Goal: Task Accomplishment & Management: Use online tool/utility

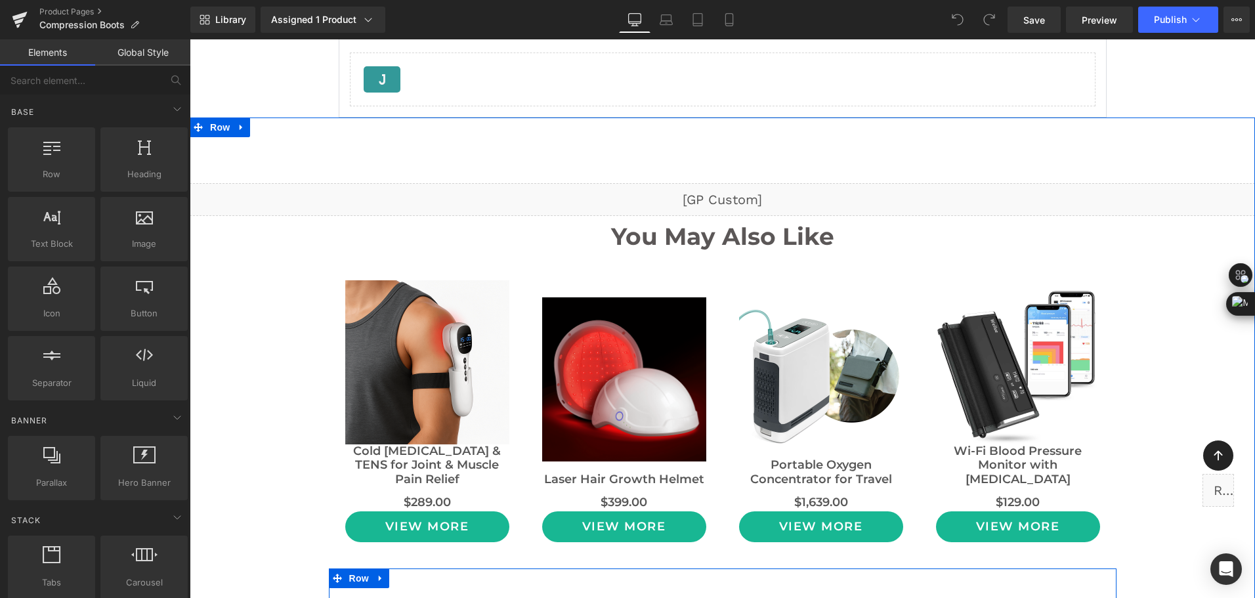
scroll to position [10106, 0]
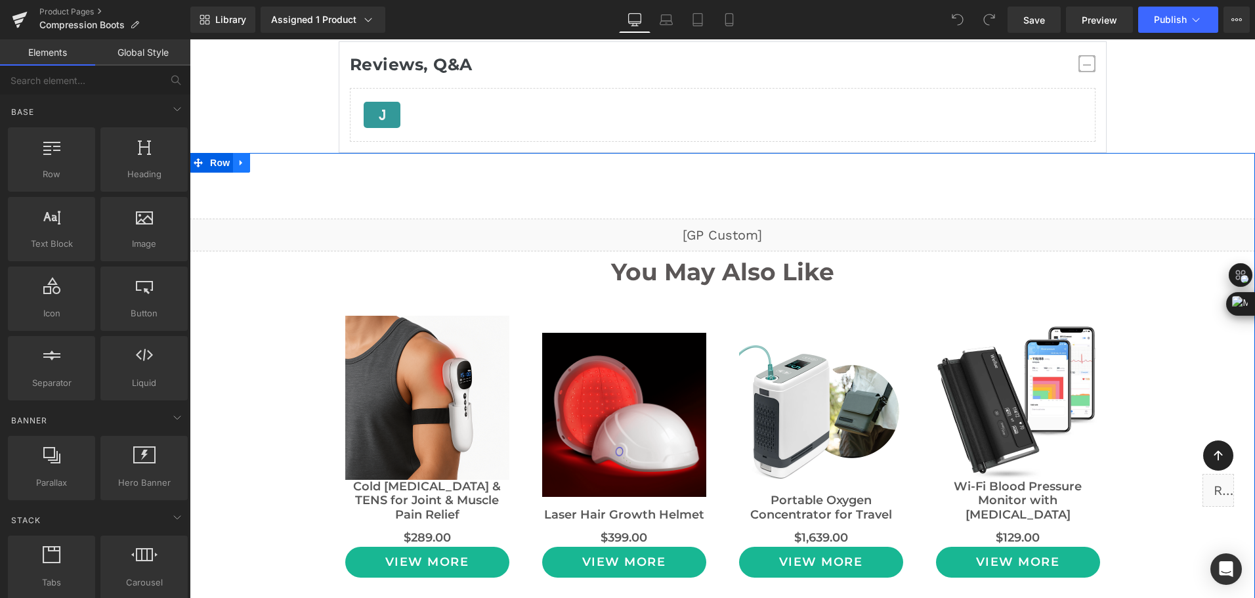
click at [237, 165] on icon at bounding box center [241, 162] width 9 height 10
click at [237, 166] on icon at bounding box center [241, 162] width 9 height 9
click at [237, 165] on icon at bounding box center [241, 162] width 9 height 10
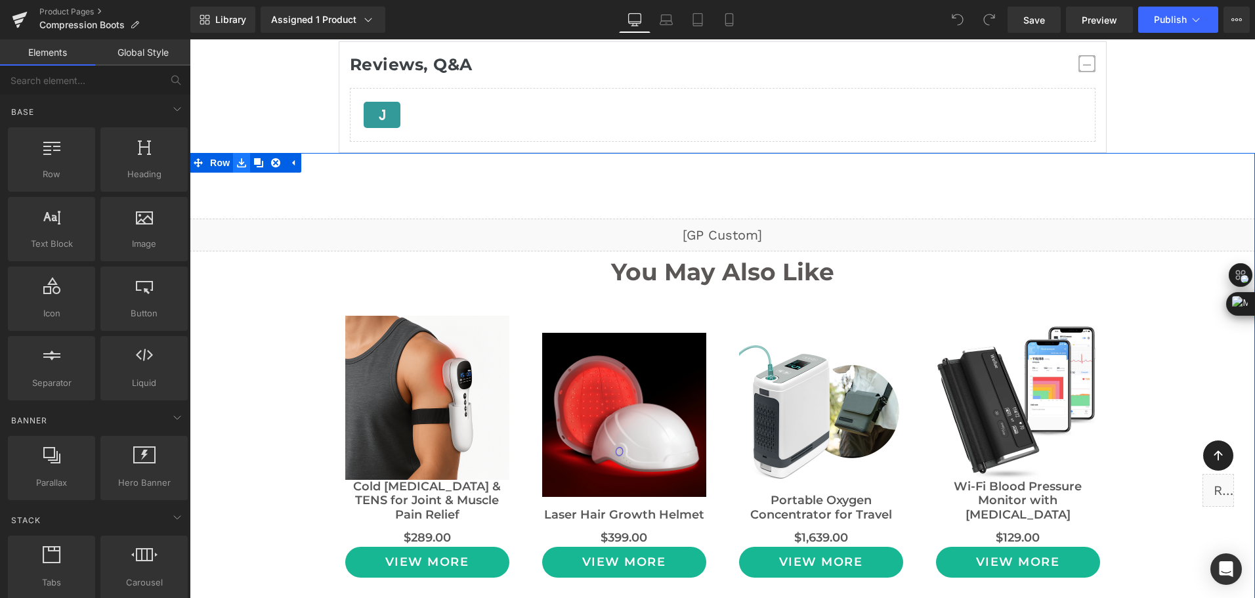
click at [237, 165] on icon at bounding box center [241, 162] width 9 height 10
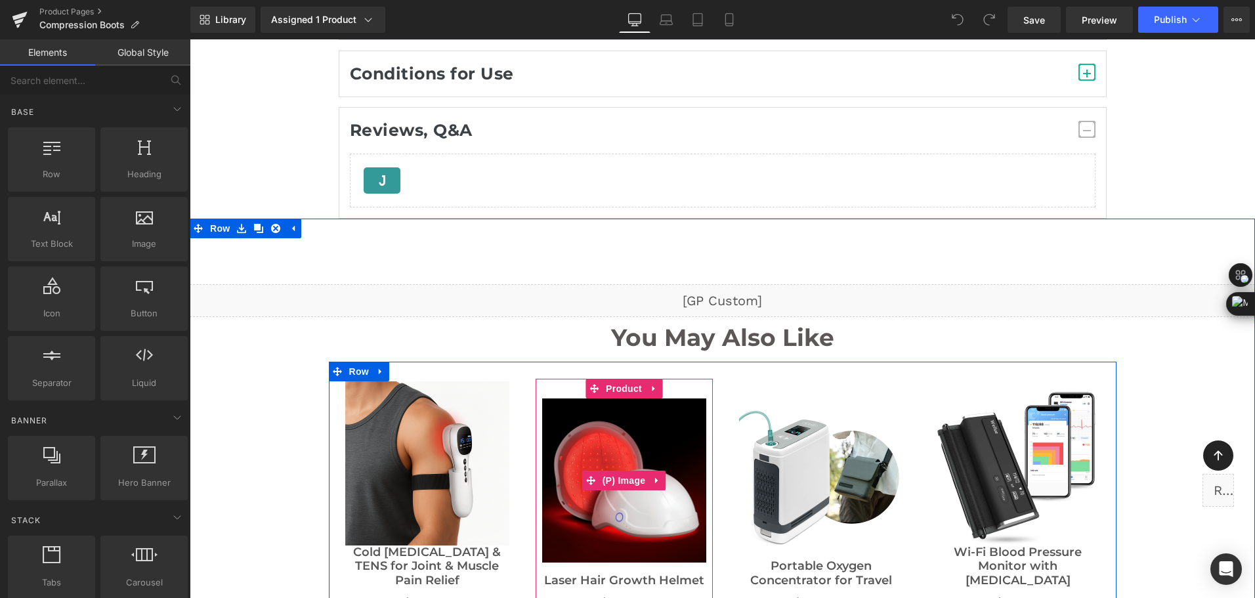
scroll to position [9975, 0]
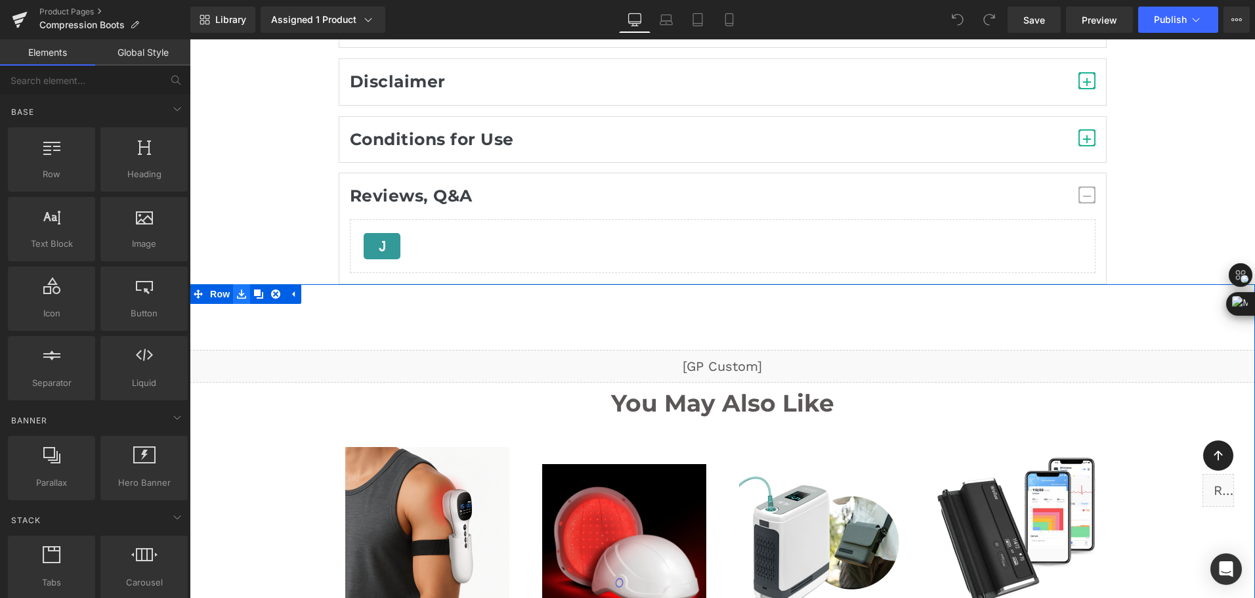
click at [233, 289] on link at bounding box center [241, 294] width 17 height 20
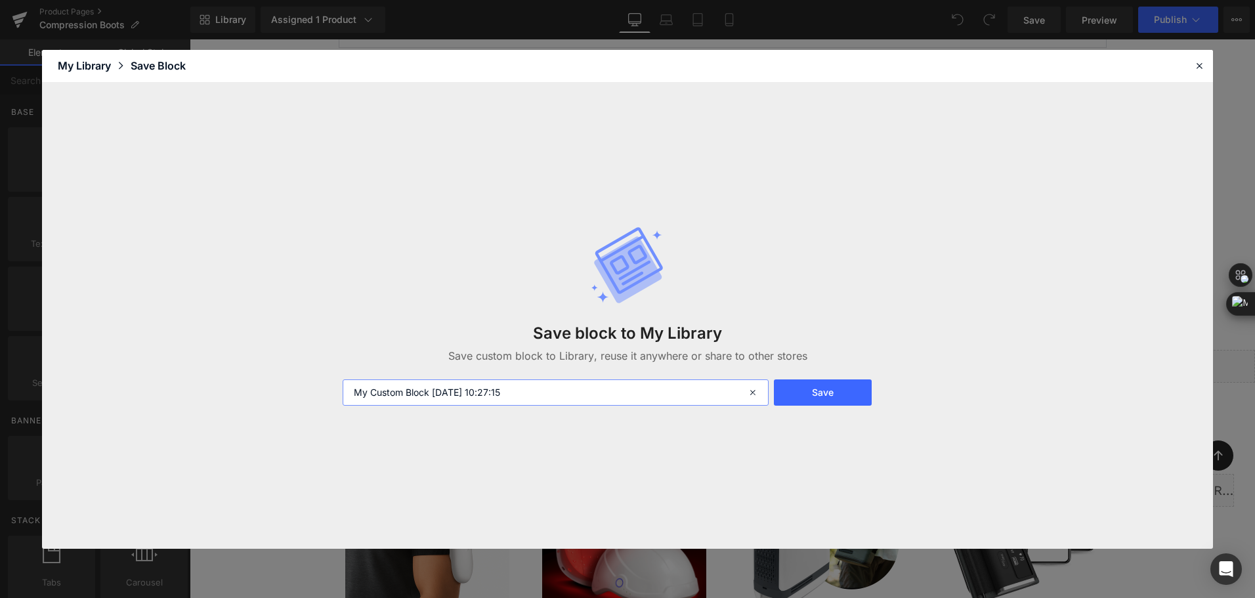
drag, startPoint x: 569, startPoint y: 398, endPoint x: 326, endPoint y: 391, distance: 242.9
click at [326, 391] on div "Save block to My Library Save custom block to Library, reuse it anywhere or sha…" at bounding box center [627, 316] width 1171 height 466
type input "111"
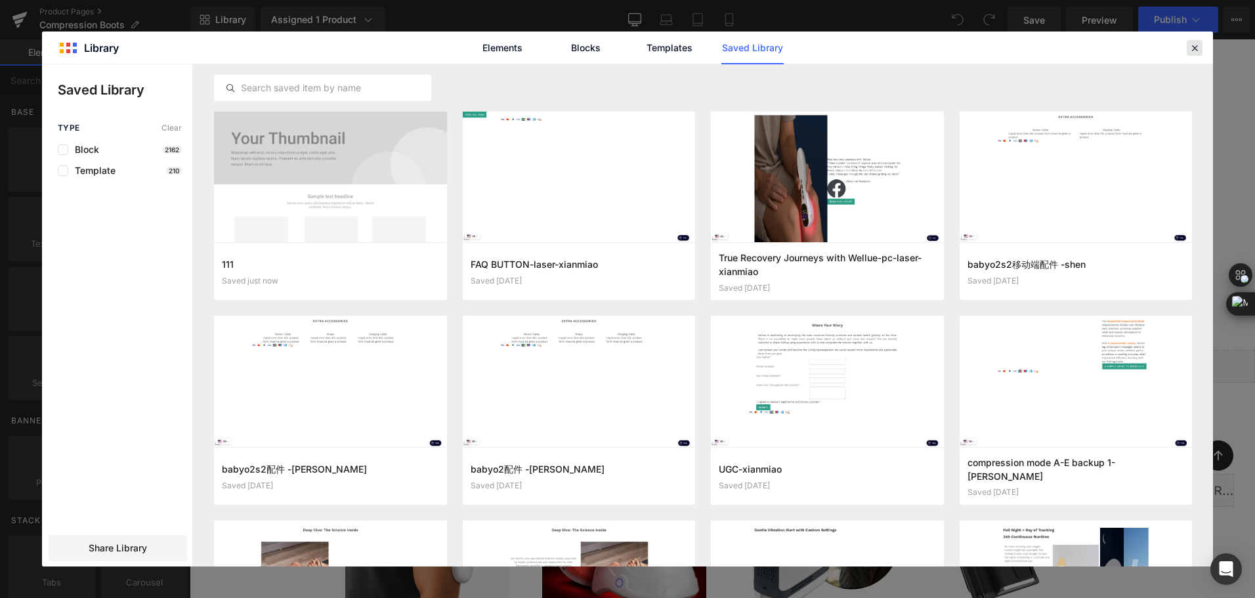
drag, startPoint x: 1196, startPoint y: 51, endPoint x: 1004, endPoint y: 16, distance: 195.3
click at [1196, 51] on icon at bounding box center [1194, 48] width 12 height 12
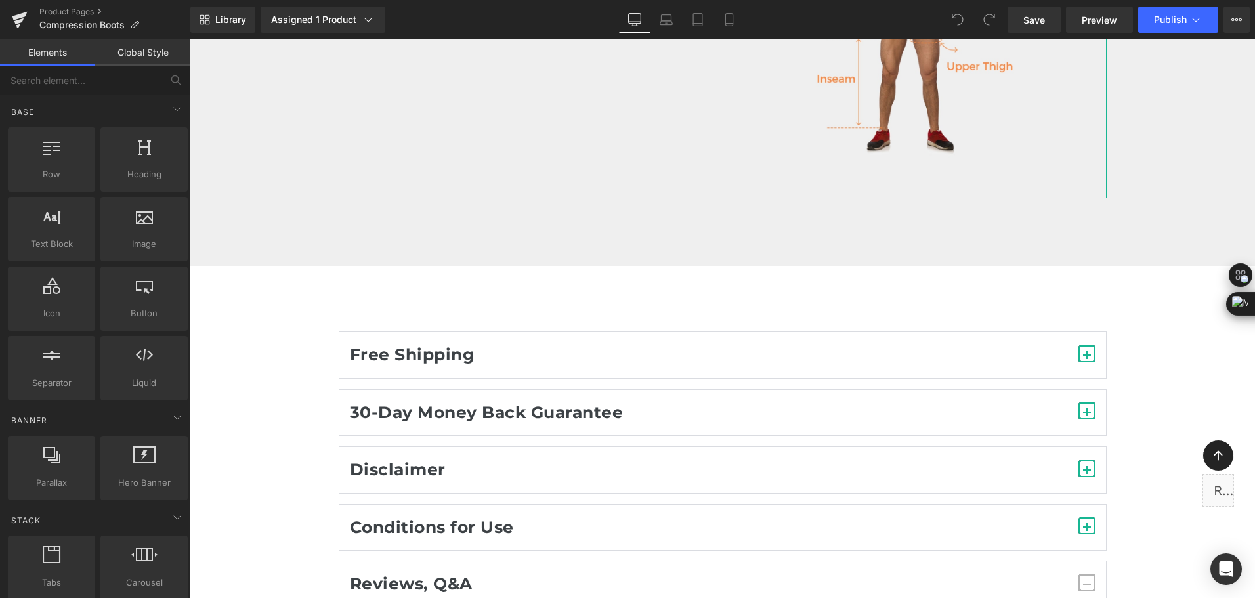
scroll to position [9581, 0]
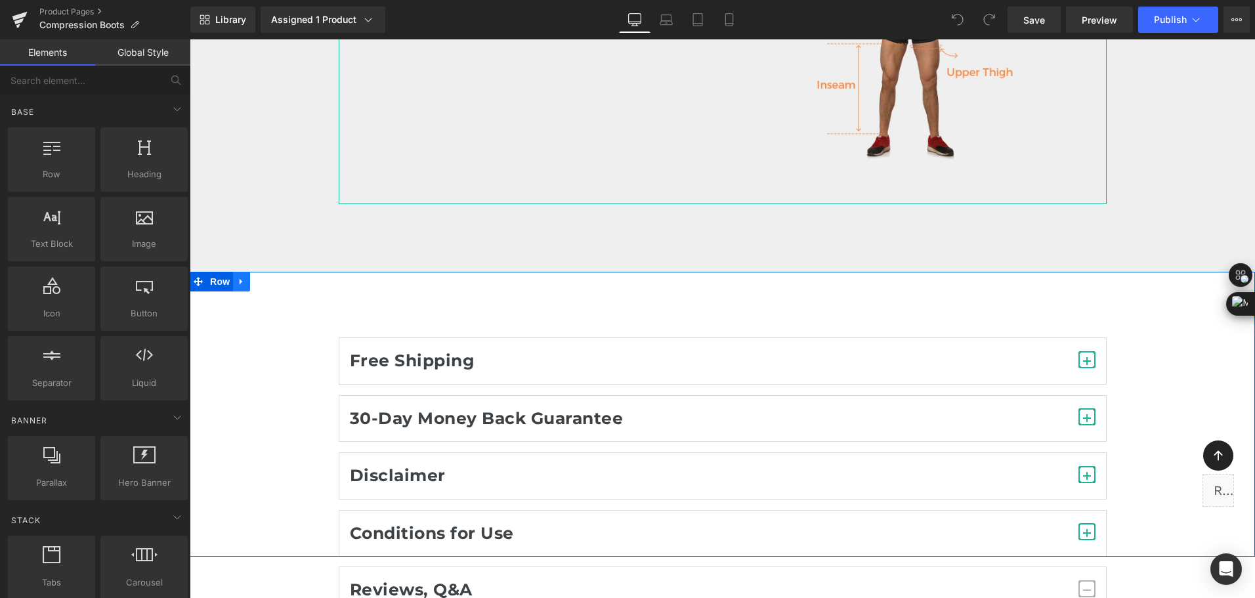
click at [241, 283] on link at bounding box center [241, 282] width 17 height 20
click at [237, 285] on icon at bounding box center [241, 281] width 9 height 9
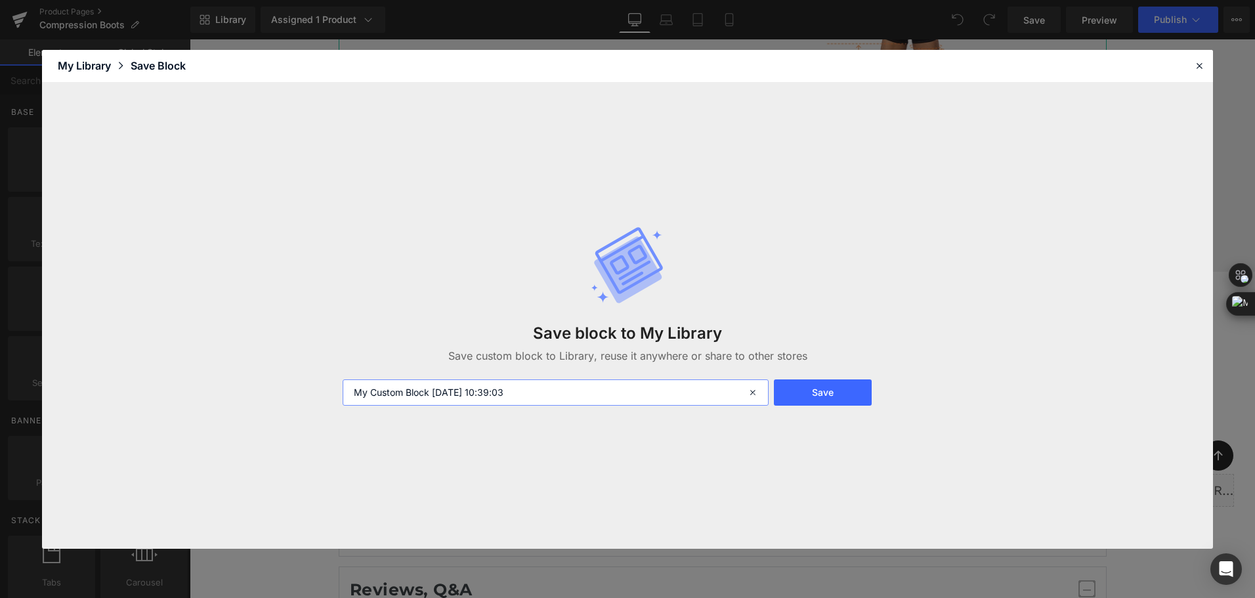
drag, startPoint x: 536, startPoint y: 400, endPoint x: 327, endPoint y: 381, distance: 210.2
click at [327, 381] on div "Save block to My Library Save custom block to Library, reuse it anywhere or sha…" at bounding box center [627, 316] width 1171 height 466
type input "222-"
click at [836, 396] on button "Save" at bounding box center [823, 392] width 98 height 26
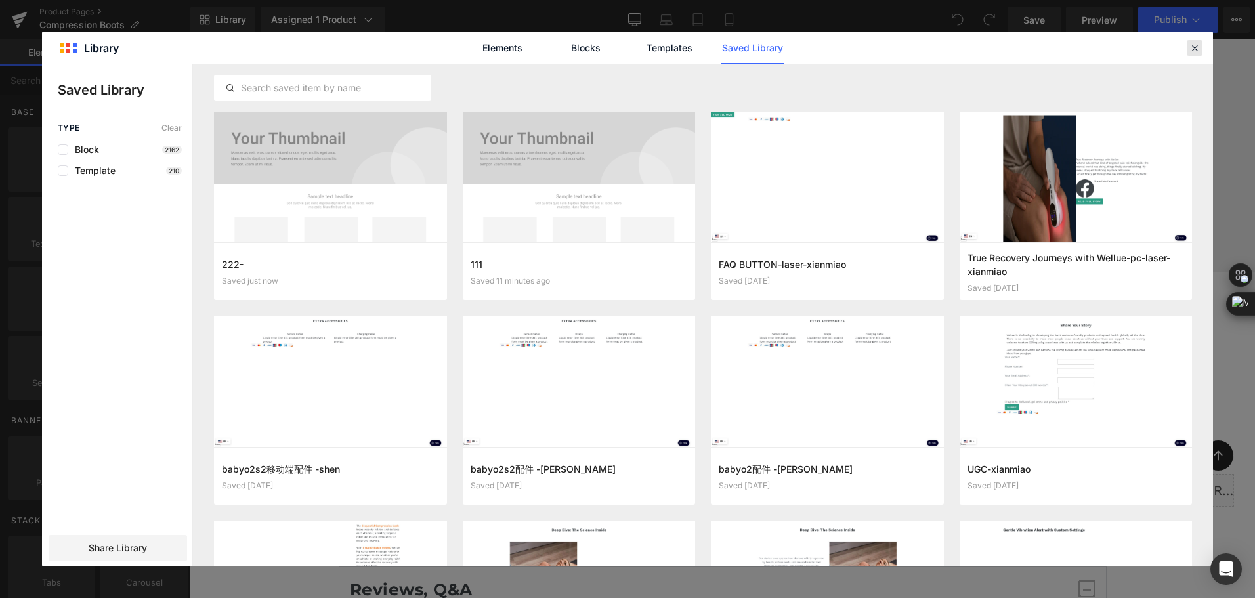
click at [1199, 47] on icon at bounding box center [1194, 48] width 12 height 12
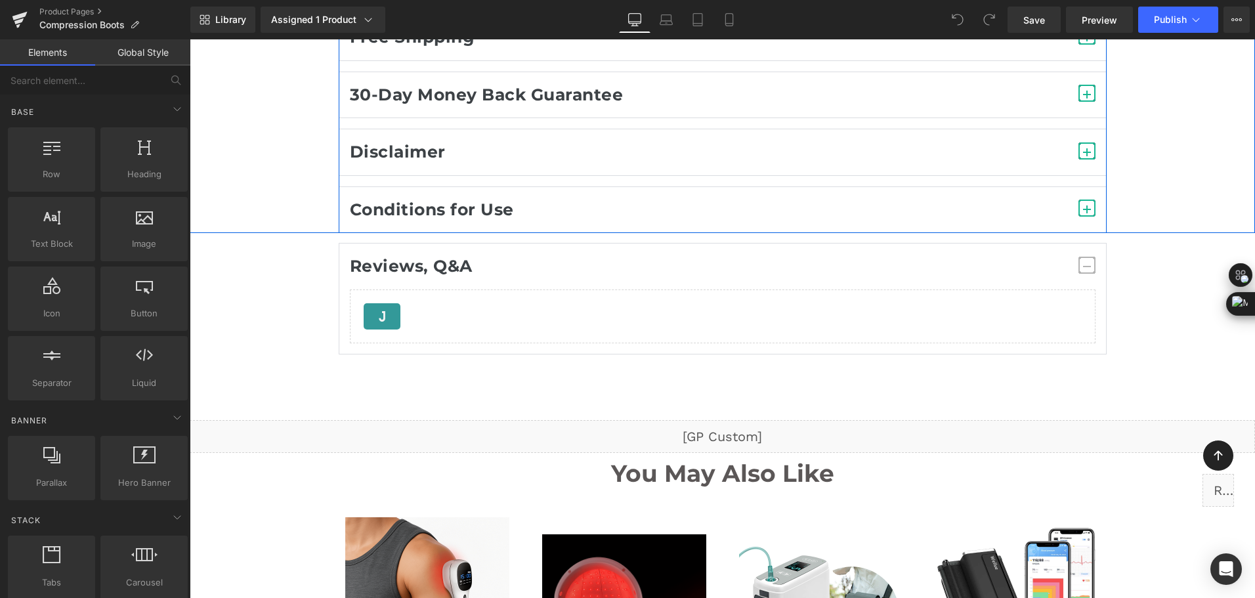
scroll to position [9909, 0]
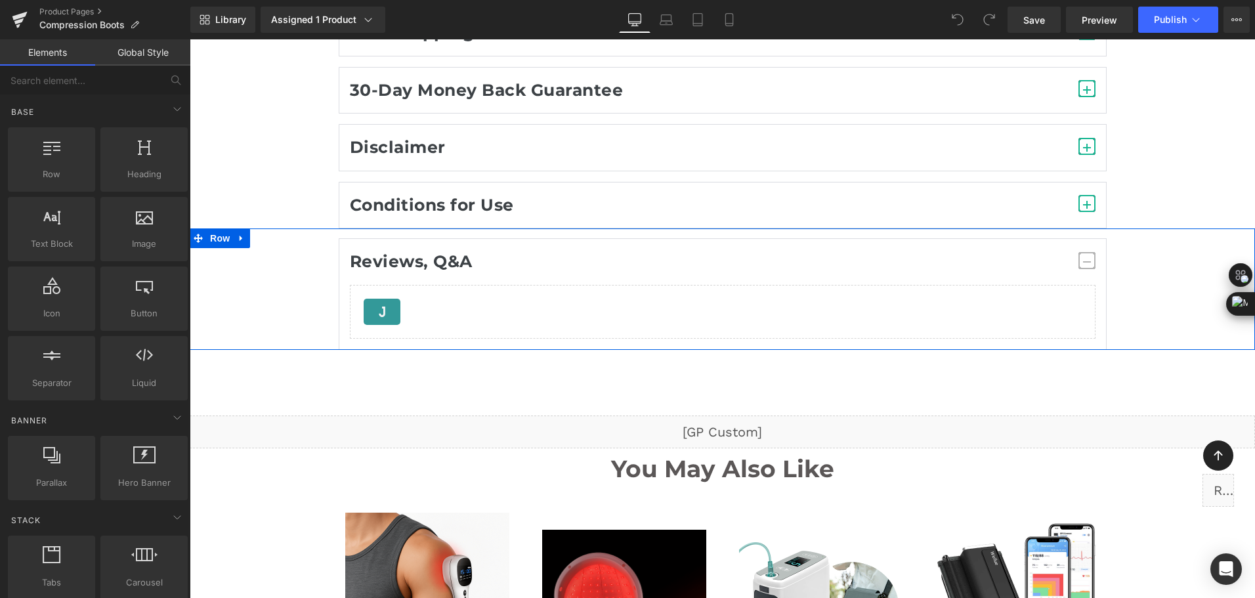
click at [247, 238] on div "Reviews, Q&A Heading Judge.me Reviews - Reviews Judge.me Reviews" at bounding box center [722, 288] width 1065 height 121
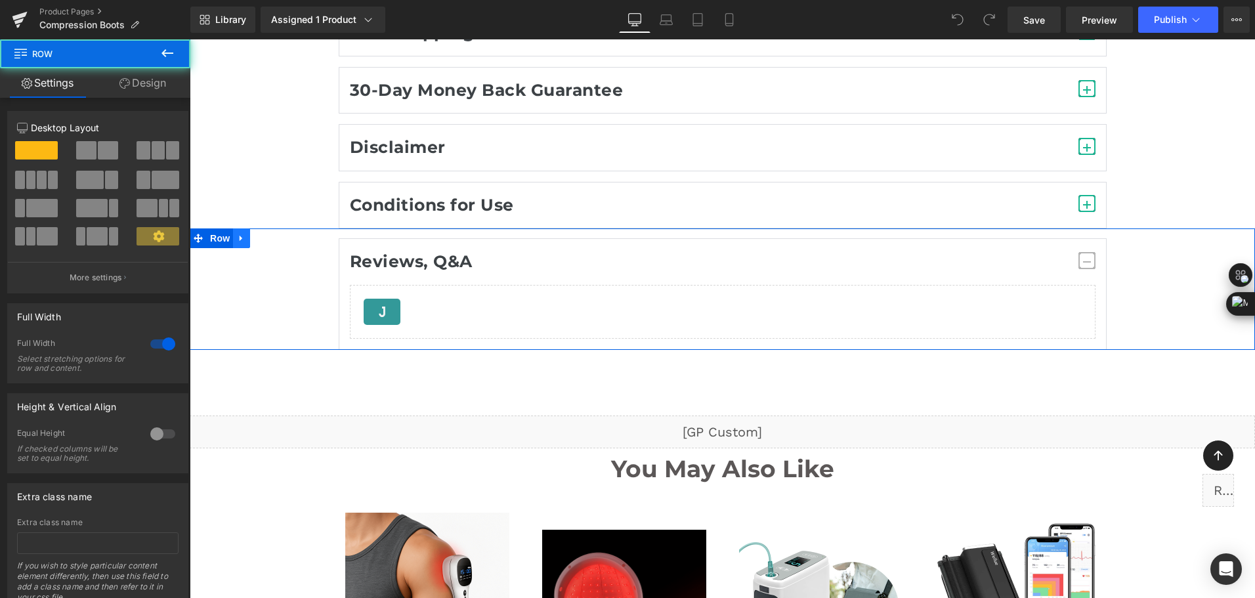
click at [240, 240] on icon at bounding box center [241, 239] width 9 height 10
click at [238, 242] on icon at bounding box center [241, 238] width 9 height 9
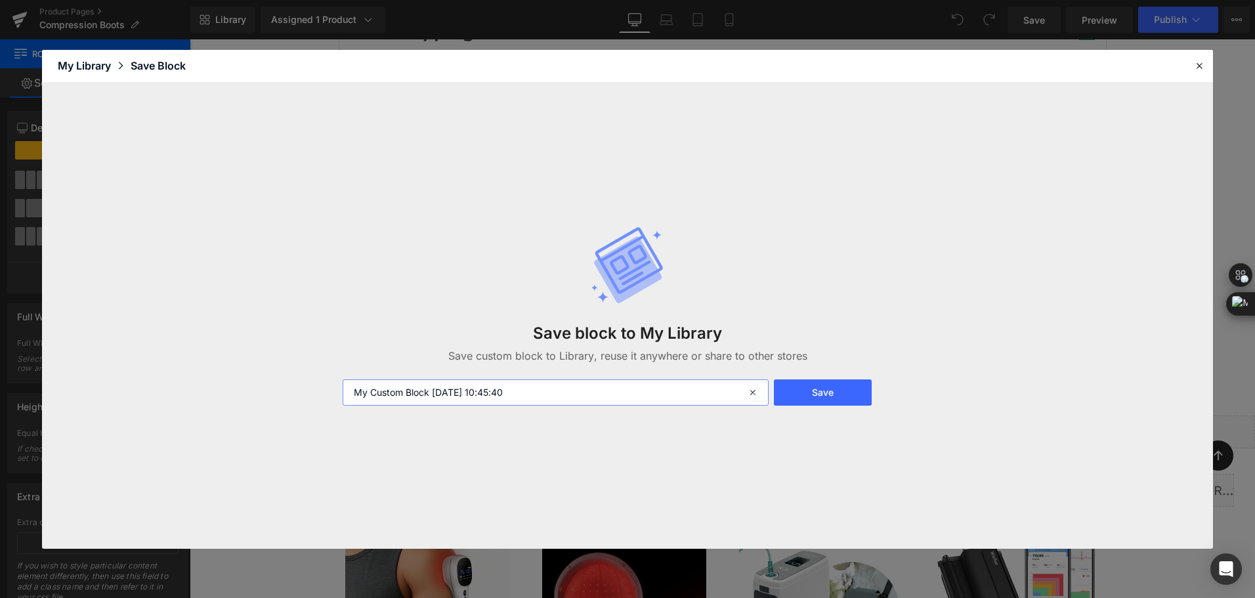
drag, startPoint x: 539, startPoint y: 401, endPoint x: 374, endPoint y: 387, distance: 165.9
click at [374, 387] on input "My Custom Block 2025-08-27 10:45:40" at bounding box center [556, 392] width 426 height 26
type input "M"
type input "333"
click at [853, 388] on button "Save" at bounding box center [823, 392] width 98 height 26
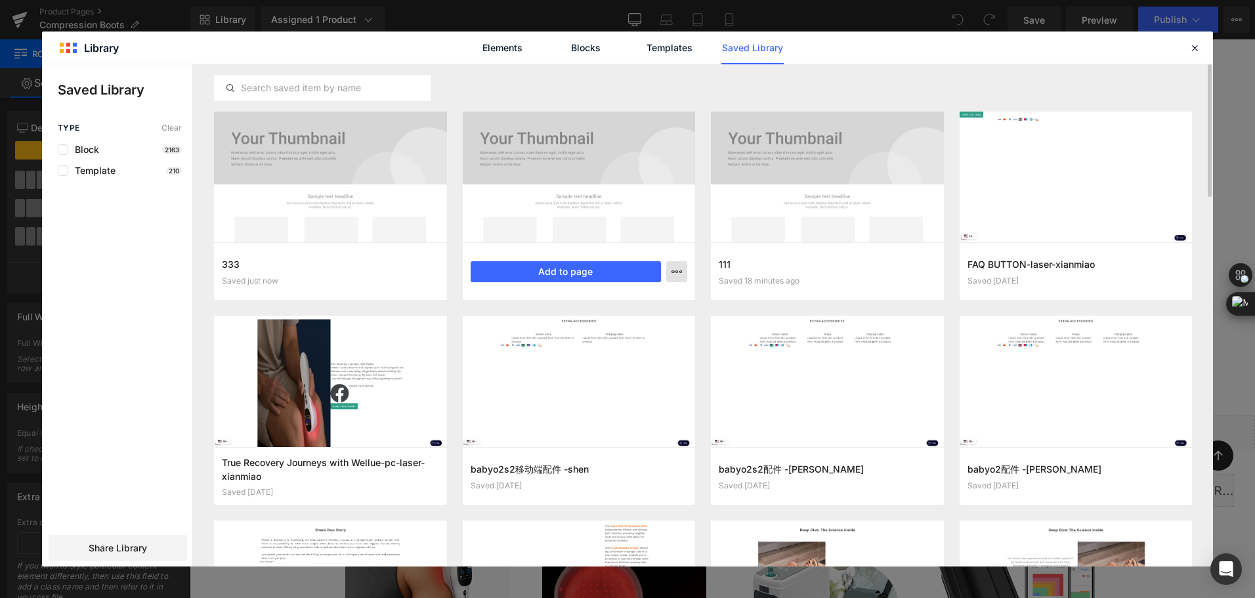
click at [678, 274] on icon "button" at bounding box center [676, 271] width 10 height 10
click at [647, 326] on div "Delete" at bounding box center [612, 329] width 150 height 28
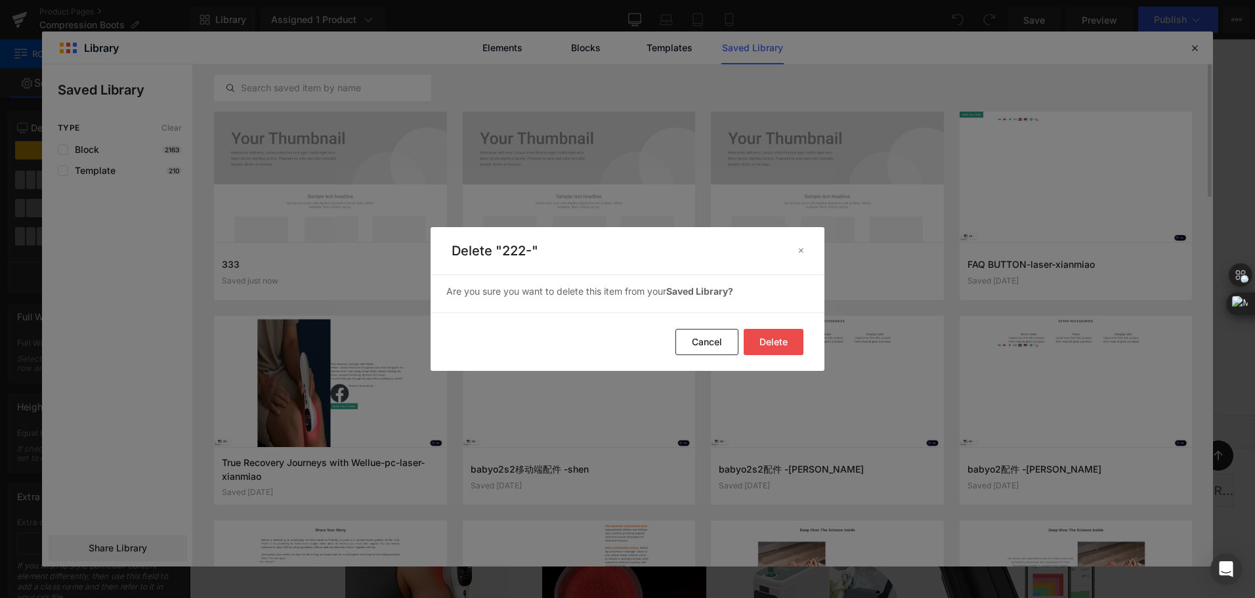
click at [776, 338] on button "Delete" at bounding box center [774, 342] width 60 height 26
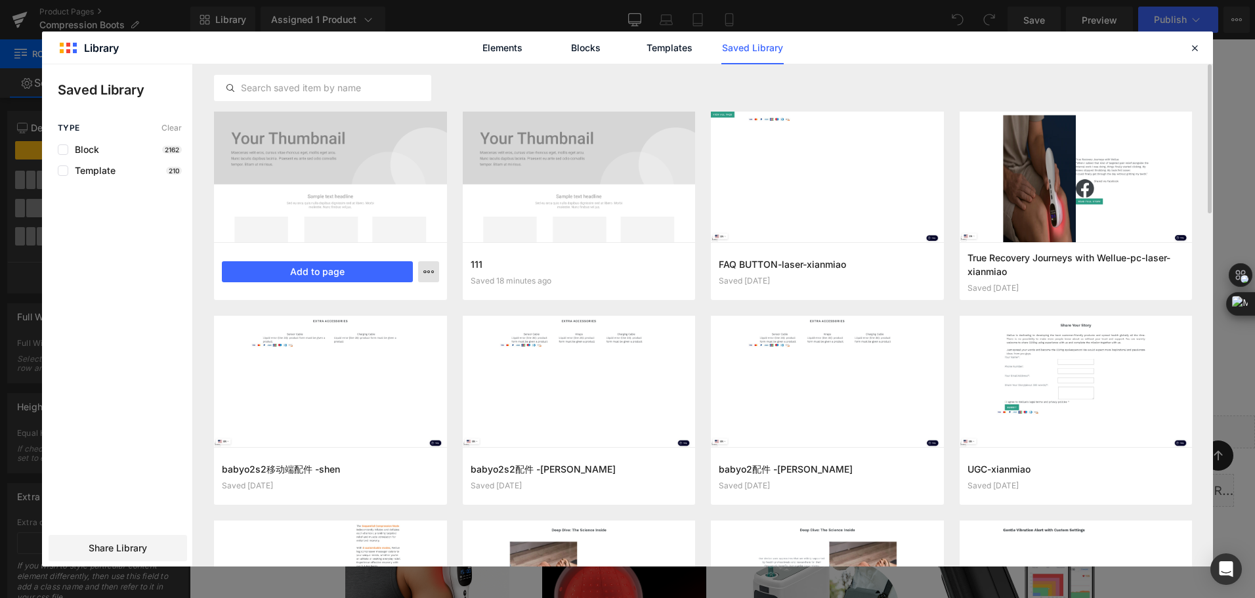
click at [429, 272] on icon "button" at bounding box center [428, 271] width 10 height 10
click at [423, 315] on div "Delete" at bounding box center [364, 329] width 150 height 28
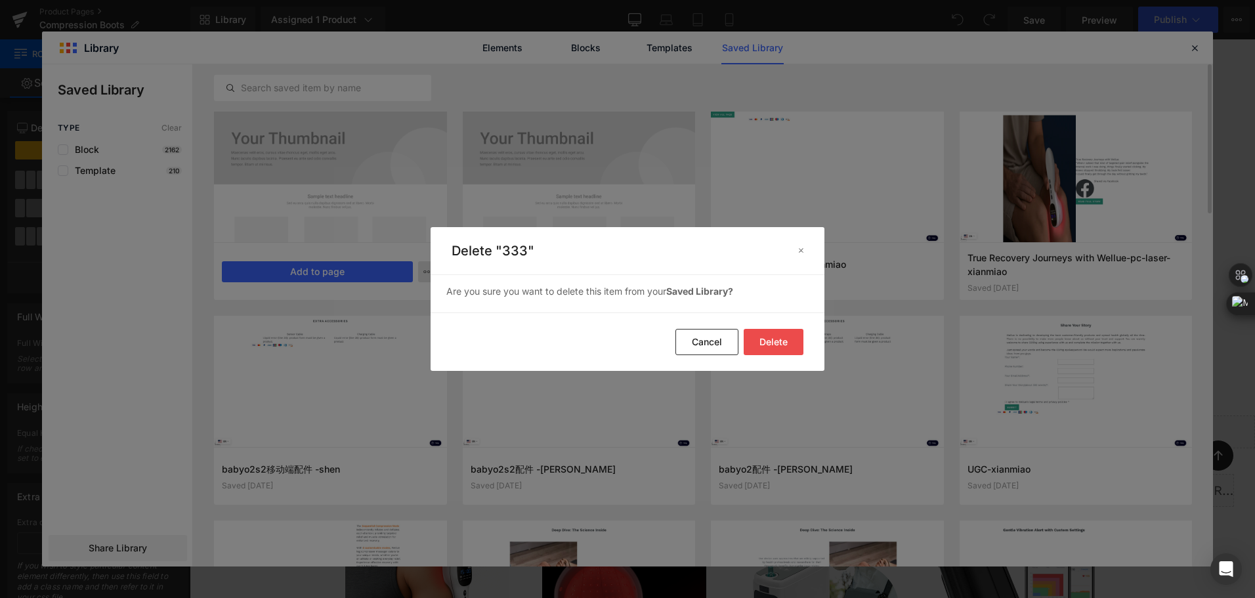
click at [786, 348] on button "Delete" at bounding box center [774, 342] width 60 height 26
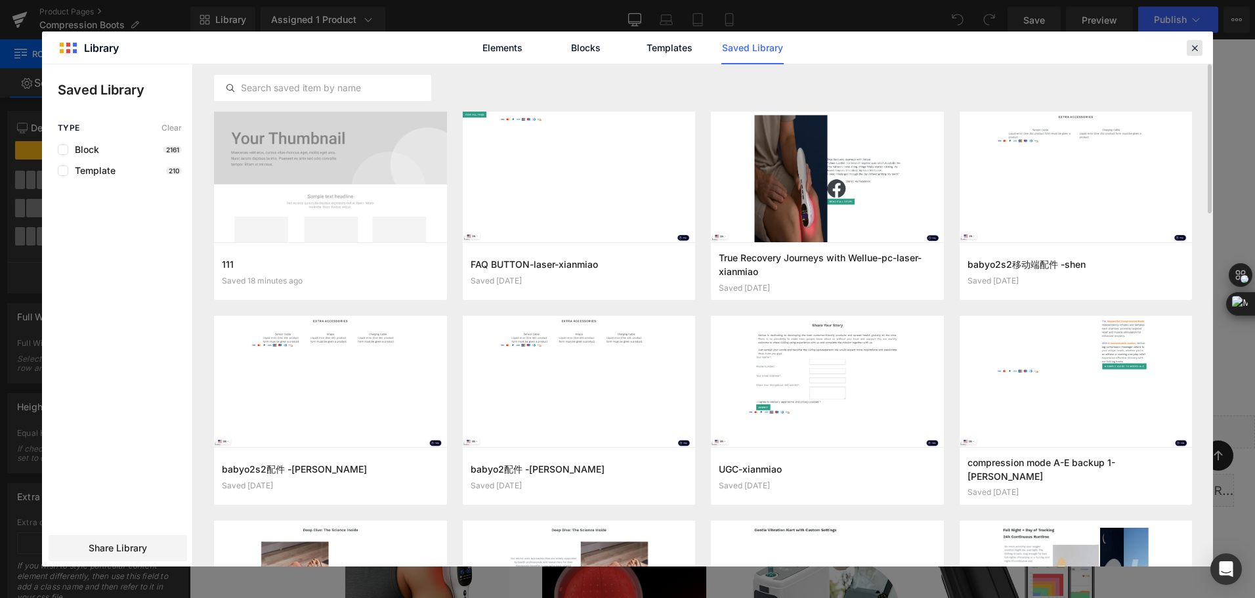
click at [1194, 51] on icon at bounding box center [1194, 48] width 12 height 12
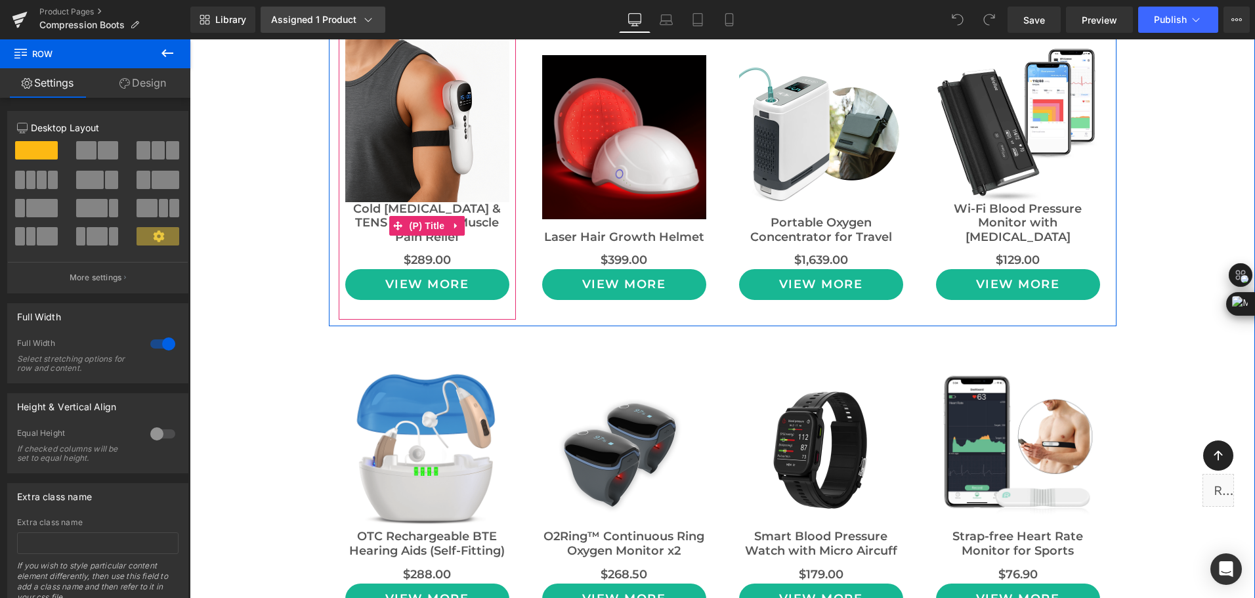
scroll to position [10369, 0]
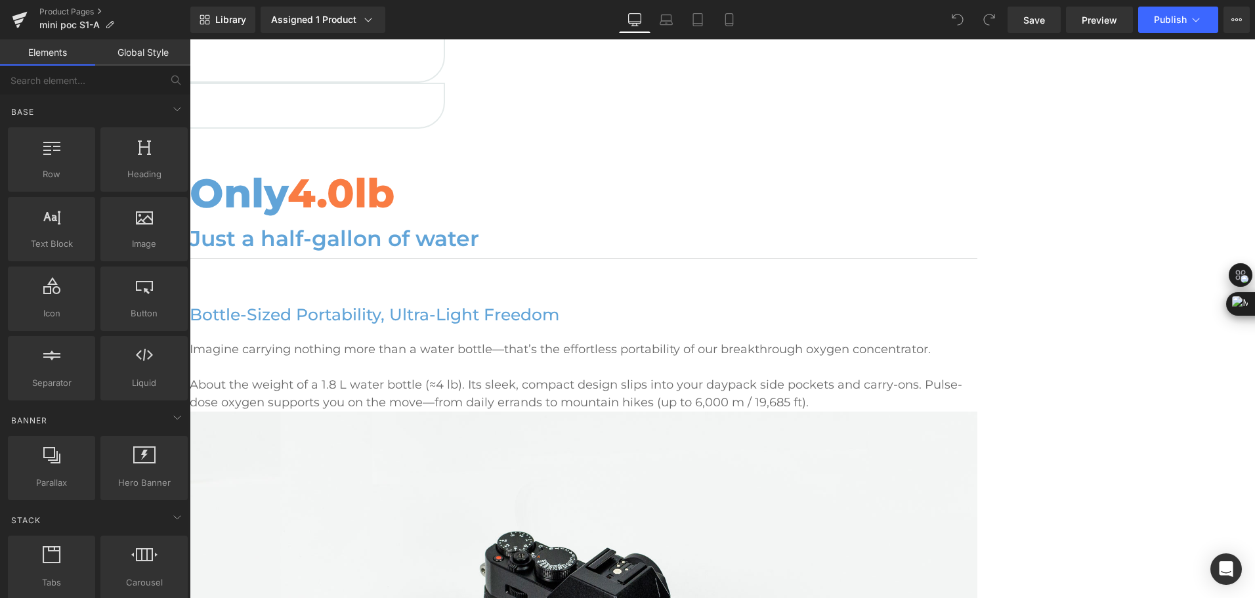
scroll to position [984, 0]
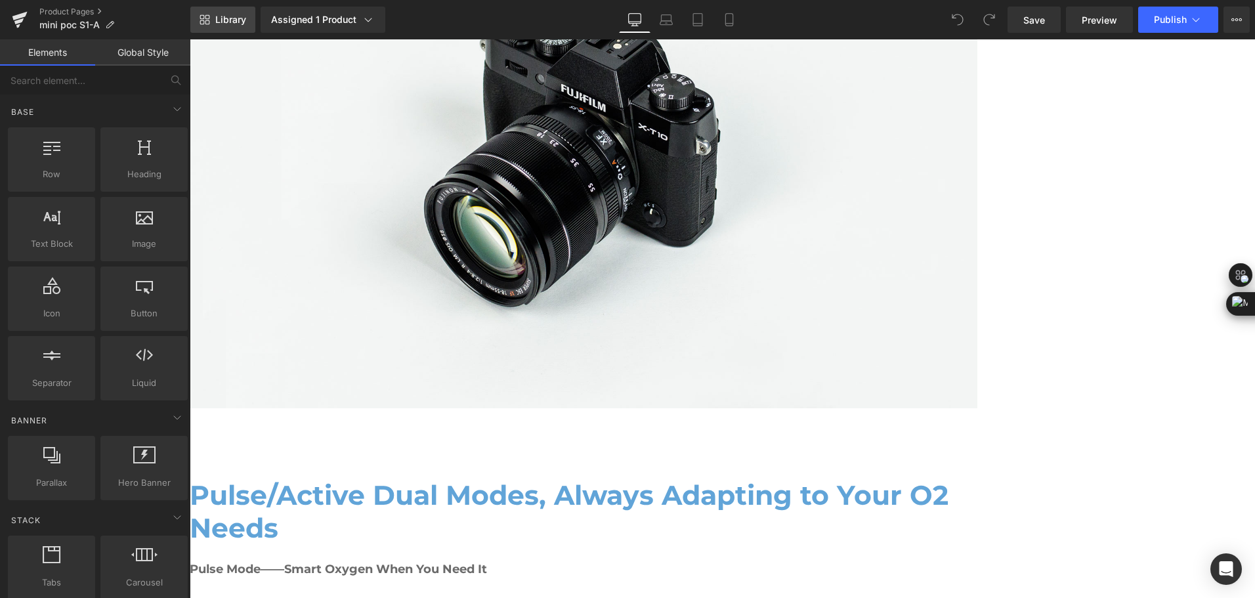
click at [232, 24] on span "Library" at bounding box center [230, 20] width 31 height 12
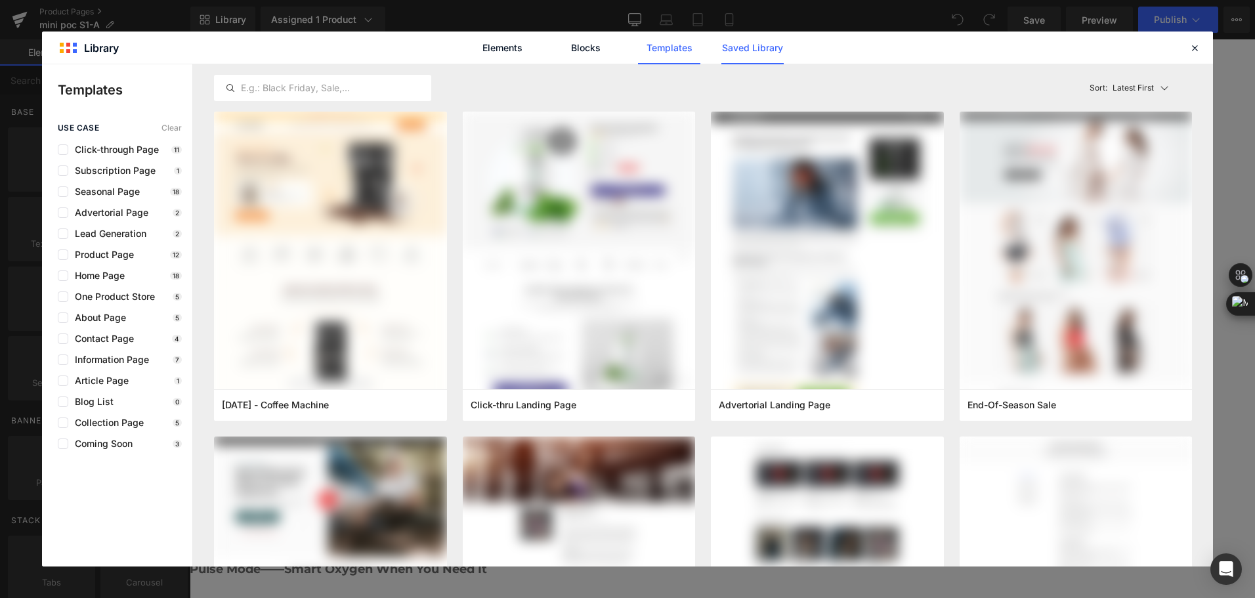
click at [780, 54] on link "Saved Library" at bounding box center [752, 47] width 62 height 33
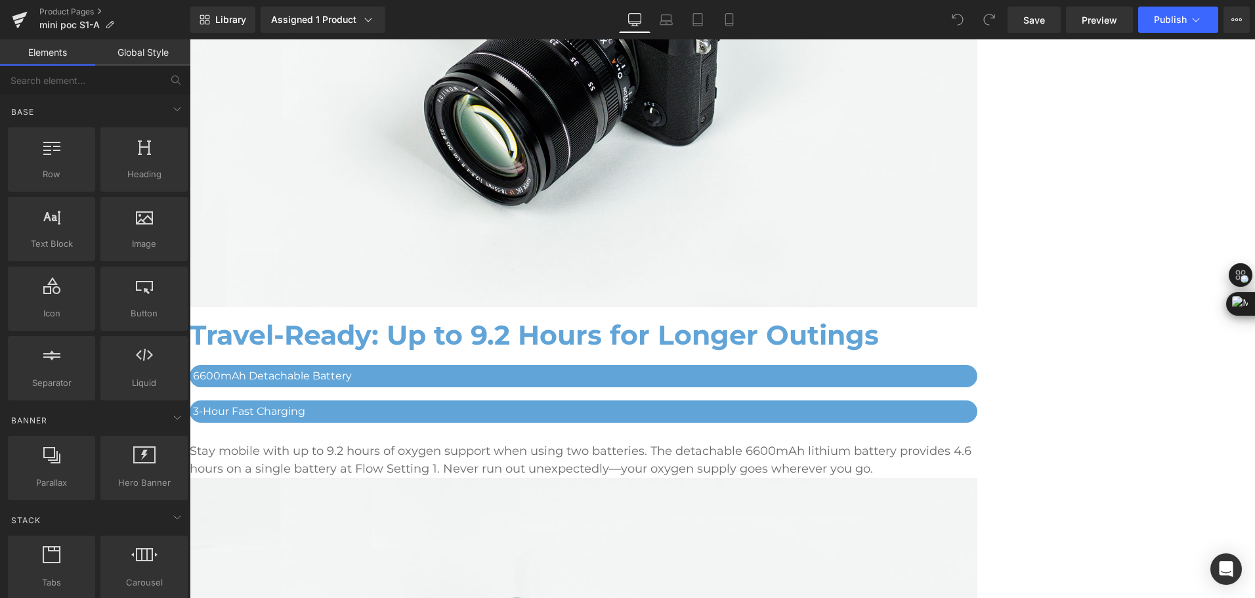
scroll to position [3448, 0]
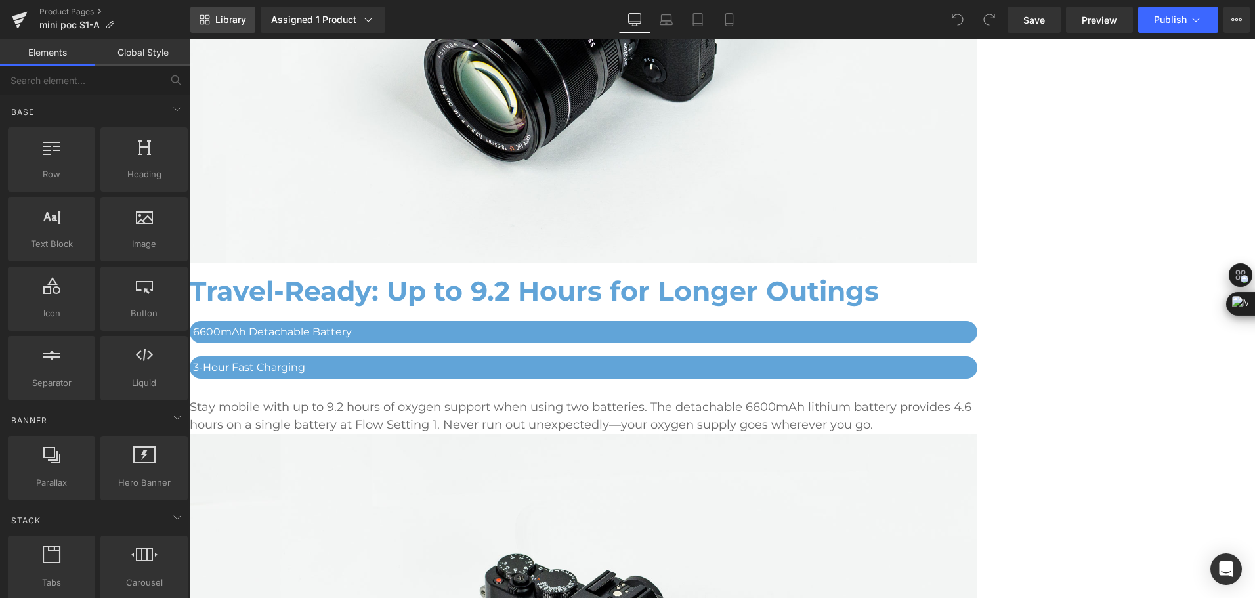
click at [228, 15] on span "Library" at bounding box center [230, 20] width 31 height 12
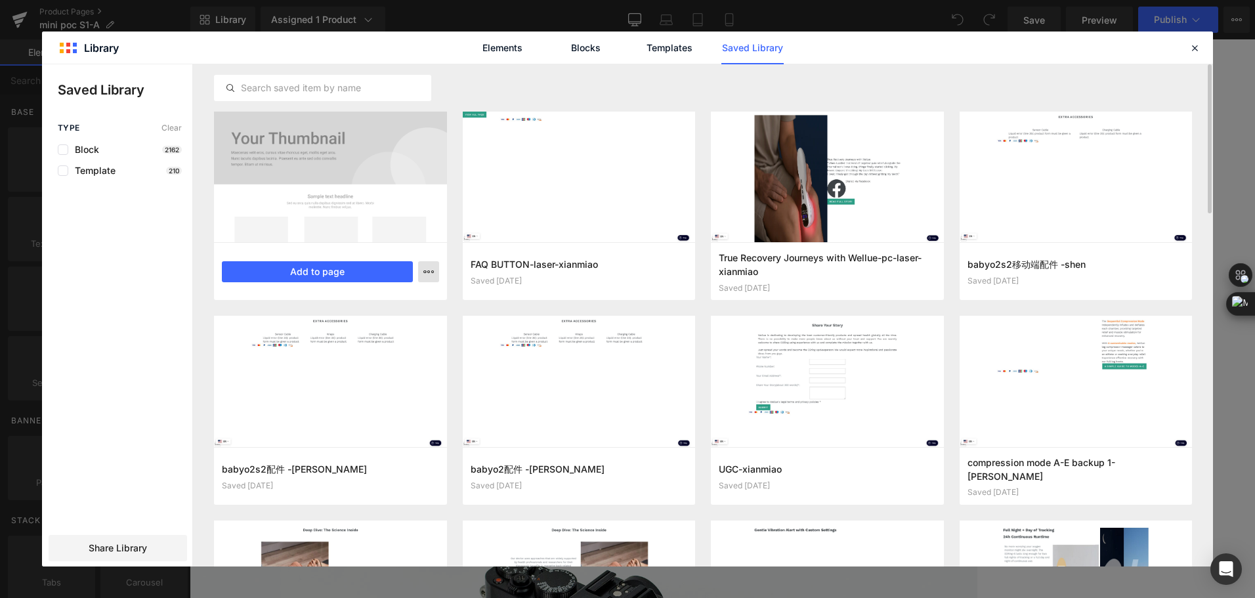
click at [0, 0] on button "button" at bounding box center [0, 0] width 0 height 0
click at [0, 0] on div "Delete" at bounding box center [0, 0] width 0 height 0
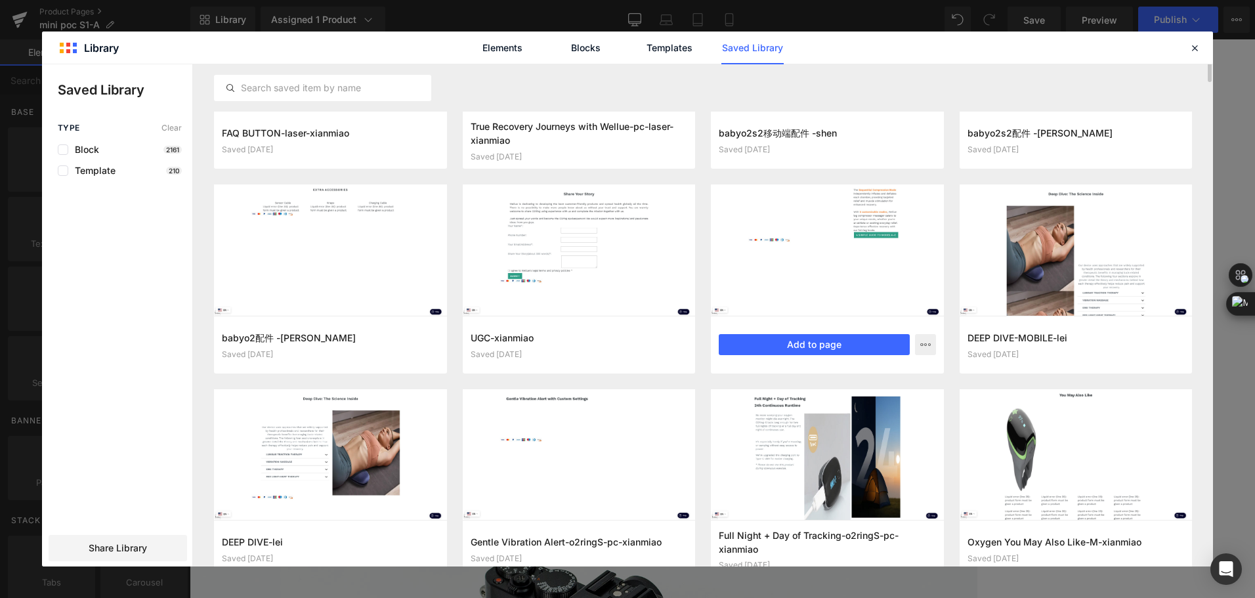
scroll to position [0, 0]
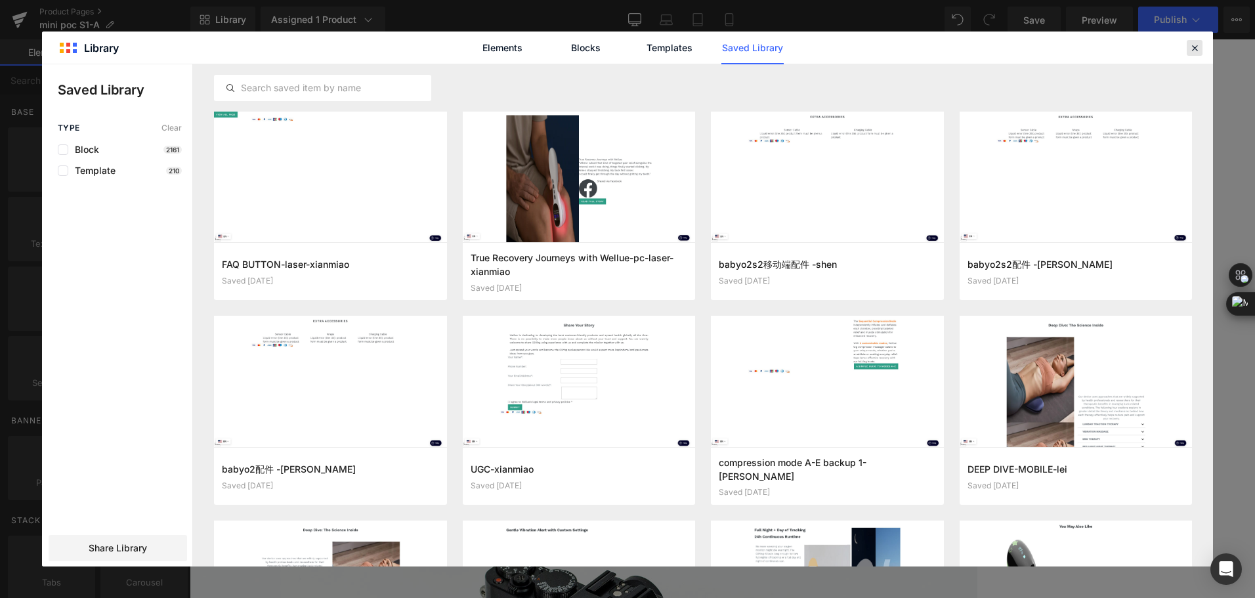
click at [0, 0] on div at bounding box center [0, 0] width 0 height 0
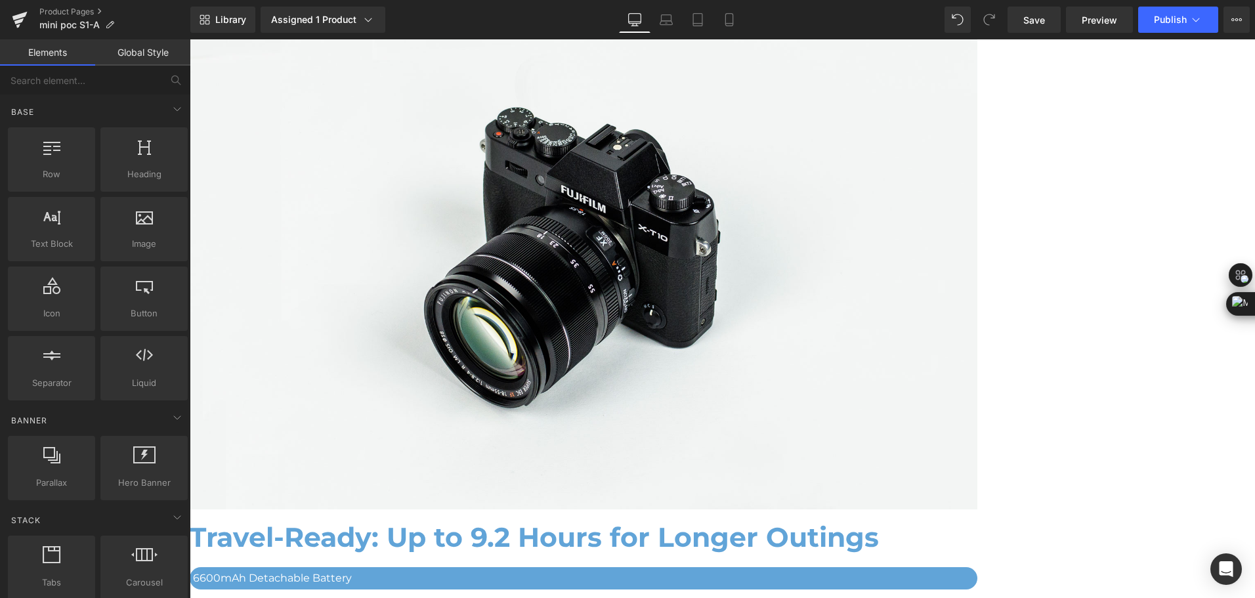
scroll to position [3185, 0]
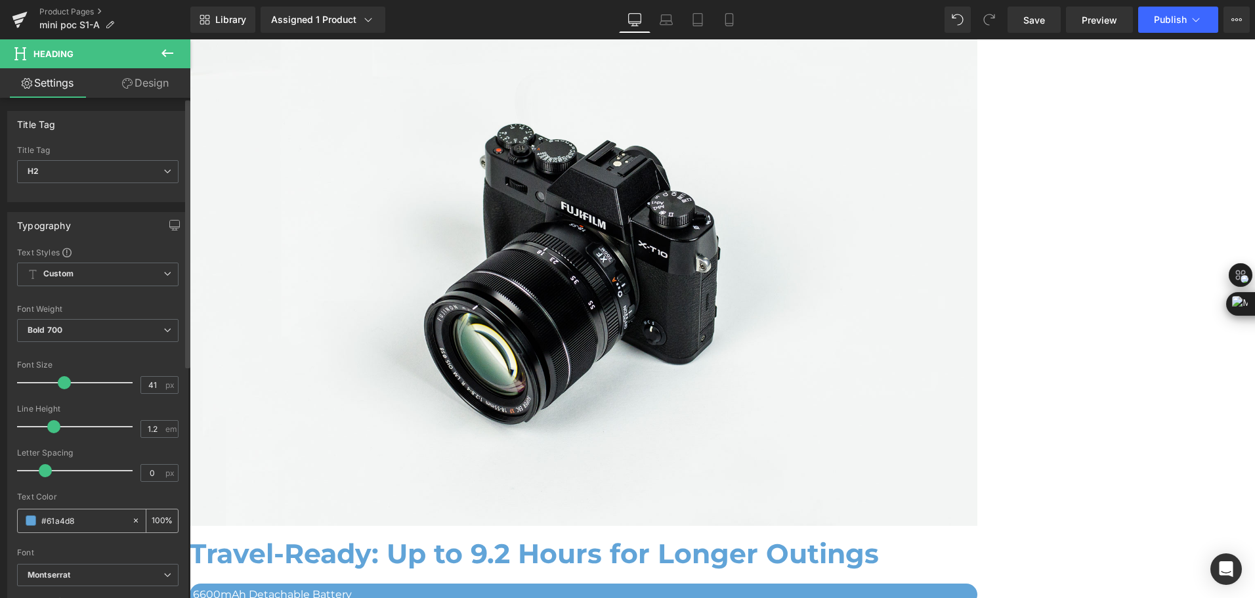
drag, startPoint x: 77, startPoint y: 518, endPoint x: 24, endPoint y: 522, distance: 53.9
click at [24, 522] on div "#61a4d8" at bounding box center [75, 520] width 114 height 23
drag, startPoint x: 92, startPoint y: 524, endPoint x: 12, endPoint y: 524, distance: 80.1
click at [12, 524] on div "Text Styles Custom Custom Setup Global Style Custom Setup Global Style Thin 100…" at bounding box center [98, 450] width 180 height 406
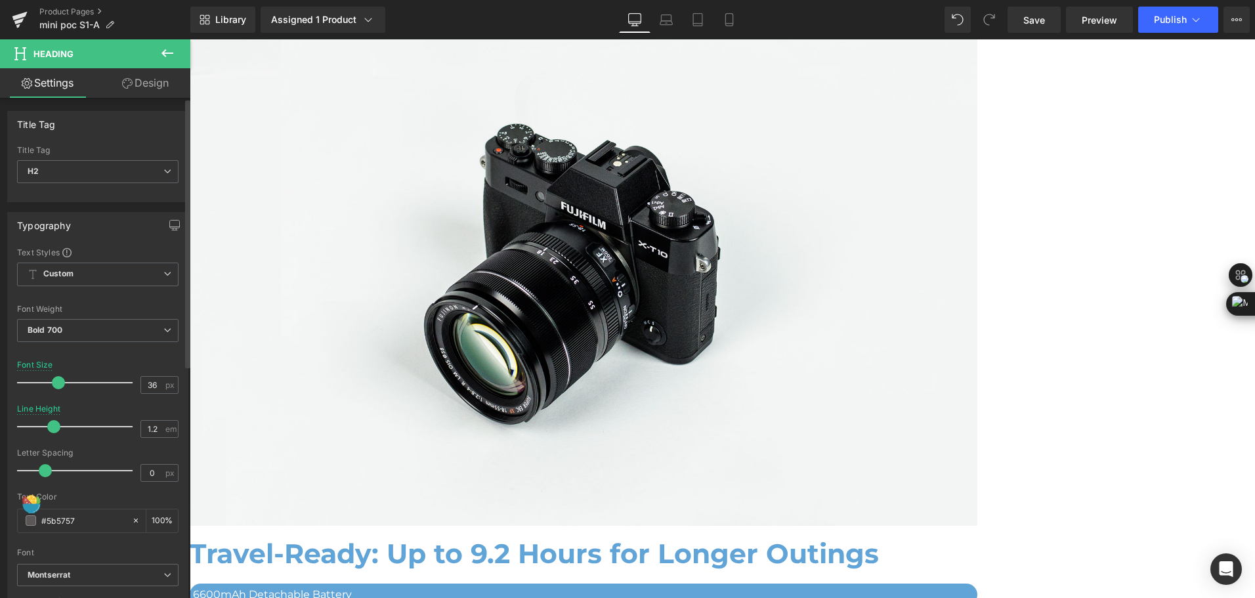
type input "#61a4d8"
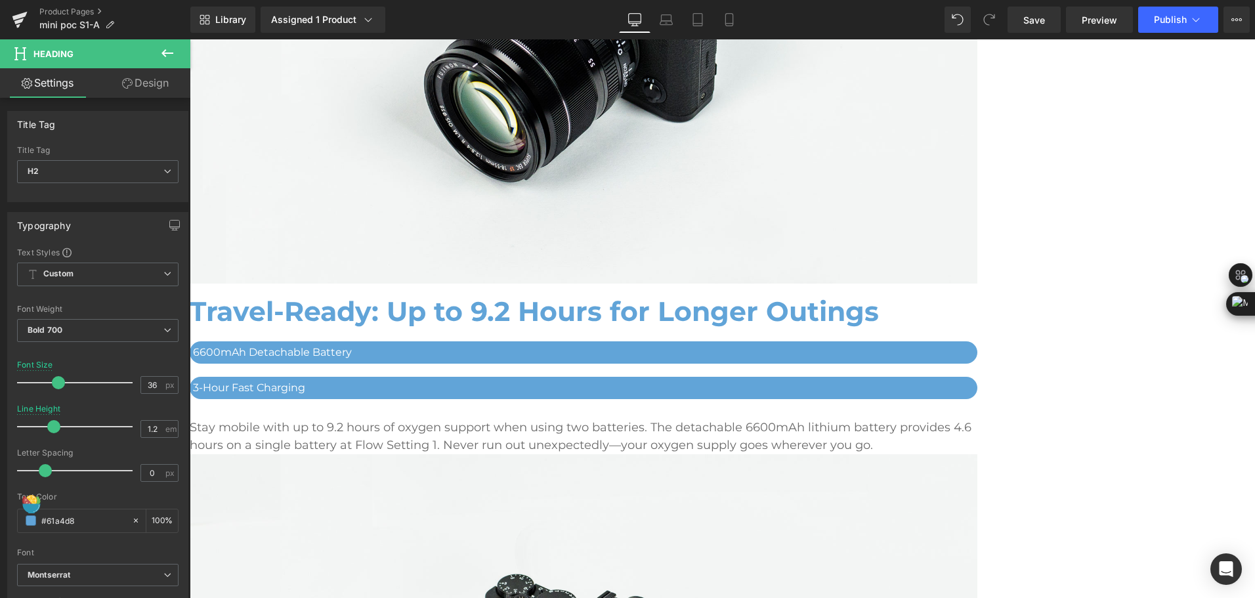
scroll to position [3448, 0]
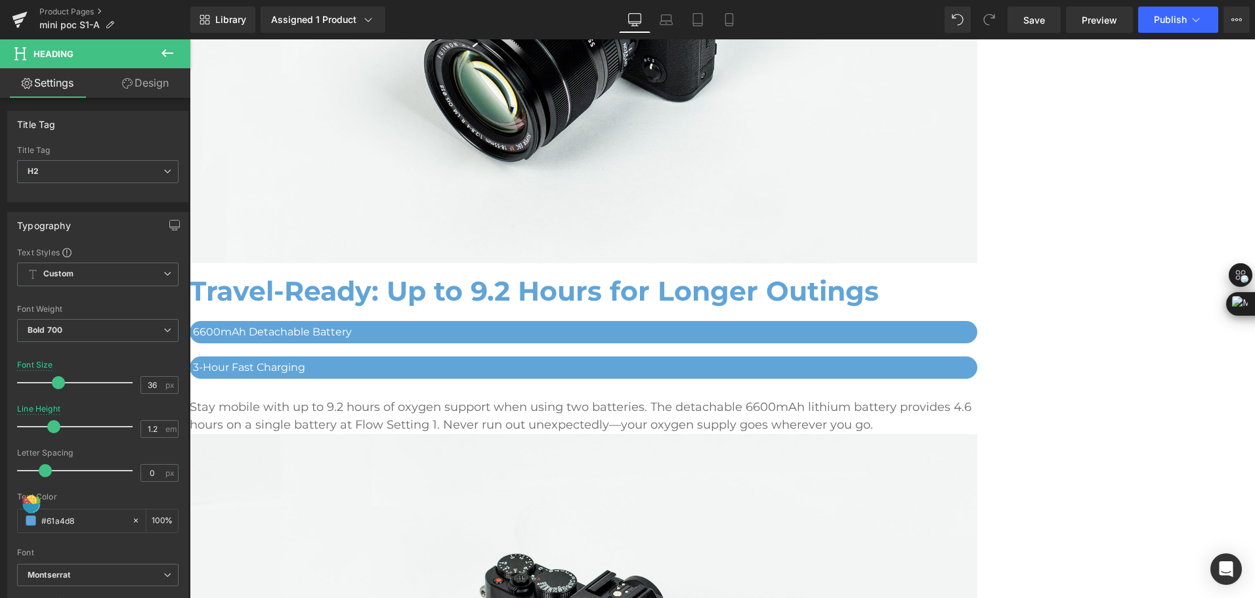
click at [190, 39] on span "Product" at bounding box center [190, 39] width 0 height 0
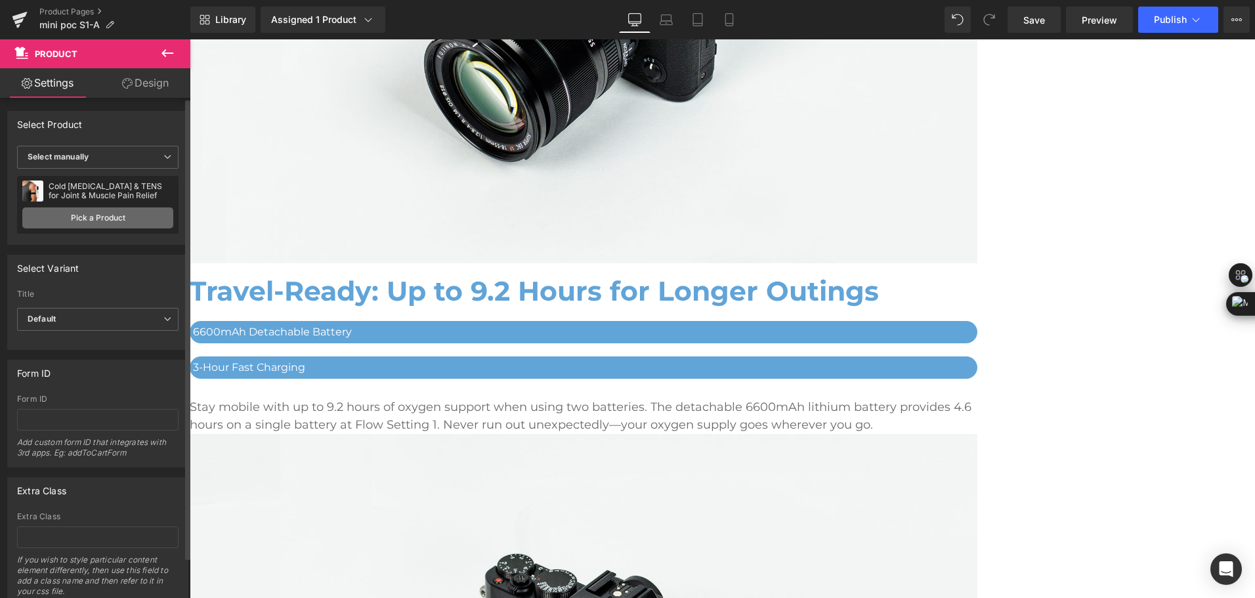
click at [125, 213] on link "Pick a Product" at bounding box center [97, 217] width 151 height 21
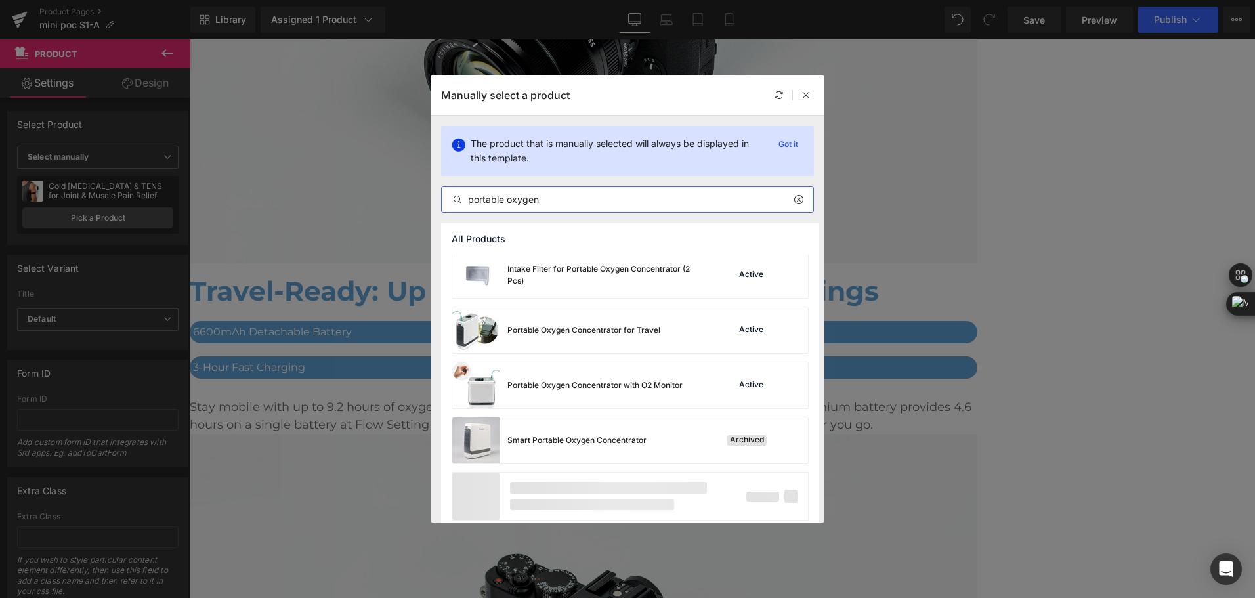
scroll to position [122, 0]
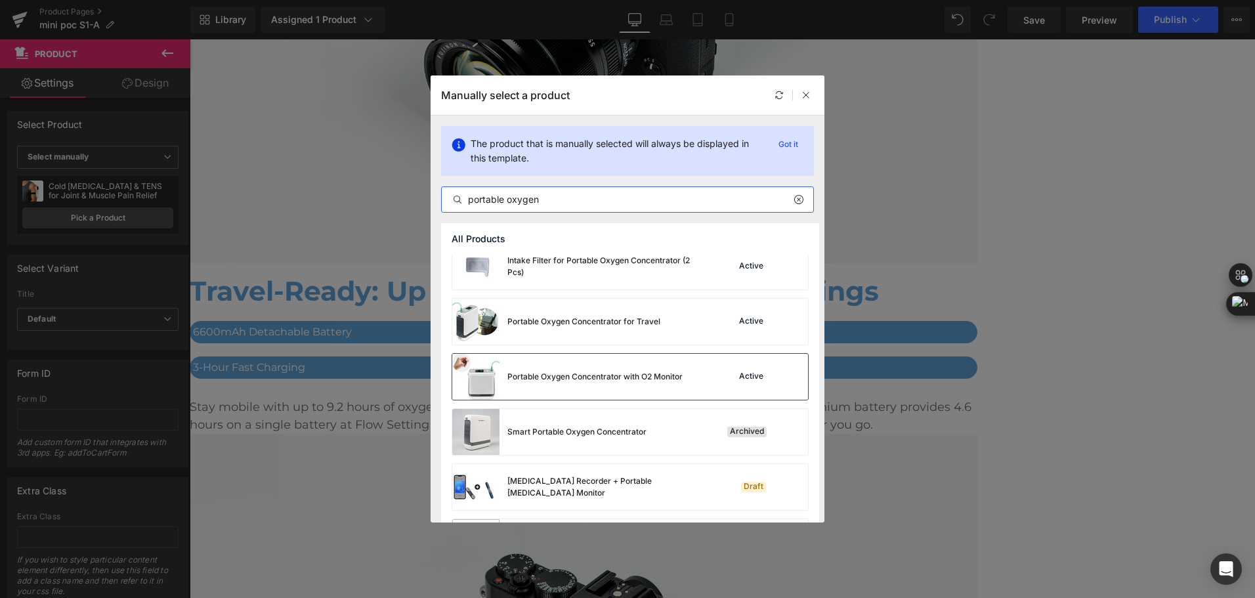
type input "portable oxygen"
click at [660, 378] on div "Portable Oxygen Concentrator with O2 Monitor" at bounding box center [594, 377] width 175 height 12
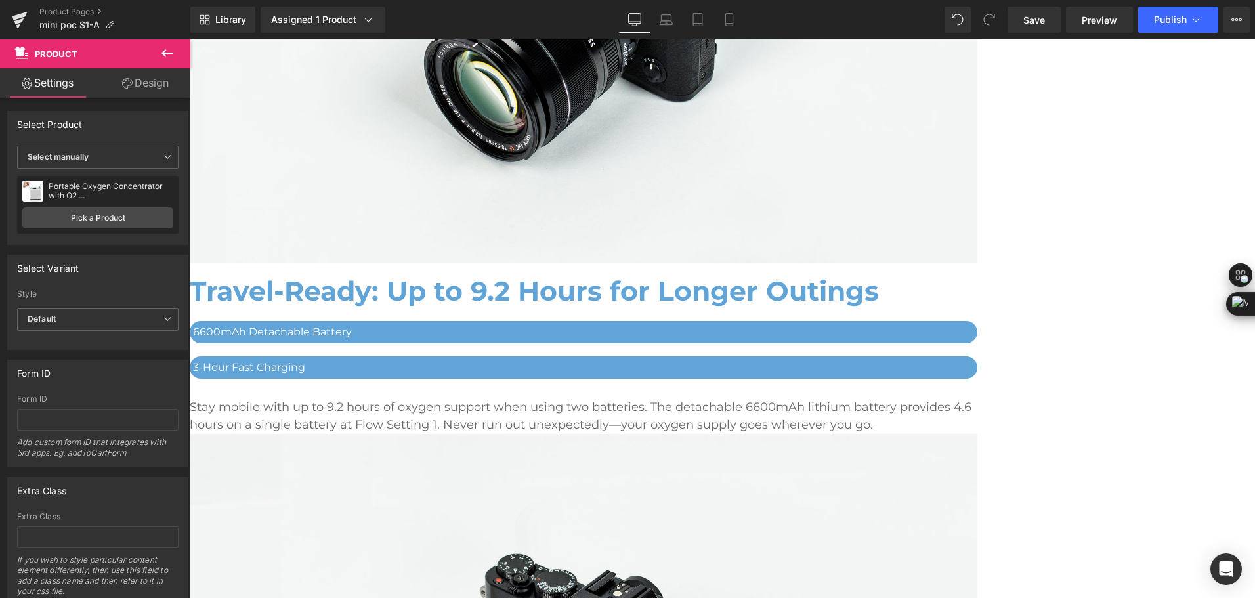
click at [190, 39] on span "Product" at bounding box center [190, 39] width 0 height 0
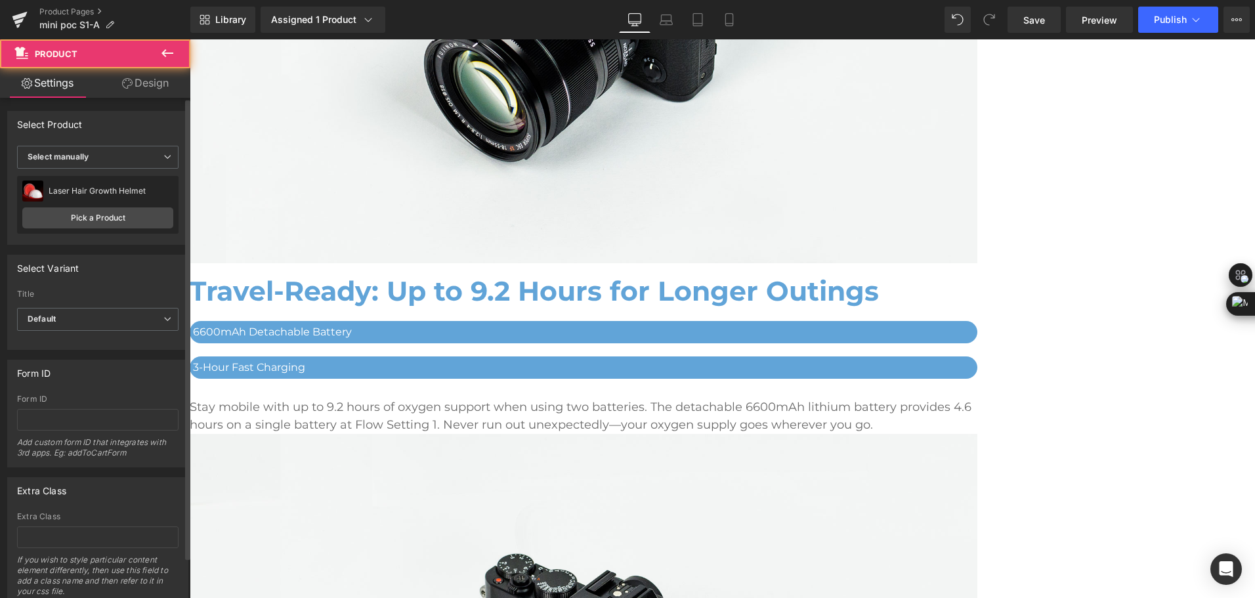
click at [124, 228] on div "Laser Hair Growth Helmet Laser Hair Growth Helmet Pick a Product" at bounding box center [97, 205] width 161 height 58
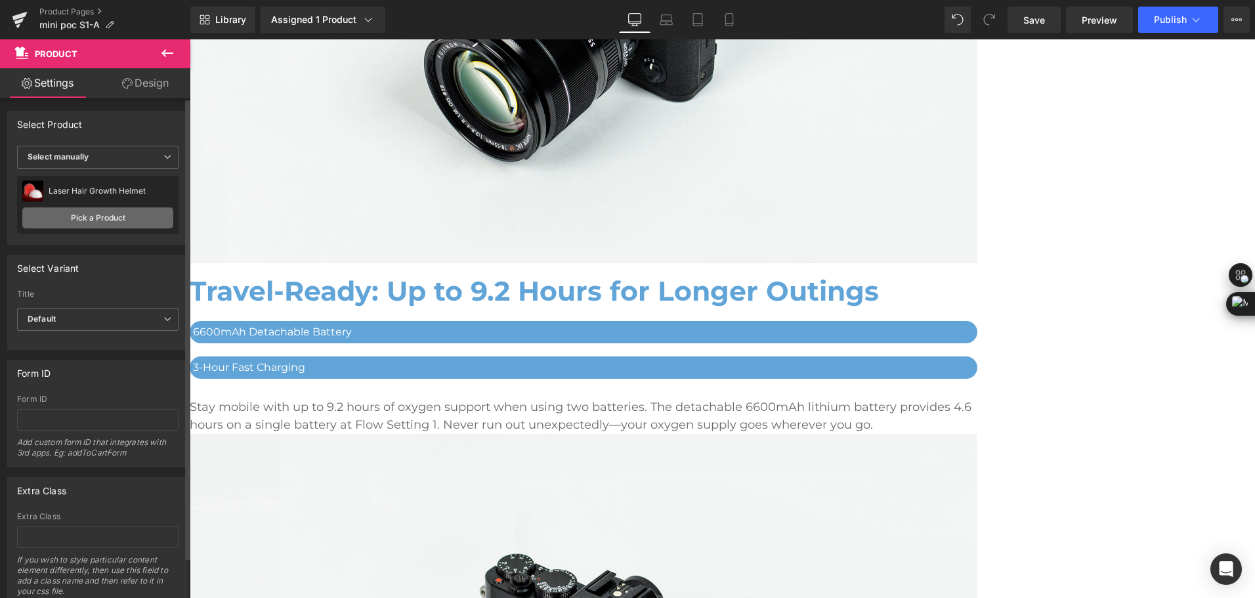
click at [123, 219] on link "Pick a Product" at bounding box center [97, 217] width 151 height 21
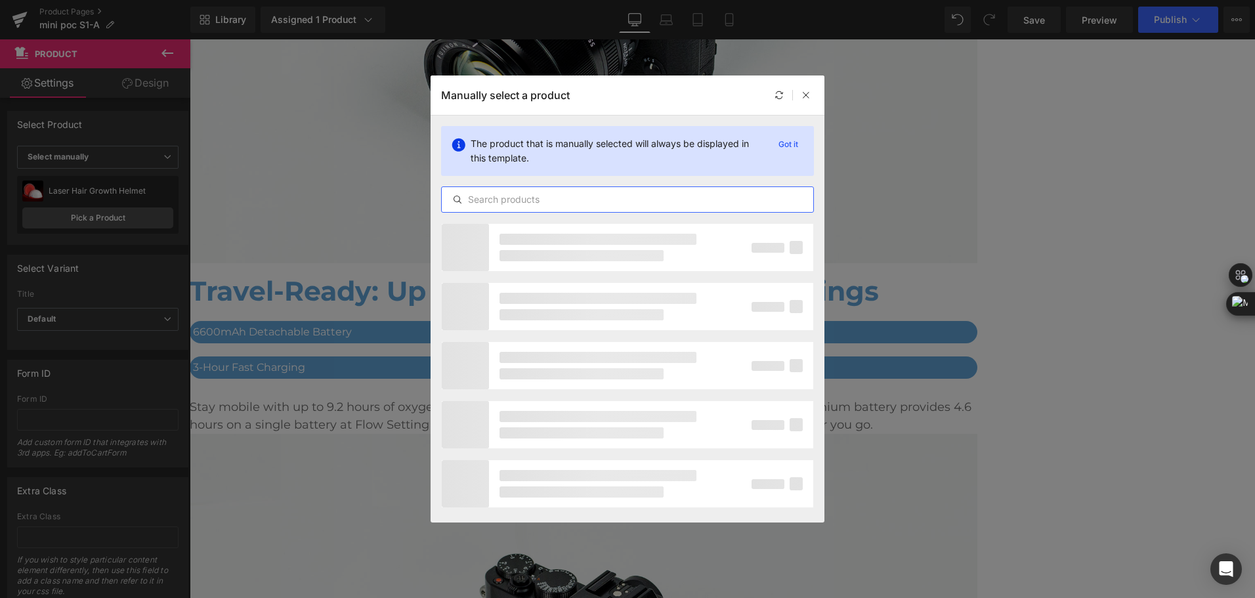
click at [567, 199] on input "text" at bounding box center [627, 200] width 371 height 16
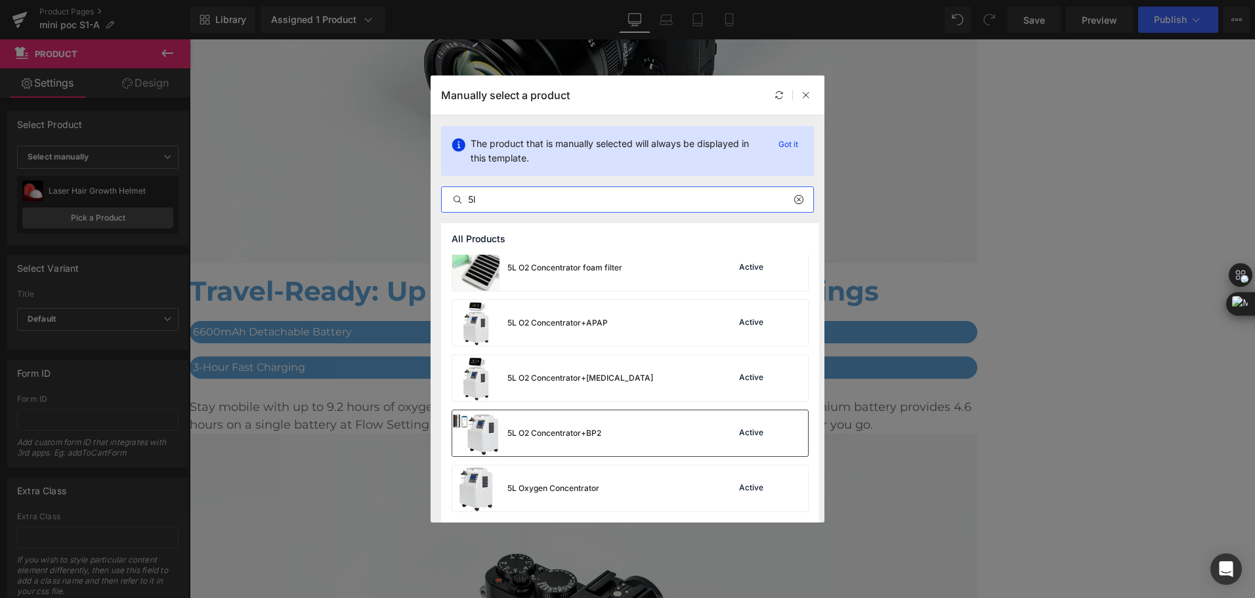
scroll to position [10, 0]
type input "5l"
click at [568, 499] on div "5L Oxygen Concentrator" at bounding box center [525, 488] width 147 height 46
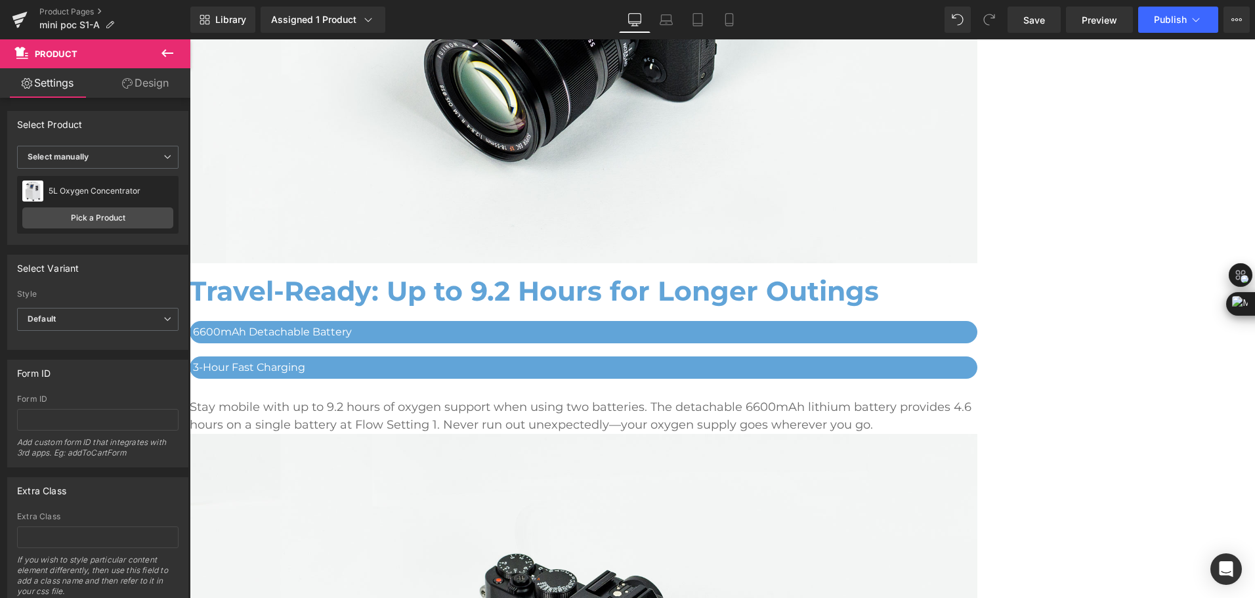
click at [190, 39] on span "Product" at bounding box center [190, 39] width 0 height 0
click at [122, 217] on link "Pick a Product" at bounding box center [97, 217] width 151 height 21
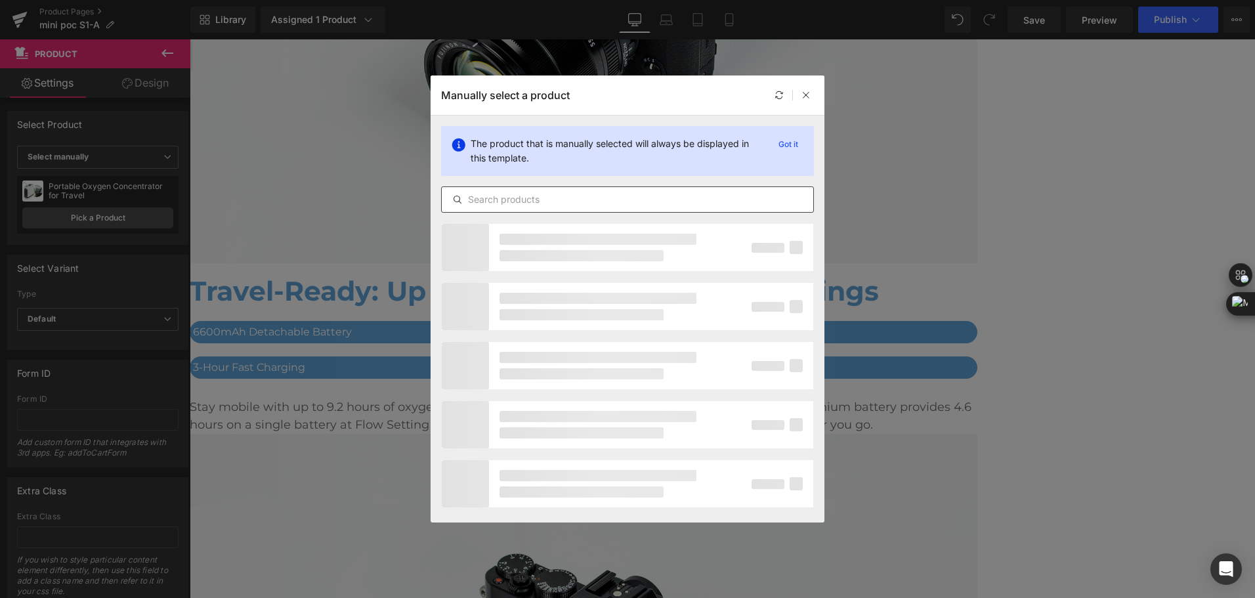
click at [541, 205] on input "text" at bounding box center [627, 200] width 371 height 16
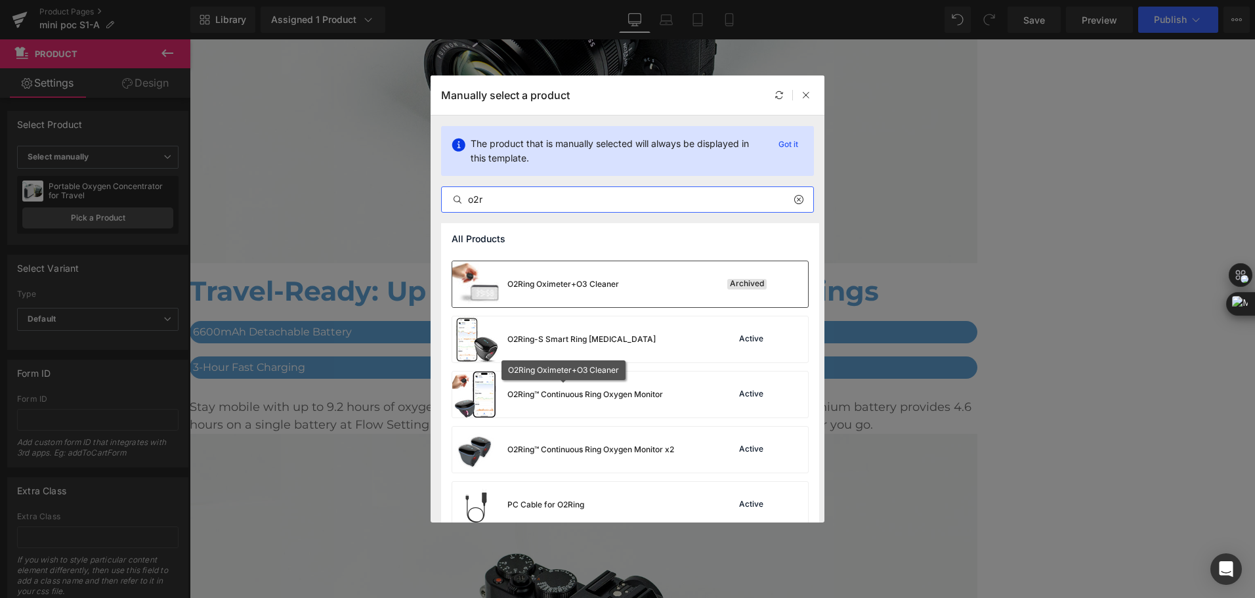
scroll to position [121, 0]
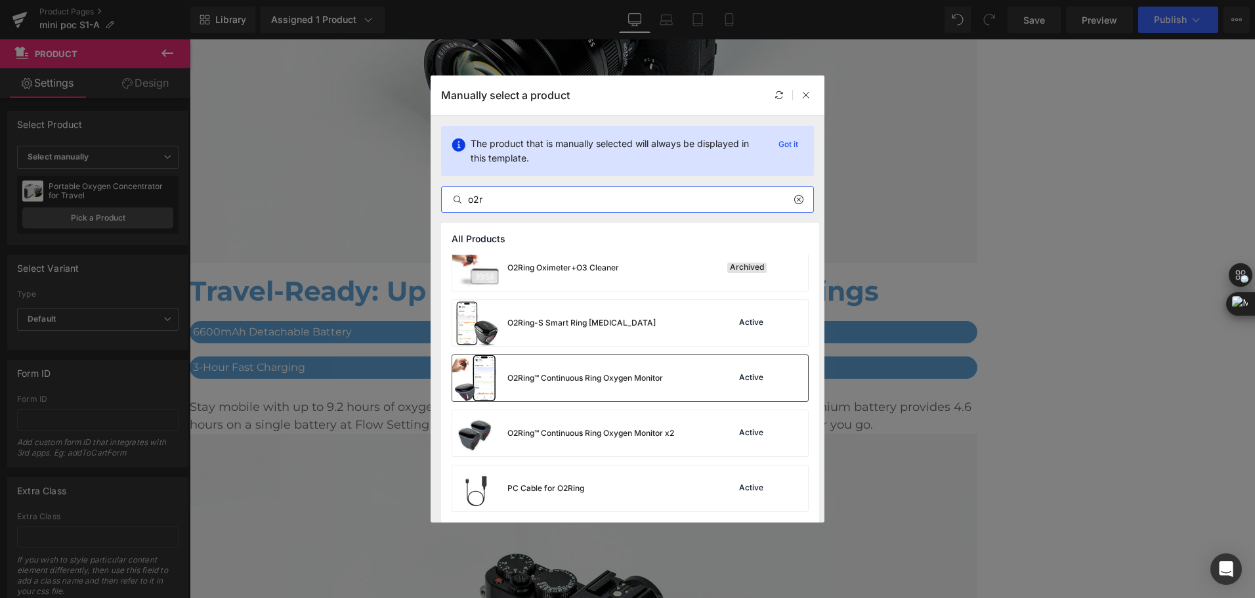
type input "o2r"
click at [547, 384] on div "O2Ring™ Continuous Ring Oxygen Monitor" at bounding box center [557, 378] width 211 height 46
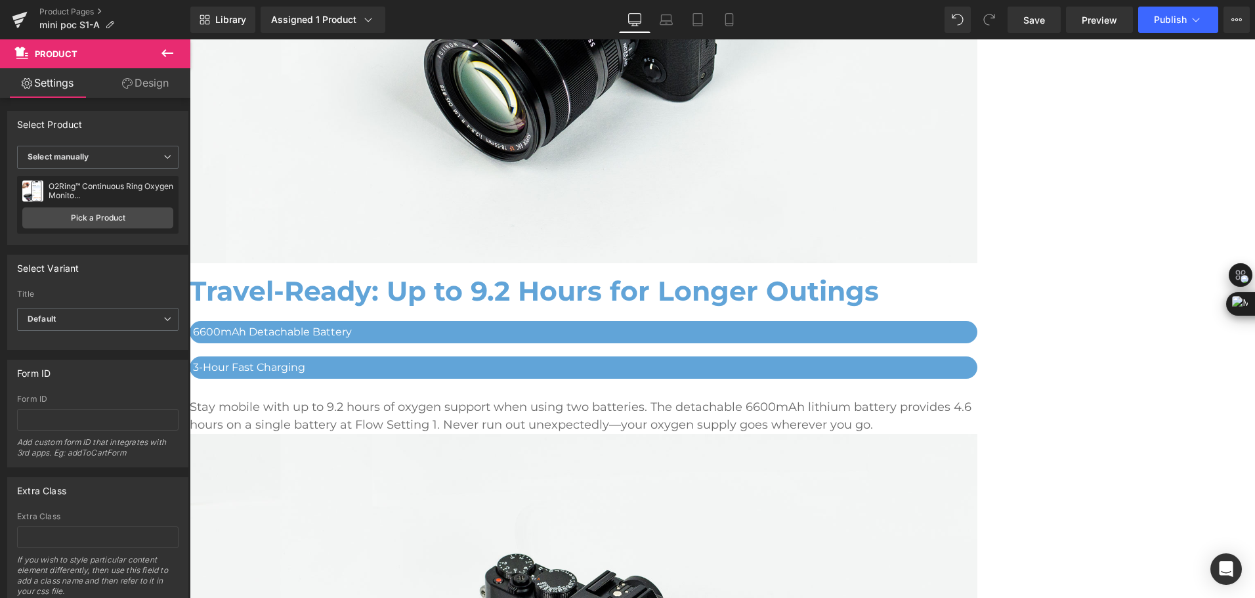
click at [190, 39] on span "Product" at bounding box center [190, 39] width 0 height 0
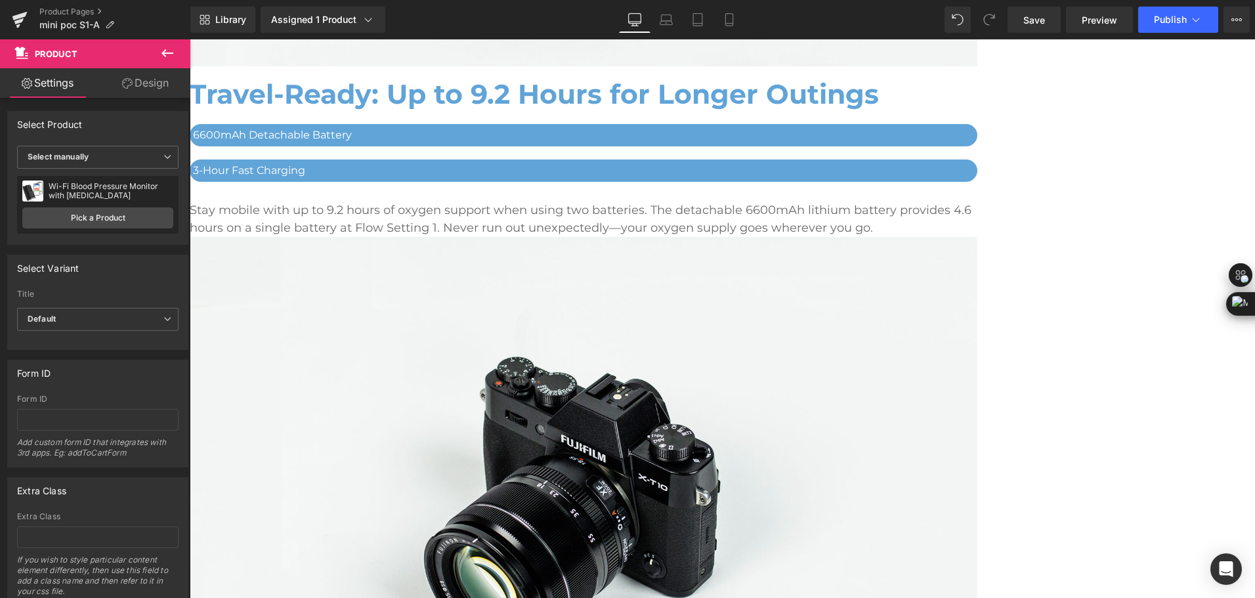
scroll to position [3710, 0]
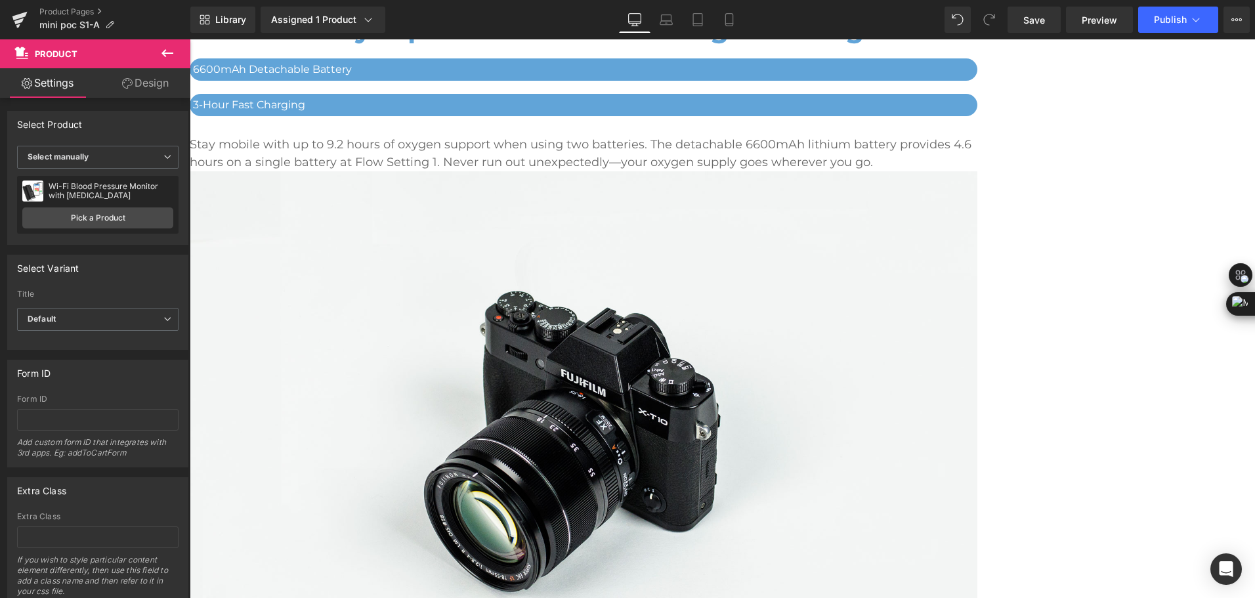
click at [190, 39] on span "Product" at bounding box center [190, 39] width 0 height 0
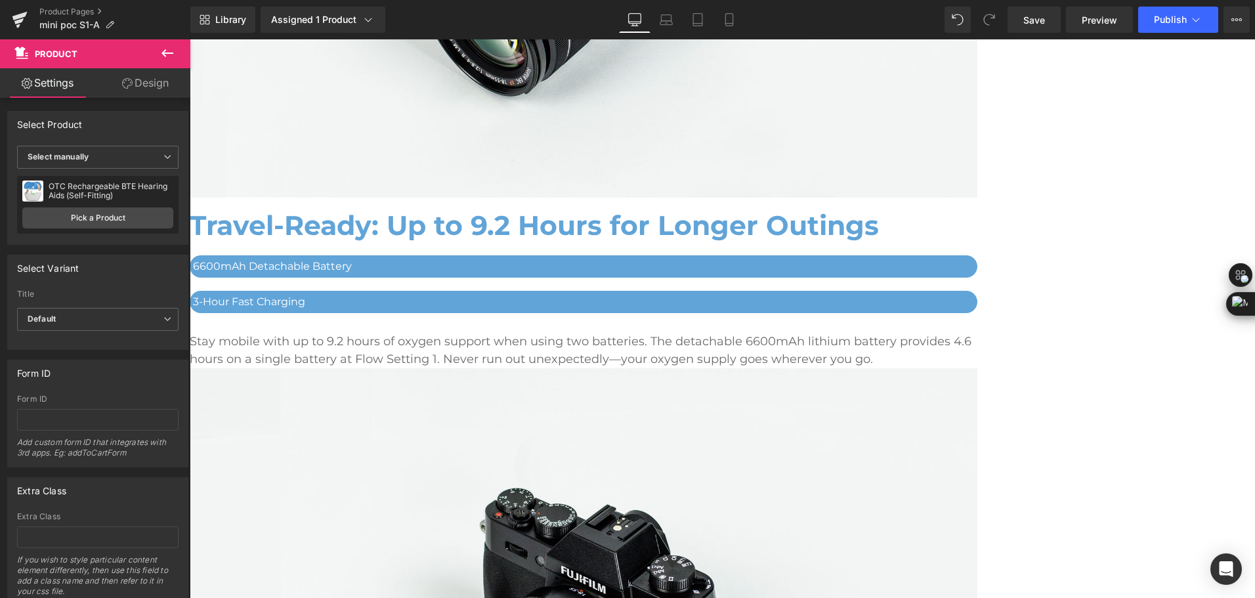
click at [190, 39] on span "Product" at bounding box center [190, 39] width 0 height 0
click at [129, 219] on link "Pick a Product" at bounding box center [97, 217] width 151 height 21
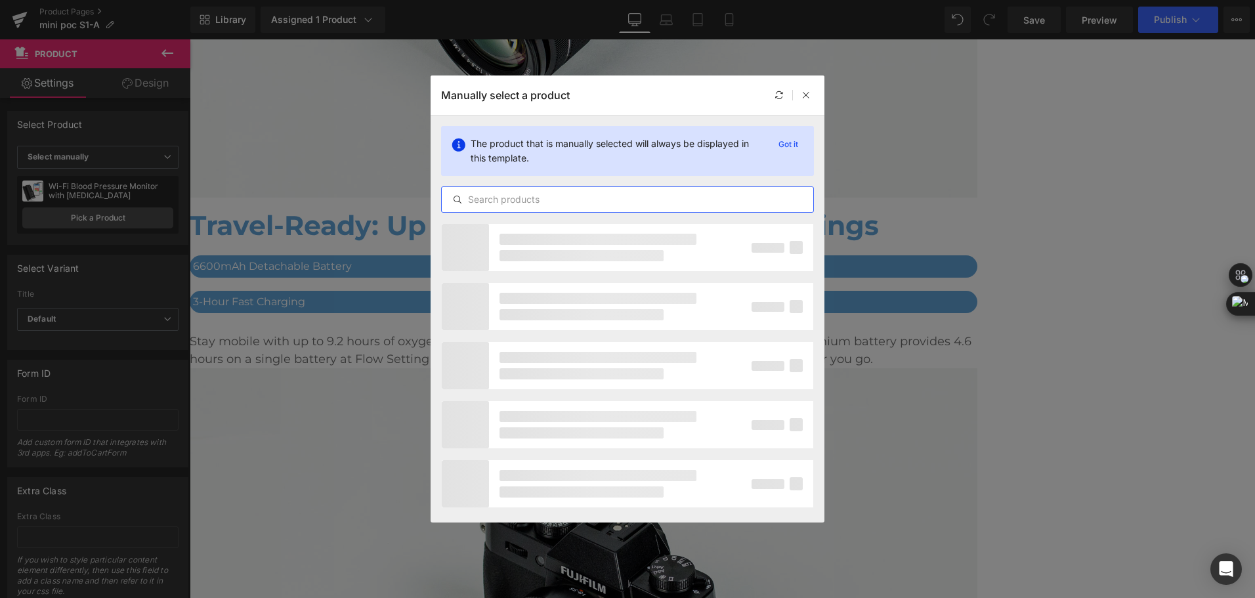
click at [577, 201] on input "text" at bounding box center [627, 200] width 371 height 16
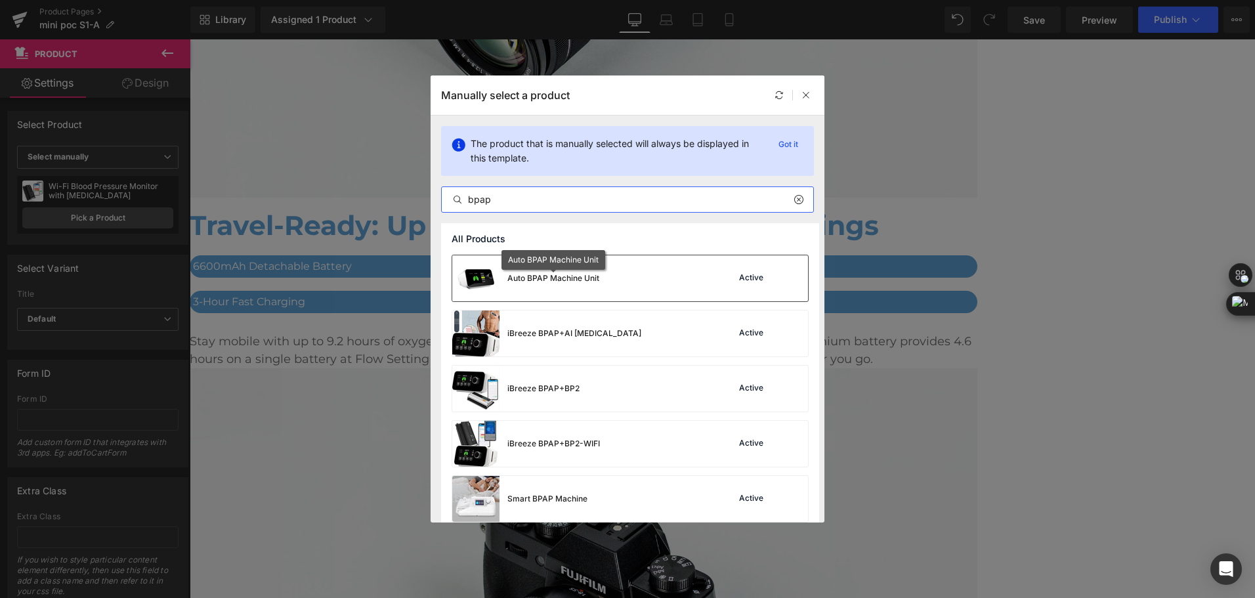
type input "bpap"
click at [568, 276] on div "Auto BPAP Machine Unit" at bounding box center [553, 278] width 92 height 12
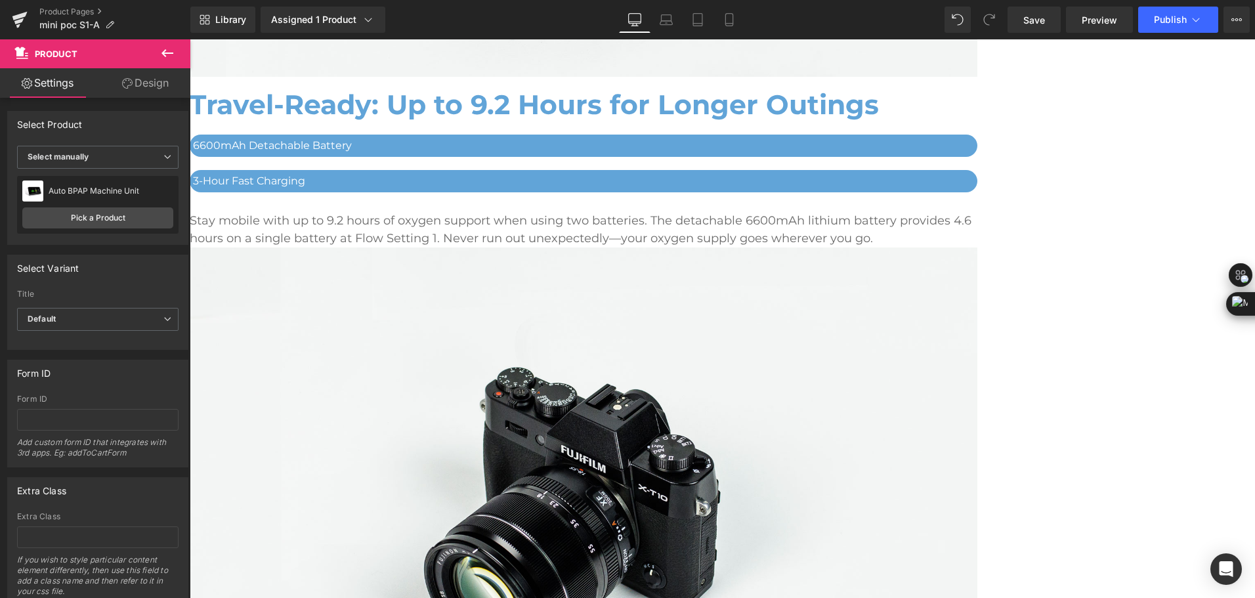
scroll to position [3645, 0]
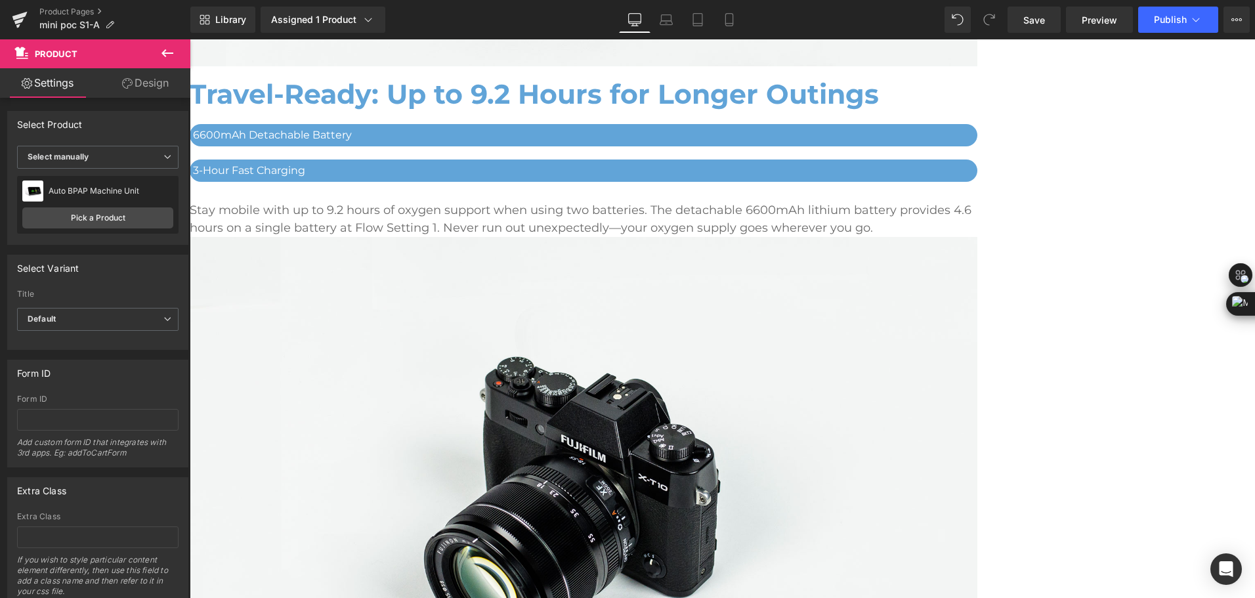
click at [190, 39] on span "Product" at bounding box center [190, 39] width 0 height 0
click at [101, 222] on link "Pick a Product" at bounding box center [97, 217] width 151 height 21
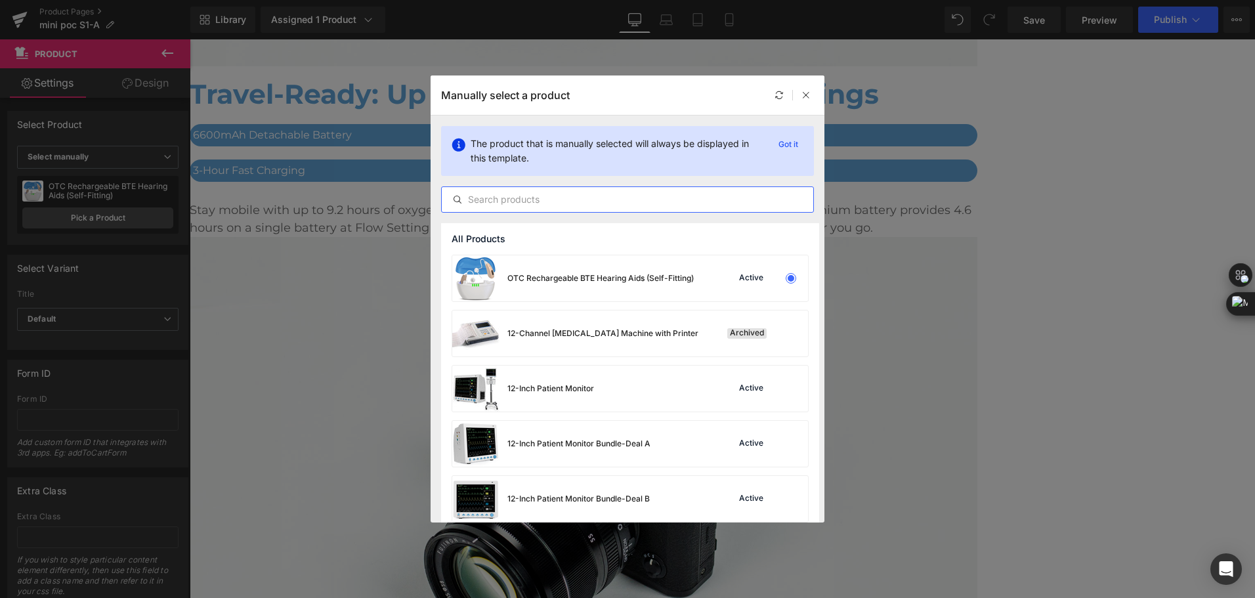
click at [505, 197] on input "text" at bounding box center [627, 200] width 371 height 16
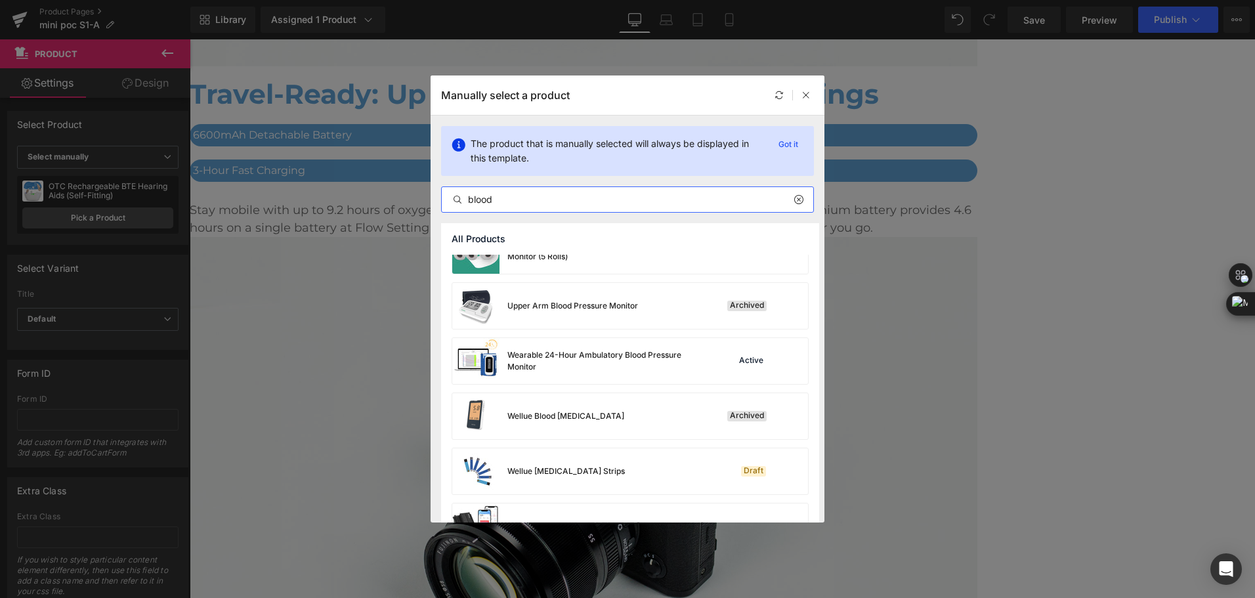
scroll to position [837, 0]
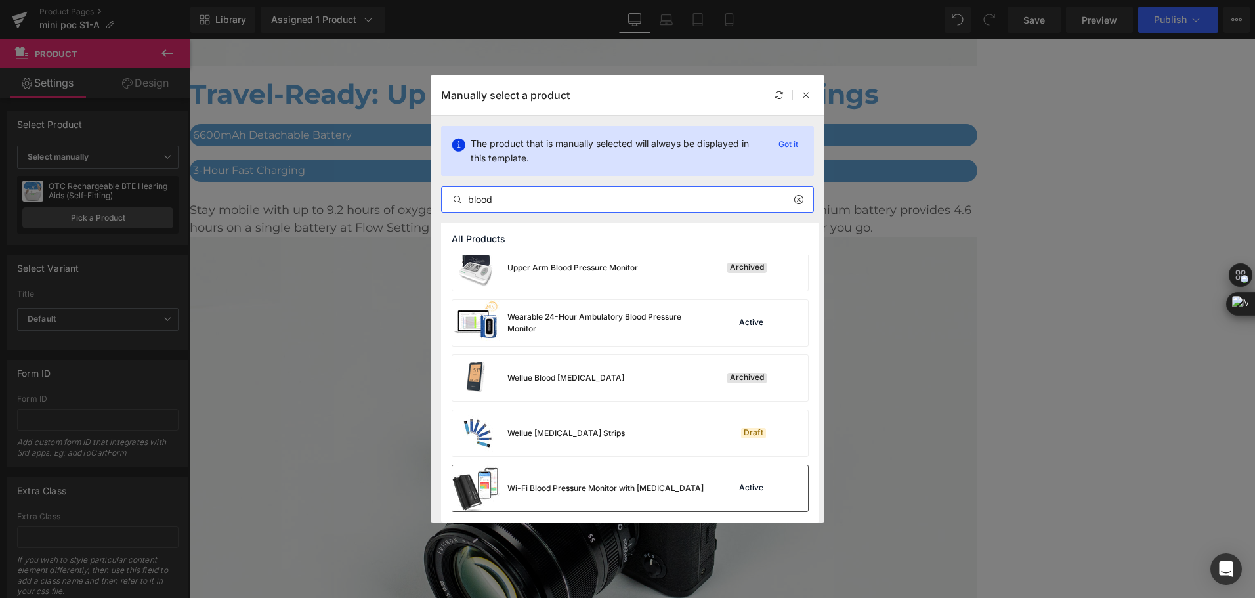
type input "blood"
click at [536, 487] on div "Wi-Fi Blood Pressure Monitor with [MEDICAL_DATA]" at bounding box center [605, 488] width 196 height 12
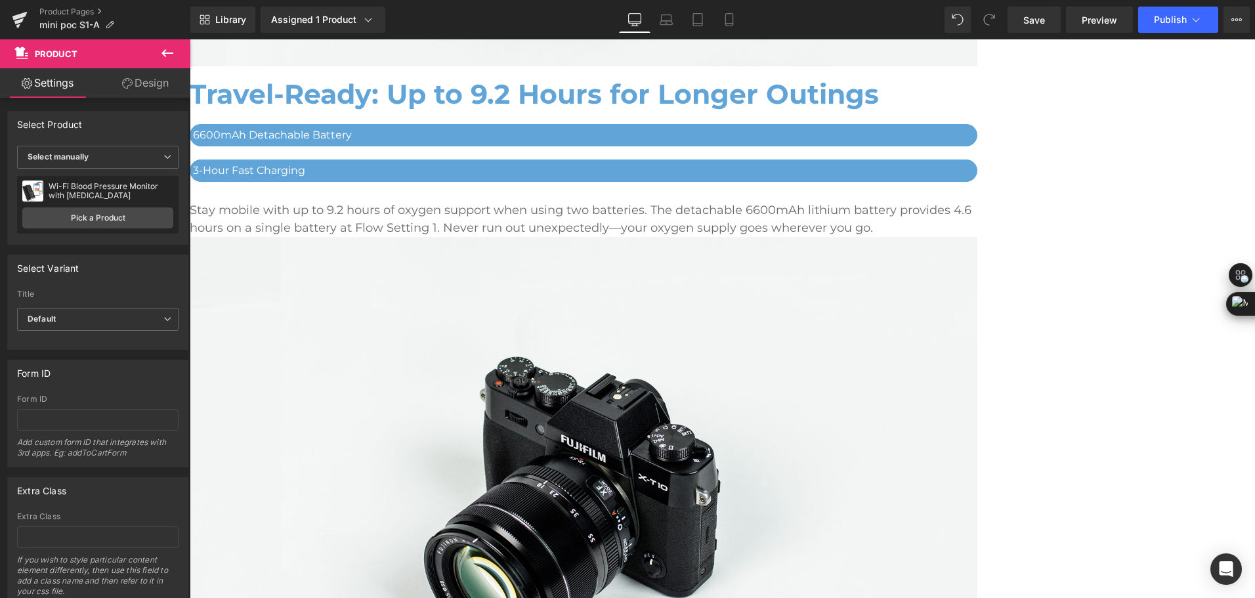
click at [190, 39] on span "Product" at bounding box center [190, 39] width 0 height 0
click at [73, 215] on link "Pick a Product" at bounding box center [97, 217] width 151 height 21
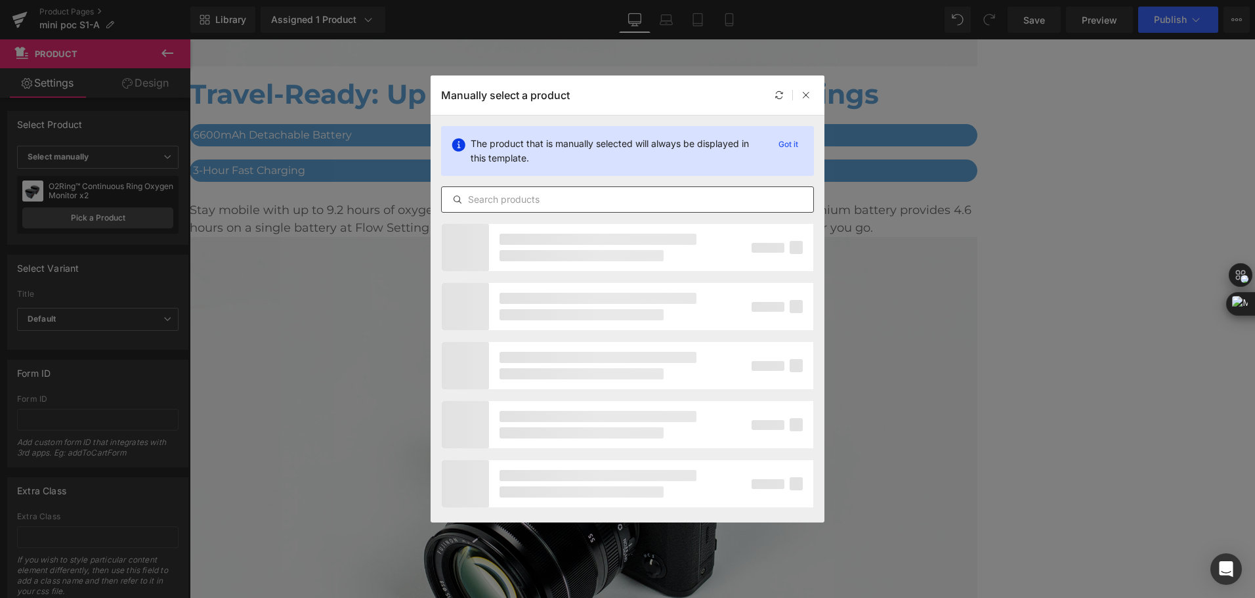
click at [578, 200] on input "text" at bounding box center [627, 200] width 371 height 16
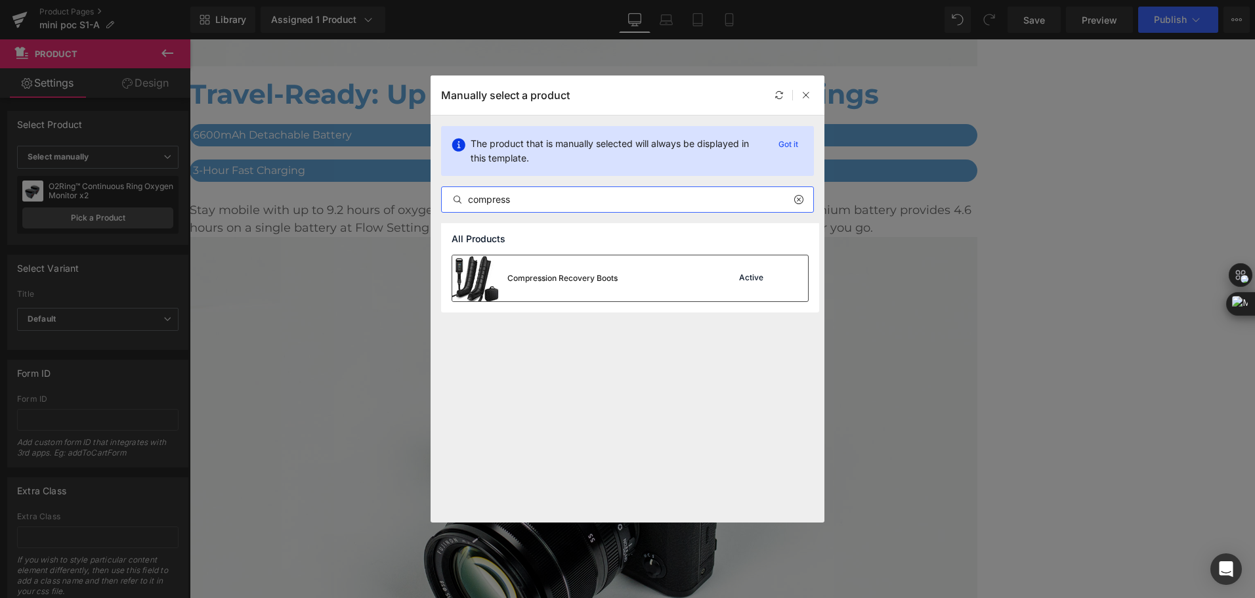
type input "compress"
click at [576, 278] on div "Compression Recovery Boots" at bounding box center [562, 278] width 110 height 12
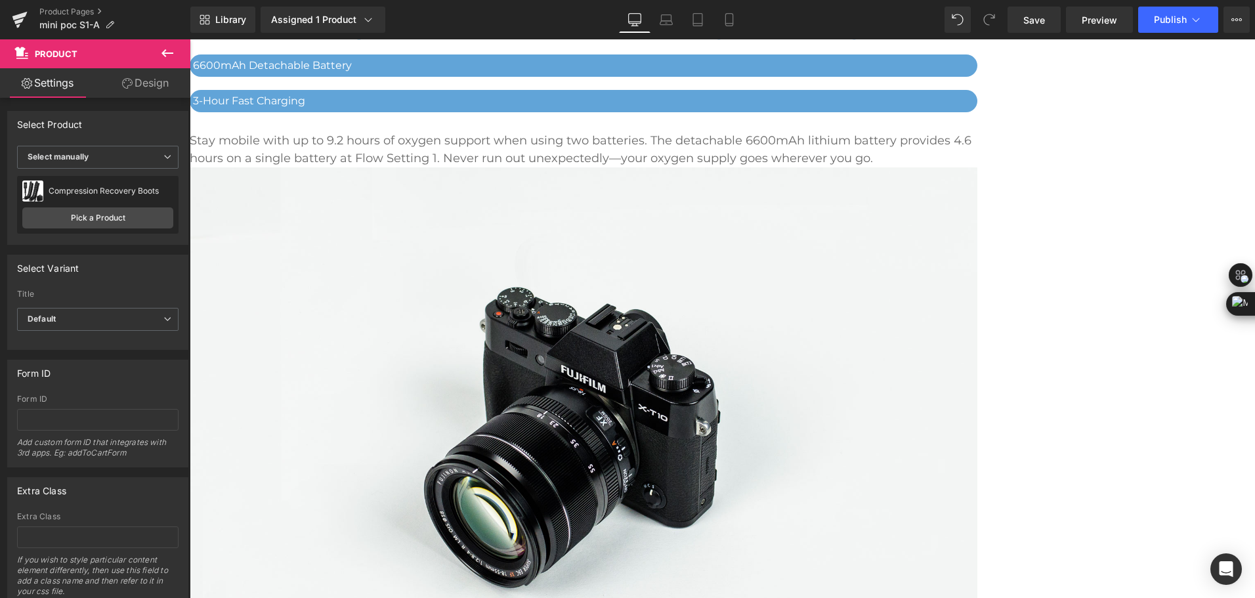
scroll to position [3776, 0]
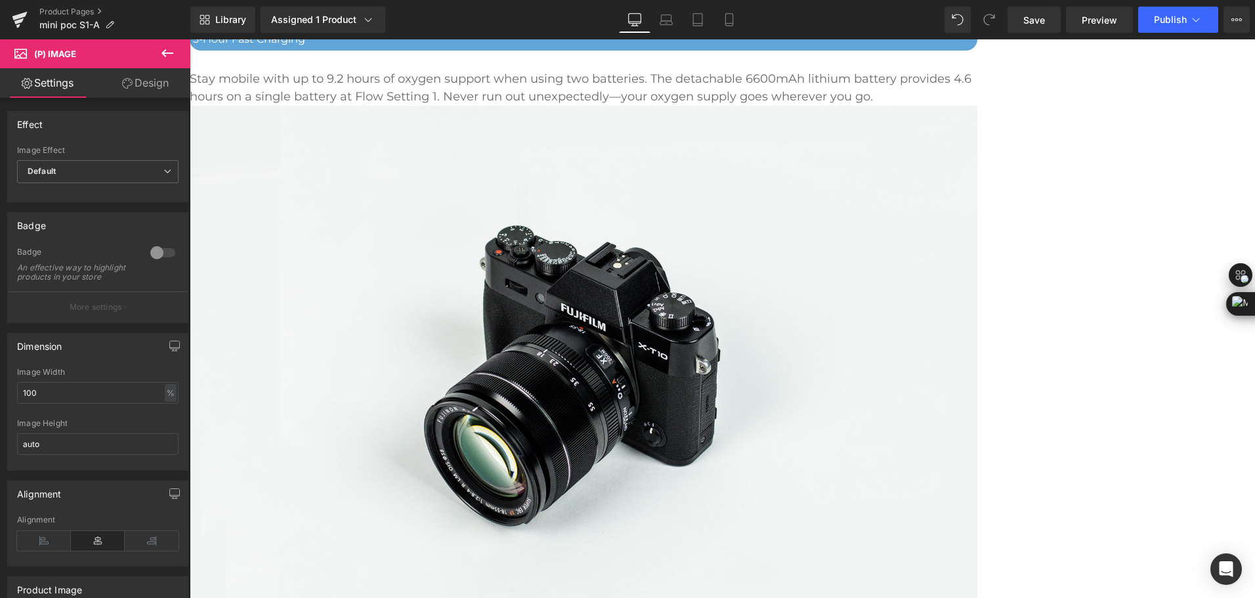
click at [190, 39] on span "Product" at bounding box center [190, 39] width 0 height 0
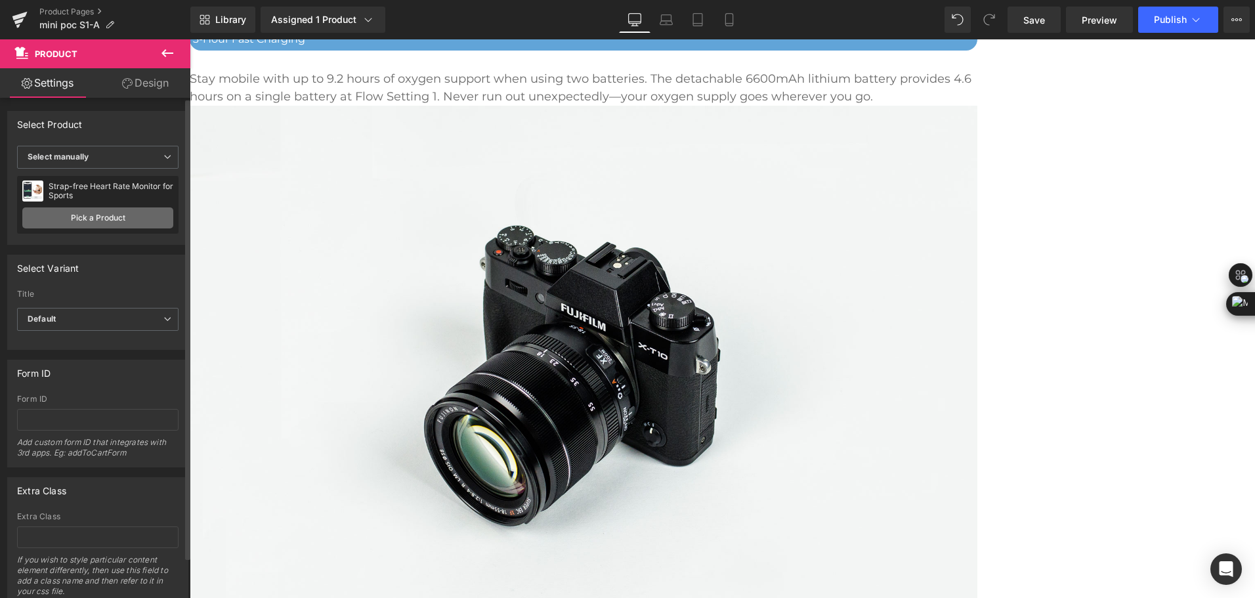
click at [66, 213] on link "Pick a Product" at bounding box center [97, 217] width 151 height 21
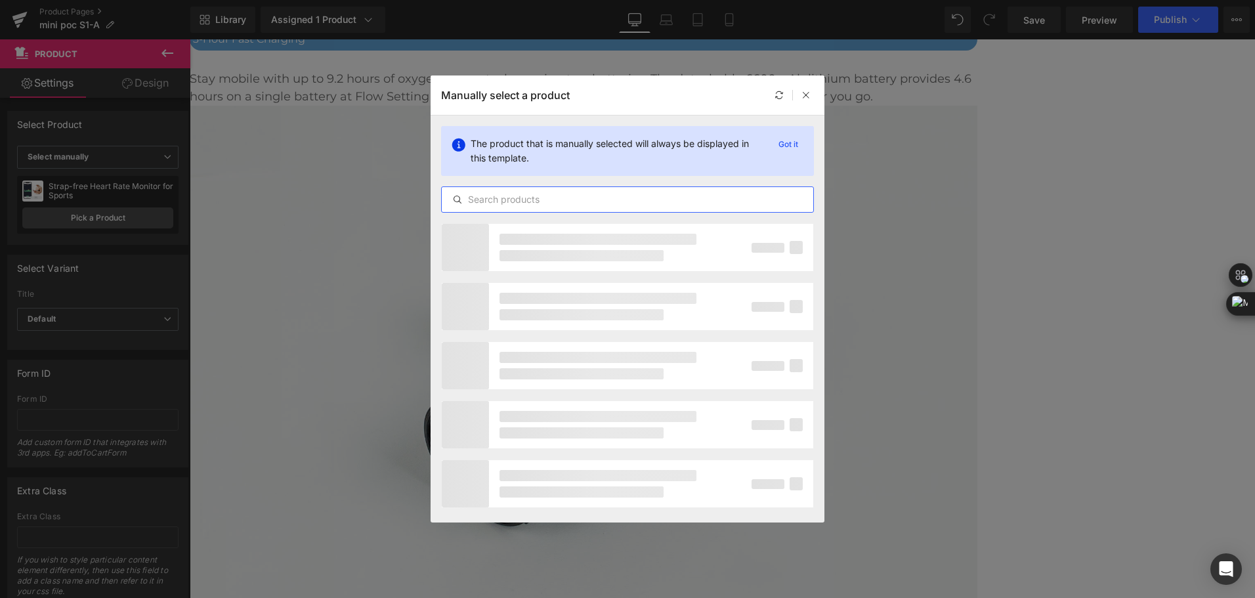
click at [527, 207] on input "text" at bounding box center [627, 200] width 371 height 16
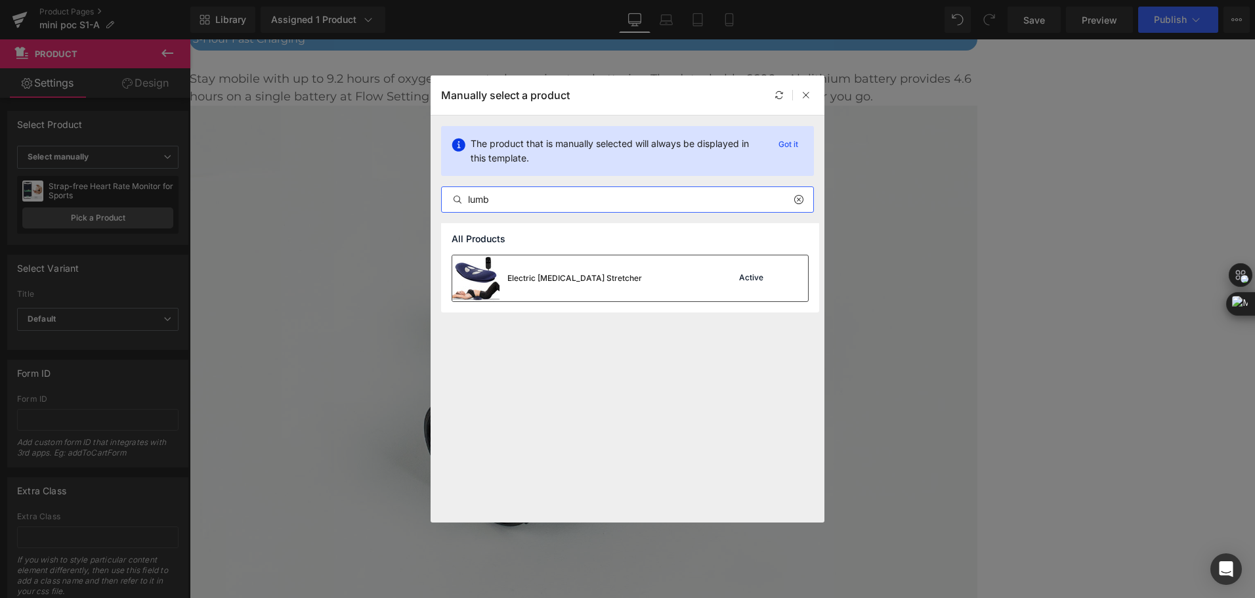
type input "lumb"
click at [539, 273] on div "Electric [MEDICAL_DATA] Stretcher" at bounding box center [574, 278] width 135 height 12
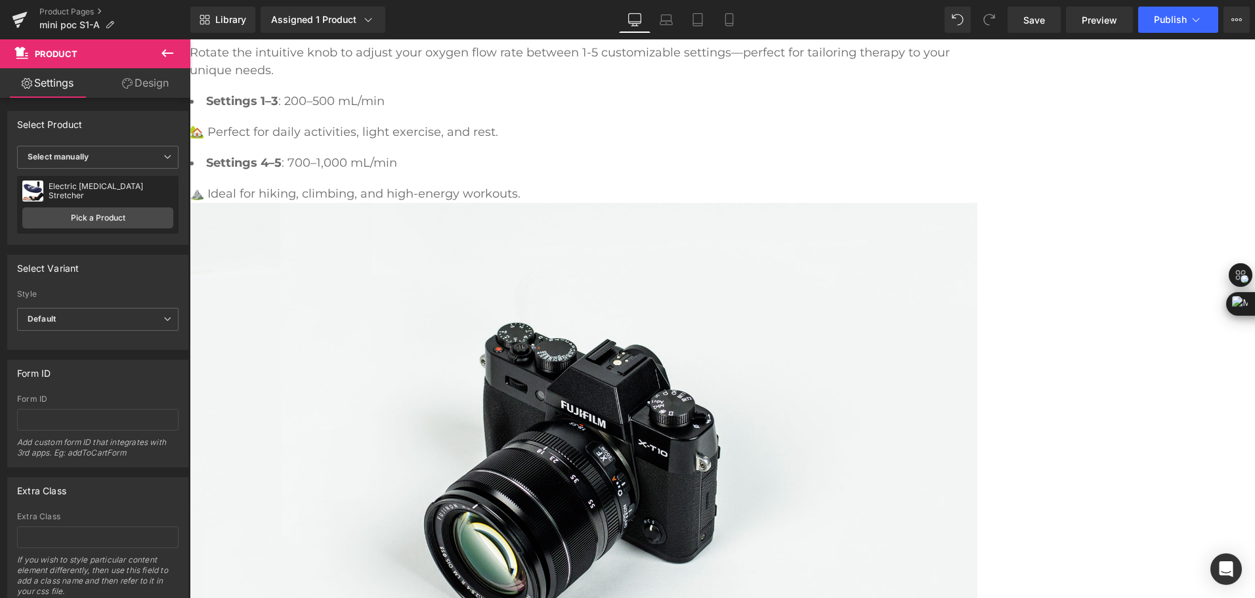
scroll to position [3065, 0]
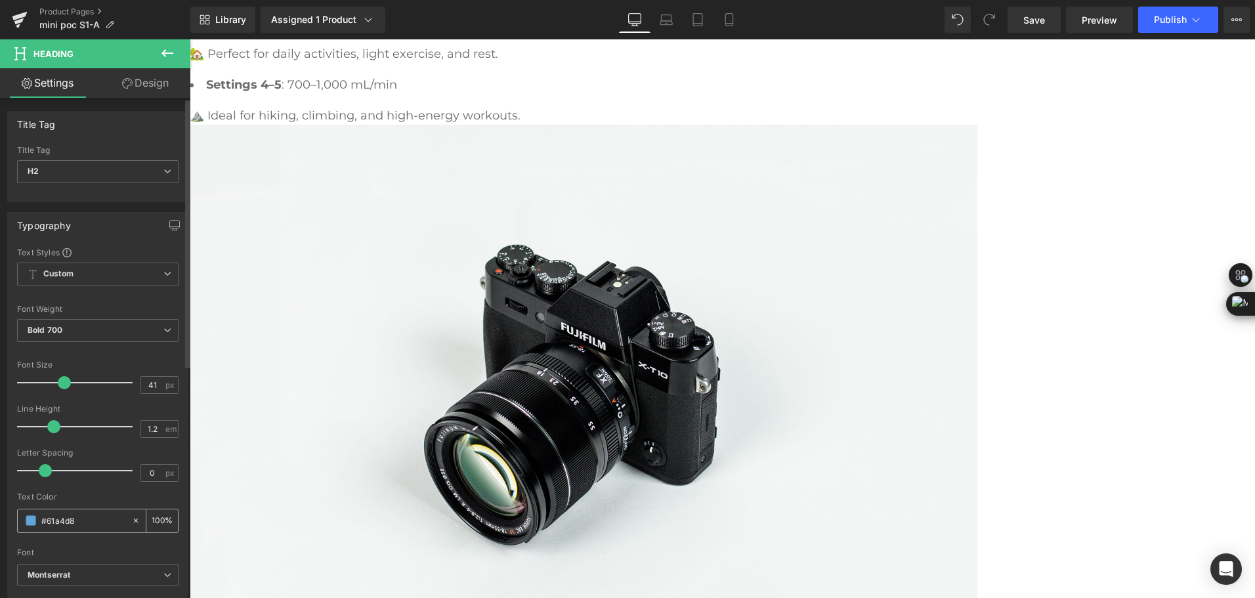
drag, startPoint x: 85, startPoint y: 524, endPoint x: 26, endPoint y: 529, distance: 59.3
click at [26, 529] on div "#61a4d8" at bounding box center [75, 520] width 114 height 23
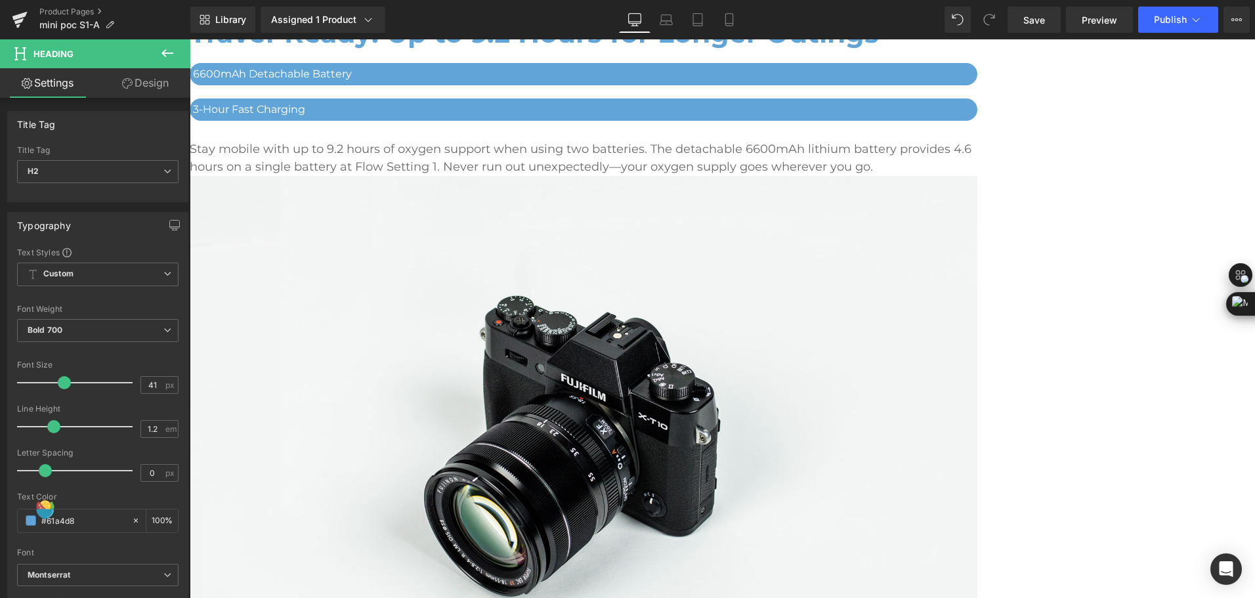
scroll to position [3721, 0]
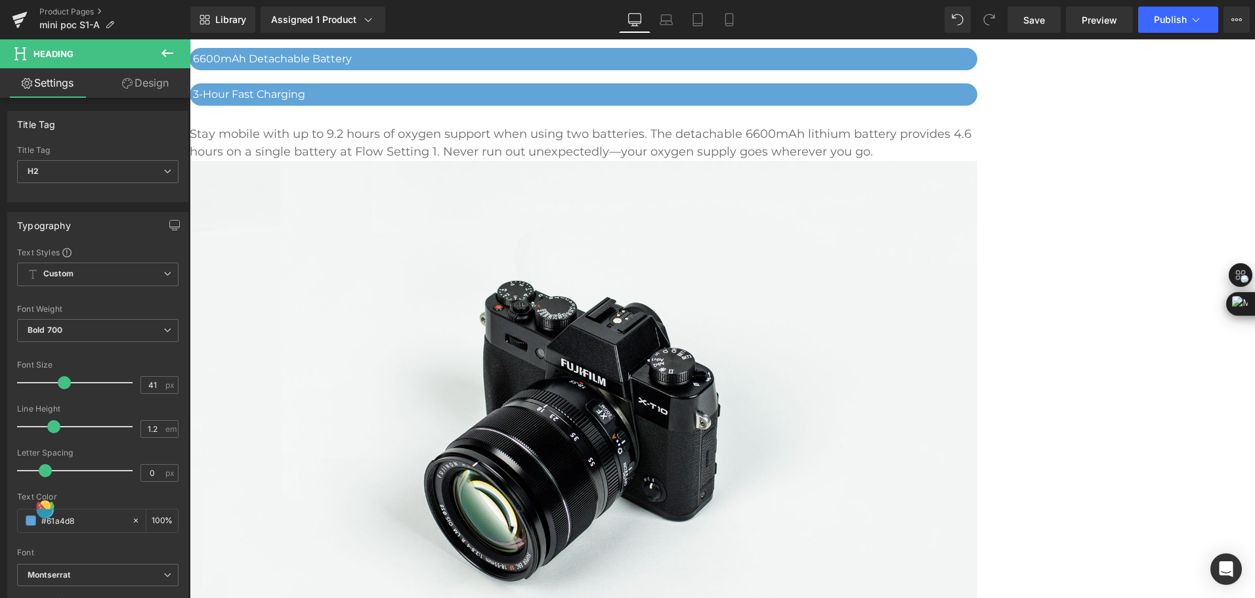
click at [190, 39] on span "(P) View More" at bounding box center [190, 39] width 0 height 0
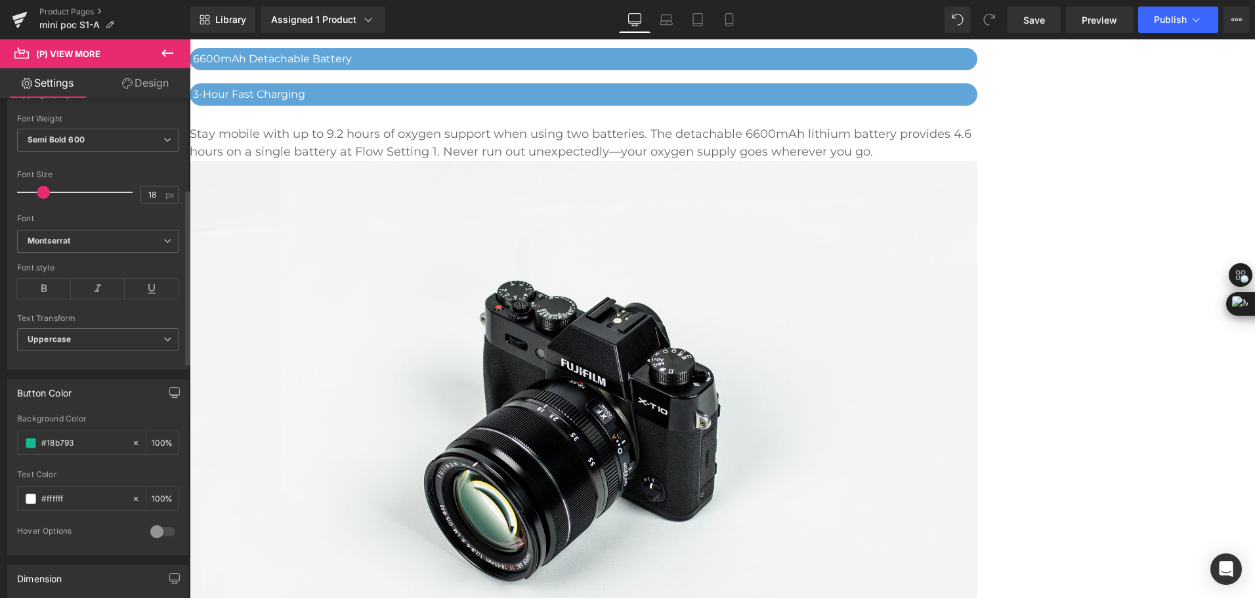
scroll to position [262, 0]
drag, startPoint x: 83, startPoint y: 442, endPoint x: 20, endPoint y: 437, distance: 62.6
click at [20, 437] on div "#18b793" at bounding box center [75, 440] width 114 height 23
paste input "61a4d8"
type input "#61a4d8"
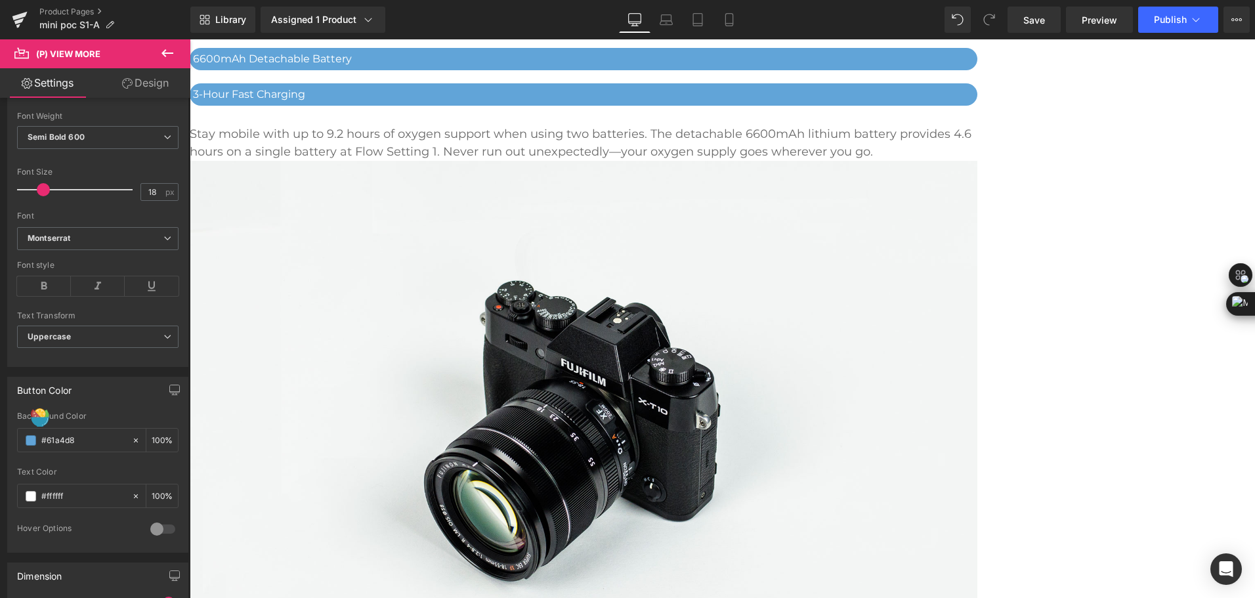
click at [190, 39] on span "(P) View More" at bounding box center [190, 39] width 0 height 0
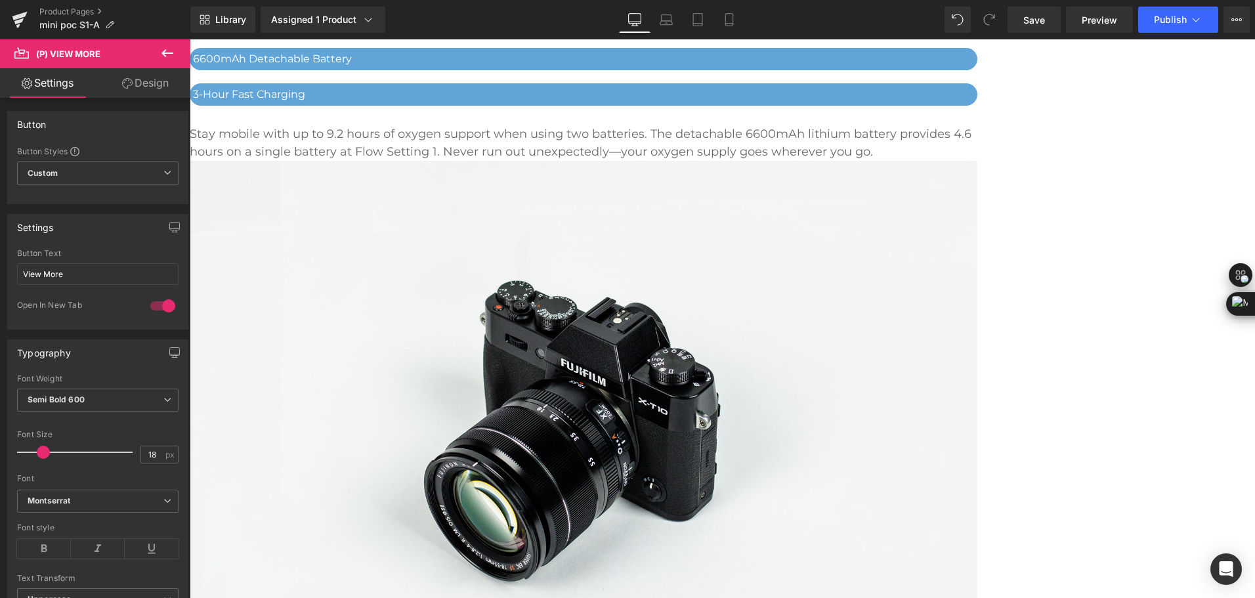
click at [190, 39] on span "(P) View More" at bounding box center [190, 39] width 0 height 0
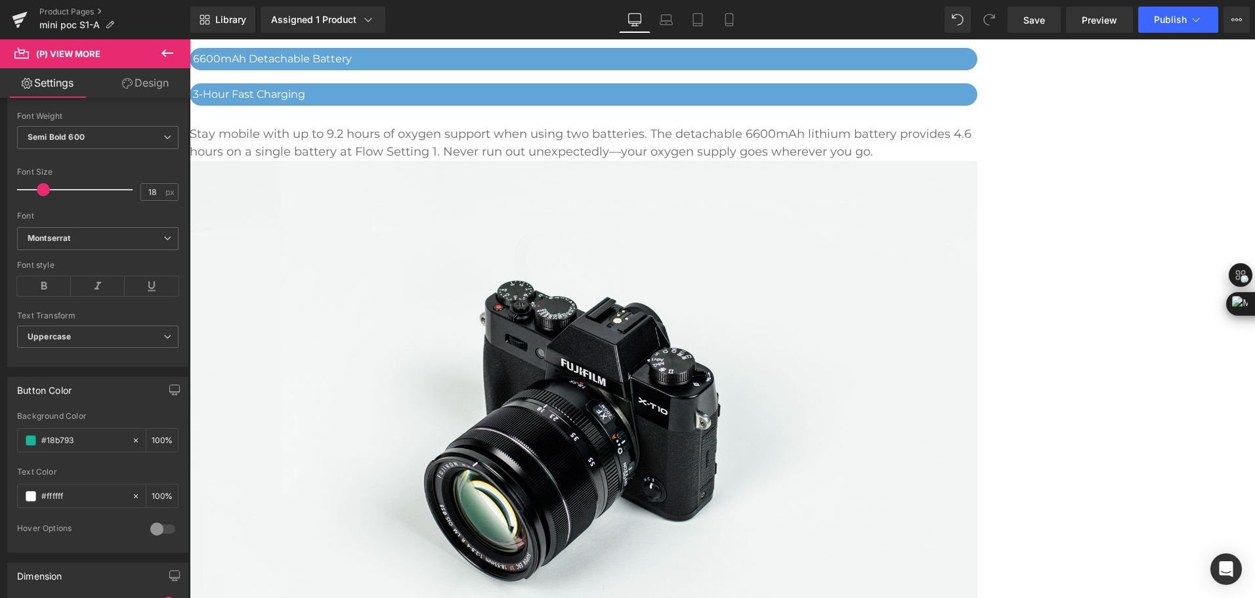
click at [190, 39] on span "(P) View More" at bounding box center [190, 39] width 0 height 0
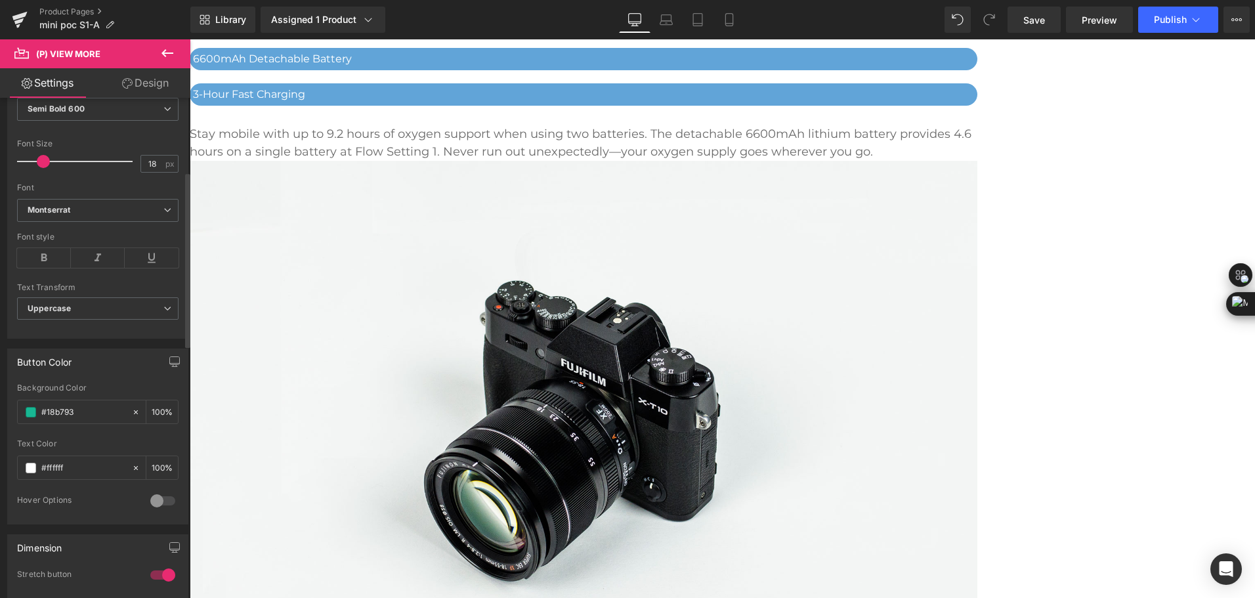
scroll to position [197, 0]
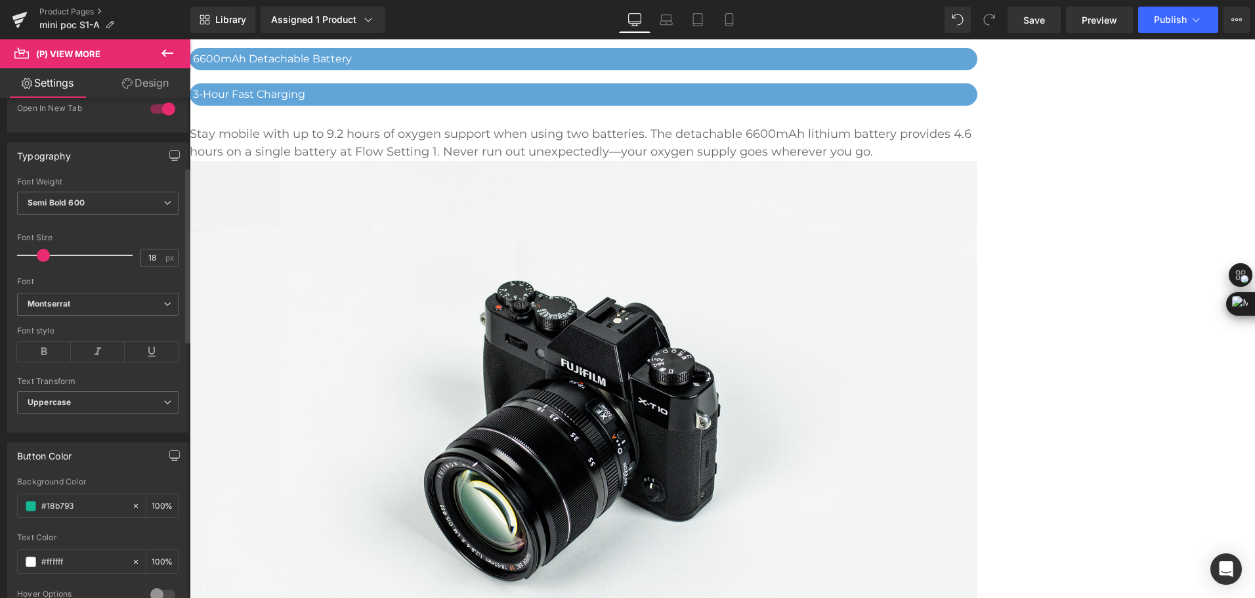
drag, startPoint x: 92, startPoint y: 507, endPoint x: 14, endPoint y: 507, distance: 78.1
click at [14, 507] on div "rgb(24, 183, 147) Background Color #18b793 100 % #ffffff Text Color #ffffff 100…" at bounding box center [98, 547] width 180 height 140
paste input "61a4d8"
type input "#61a4d8"
click at [190, 39] on span "(P) View More" at bounding box center [190, 39] width 0 height 0
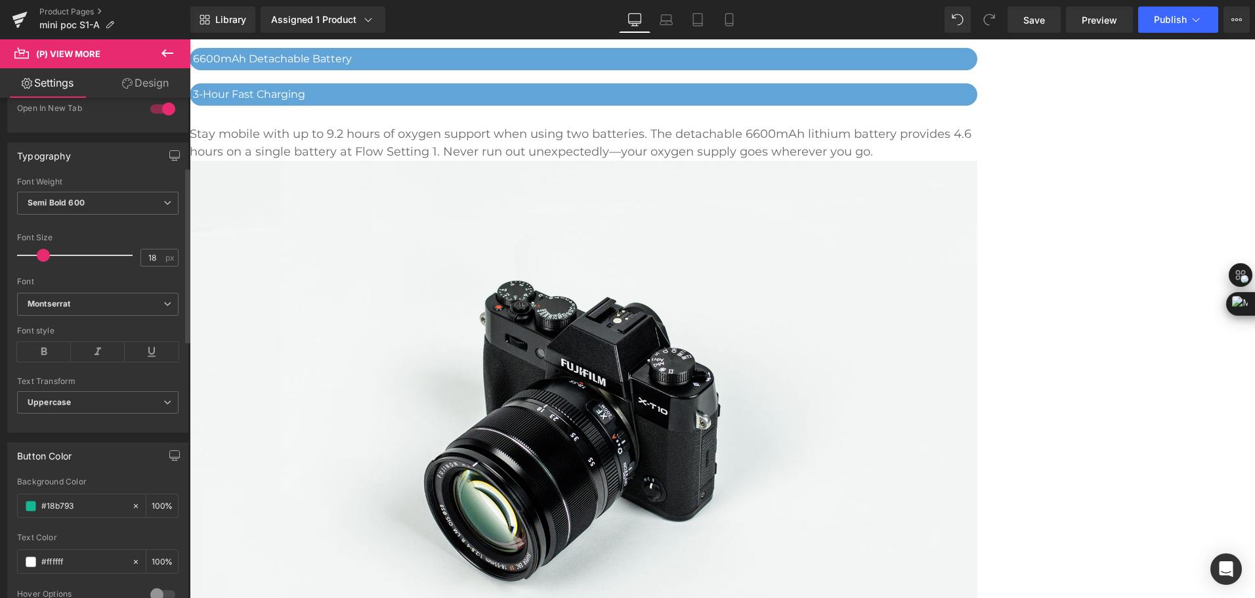
drag, startPoint x: 90, startPoint y: 511, endPoint x: 14, endPoint y: 520, distance: 76.8
click at [14, 520] on div "rgb(24, 183, 147) Background Color #18b793 100 % #ffffff Text Color #ffffff 100…" at bounding box center [98, 547] width 180 height 140
paste input "61a4d8"
type input "#61a4d8"
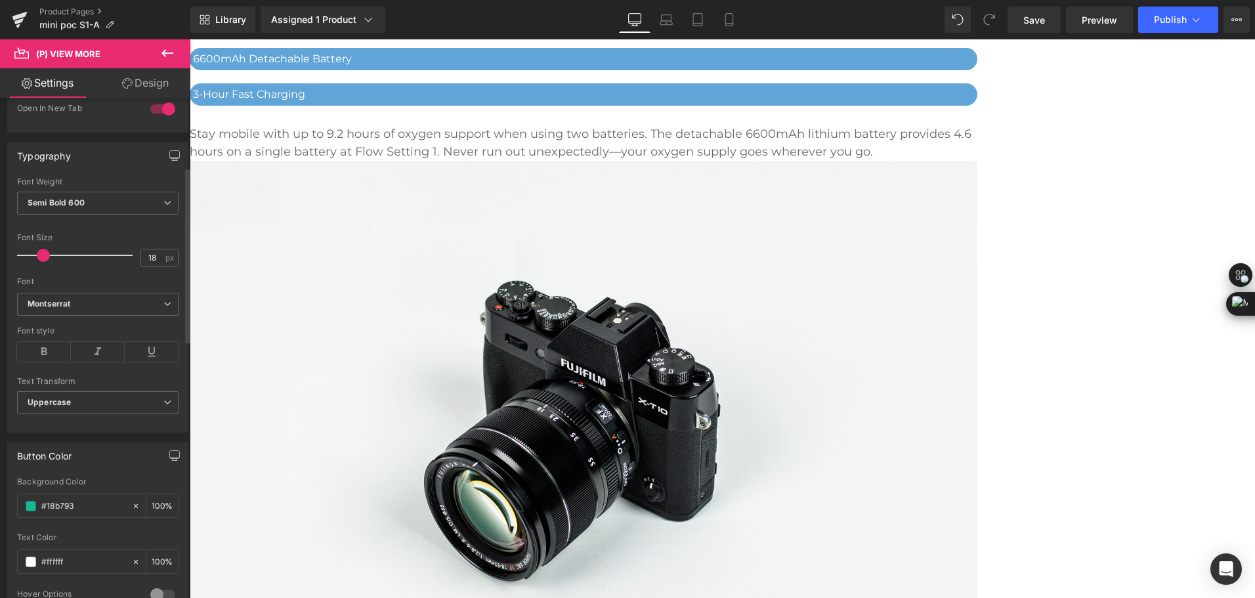
drag, startPoint x: 82, startPoint y: 510, endPoint x: 26, endPoint y: 526, distance: 58.8
click at [26, 526] on div "Background Color #18b793 100 %" at bounding box center [97, 505] width 161 height 56
type input "#61a4d8"
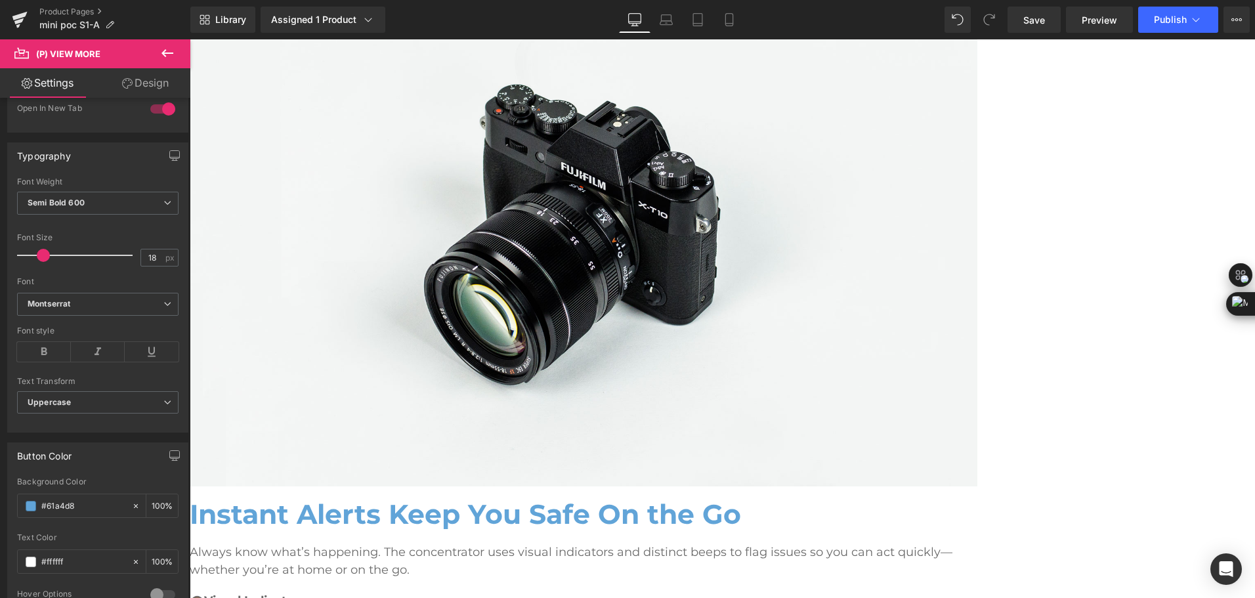
scroll to position [3918, 0]
click at [190, 39] on span "(P) View More" at bounding box center [190, 39] width 0 height 0
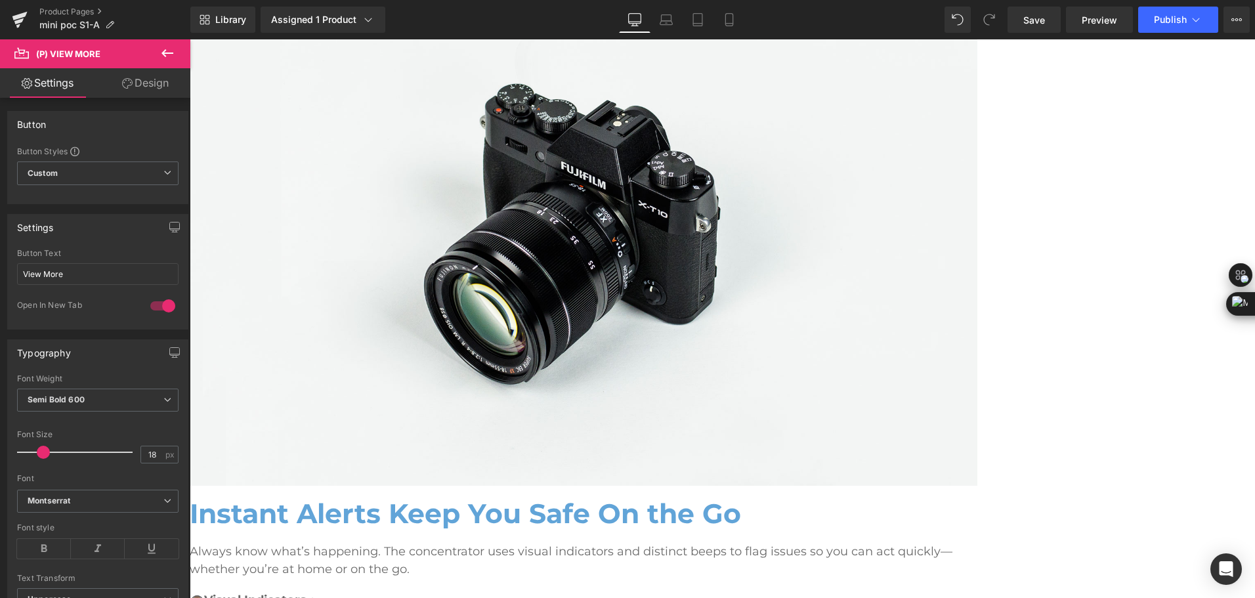
click at [190, 39] on span "(P) View More" at bounding box center [190, 39] width 0 height 0
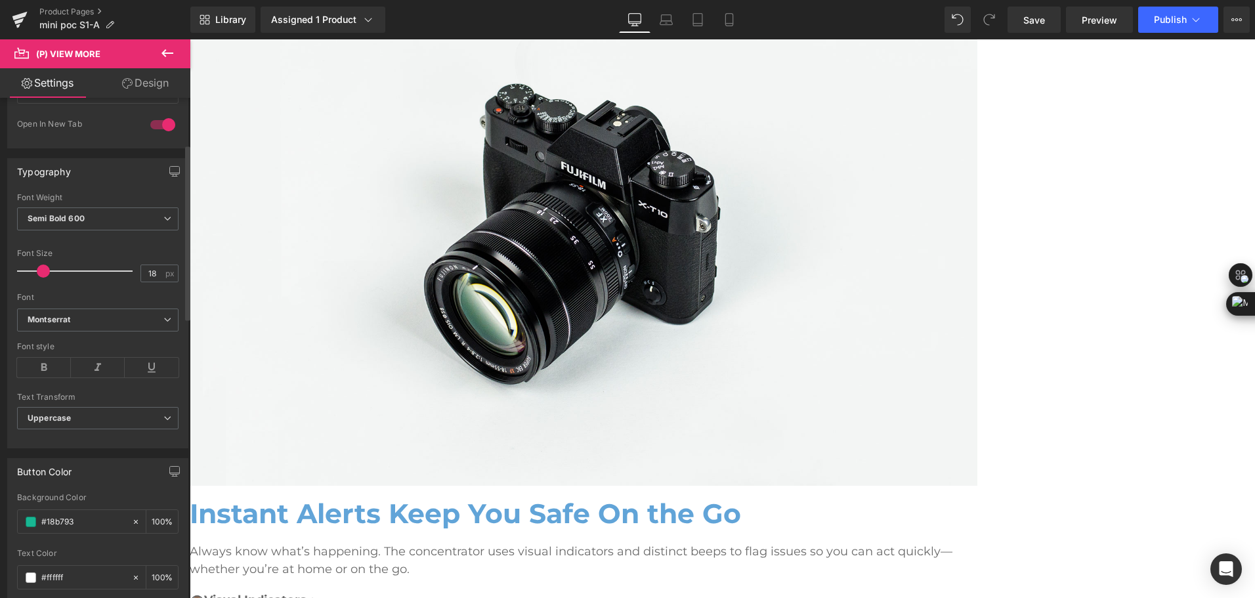
scroll to position [197, 0]
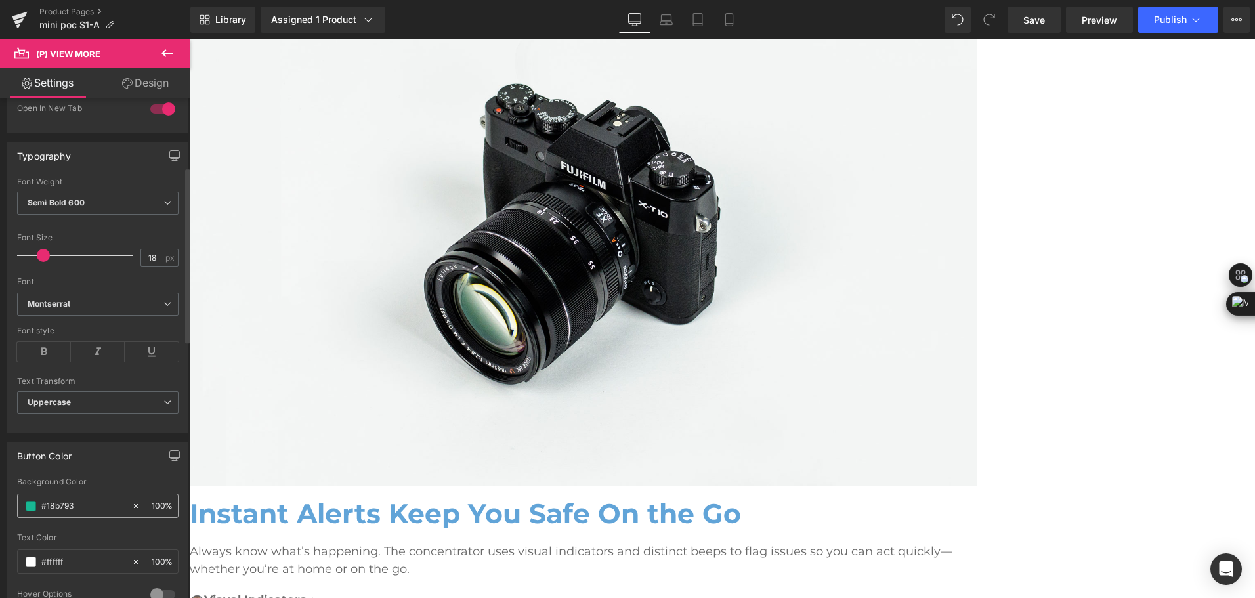
drag, startPoint x: 92, startPoint y: 509, endPoint x: 38, endPoint y: 509, distance: 53.8
click at [38, 509] on div "#18b793" at bounding box center [75, 505] width 114 height 23
paste input "61a4d8"
type input "#61a4d8"
click at [190, 39] on span "(P) View More" at bounding box center [190, 39] width 0 height 0
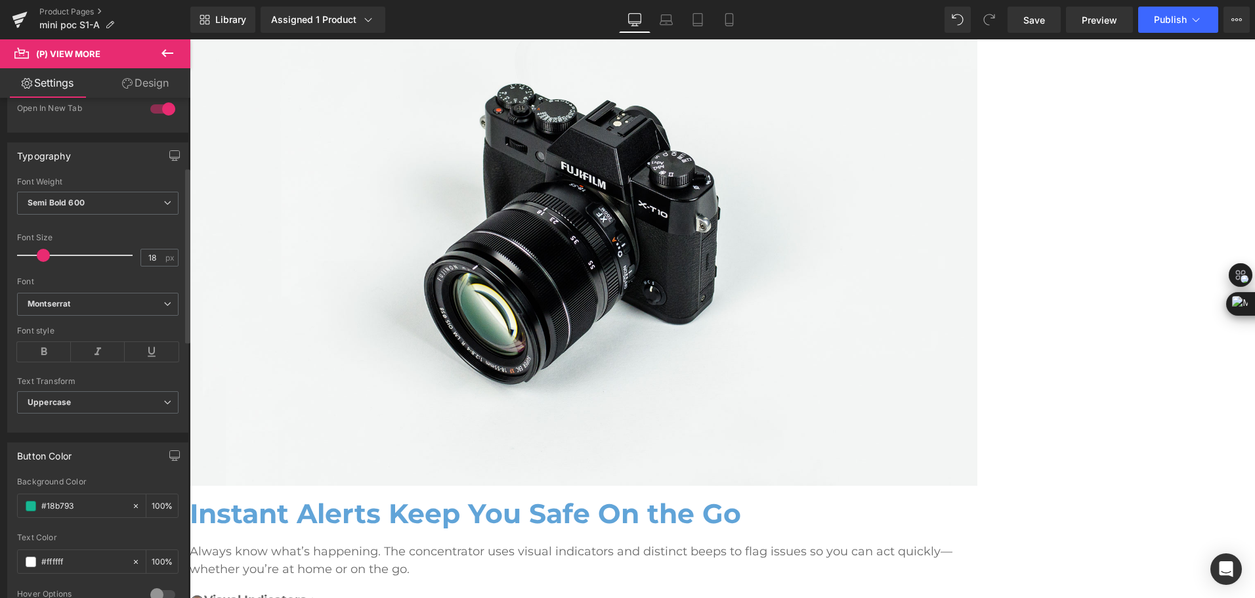
drag, startPoint x: 84, startPoint y: 508, endPoint x: 12, endPoint y: 508, distance: 72.2
click at [12, 508] on div "rgb(24, 183, 147) Background Color #18b793 100 % #ffffff Text Color #ffffff 100…" at bounding box center [98, 547] width 180 height 140
paste input "61a4d8"
type input "#61a4d8"
click at [190, 39] on span "(P) View More" at bounding box center [190, 39] width 0 height 0
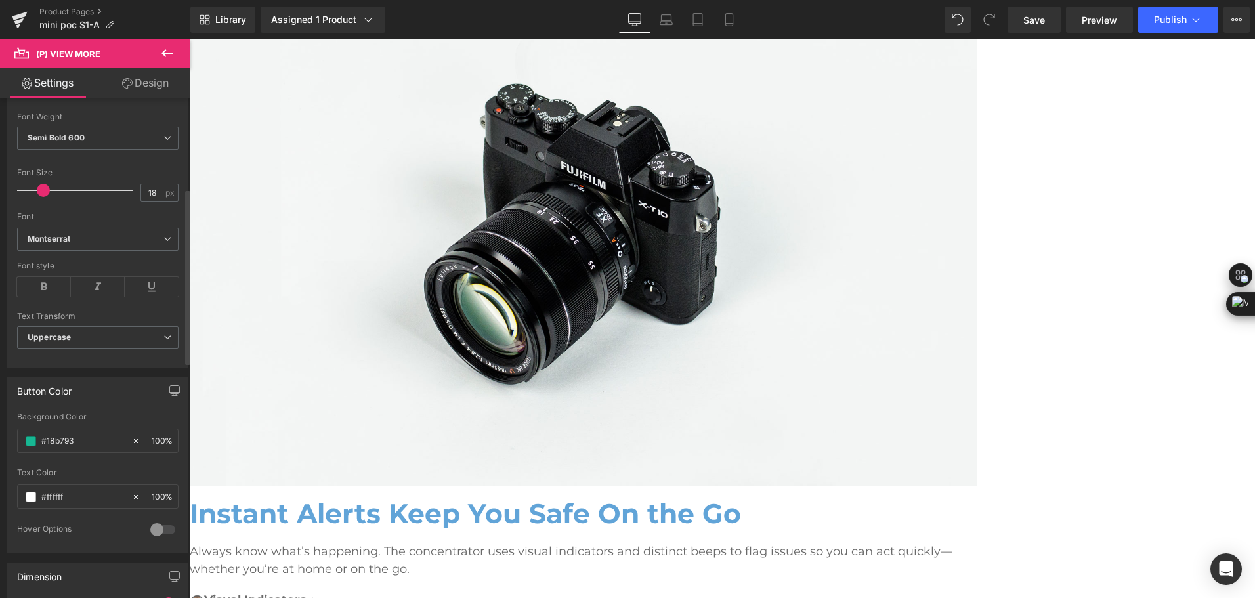
scroll to position [262, 0]
drag, startPoint x: 86, startPoint y: 443, endPoint x: 28, endPoint y: 453, distance: 58.7
click at [28, 453] on div "Background Color #18b793 100 %" at bounding box center [97, 439] width 161 height 56
paste input "61a4d8"
type input "#61a4d8"
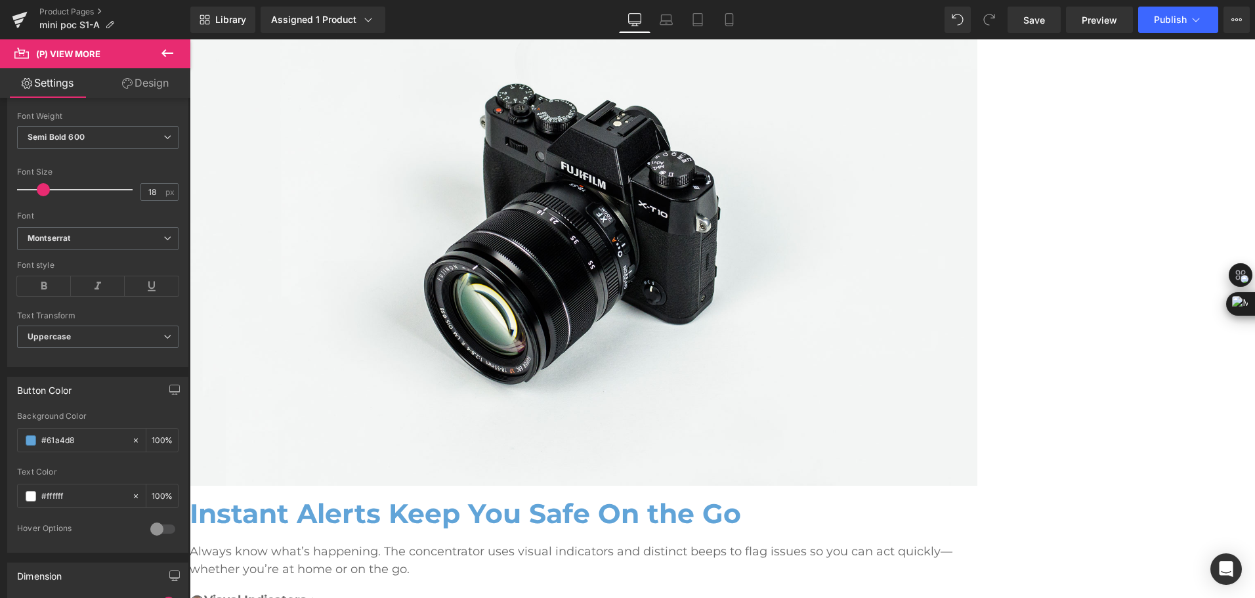
click at [190, 39] on span "(P) View More" at bounding box center [190, 39] width 0 height 0
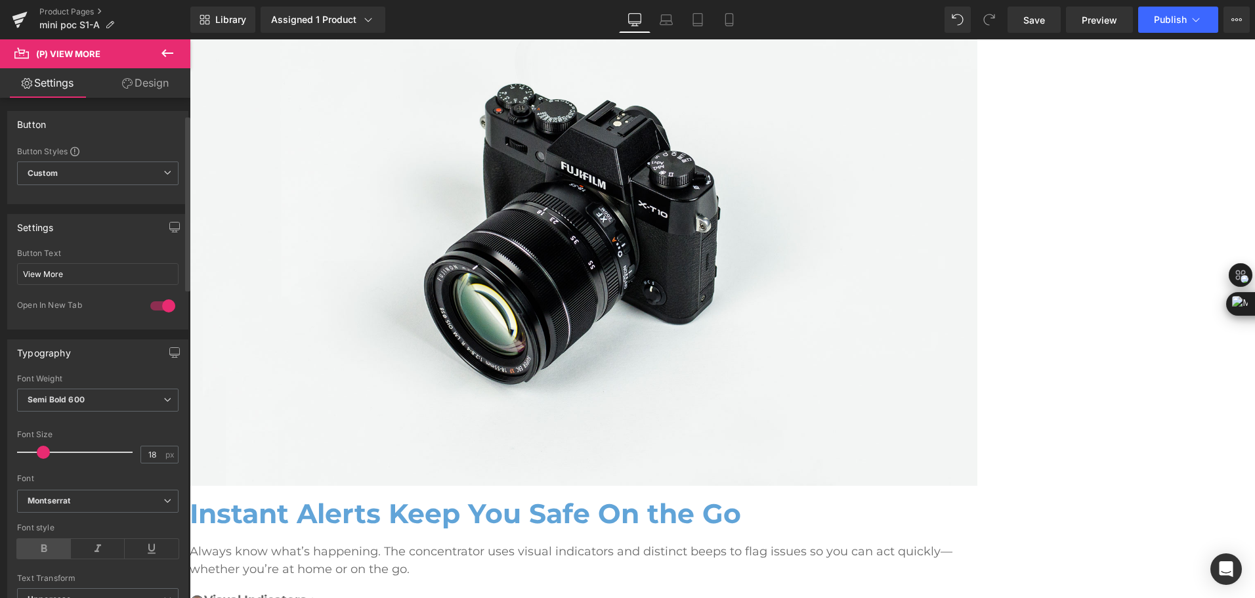
scroll to position [131, 0]
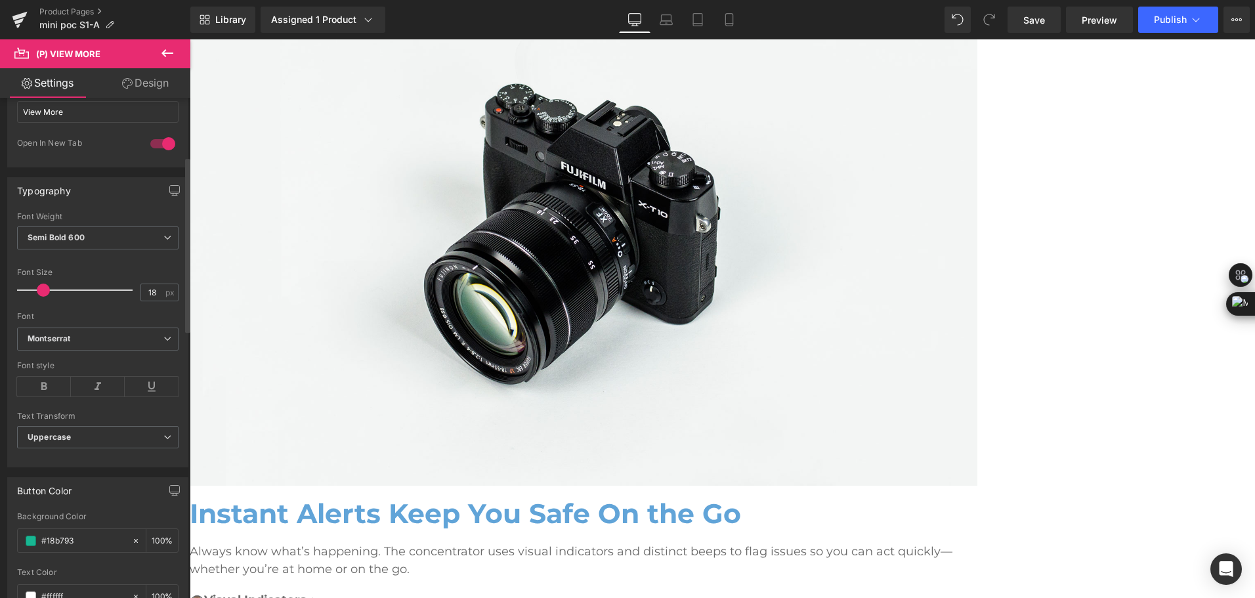
drag, startPoint x: 87, startPoint y: 565, endPoint x: 18, endPoint y: 585, distance: 71.8
click at [18, 585] on div "rgb(24, 183, 147) Background Color #18b793 100 % #ffffff Text Color #ffffff 100…" at bounding box center [98, 582] width 180 height 140
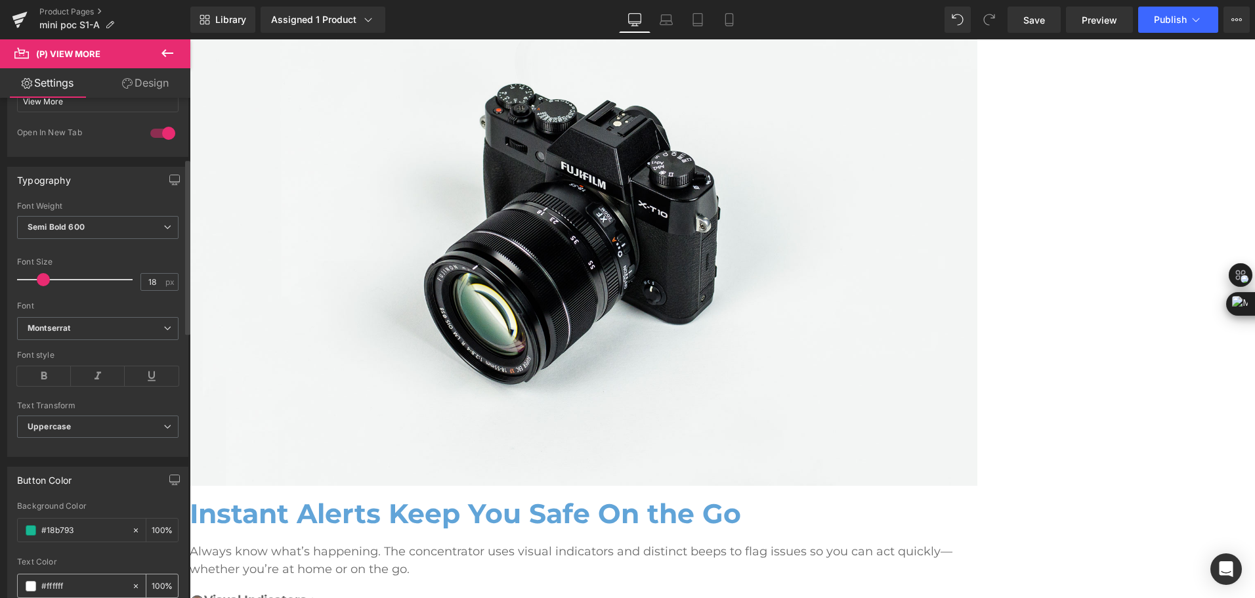
paste input "61a4d8"
type input "#61a4d8"
click at [1037, 20] on span "Save" at bounding box center [1034, 20] width 22 height 14
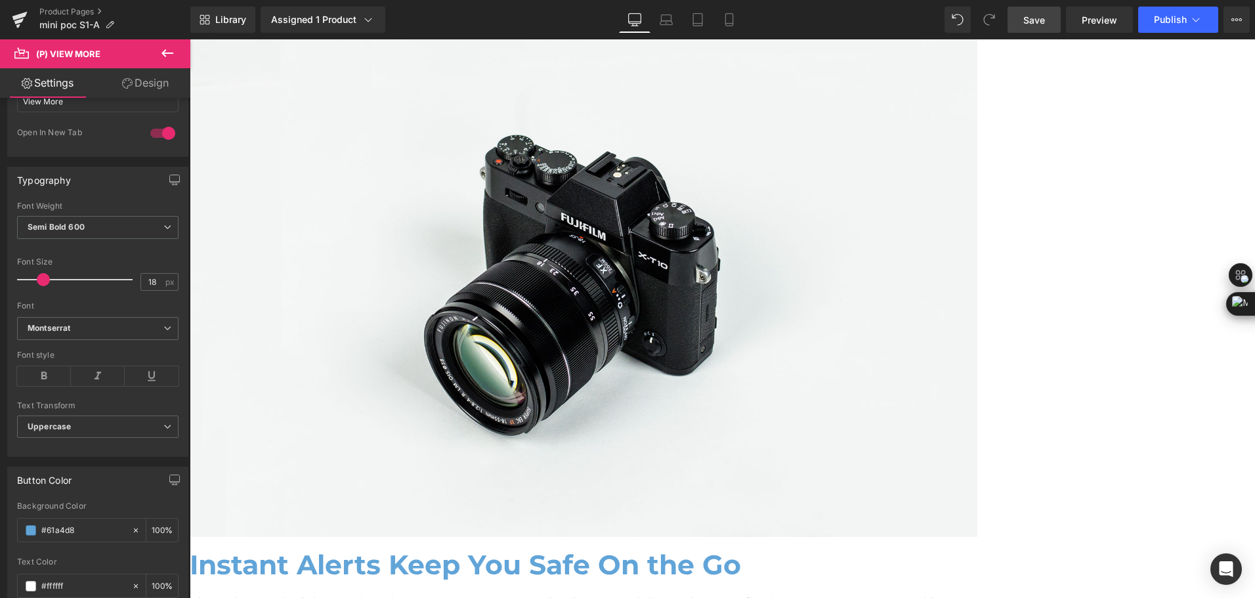
scroll to position [3918, 0]
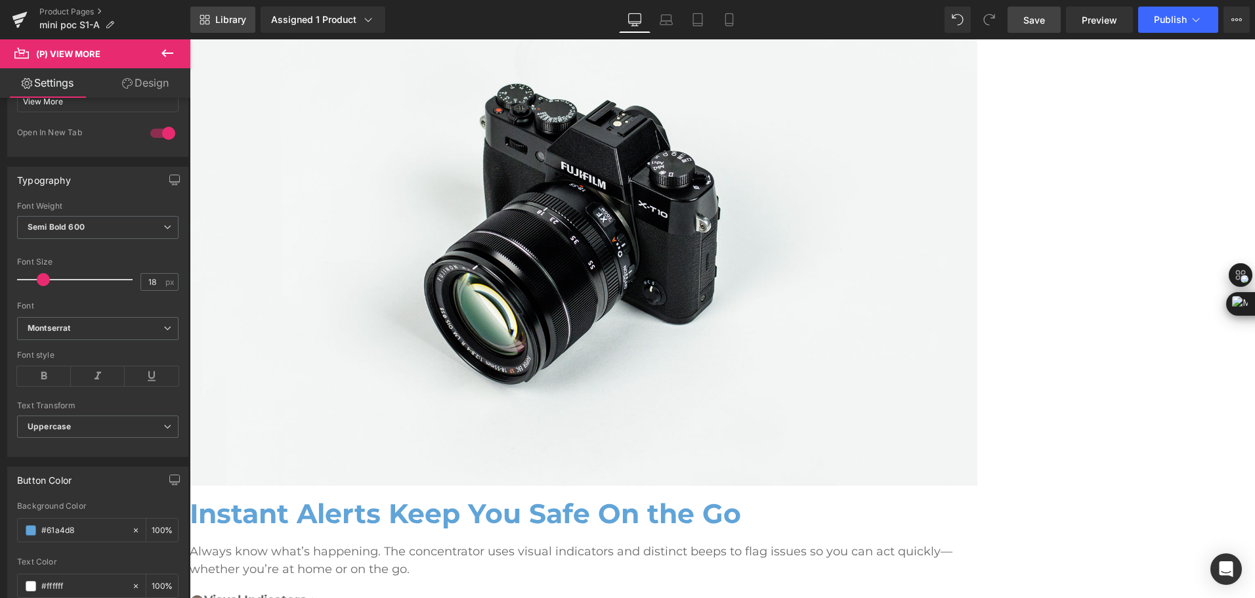
click at [226, 24] on span "Library" at bounding box center [230, 20] width 31 height 12
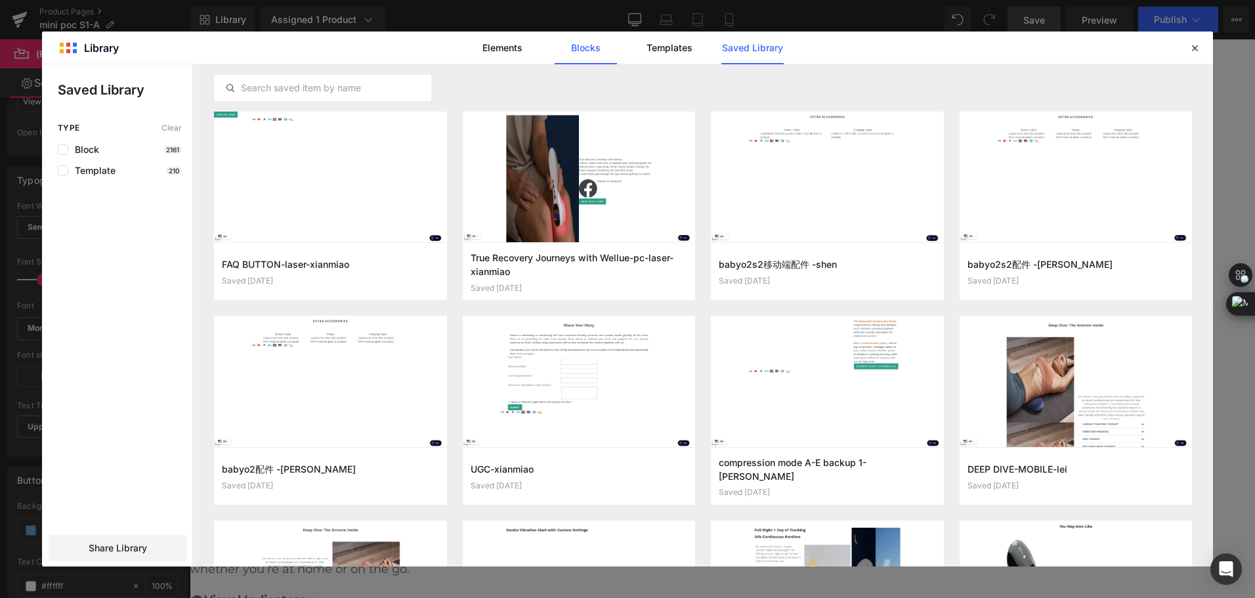
click at [587, 55] on link "Blocks" at bounding box center [586, 47] width 62 height 33
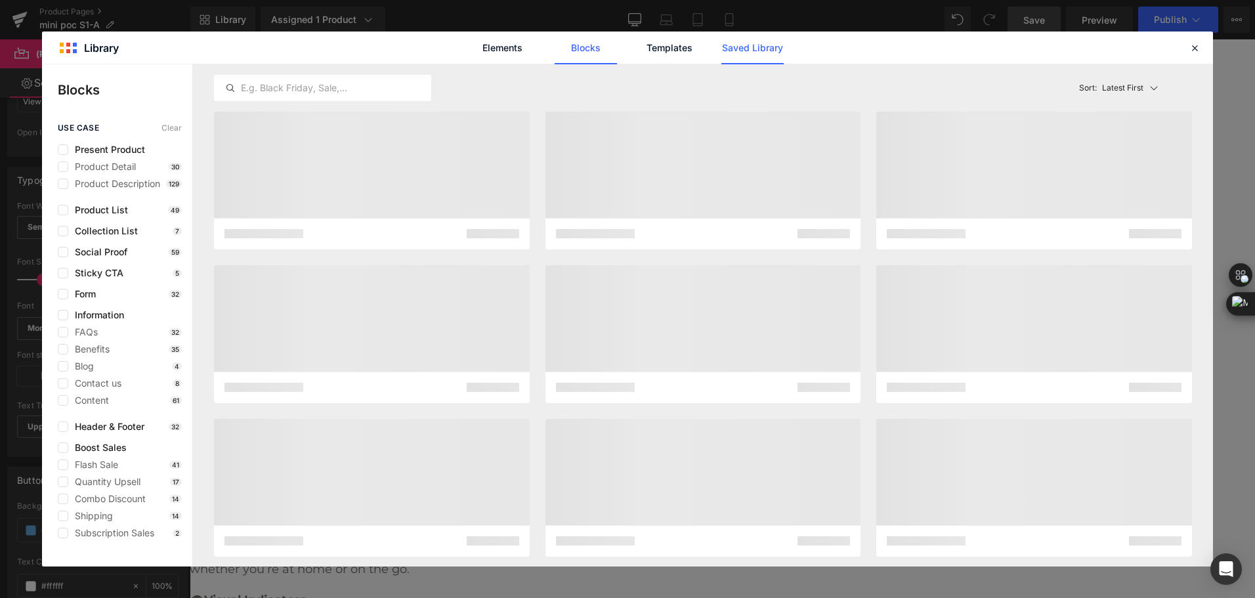
click at [728, 52] on link "Saved Library" at bounding box center [752, 47] width 62 height 33
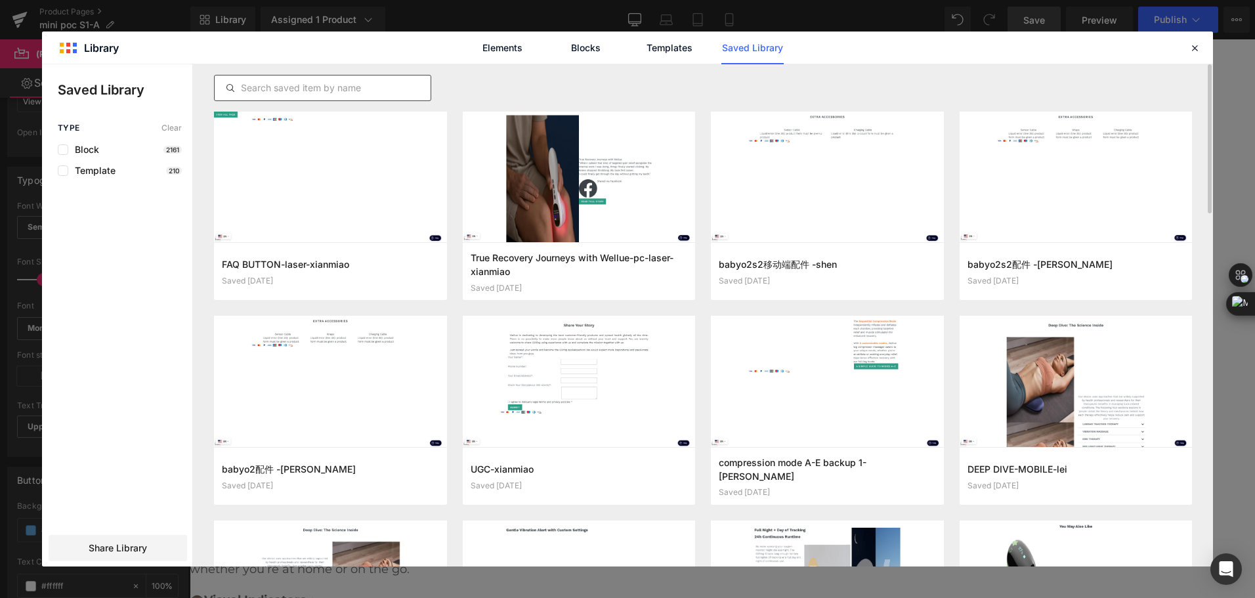
click at [346, 91] on input "text" at bounding box center [323, 88] width 216 height 16
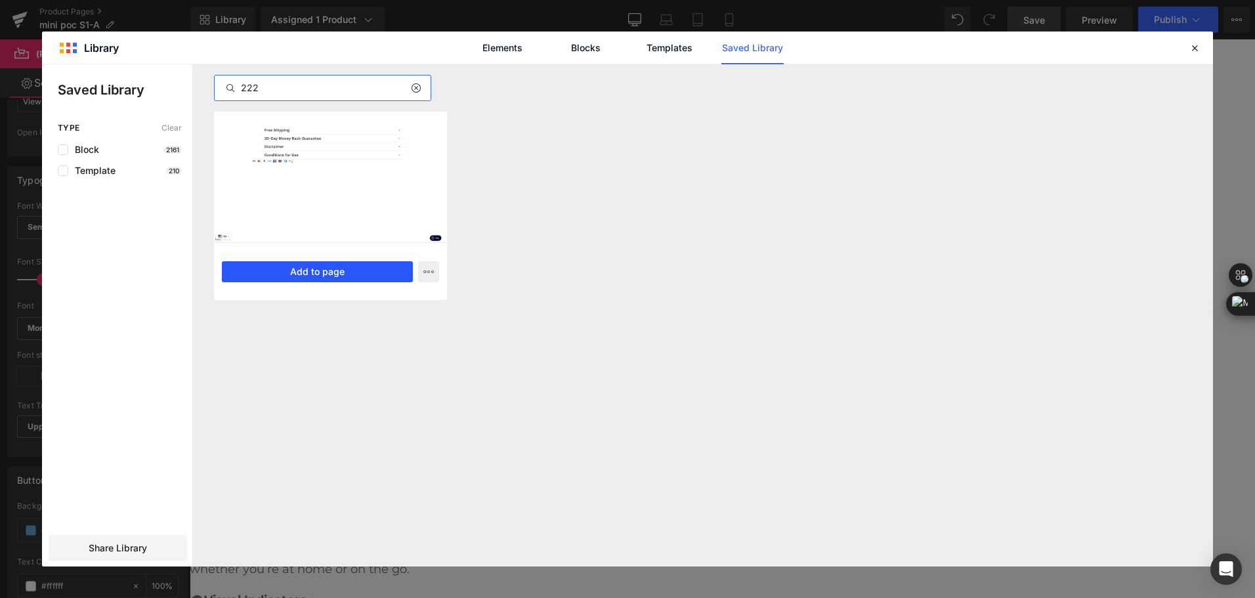
type input "222"
click at [361, 267] on button "Add to page" at bounding box center [317, 271] width 191 height 21
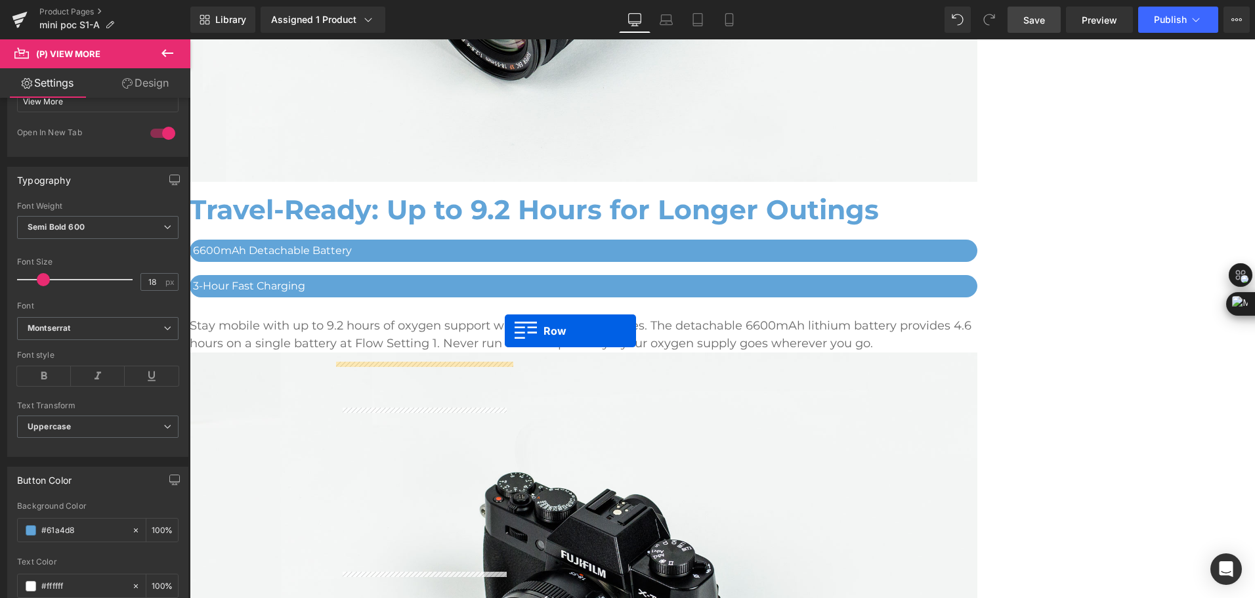
scroll to position [3426, 0]
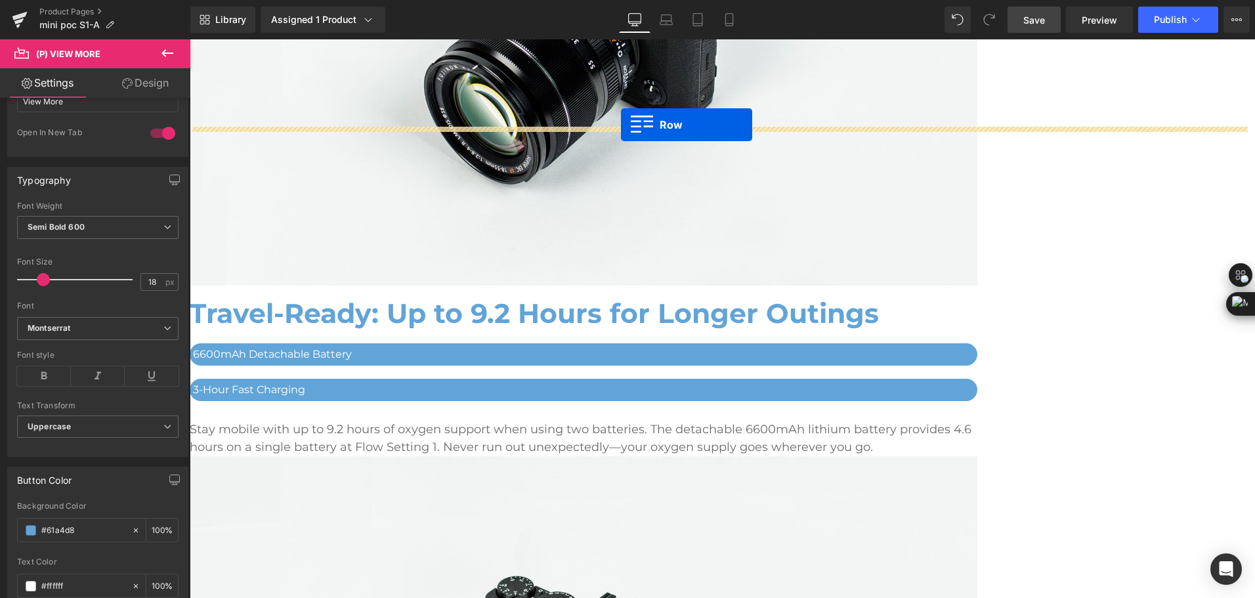
drag, startPoint x: 208, startPoint y: 114, endPoint x: 621, endPoint y: 125, distance: 412.9
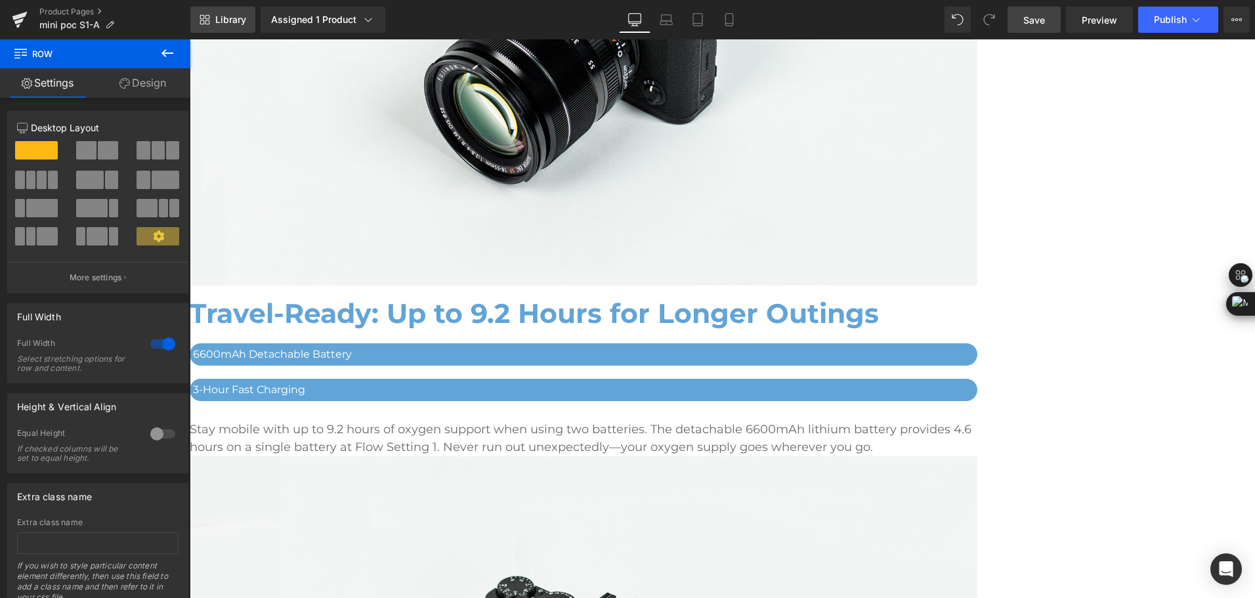
click at [207, 24] on icon at bounding box center [204, 19] width 10 height 10
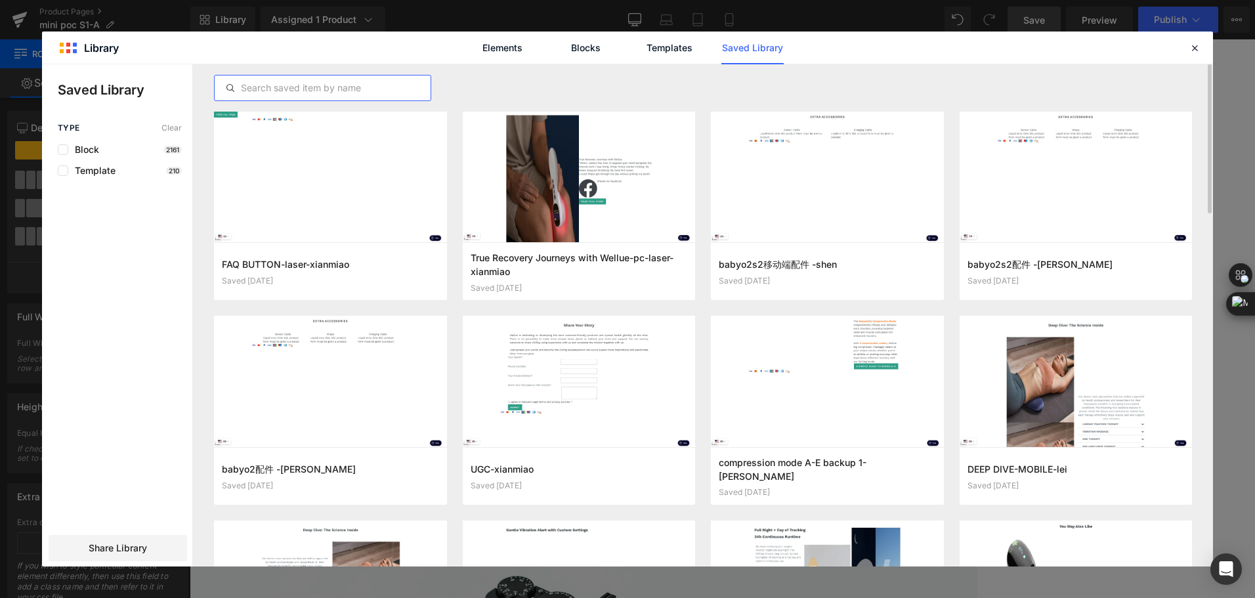
click at [359, 91] on input "text" at bounding box center [323, 88] width 216 height 16
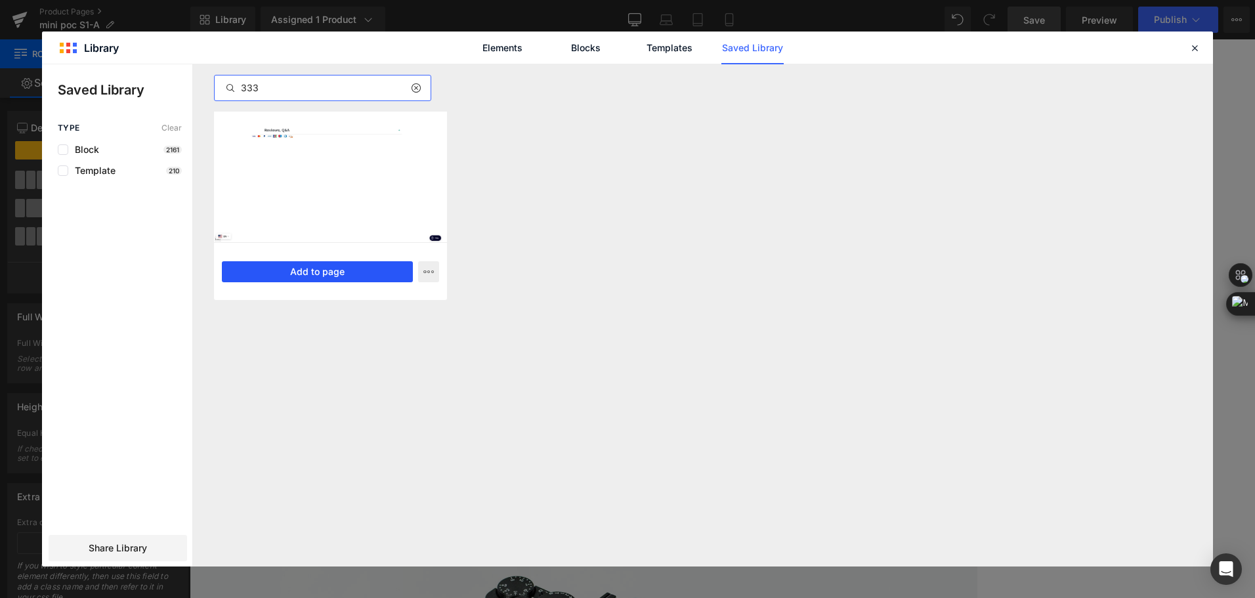
type input "333"
click at [351, 275] on button "Add to page" at bounding box center [317, 271] width 191 height 21
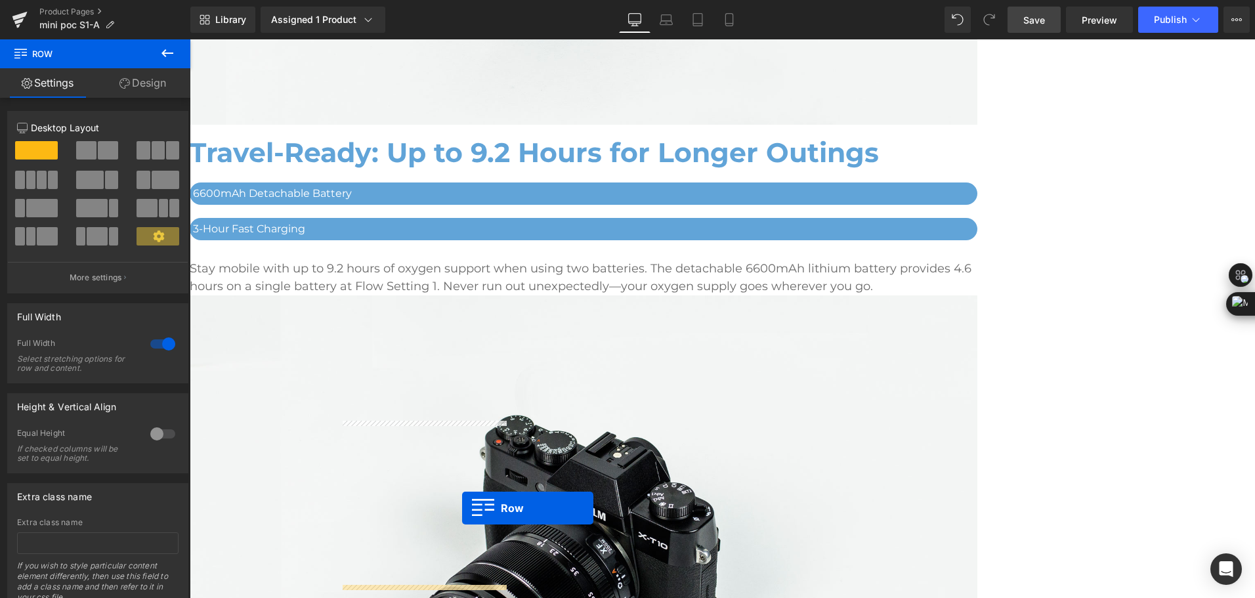
scroll to position [3579, 0]
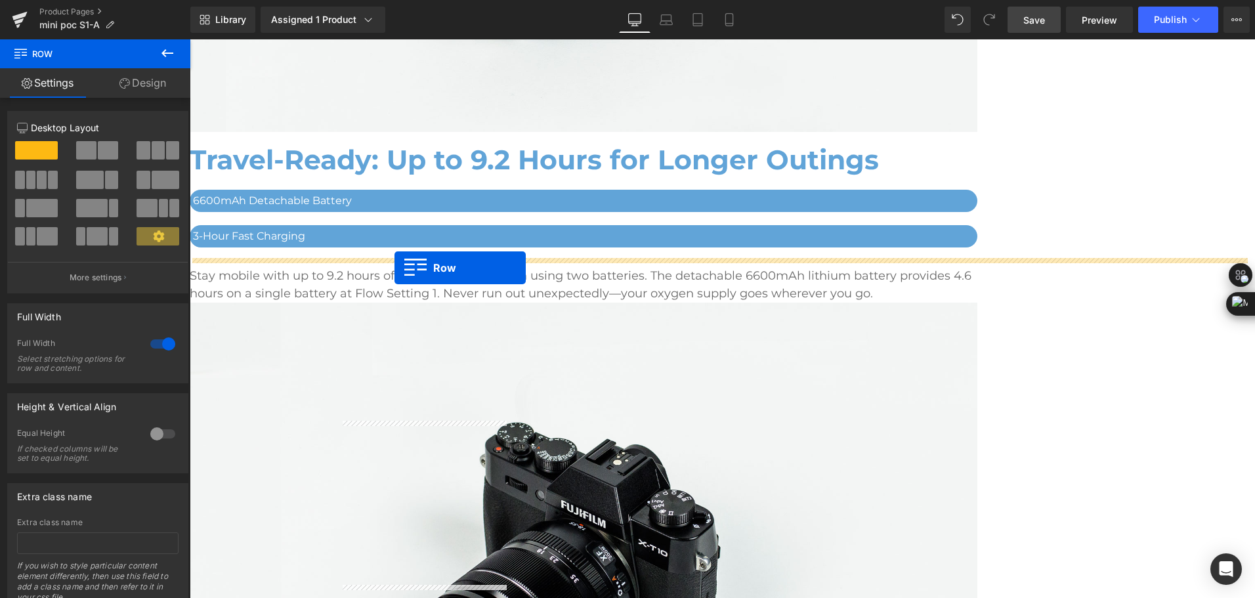
drag, startPoint x: 214, startPoint y: 308, endPoint x: 394, endPoint y: 268, distance: 184.9
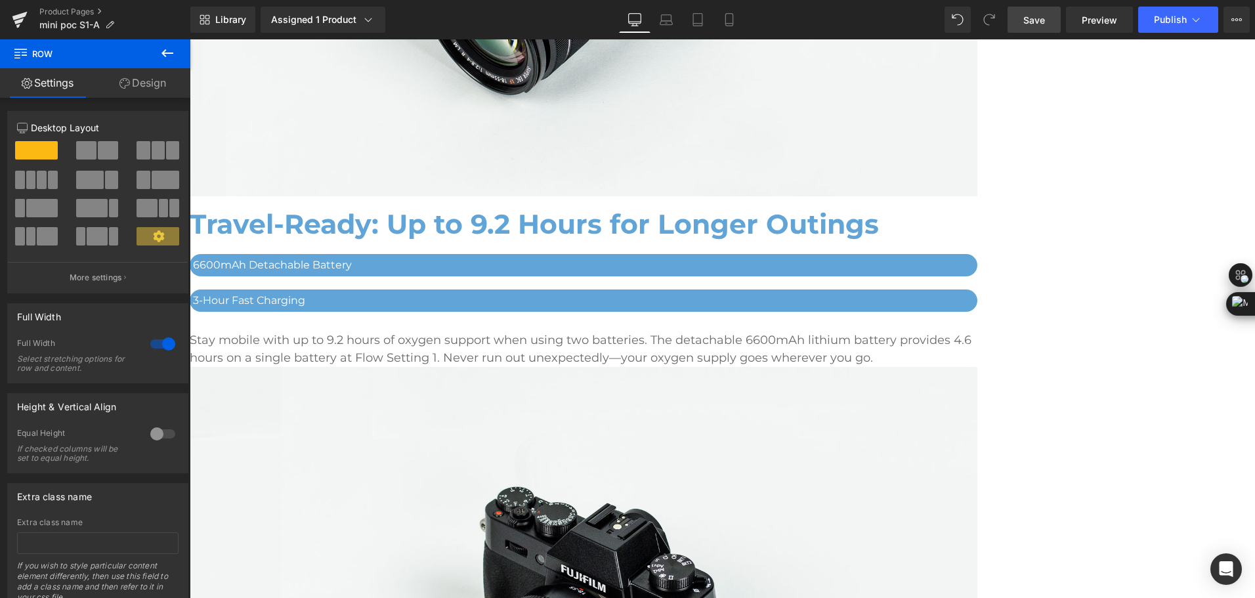
scroll to position [3317, 0]
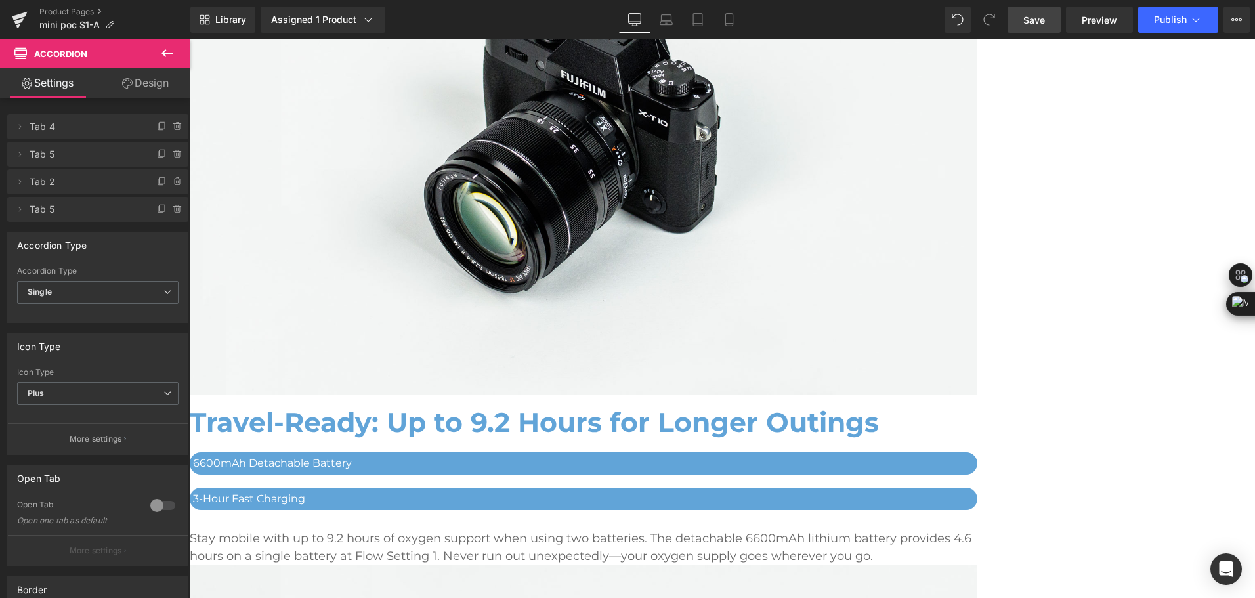
click at [190, 39] on span "Accordion" at bounding box center [190, 39] width 0 height 0
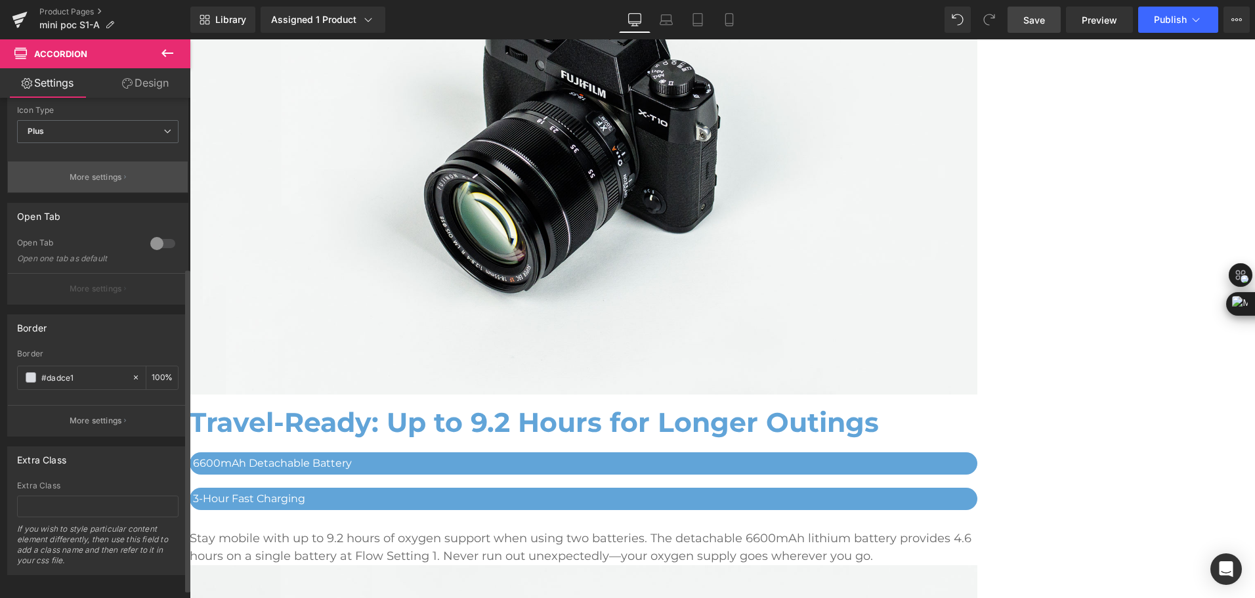
scroll to position [262, 0]
drag, startPoint x: 80, startPoint y: 373, endPoint x: 24, endPoint y: 393, distance: 59.2
click at [24, 393] on div "Border #dadce1 100 %" at bounding box center [97, 376] width 161 height 56
type input "#61a4d8"
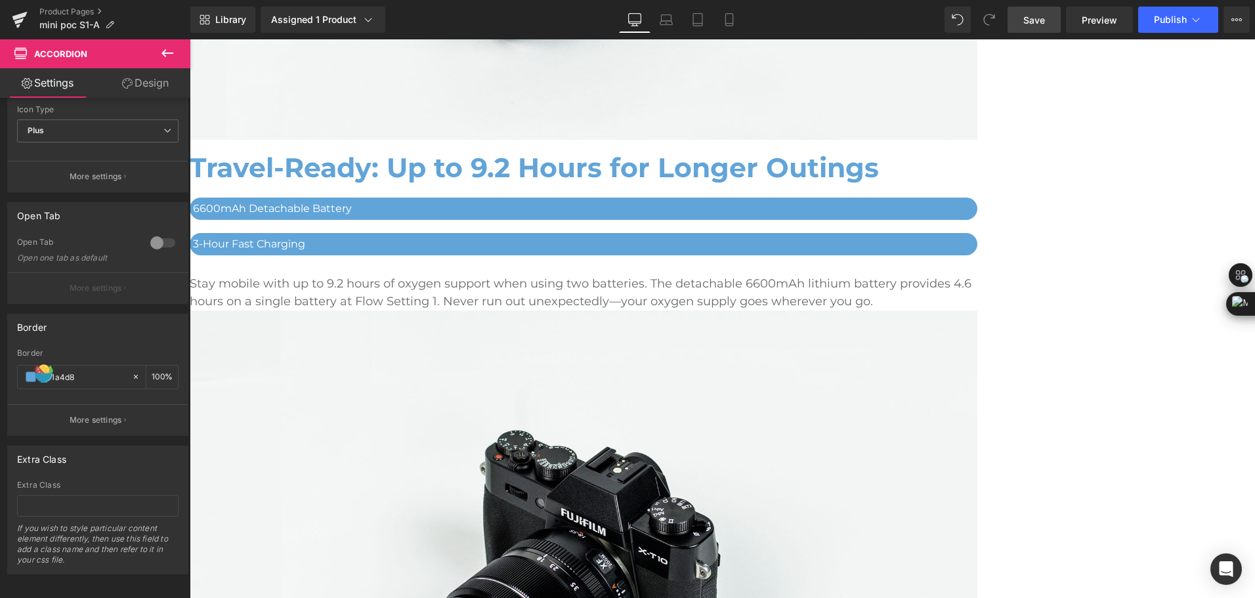
scroll to position [3579, 0]
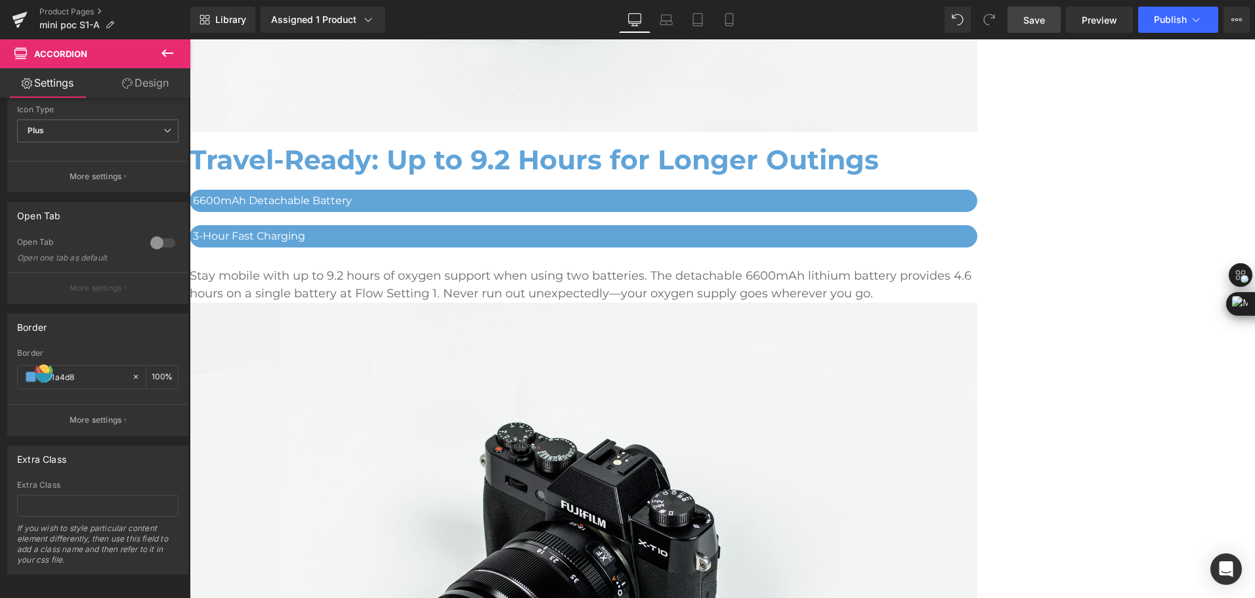
click at [190, 39] on span "Accordion" at bounding box center [190, 39] width 0 height 0
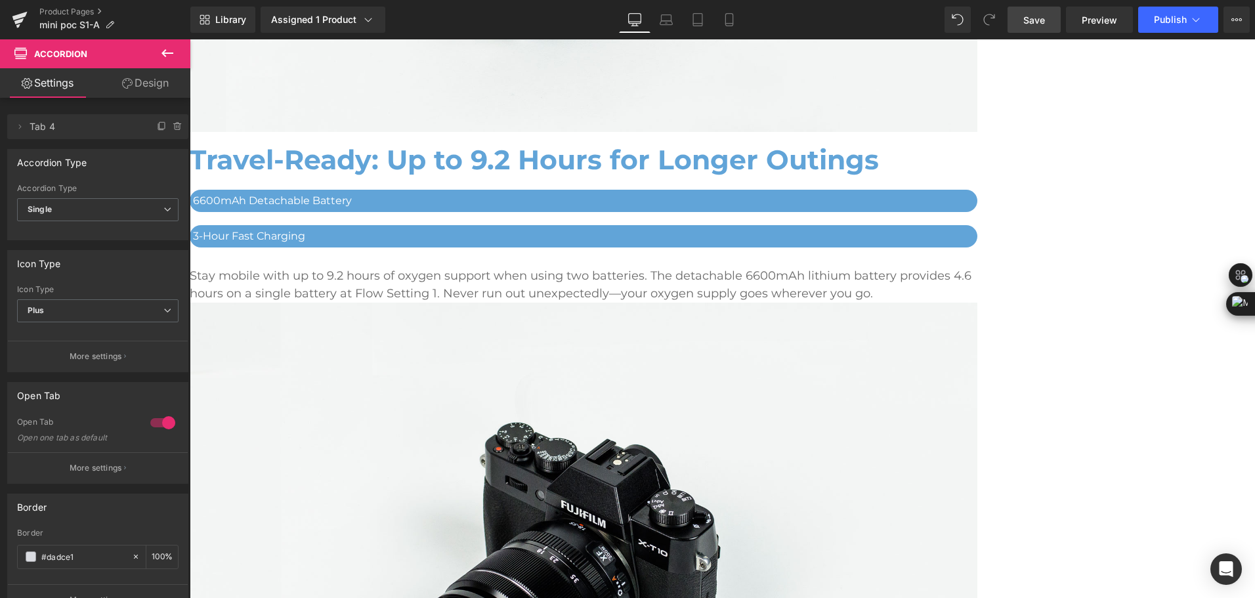
drag, startPoint x: 86, startPoint y: 559, endPoint x: -3, endPoint y: 569, distance: 89.1
click at [0, 569] on html "Accordion You are previewing how the will restyle your page. You can not edit E…" at bounding box center [627, 299] width 1255 height 598
paste input "61a4d8"
type input "#61a4d8"
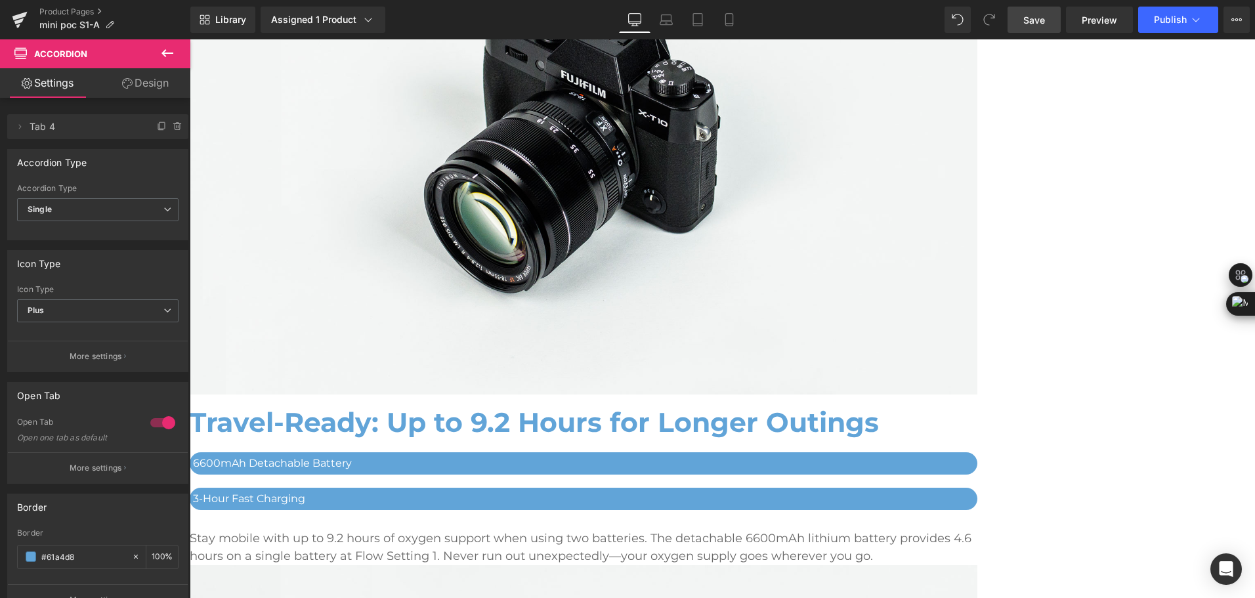
click at [190, 39] on span "Accordion" at bounding box center [190, 39] width 0 height 0
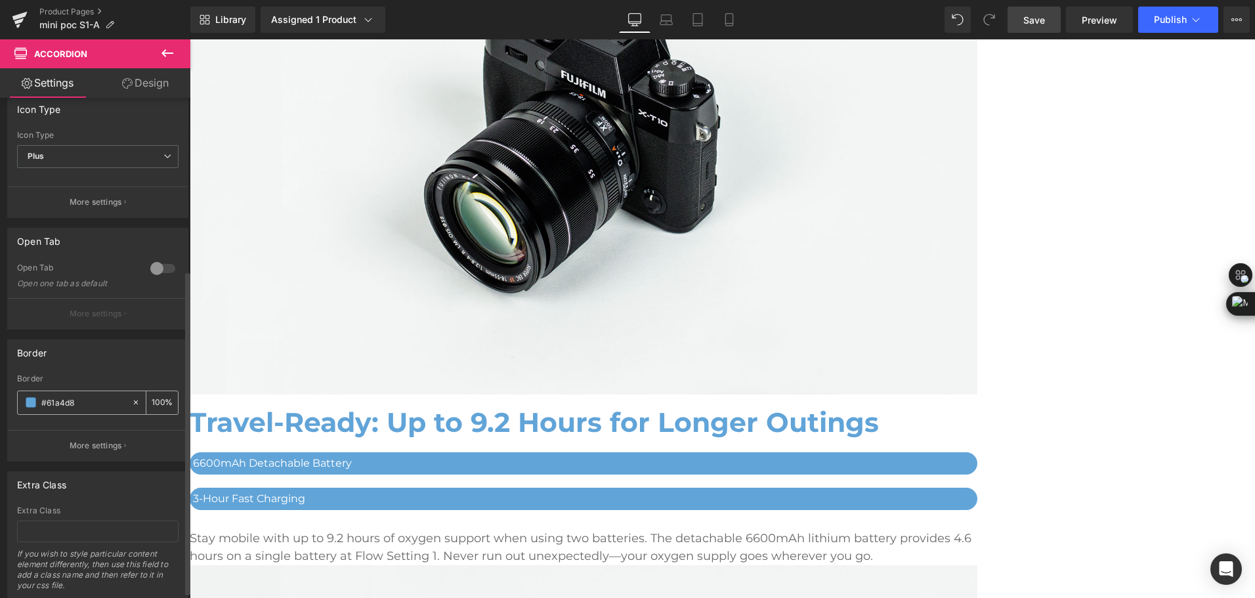
scroll to position [276, 0]
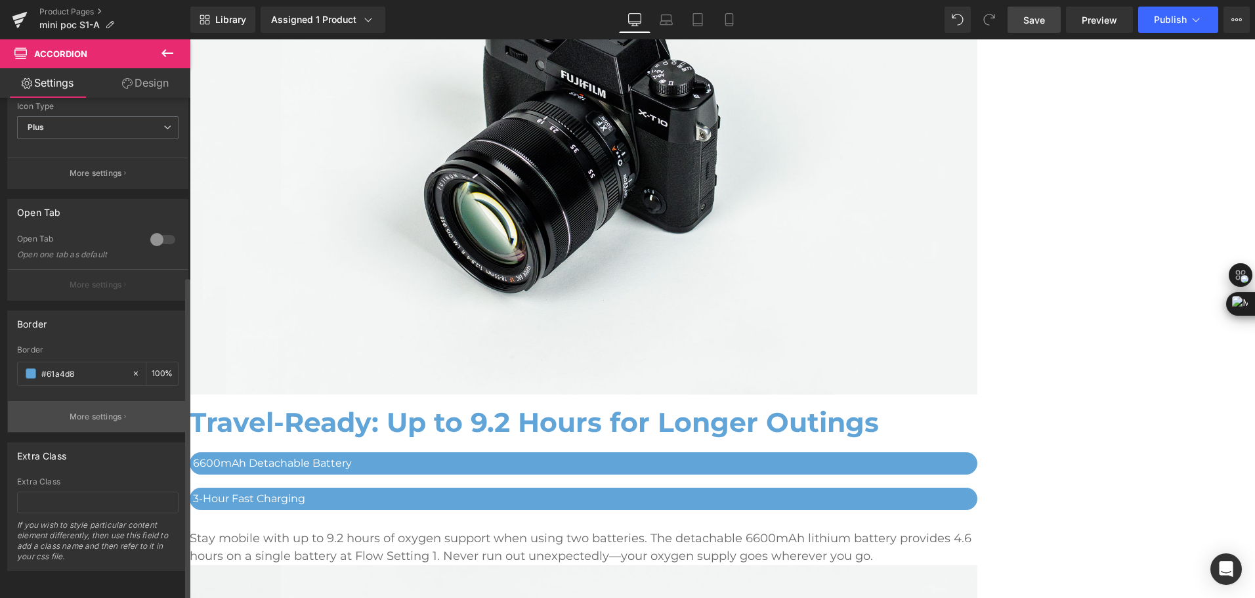
click at [104, 411] on p "More settings" at bounding box center [96, 417] width 52 height 12
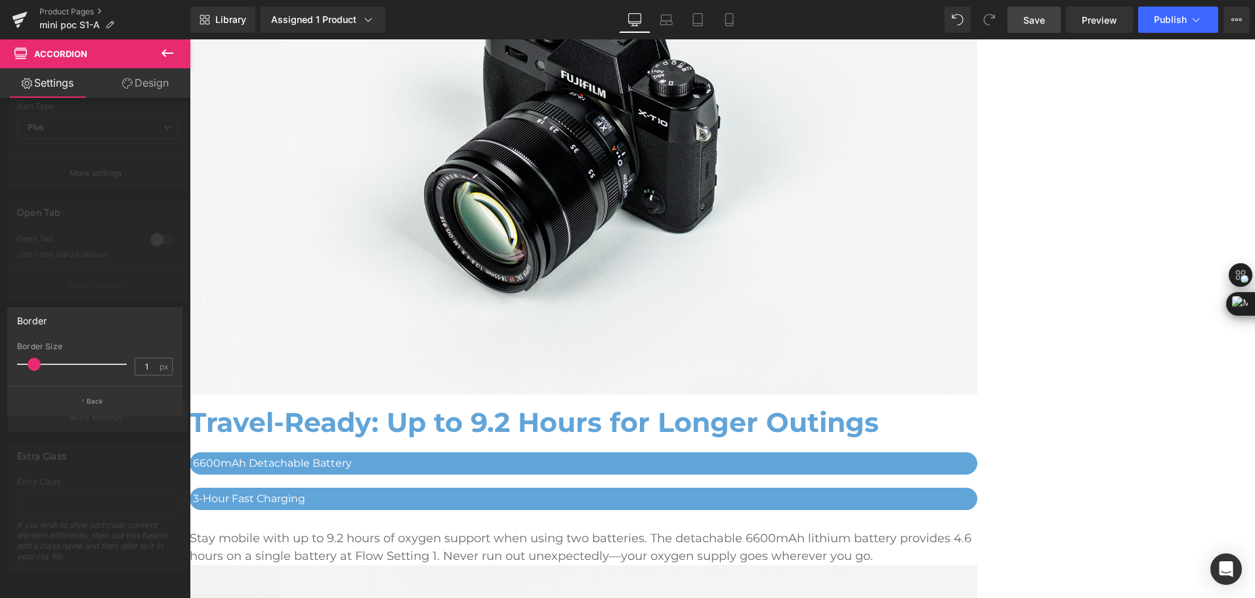
click at [104, 405] on button "Back" at bounding box center [94, 401] width 175 height 30
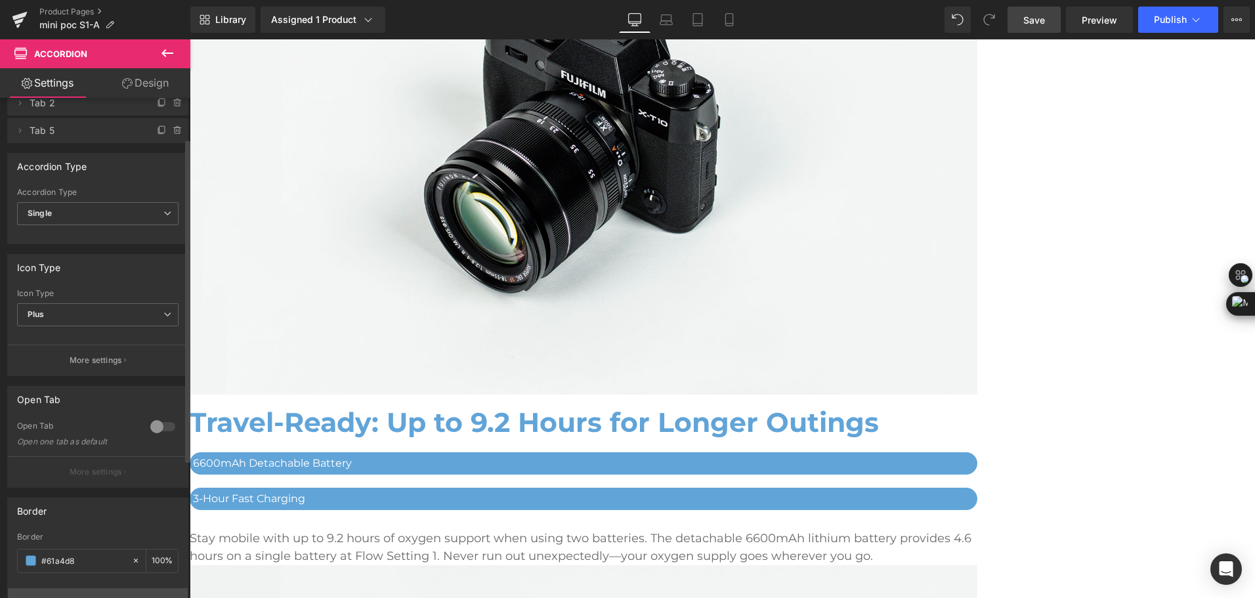
scroll to position [13, 0]
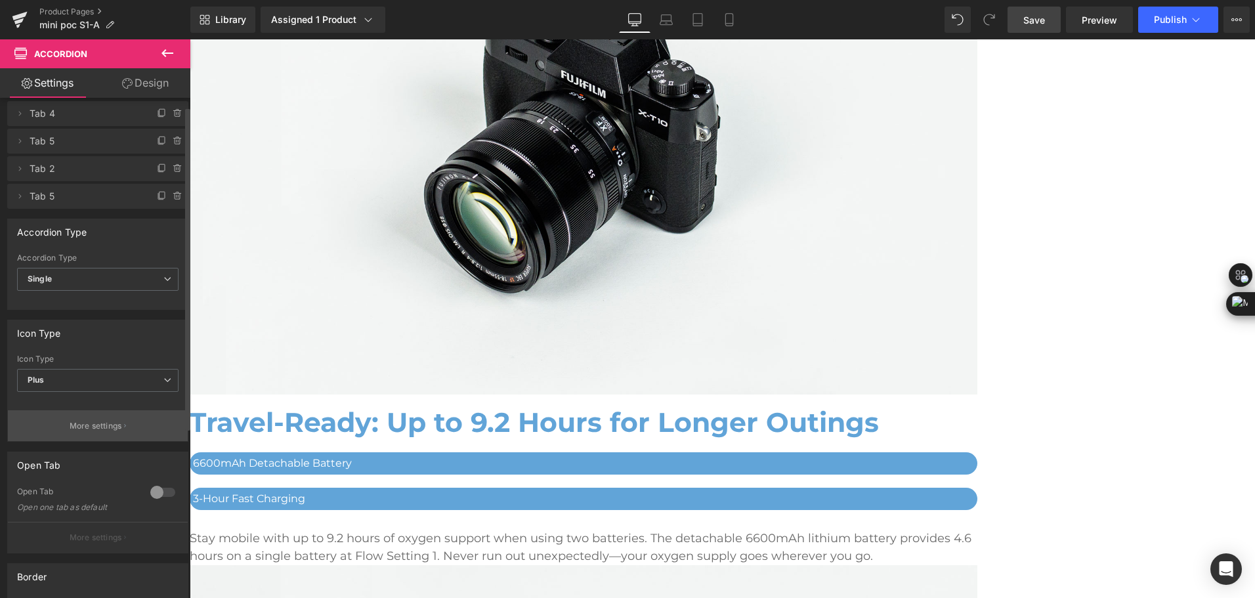
click at [105, 415] on button "More settings" at bounding box center [98, 425] width 180 height 31
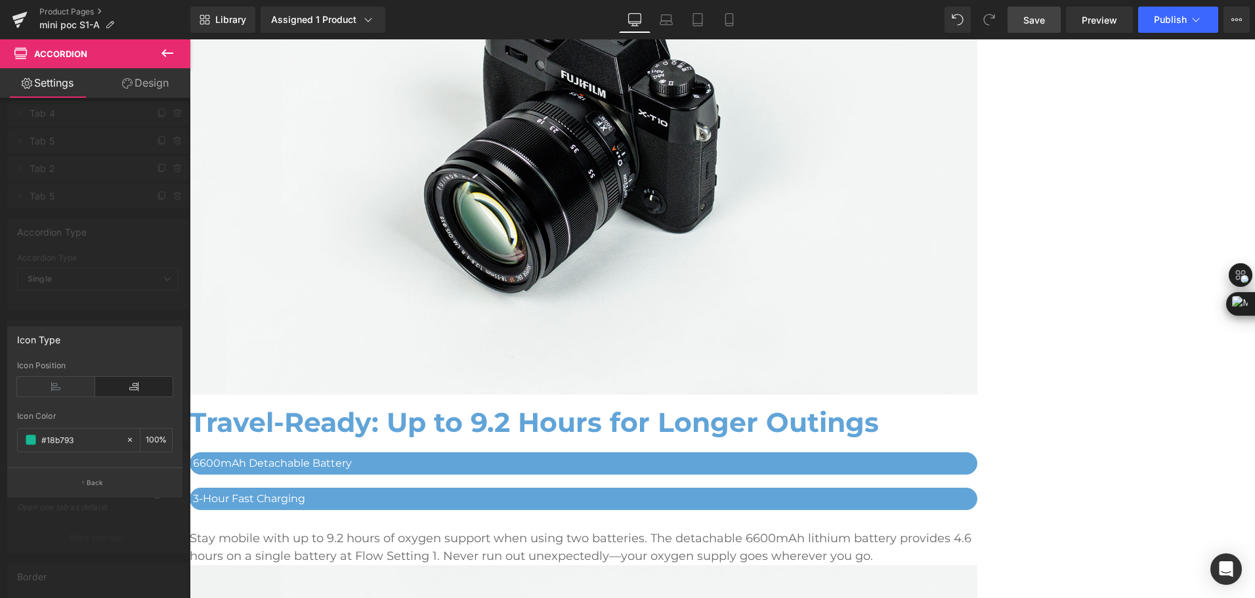
drag, startPoint x: 72, startPoint y: 440, endPoint x: 3, endPoint y: 442, distance: 69.0
click at [3, 442] on div "Icon Type Left Right Icon Position rgb(24, 183, 147) Icon Color #18b793 100 % B…" at bounding box center [95, 406] width 190 height 181
paste input "61a4d8"
type input "#61a4d8"
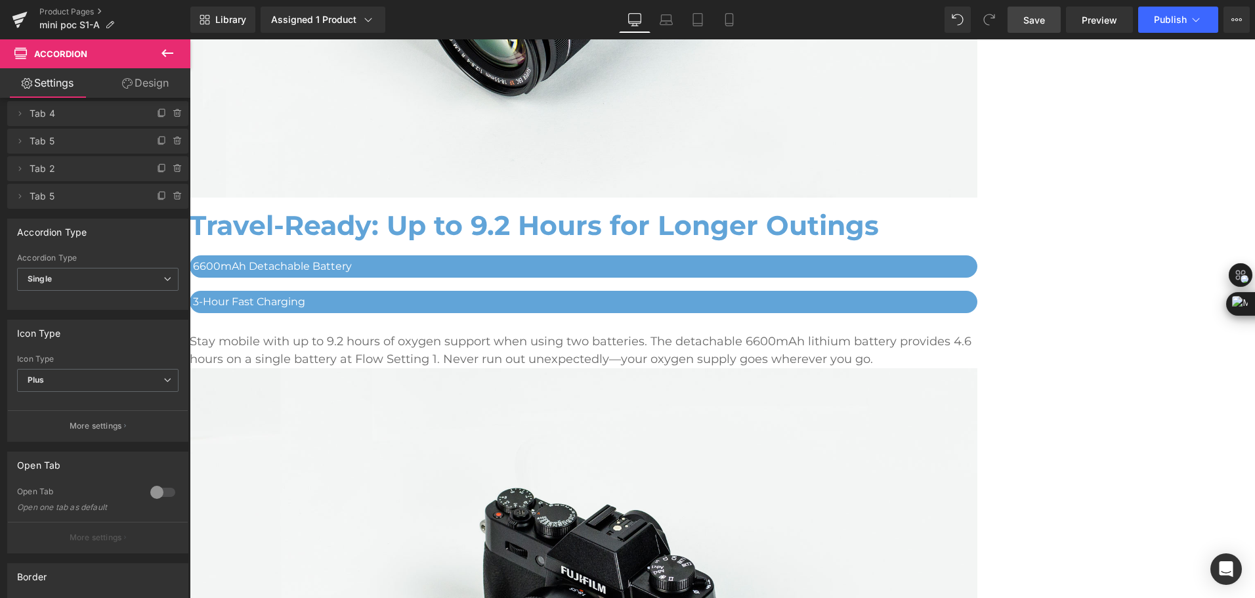
click at [190, 39] on span "Accordion" at bounding box center [190, 39] width 0 height 0
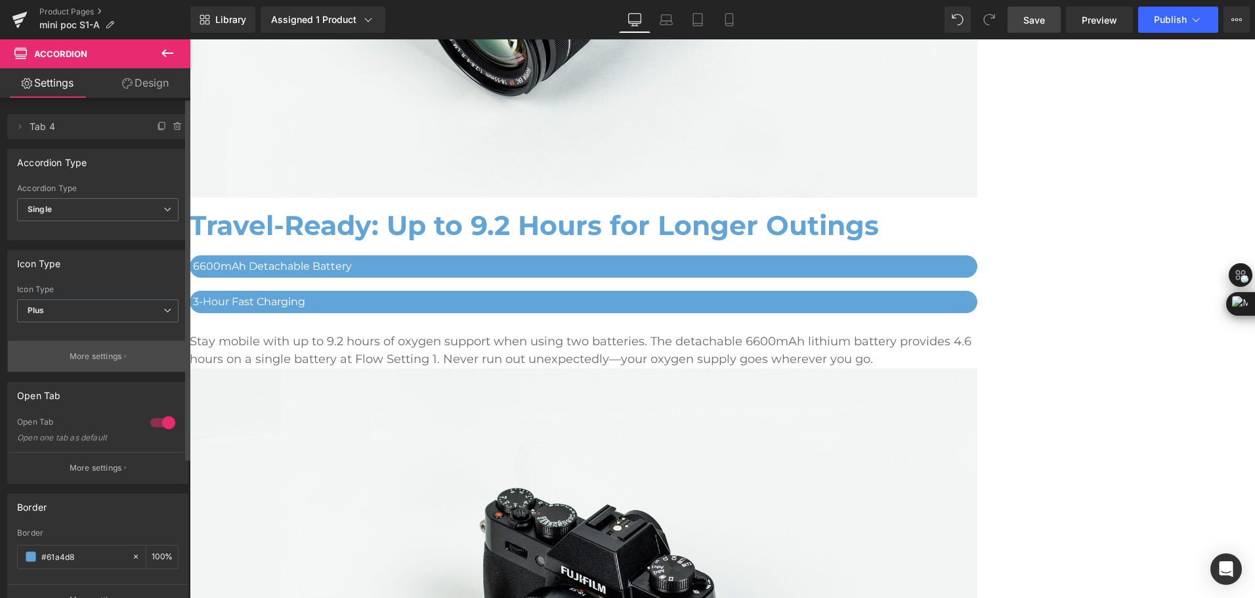
click at [115, 356] on p "More settings" at bounding box center [96, 356] width 52 height 12
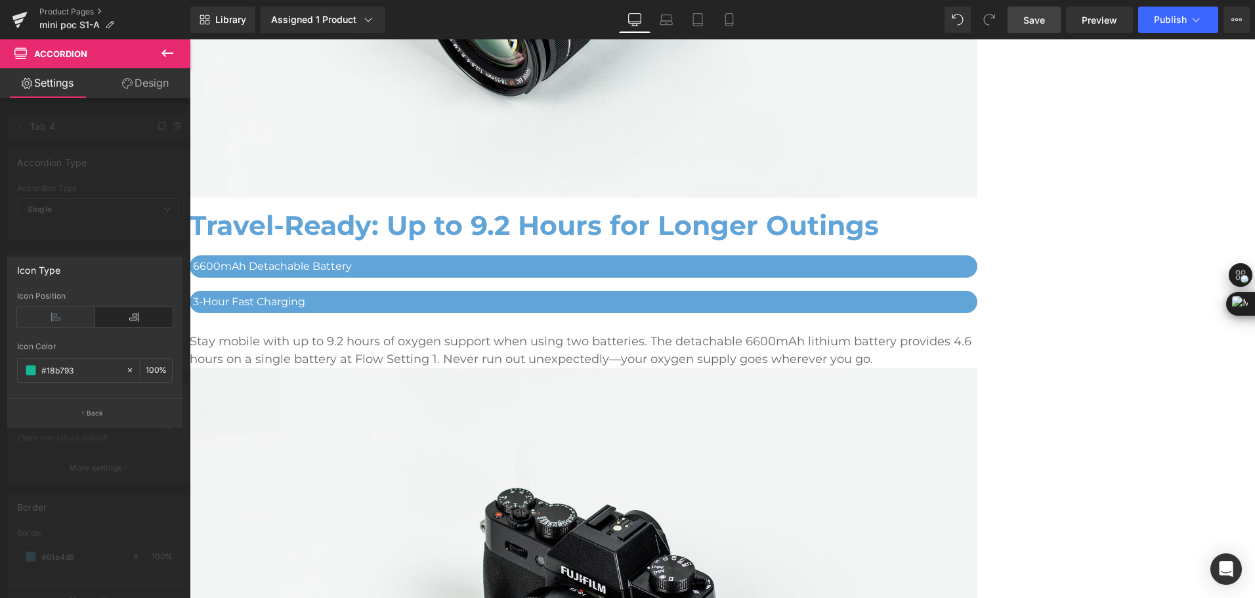
drag, startPoint x: 72, startPoint y: 369, endPoint x: -3, endPoint y: 384, distance: 75.7
click at [0, 384] on html "Accordion You are previewing how the will restyle your page. You can not edit E…" at bounding box center [627, 299] width 1255 height 598
paste input "61a4d8"
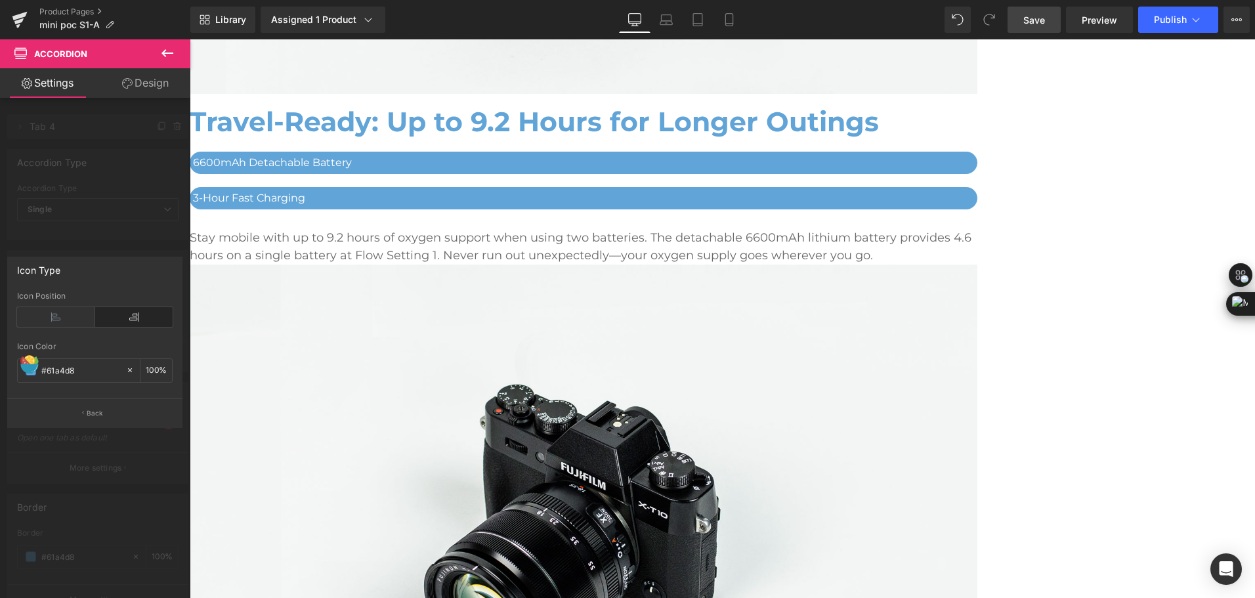
scroll to position [3462, 0]
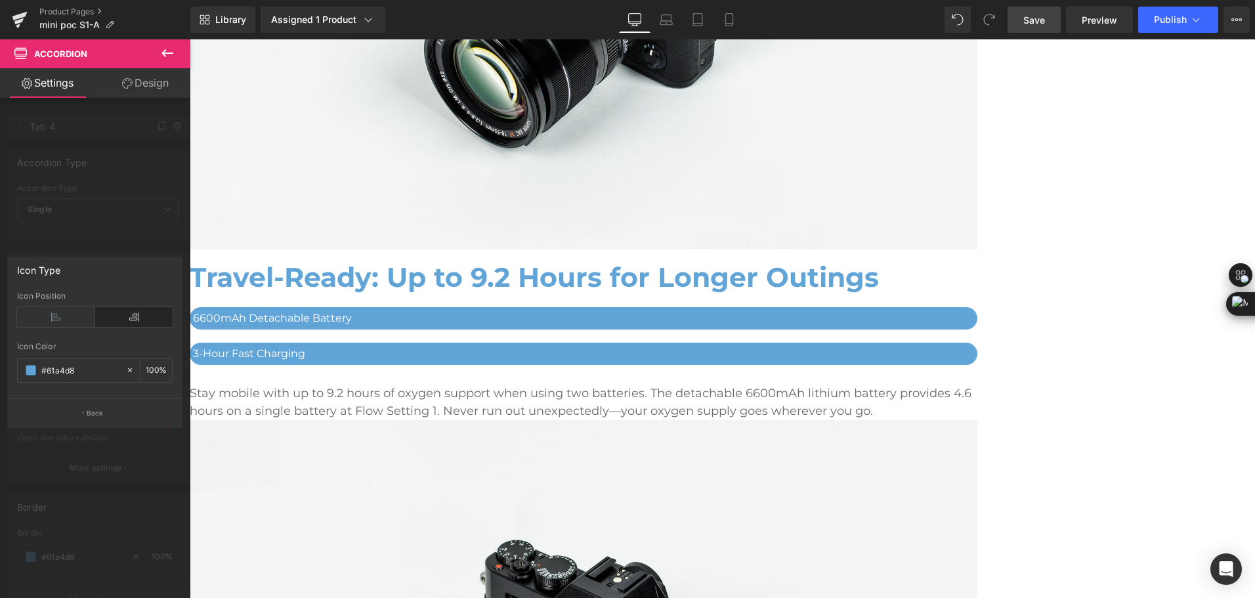
type input "#61a4d8"
drag, startPoint x: 1041, startPoint y: 23, endPoint x: 1064, endPoint y: 400, distance: 377.4
click at [1041, 23] on span "Save" at bounding box center [1034, 20] width 22 height 14
click at [1030, 24] on span "Save" at bounding box center [1034, 20] width 22 height 14
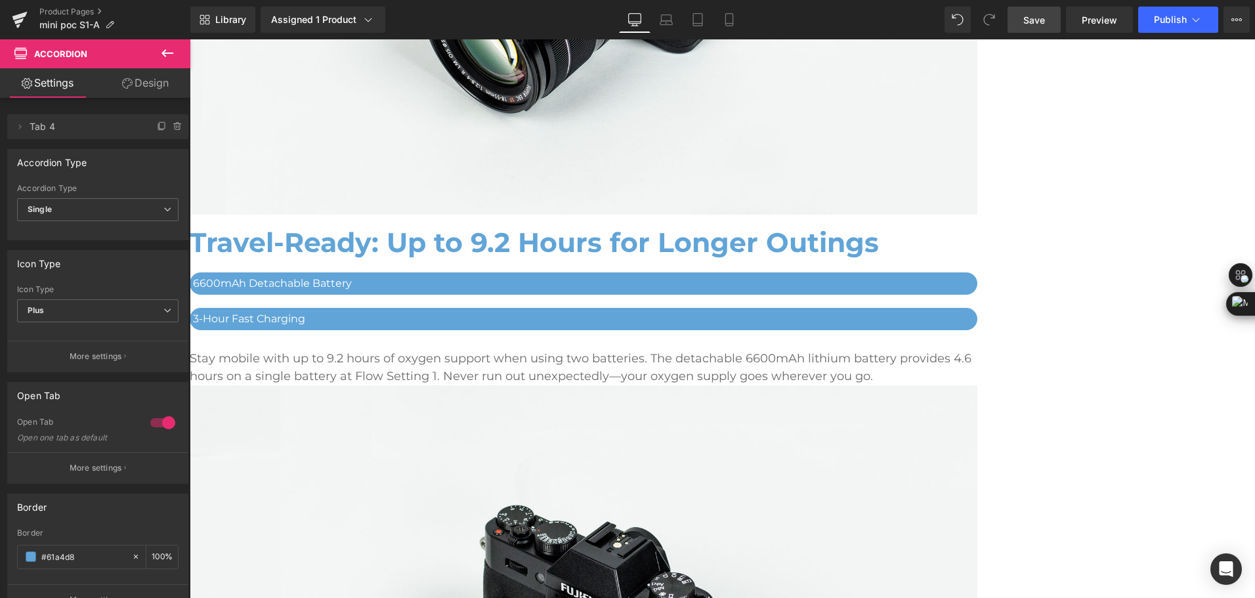
scroll to position [3527, 0]
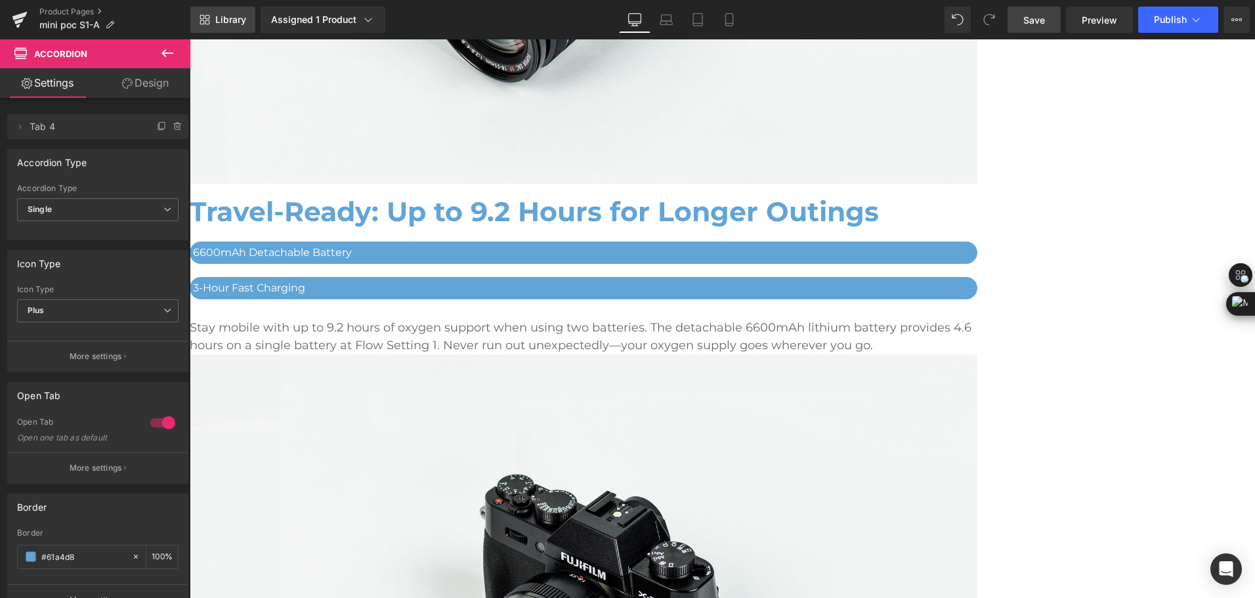
click at [211, 18] on link "Library" at bounding box center [222, 20] width 65 height 26
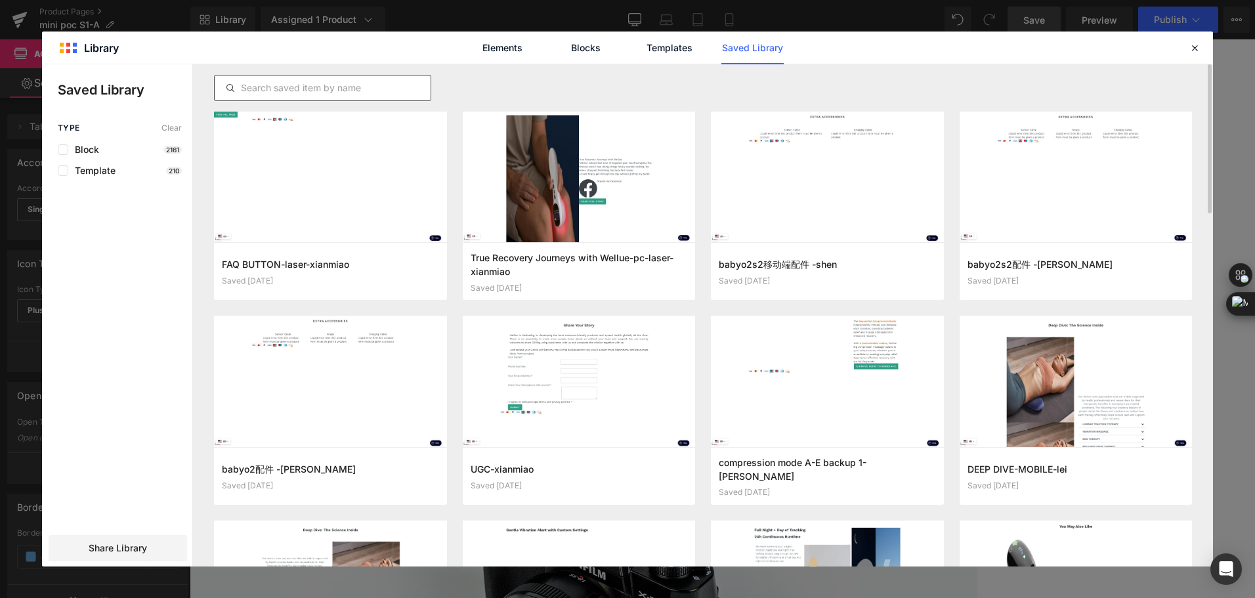
click at [362, 91] on input "text" at bounding box center [323, 88] width 216 height 16
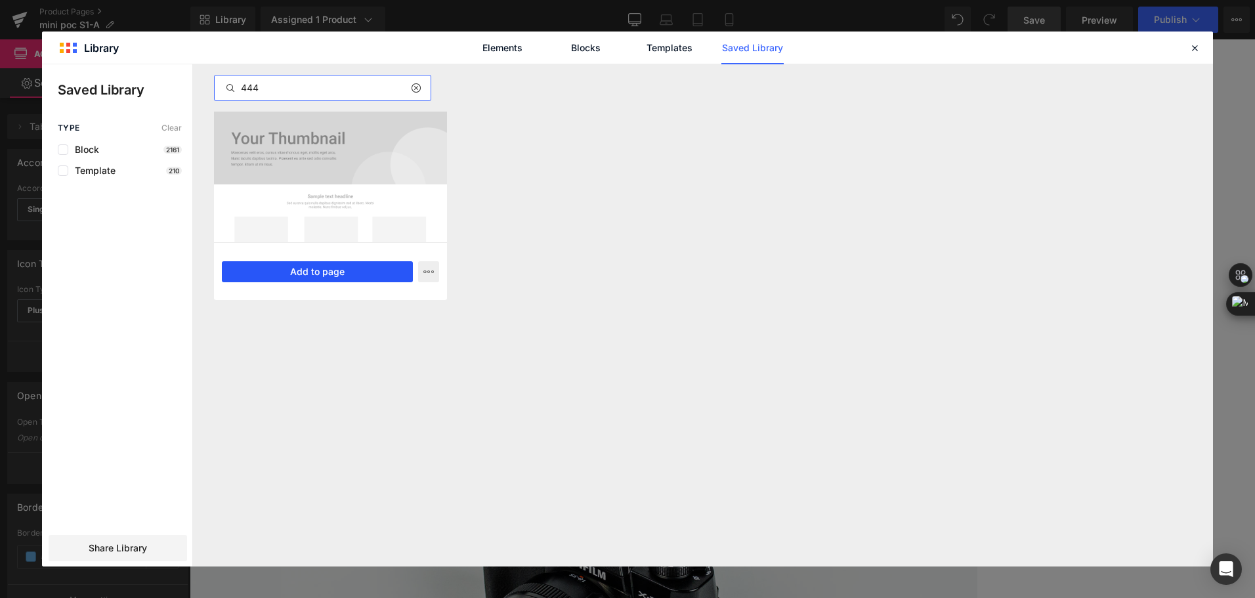
type input "444"
click at [355, 274] on button "Add to page" at bounding box center [317, 271] width 191 height 21
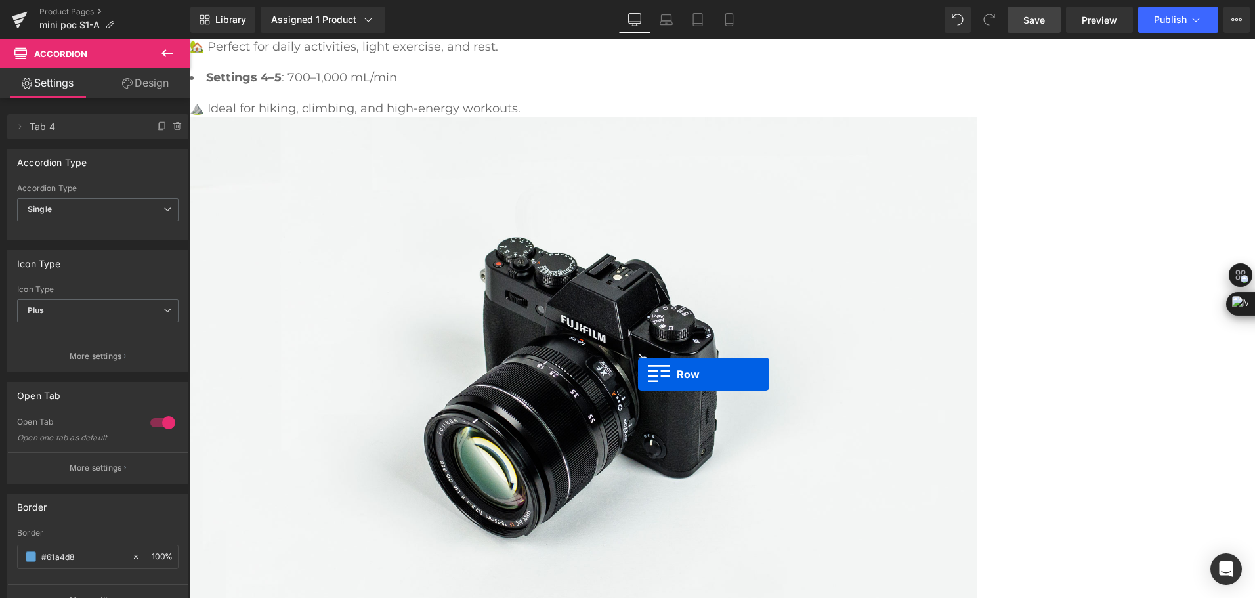
scroll to position [3109, 0]
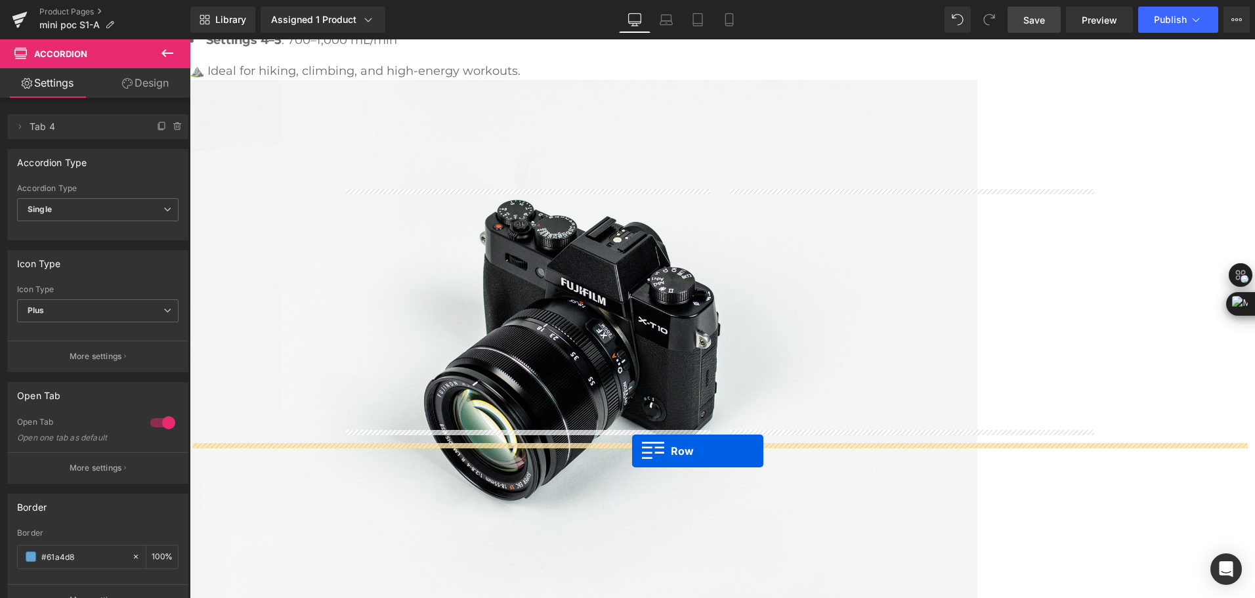
drag, startPoint x: 346, startPoint y: 446, endPoint x: 632, endPoint y: 451, distance: 286.2
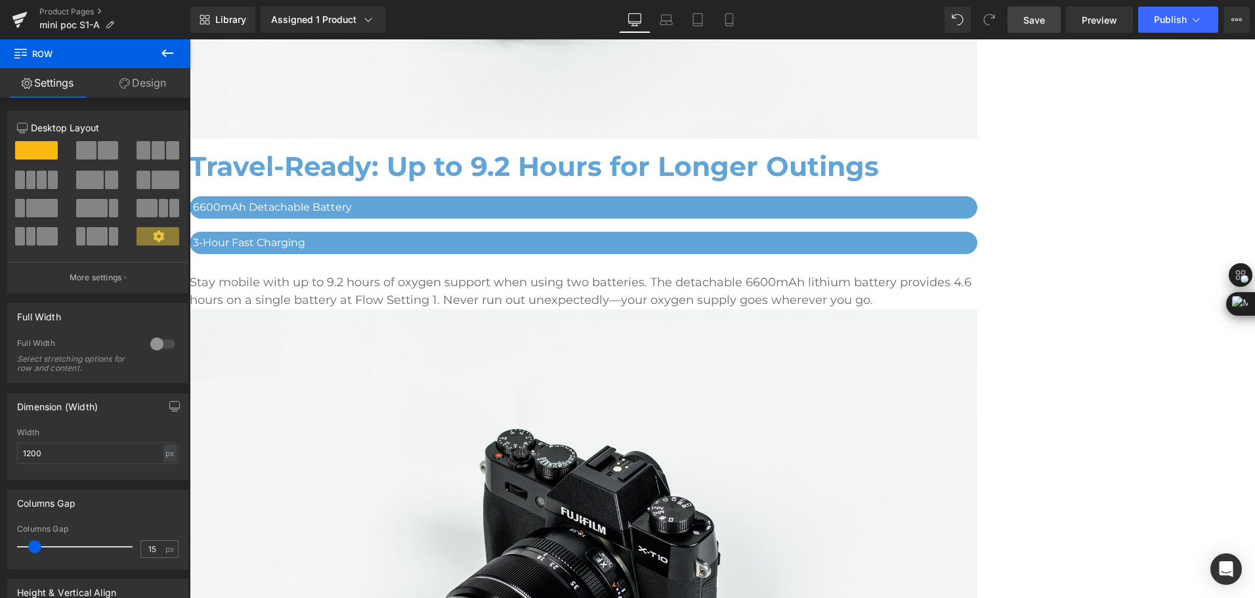
scroll to position [3569, 0]
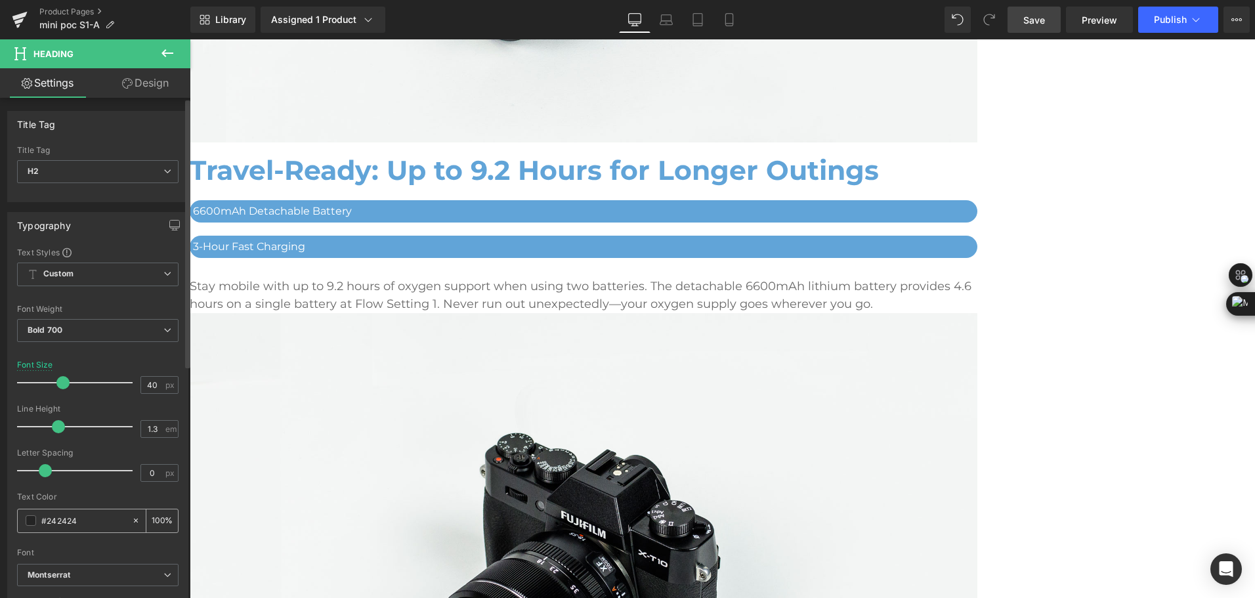
drag, startPoint x: 78, startPoint y: 522, endPoint x: 21, endPoint y: 526, distance: 57.2
click at [21, 526] on div "#242424" at bounding box center [75, 520] width 114 height 23
type input "#61a4d8"
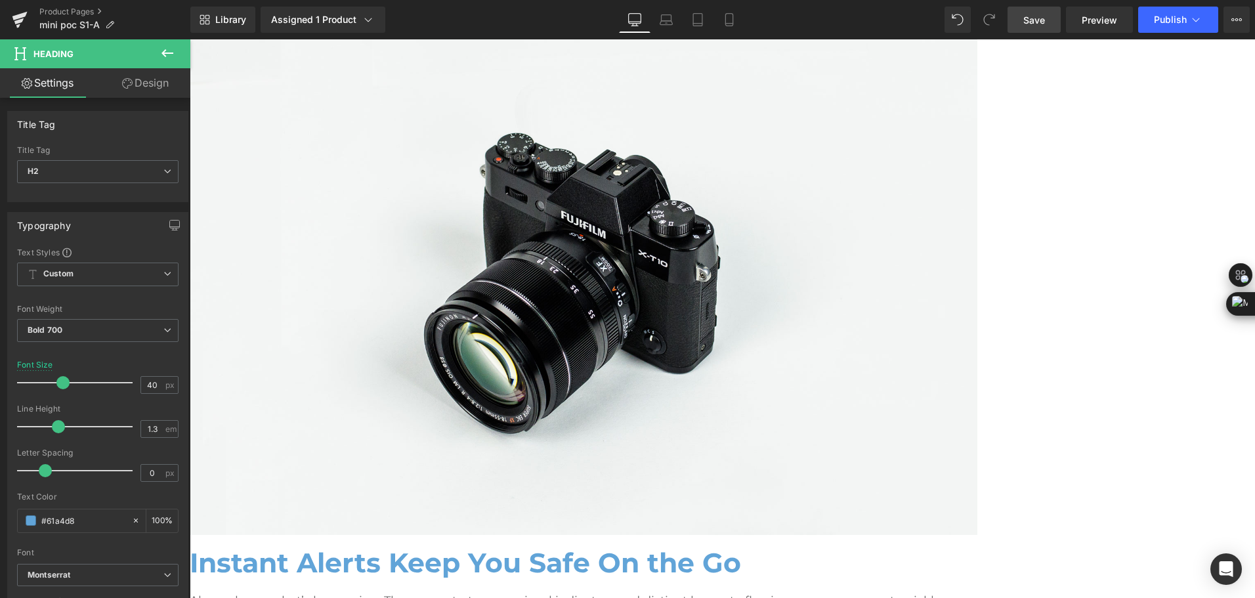
scroll to position [3897, 0]
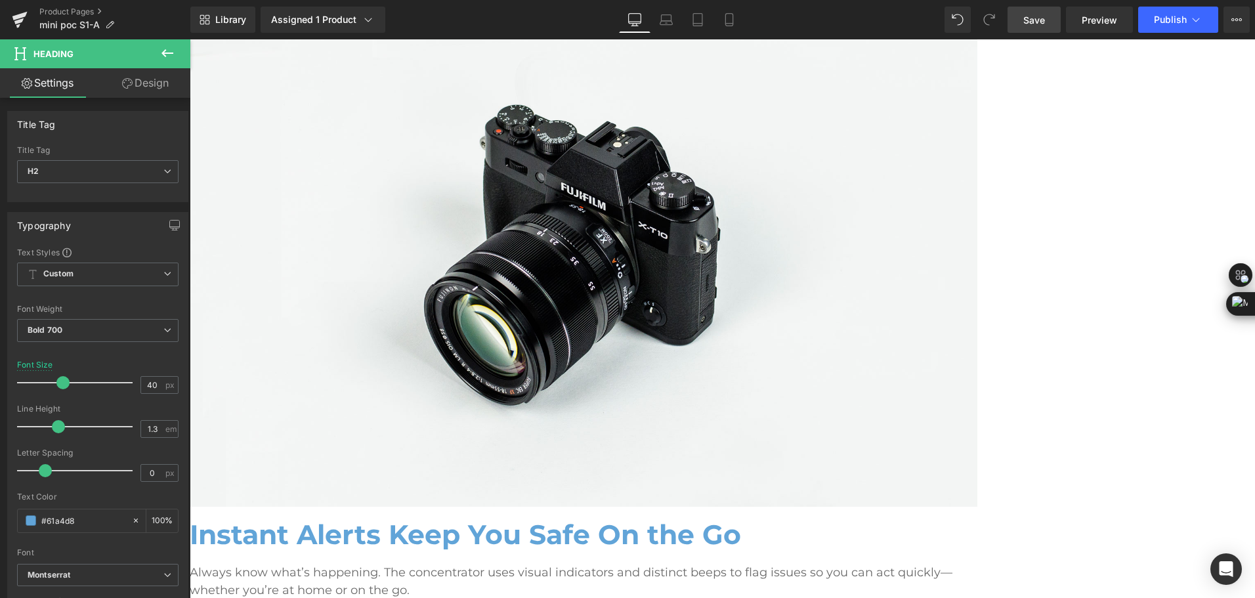
click at [190, 39] on span "Icon" at bounding box center [190, 39] width 0 height 0
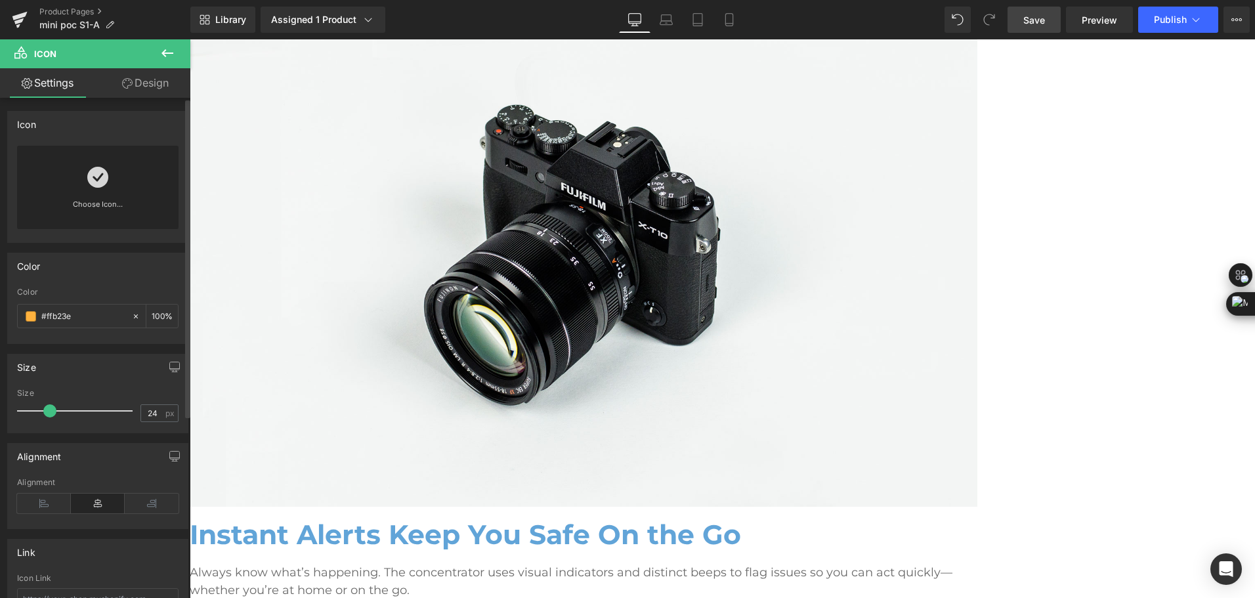
drag, startPoint x: 89, startPoint y: 322, endPoint x: 7, endPoint y: 333, distance: 82.2
click at [7, 333] on div "Color rgb(255, 178, 62) Color #ffb23e 100 %" at bounding box center [97, 298] width 181 height 91
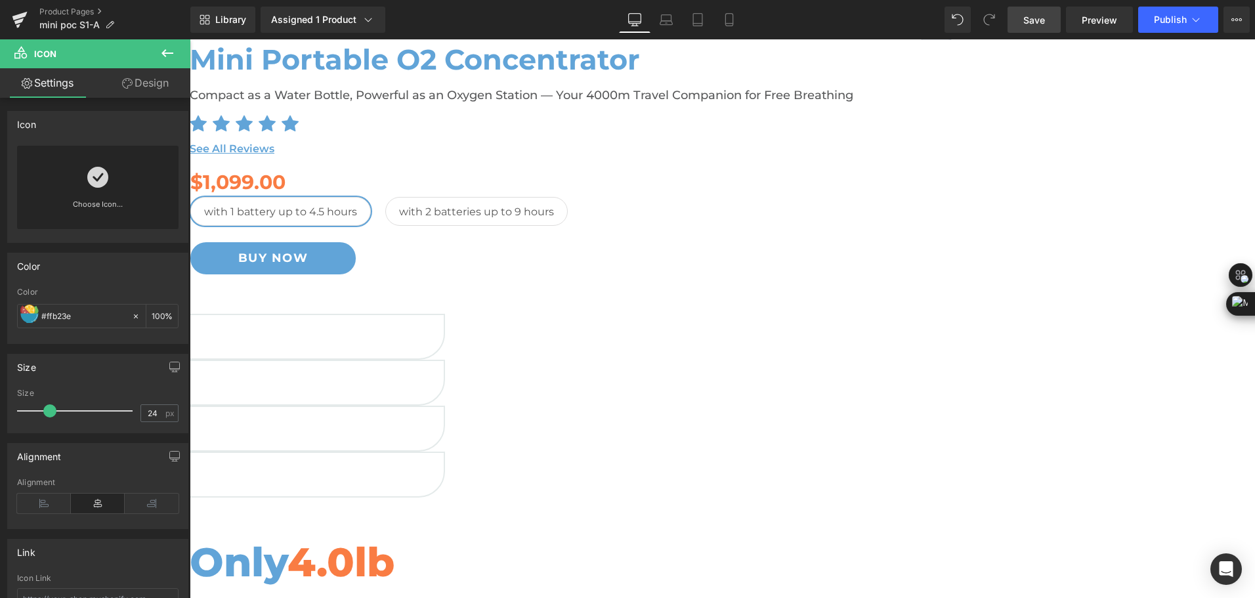
scroll to position [0, 0]
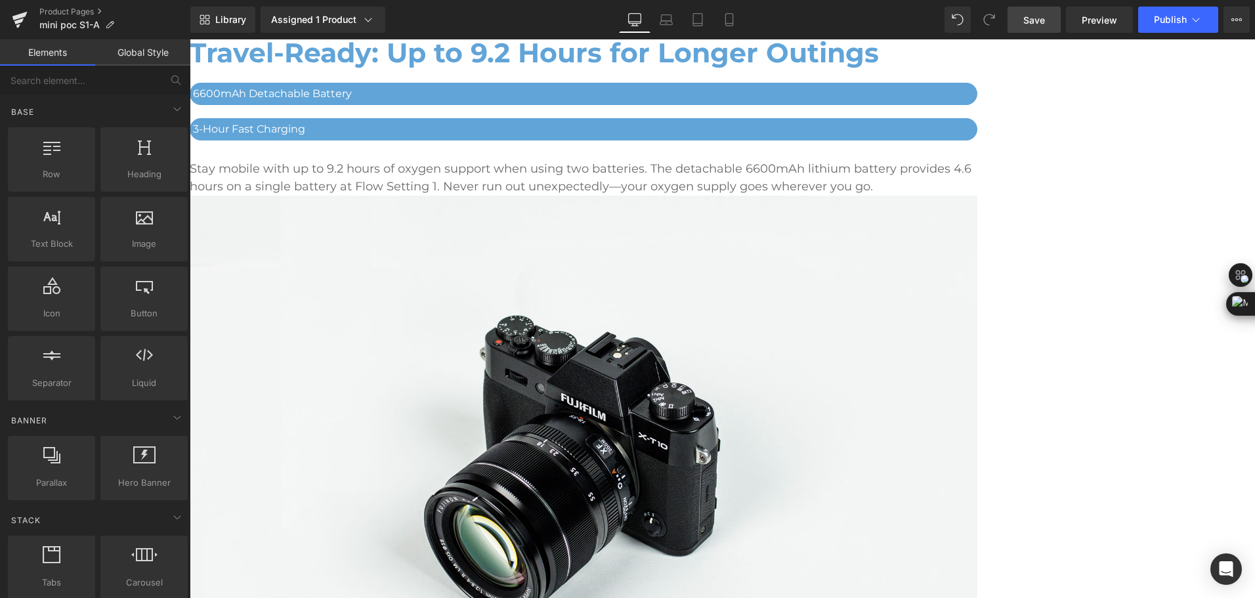
scroll to position [3561, 0]
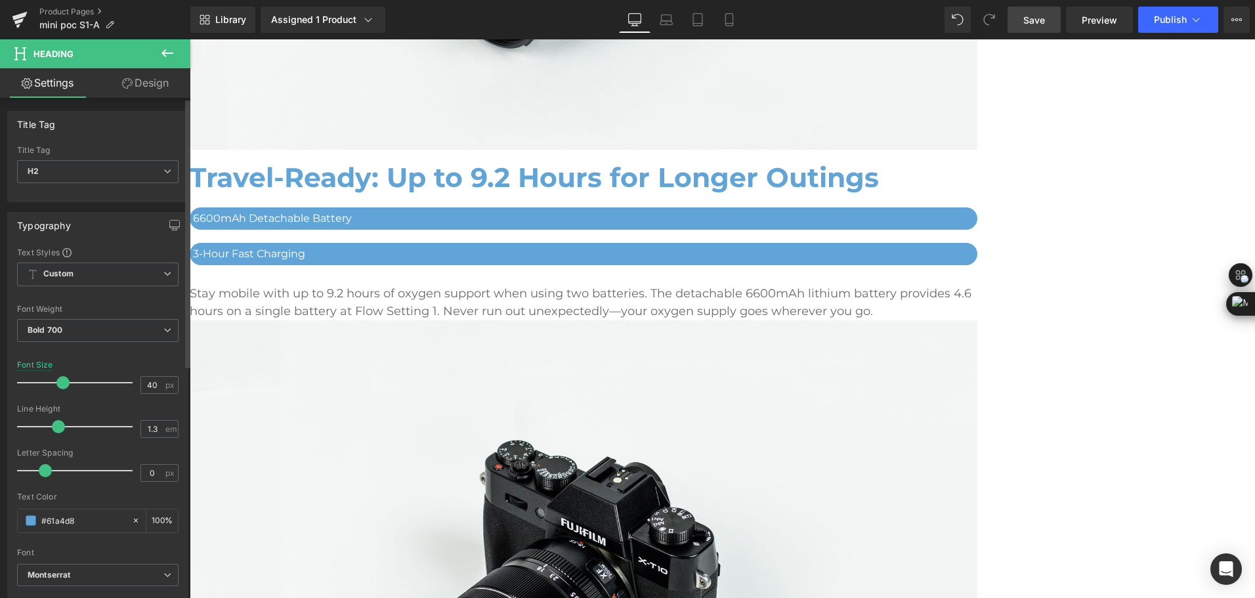
drag, startPoint x: 84, startPoint y: 522, endPoint x: 1, endPoint y: 522, distance: 82.7
click at [1, 522] on div "Typography Text Styles Custom Custom Setup Global Style Custom Setup Global Sty…" at bounding box center [98, 427] width 196 height 451
click at [190, 39] on span "Icon" at bounding box center [190, 39] width 0 height 0
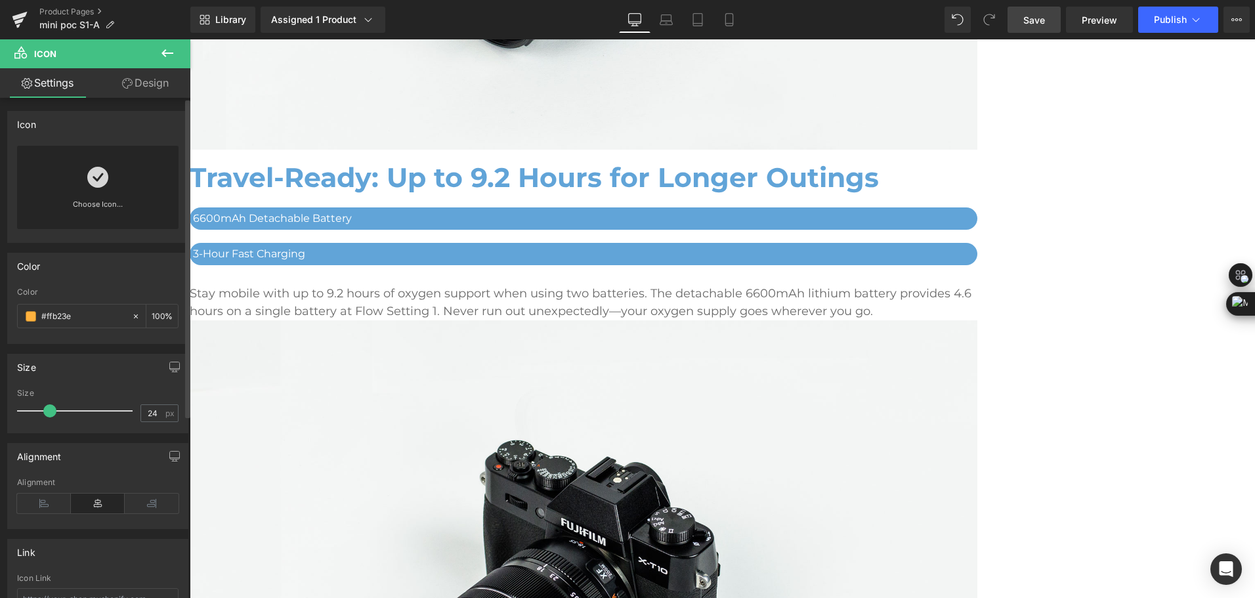
click at [101, 182] on icon at bounding box center [97, 177] width 21 height 21
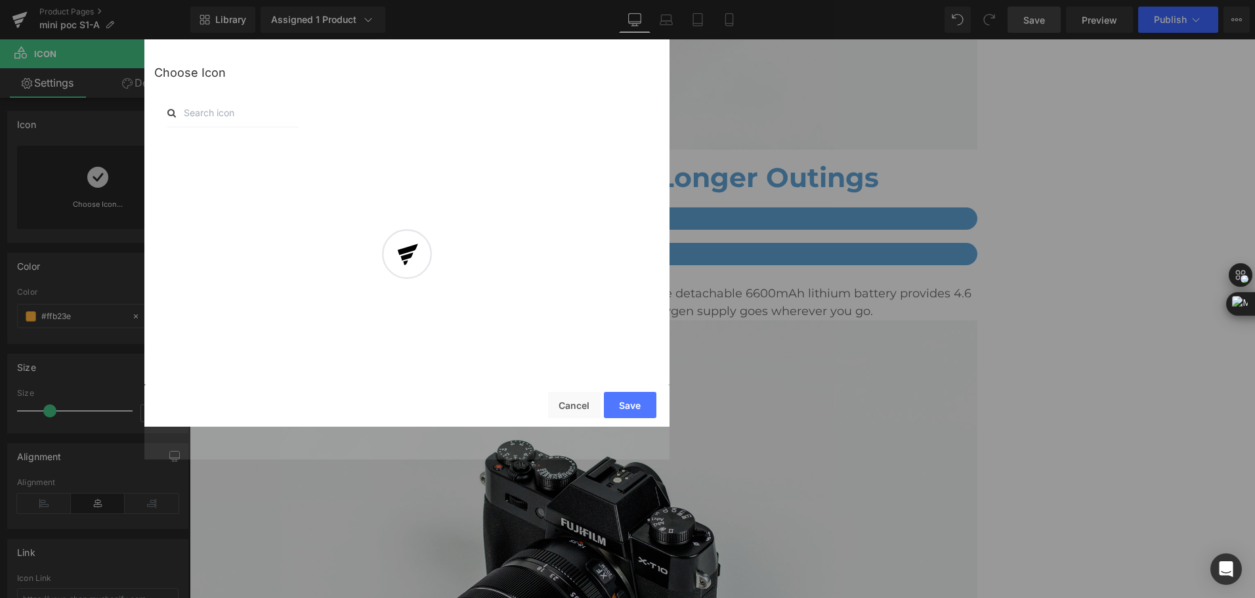
click at [273, 115] on div at bounding box center [406, 265] width 525 height 387
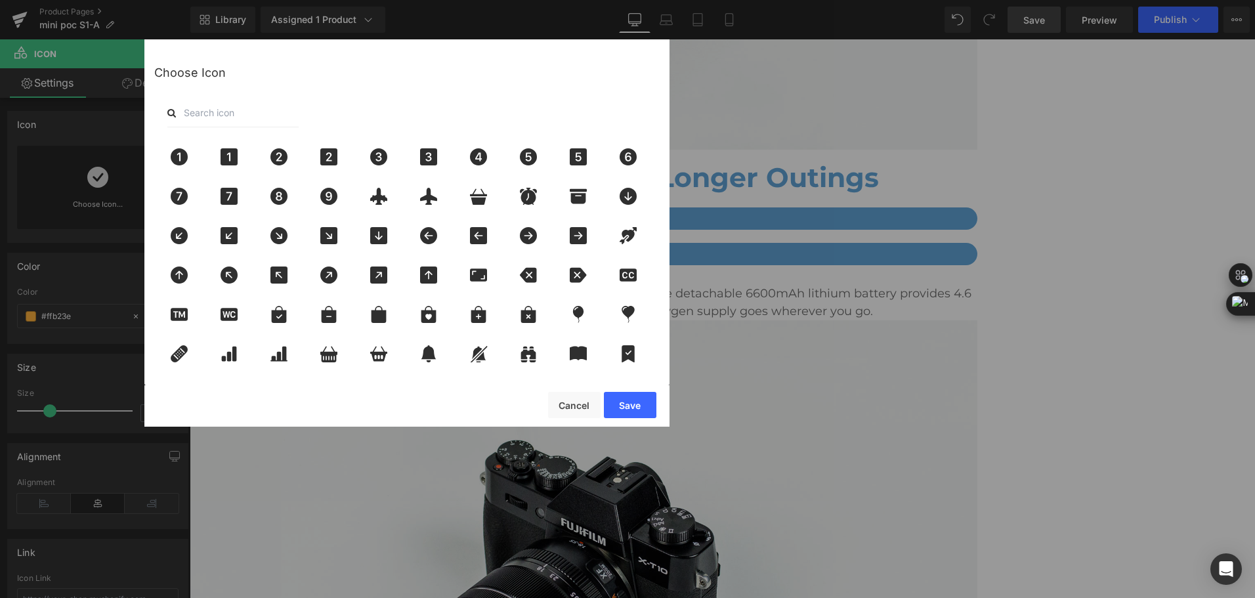
click at [221, 116] on input "text" at bounding box center [232, 112] width 131 height 29
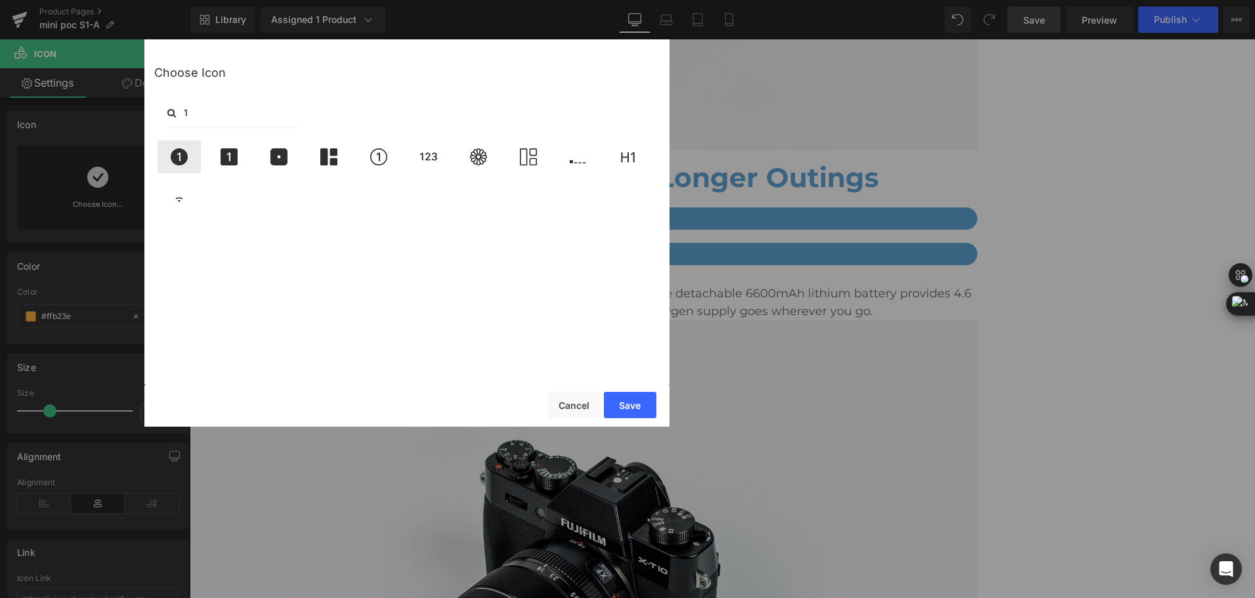
type input "1"
click at [186, 154] on icon at bounding box center [179, 156] width 17 height 17
click at [626, 397] on button "Save" at bounding box center [630, 405] width 52 height 26
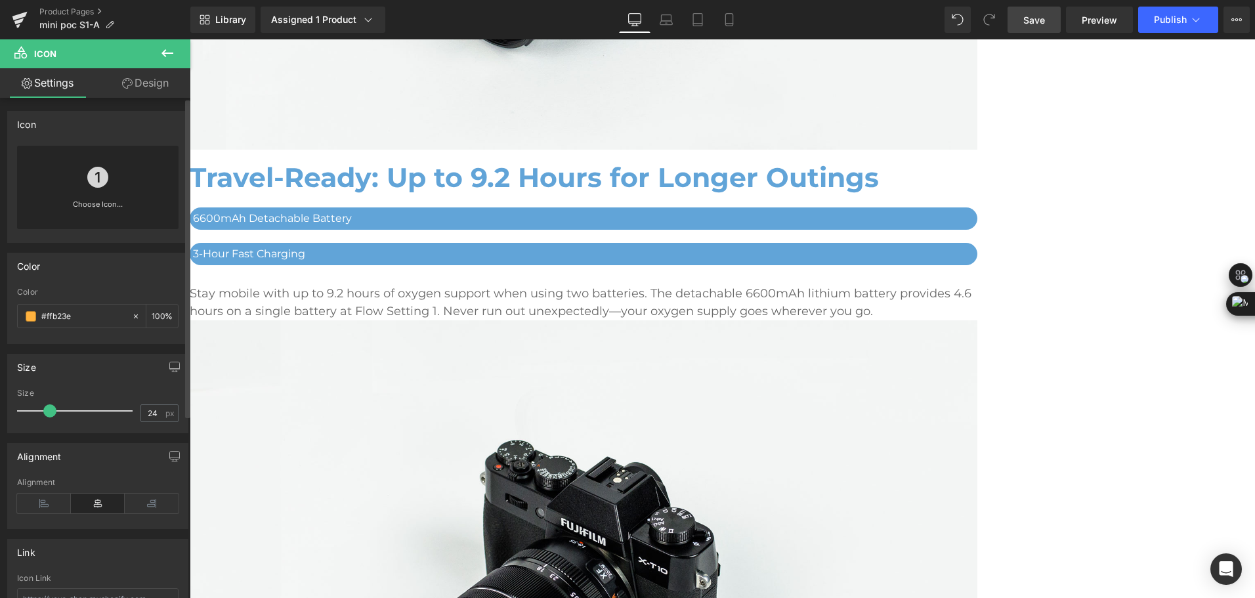
drag, startPoint x: 91, startPoint y: 318, endPoint x: 16, endPoint y: 309, distance: 75.4
click at [16, 309] on div "rgb(255, 178, 62) Color #ffb23e 100 %" at bounding box center [98, 315] width 180 height 56
paste input "61a4d8"
type input "#61a4d8"
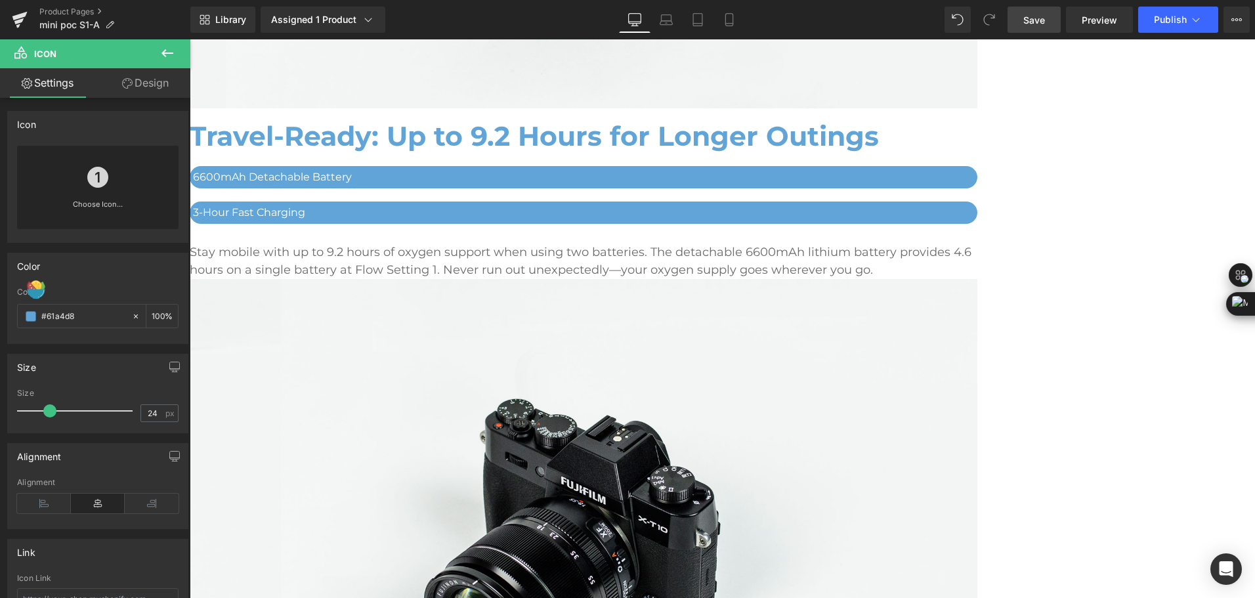
scroll to position [3693, 0]
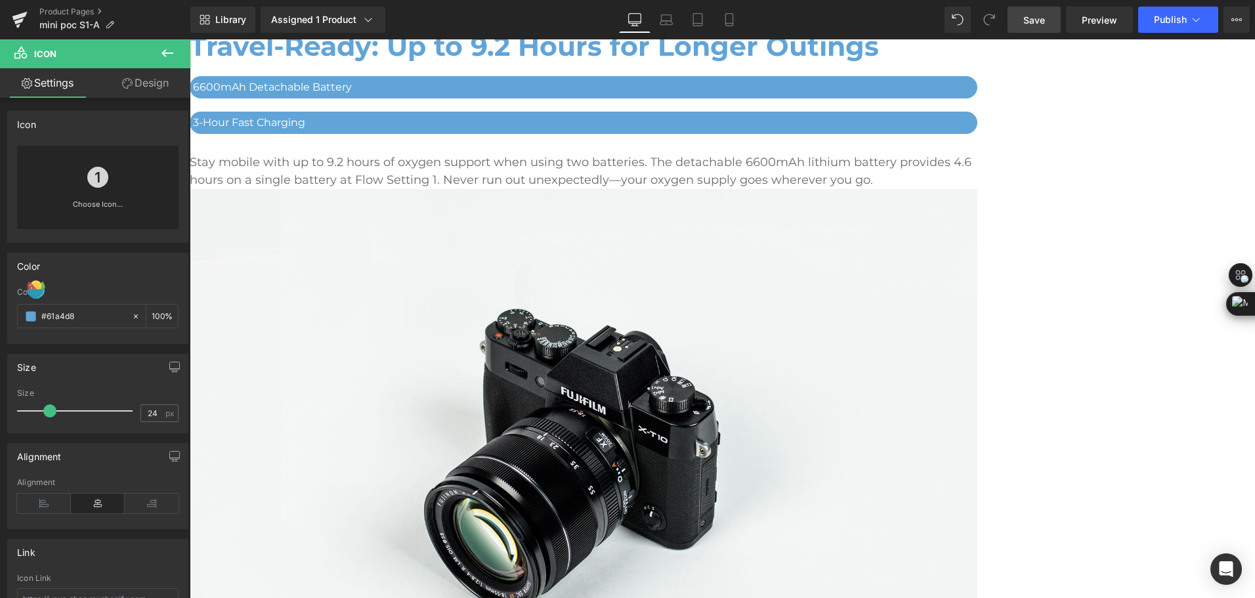
click at [190, 39] on span "Icon" at bounding box center [190, 39] width 0 height 0
click at [87, 194] on link at bounding box center [97, 172] width 21 height 52
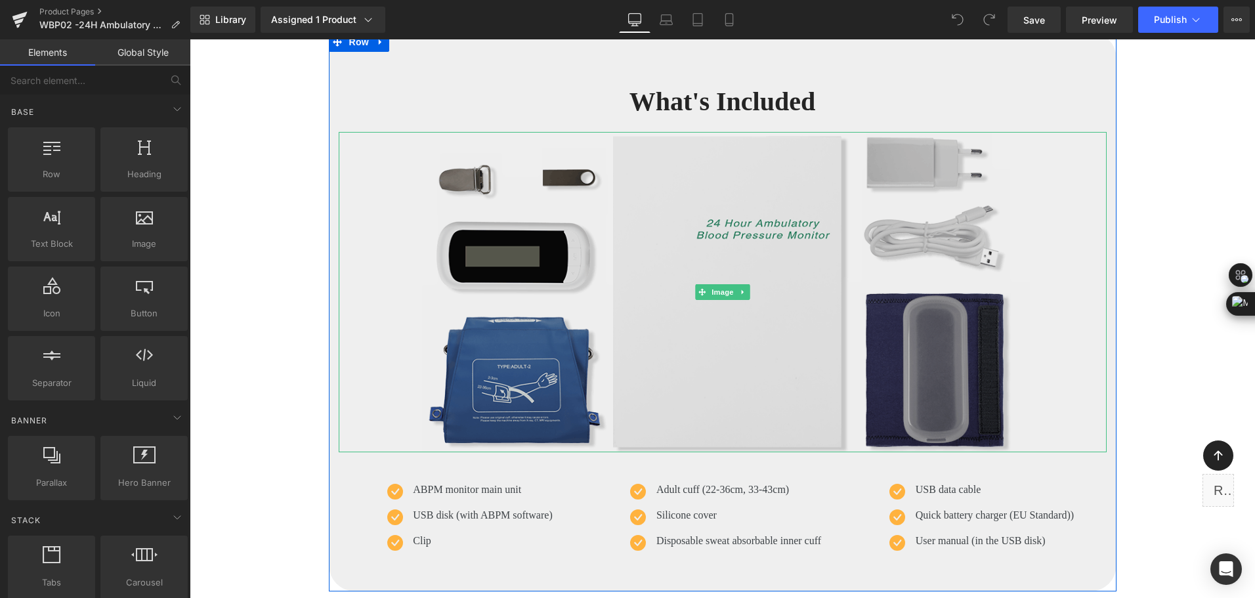
scroll to position [9975, 0]
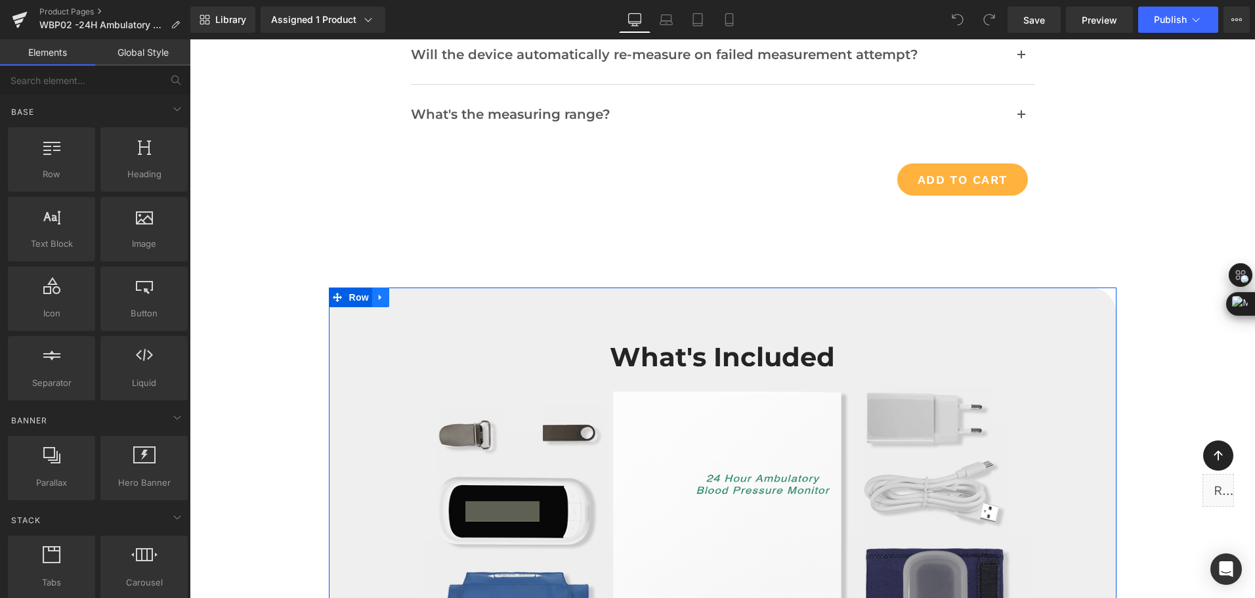
click at [372, 303] on link at bounding box center [380, 297] width 17 height 20
click at [373, 304] on link at bounding box center [380, 297] width 17 height 20
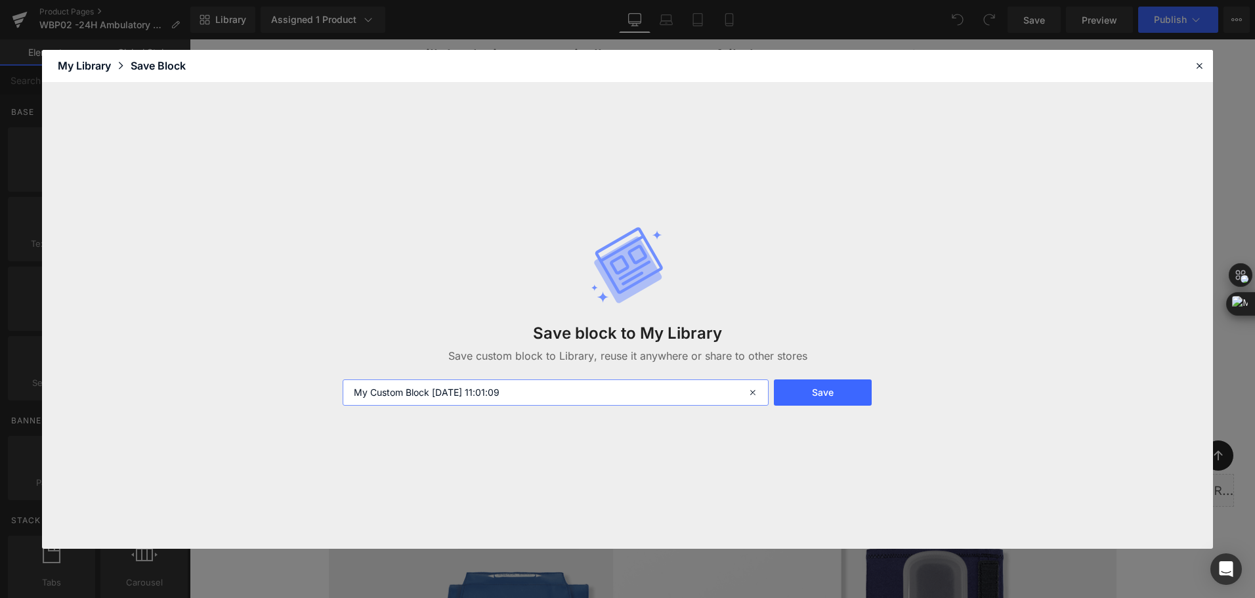
drag, startPoint x: 539, startPoint y: 394, endPoint x: 313, endPoint y: 397, distance: 225.8
click at [313, 397] on div "Save block to My Library Save custom block to Library, reuse it anywhere or sha…" at bounding box center [627, 316] width 1171 height 466
type input "444"
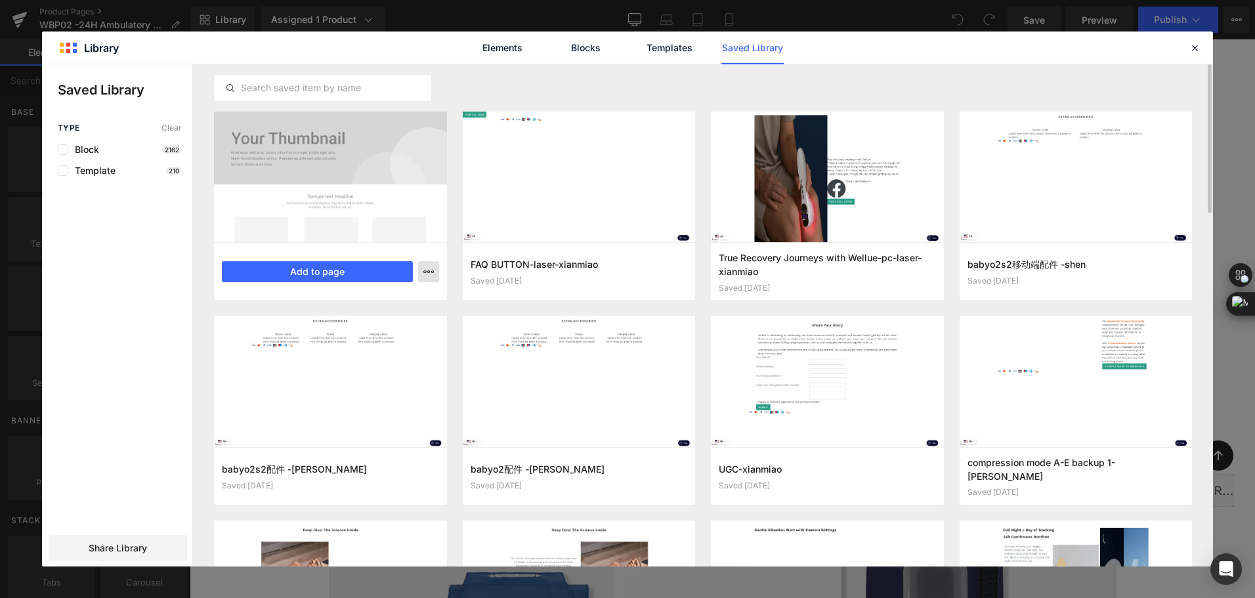
click at [0, 0] on button "button" at bounding box center [0, 0] width 0 height 0
click at [395, 332] on div "Delete" at bounding box center [364, 329] width 150 height 28
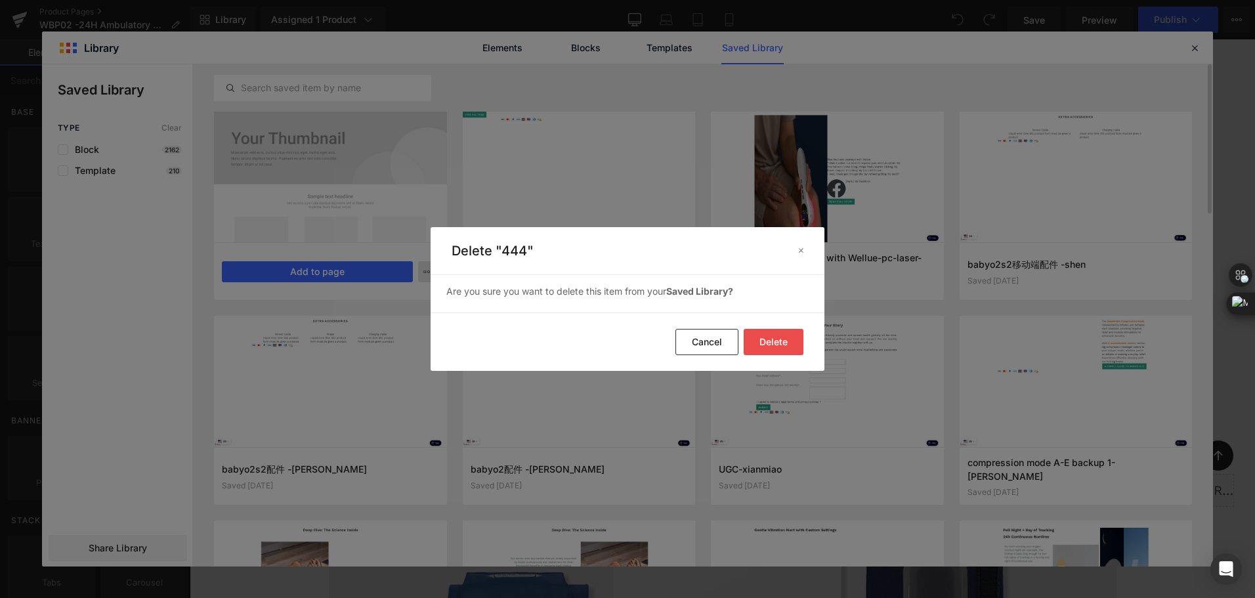
click at [784, 333] on button "Delete" at bounding box center [774, 342] width 60 height 26
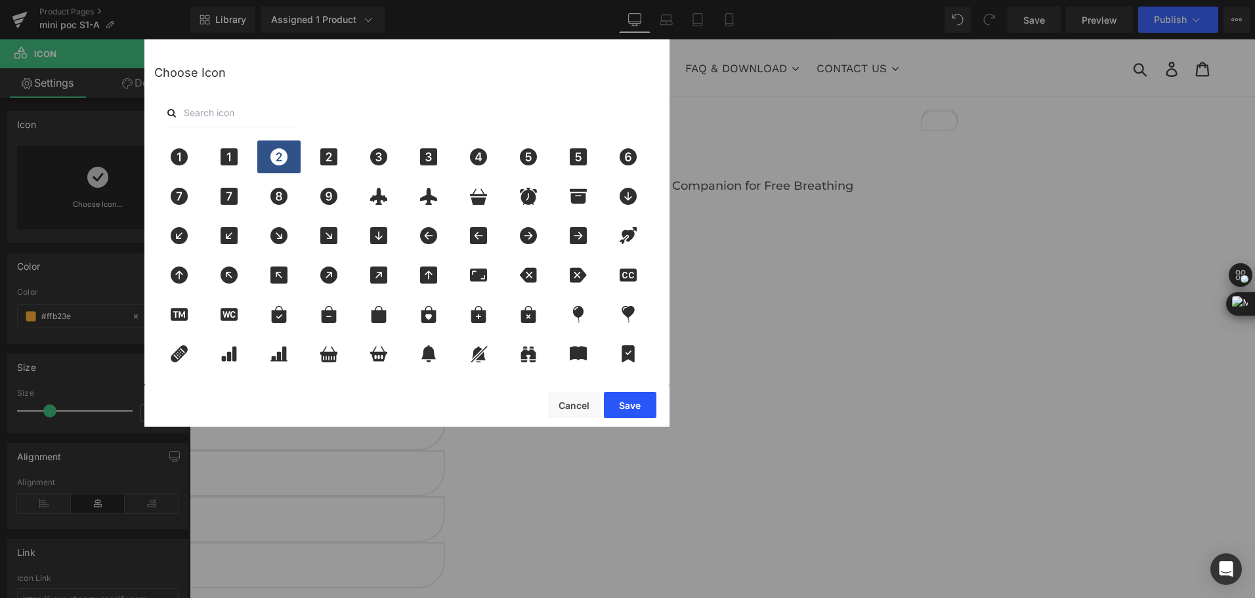
click at [635, 402] on button "Save" at bounding box center [630, 405] width 52 height 26
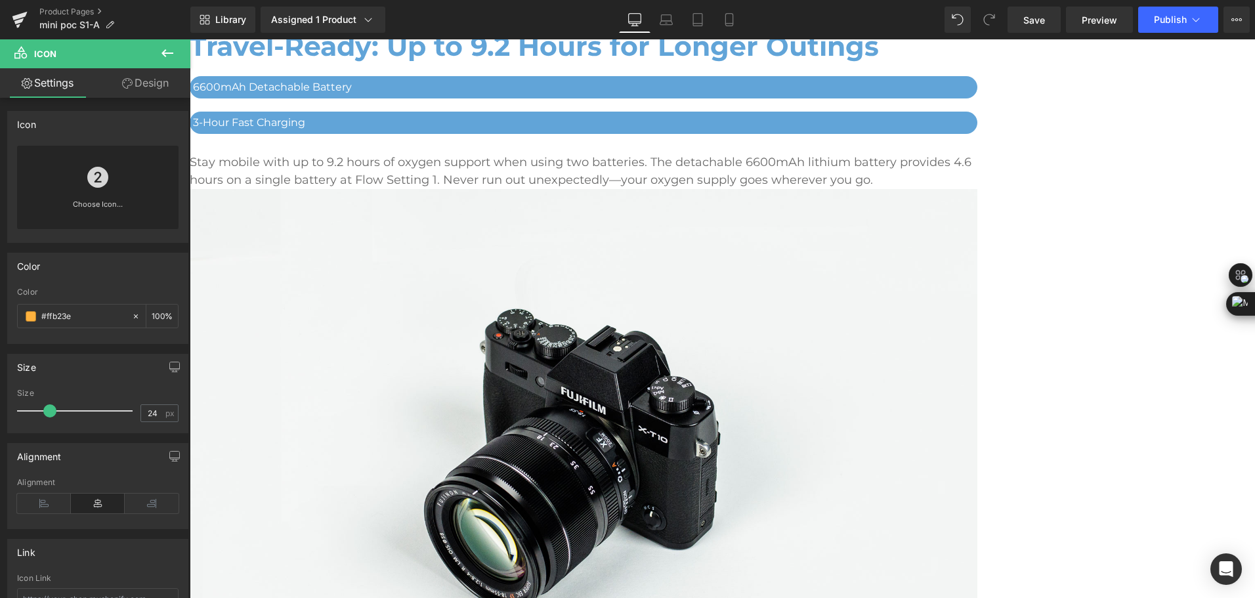
scroll to position [3693, 0]
drag, startPoint x: 87, startPoint y: 314, endPoint x: 28, endPoint y: 318, distance: 58.5
click at [28, 318] on div "#ffb23e" at bounding box center [75, 315] width 114 height 23
paste input "61a4d8"
type input "#61a4d8"
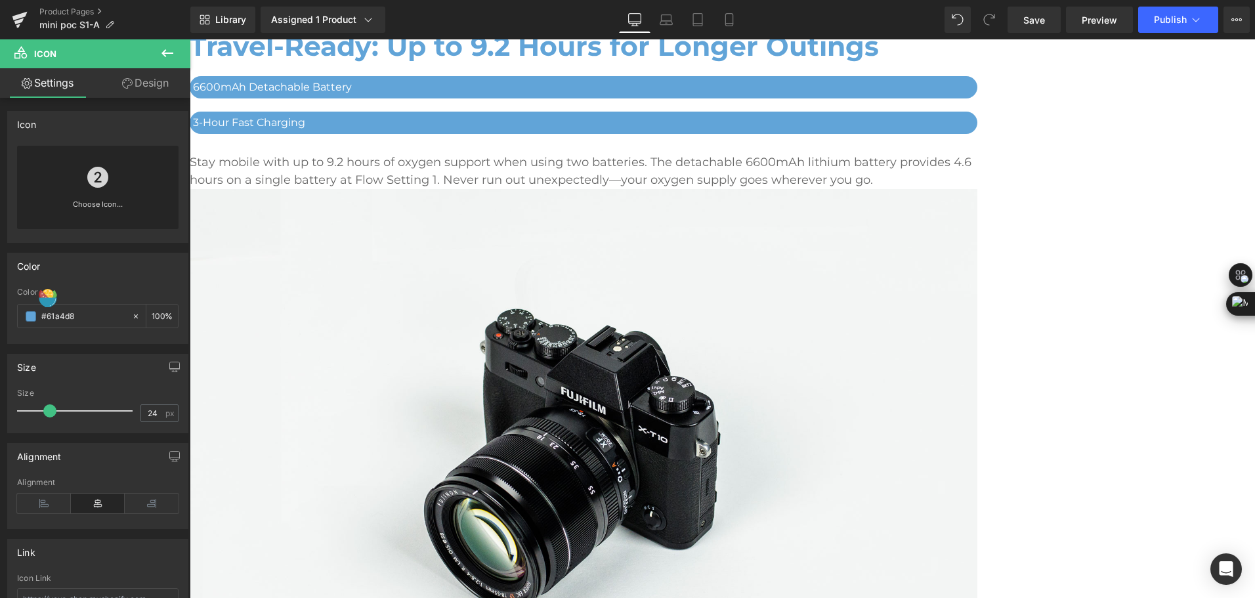
click at [190, 39] on span "Icon" at bounding box center [190, 39] width 0 height 0
drag, startPoint x: 91, startPoint y: 319, endPoint x: 30, endPoint y: 311, distance: 61.5
click at [30, 311] on div "#ffb23e" at bounding box center [75, 315] width 114 height 23
paste input "61a4d8"
type input "#61a4d8"
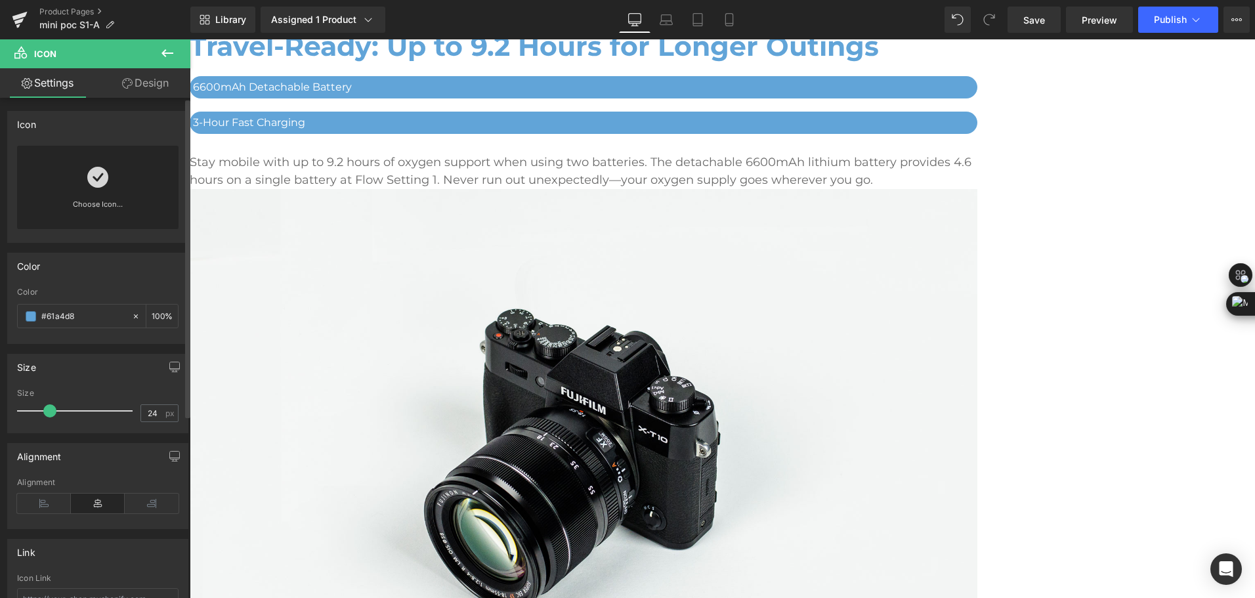
click at [80, 173] on div "Choose Icon..." at bounding box center [97, 187] width 161 height 83
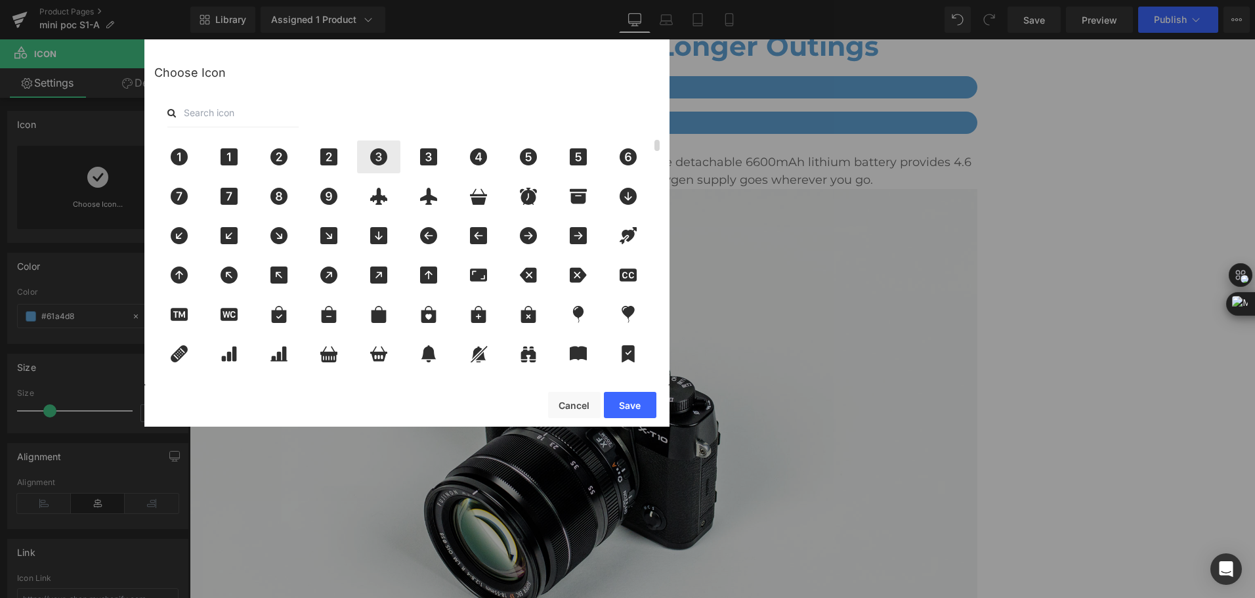
click at [373, 156] on icon at bounding box center [378, 156] width 17 height 17
click at [619, 404] on button "Save" at bounding box center [630, 405] width 52 height 26
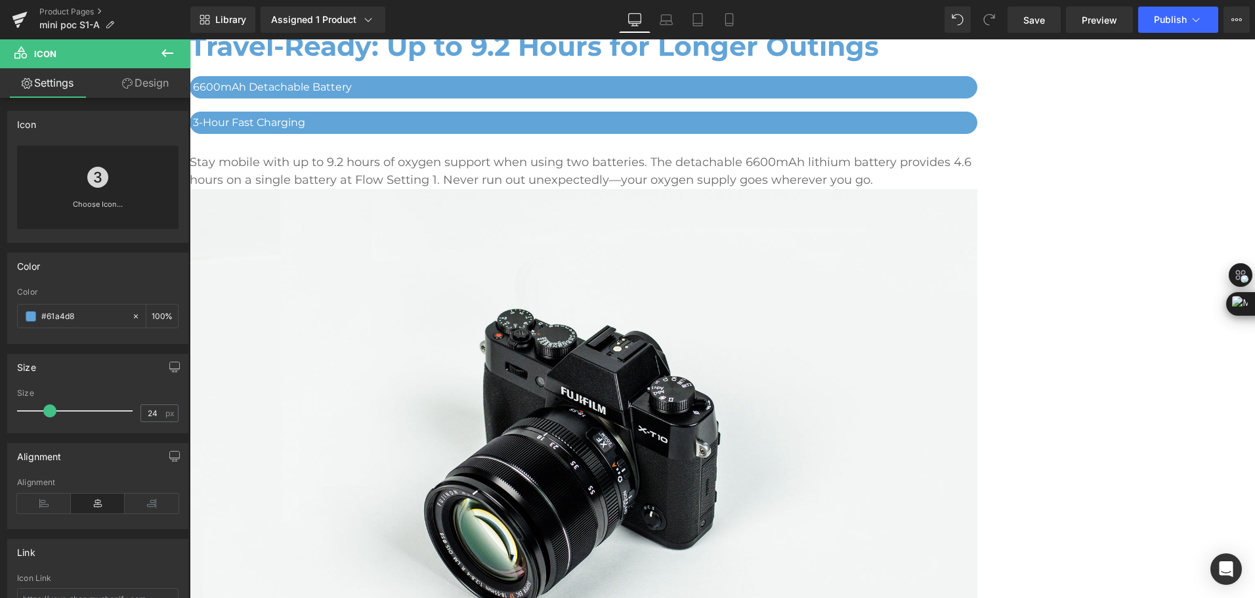
click at [190, 39] on span "Icon" at bounding box center [190, 39] width 0 height 0
drag, startPoint x: 93, startPoint y: 316, endPoint x: 15, endPoint y: 314, distance: 77.5
click at [15, 314] on div "rgb(255, 178, 62) Color #ffb23e 100 %" at bounding box center [98, 315] width 180 height 56
paste input "61a4d8"
type input "#61a4d8"
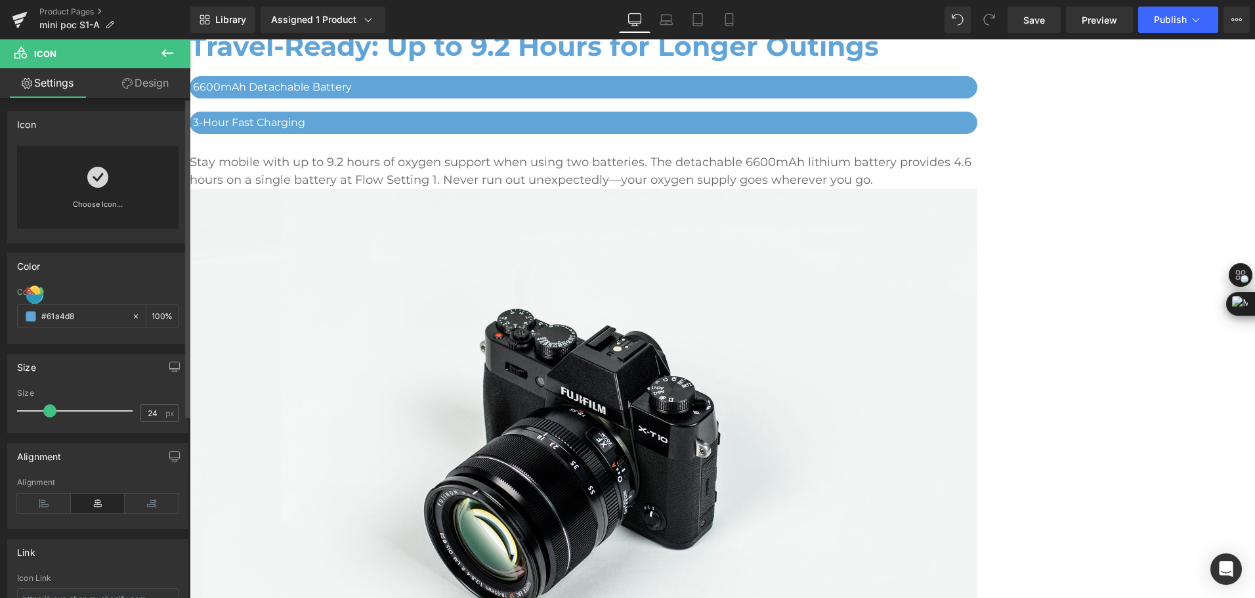
click at [100, 192] on link at bounding box center [97, 172] width 21 height 52
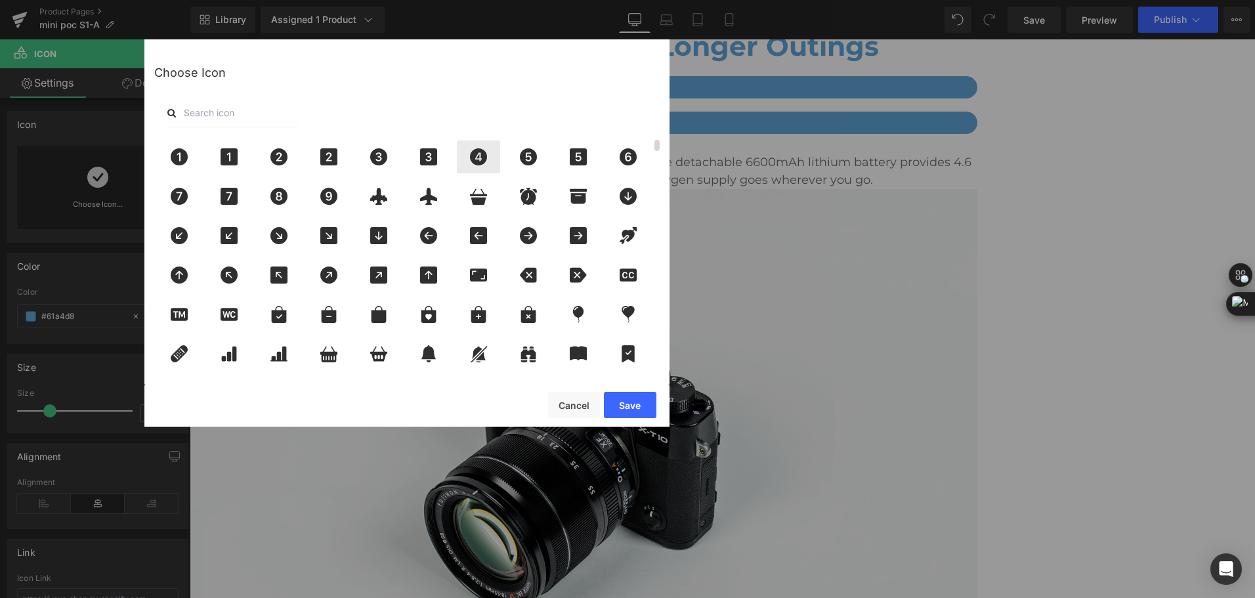
click at [489, 161] on icon at bounding box center [479, 156] width 28 height 17
click at [616, 404] on button "Save" at bounding box center [630, 405] width 52 height 26
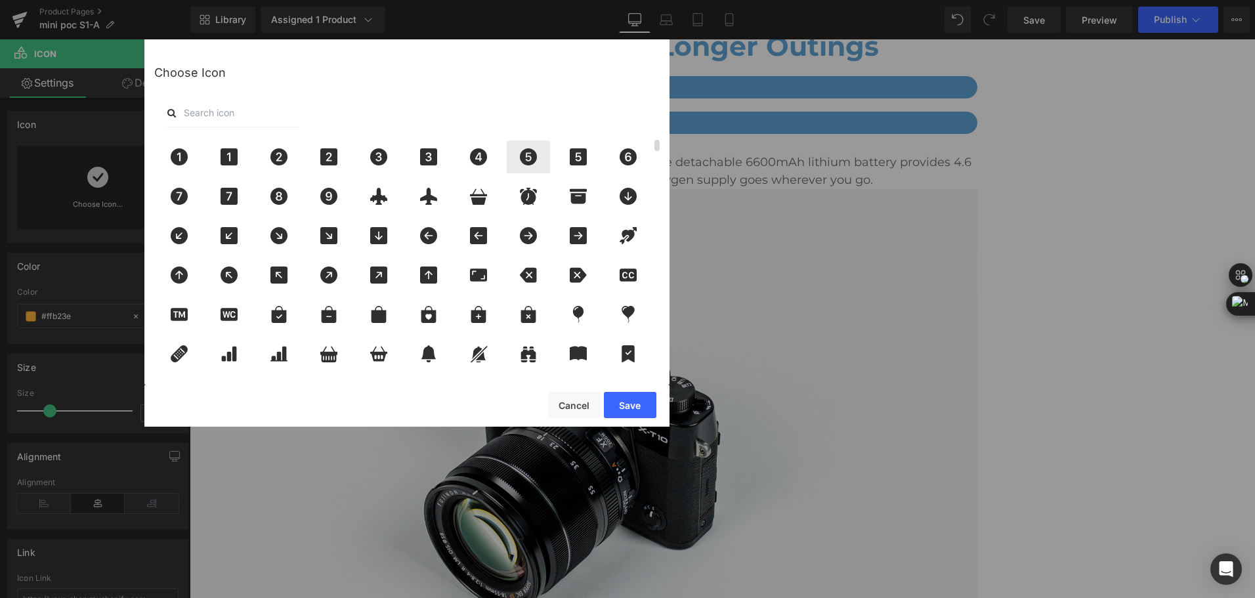
click at [521, 161] on icon at bounding box center [528, 156] width 17 height 17
click at [628, 412] on button "Save" at bounding box center [630, 405] width 52 height 26
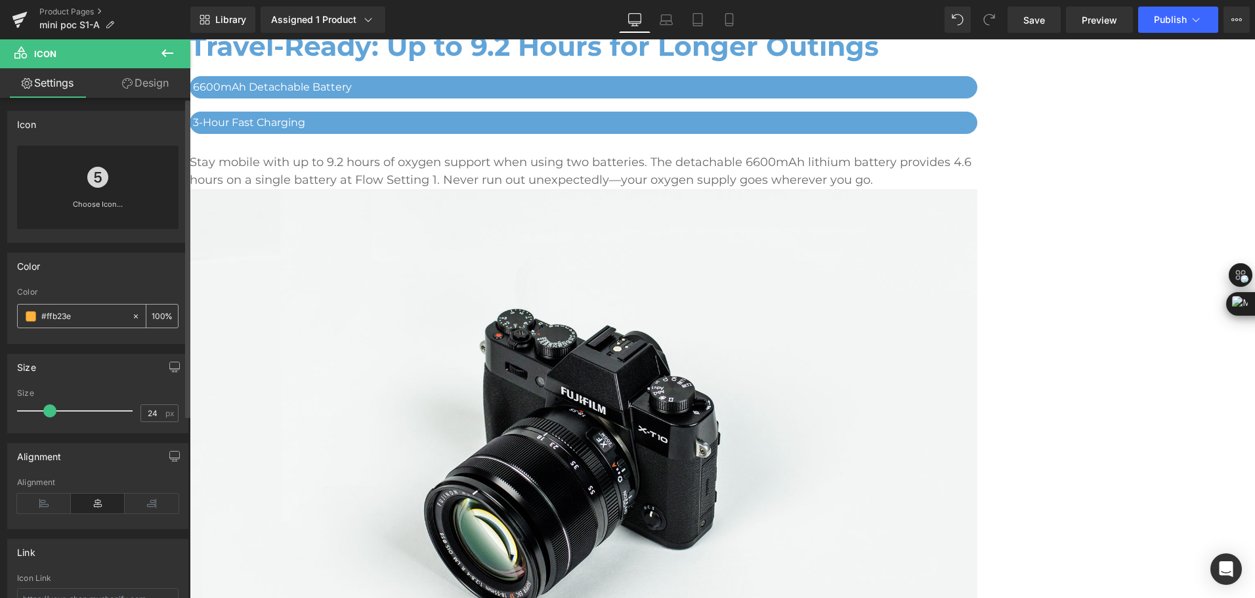
drag, startPoint x: 84, startPoint y: 311, endPoint x: 22, endPoint y: 316, distance: 62.6
click at [22, 316] on div "#ffb23e" at bounding box center [75, 315] width 114 height 23
paste input "61a4d8"
type input "#61a4d8"
click at [190, 39] on span "Icon" at bounding box center [190, 39] width 0 height 0
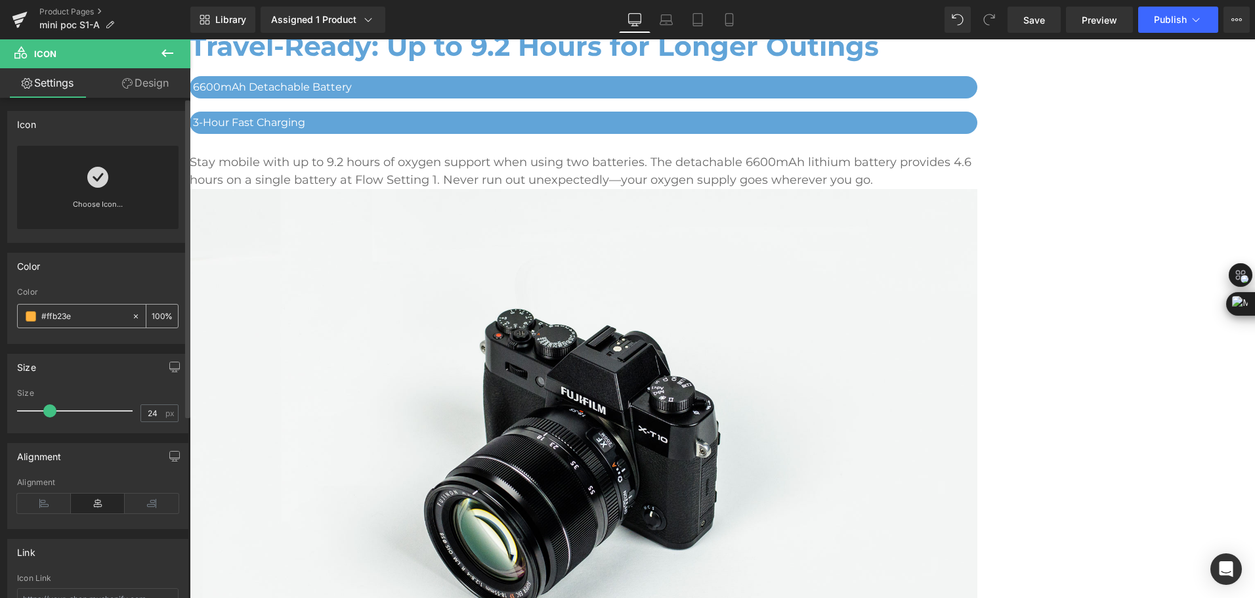
drag, startPoint x: 82, startPoint y: 316, endPoint x: 18, endPoint y: 315, distance: 63.7
click at [18, 315] on div "#ffb23e" at bounding box center [75, 315] width 114 height 23
paste input "61a4d8"
type input "#61a4d8"
click at [87, 185] on icon at bounding box center [97, 177] width 21 height 21
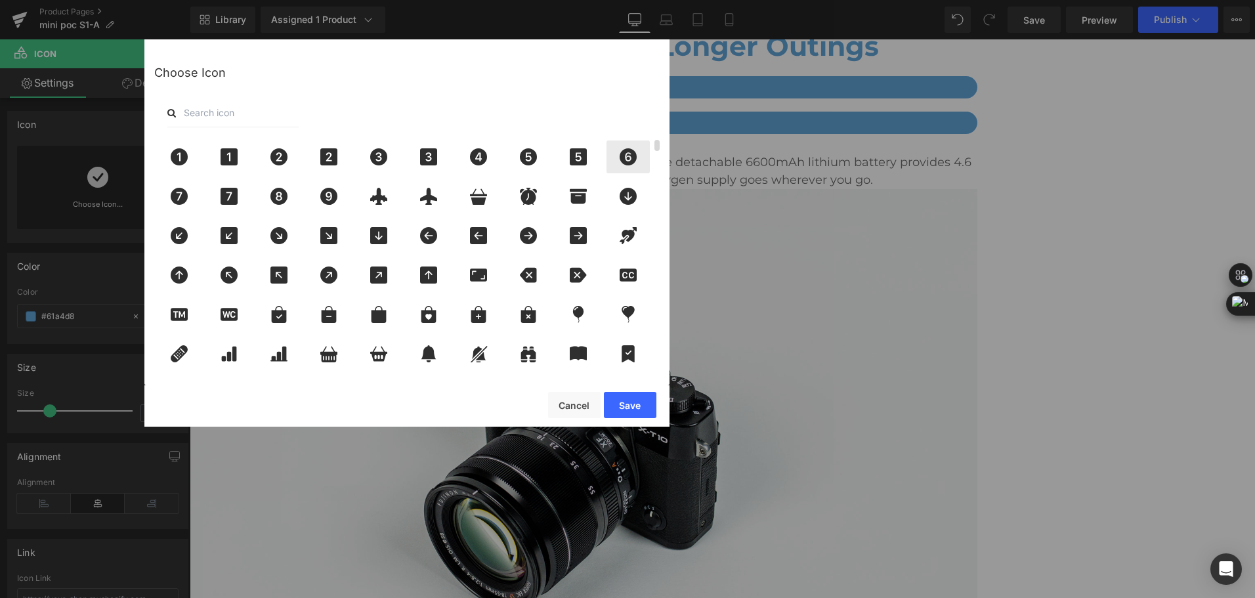
click at [637, 157] on icon at bounding box center [628, 156] width 28 height 17
click at [625, 406] on button "Save" at bounding box center [630, 405] width 52 height 26
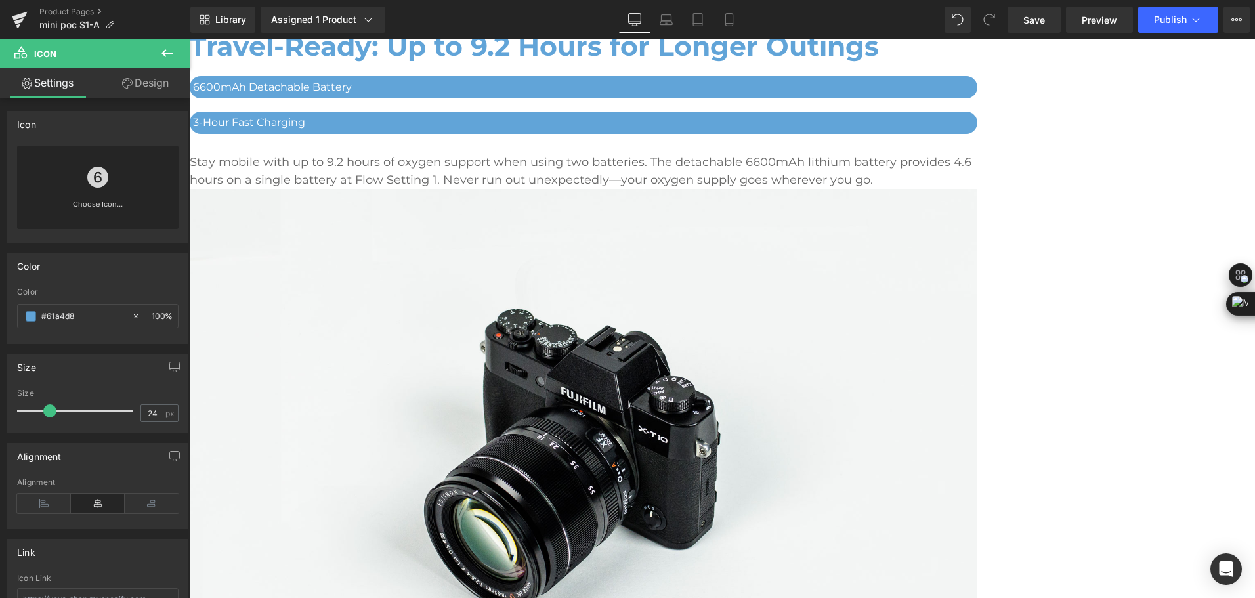
click at [190, 39] on span "Icon" at bounding box center [190, 39] width 0 height 0
drag, startPoint x: 88, startPoint y: 310, endPoint x: 3, endPoint y: 311, distance: 85.3
click at [3, 311] on div "Color rgb(255, 178, 62) Color #ffb23e 100 %" at bounding box center [98, 293] width 196 height 101
paste input "61a4d8"
type input "#61a4d8"
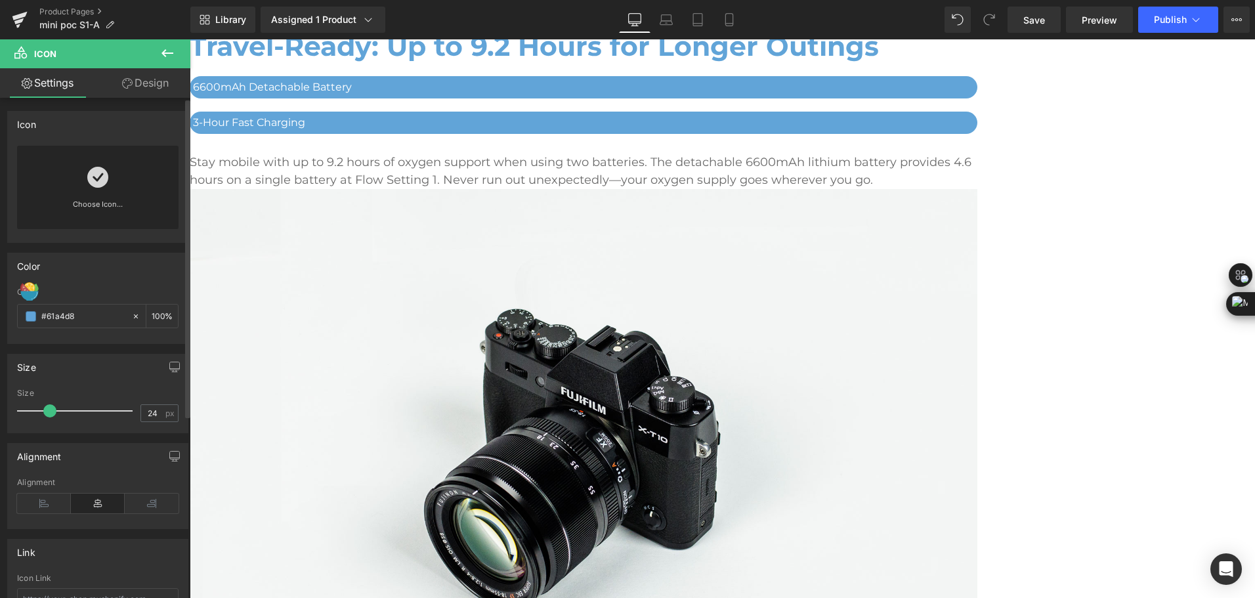
click at [87, 184] on icon at bounding box center [97, 177] width 21 height 21
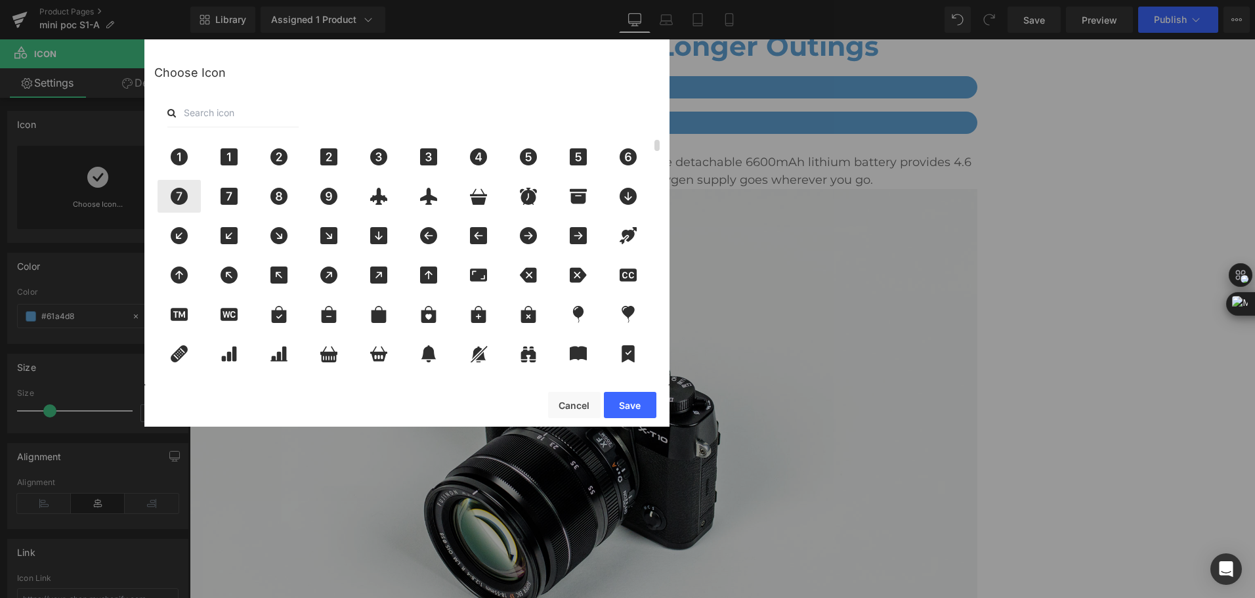
click at [172, 203] on icon at bounding box center [179, 196] width 28 height 17
click at [631, 404] on button "Save" at bounding box center [630, 405] width 52 height 26
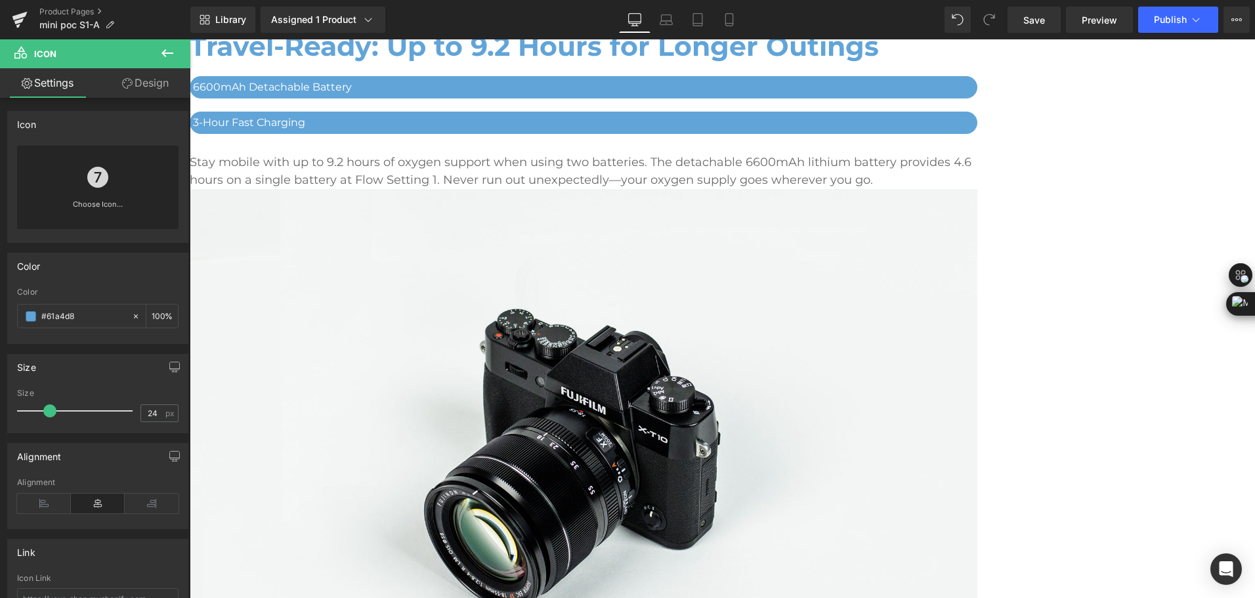
click at [190, 39] on span "Icon" at bounding box center [190, 39] width 0 height 0
click at [90, 192] on link at bounding box center [97, 172] width 21 height 52
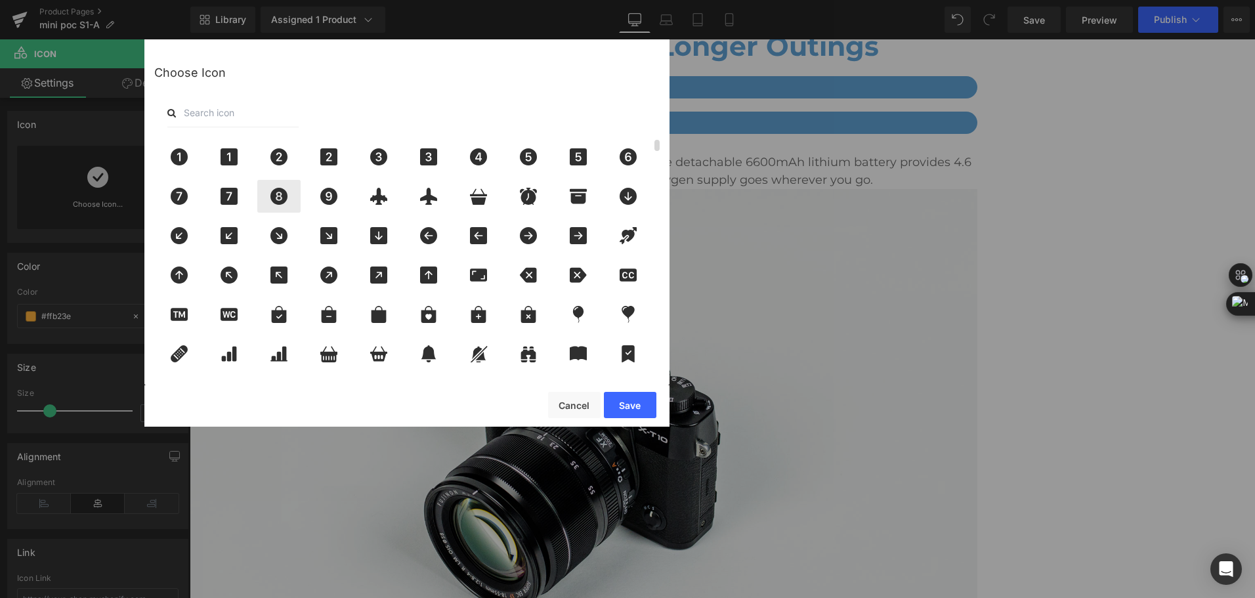
click at [274, 199] on icon at bounding box center [278, 196] width 17 height 17
click at [622, 410] on button "Save" at bounding box center [630, 405] width 52 height 26
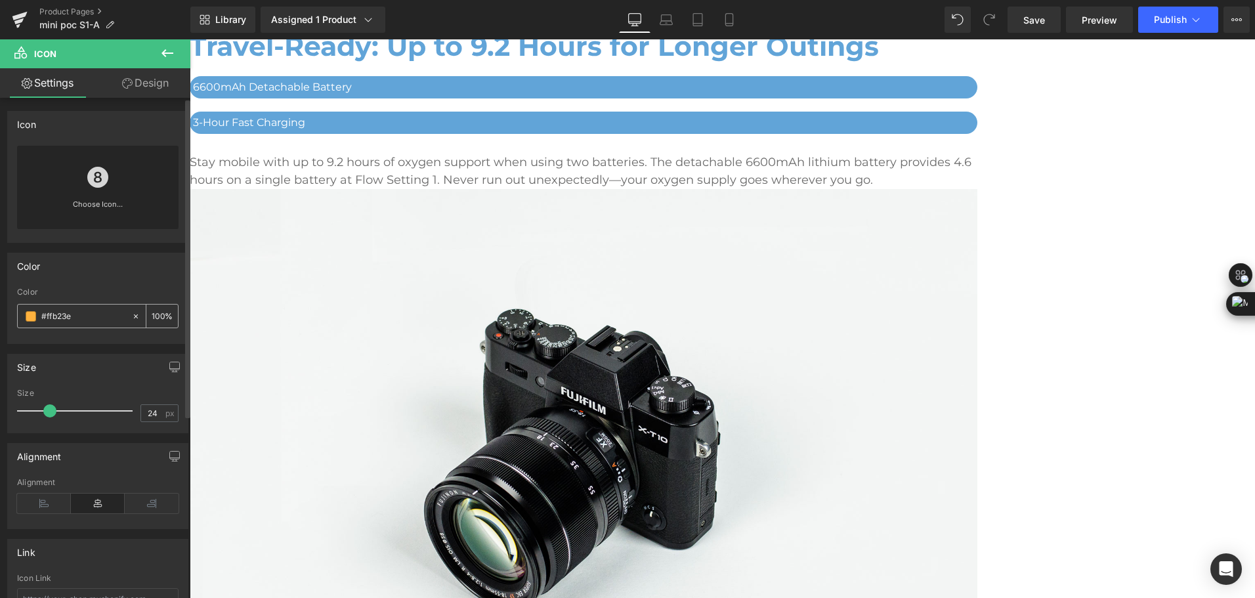
drag, startPoint x: 74, startPoint y: 320, endPoint x: 27, endPoint y: 314, distance: 47.5
click at [27, 314] on div "#ffb23e" at bounding box center [75, 315] width 114 height 23
paste input "61a4d8"
type input "#61a4d8"
click at [190, 39] on span "Icon" at bounding box center [190, 39] width 0 height 0
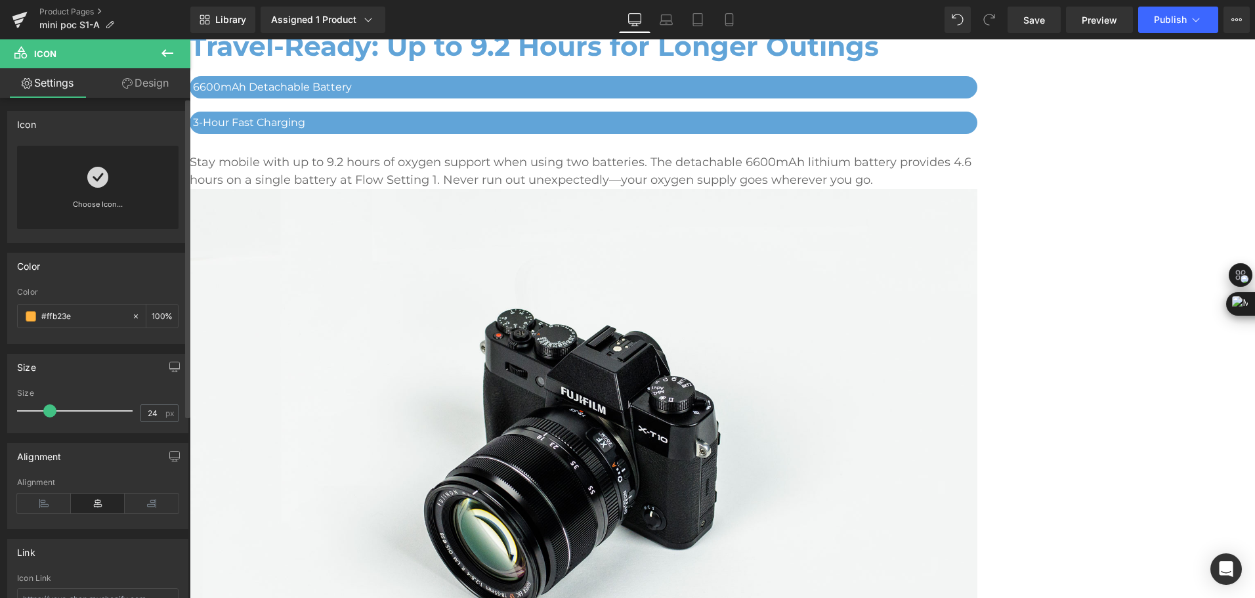
click at [91, 191] on link at bounding box center [97, 172] width 21 height 52
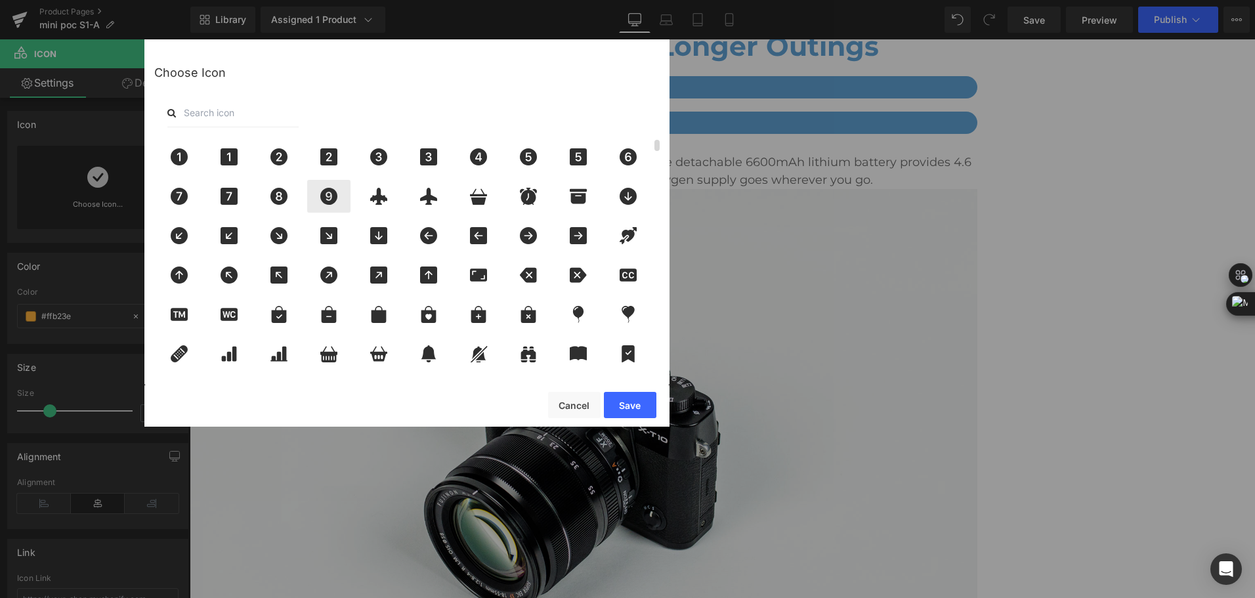
click at [331, 199] on icon at bounding box center [328, 196] width 17 height 17
click at [614, 399] on button "Save" at bounding box center [630, 405] width 52 height 26
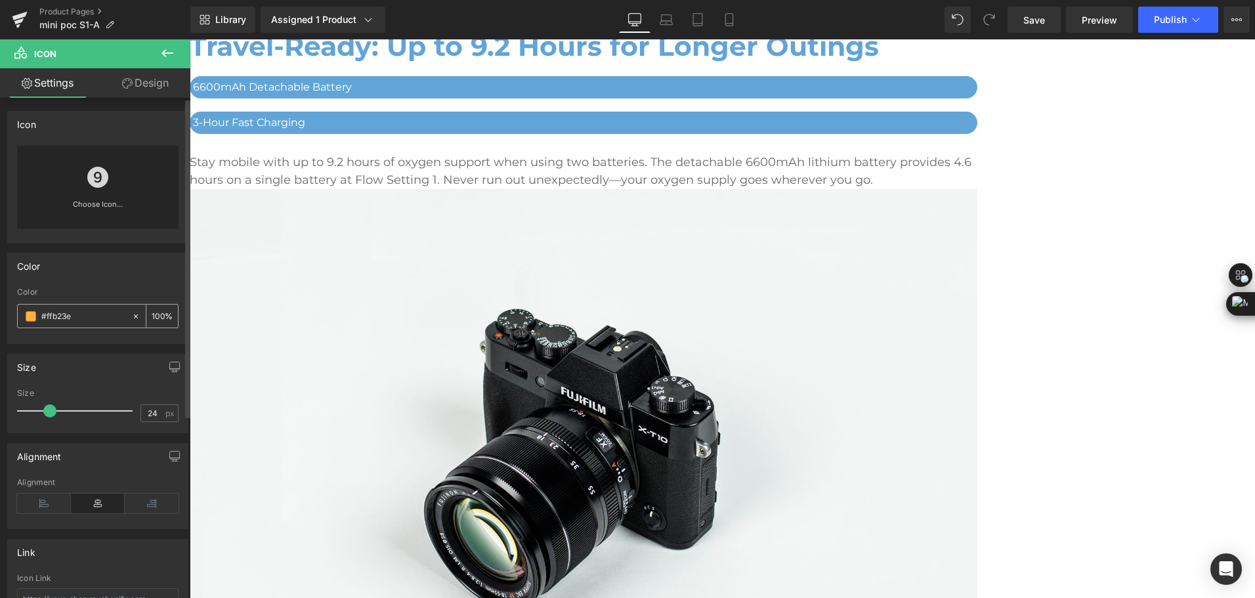
drag, startPoint x: 89, startPoint y: 316, endPoint x: 24, endPoint y: 325, distance: 65.0
click at [24, 325] on div "#ffb23e" at bounding box center [75, 315] width 114 height 23
paste input "61a4d8"
type input "#61a4d8"
click at [1022, 17] on link "Save" at bounding box center [1033, 20] width 53 height 26
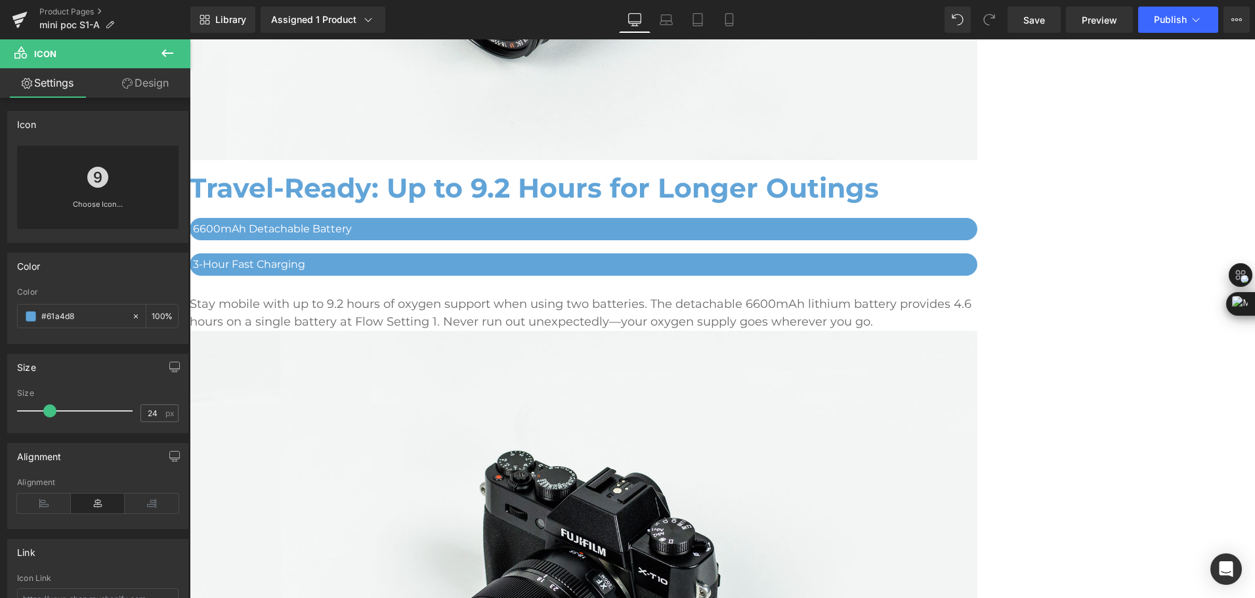
scroll to position [3430, 0]
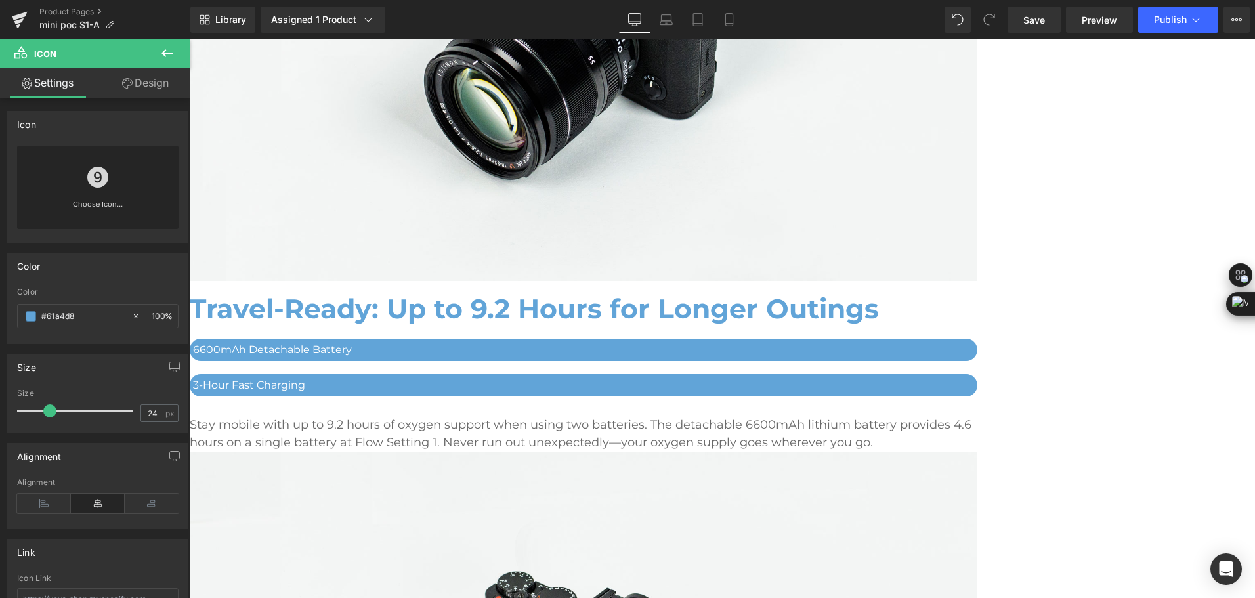
click at [190, 39] on span "Row" at bounding box center [190, 39] width 0 height 0
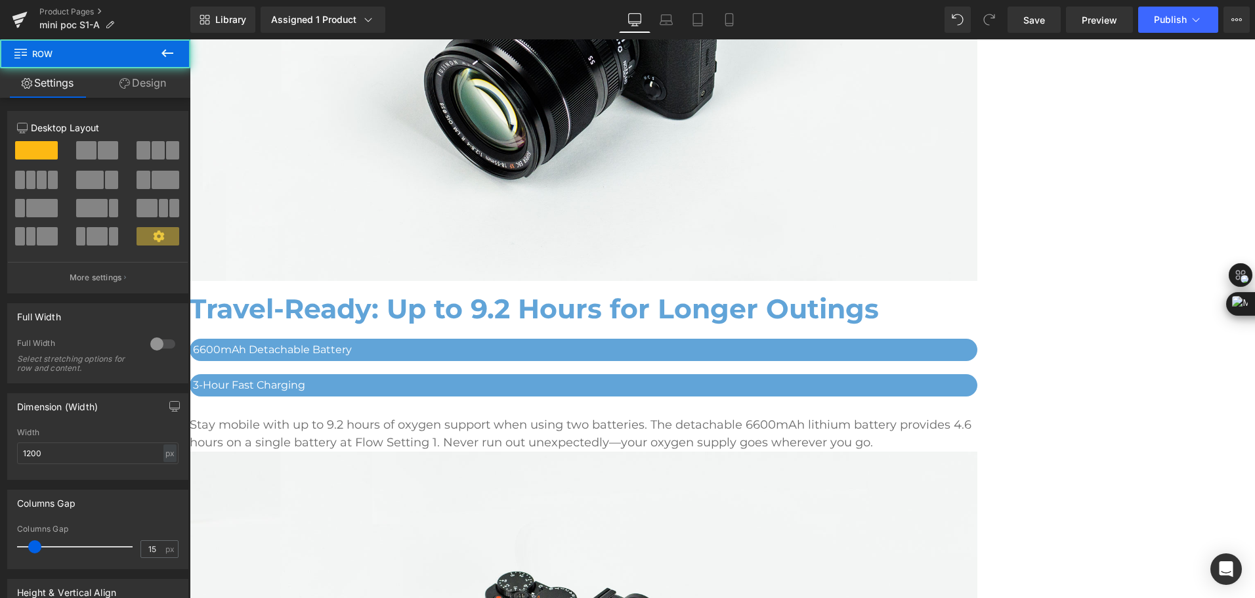
click at [147, 87] on link "Design" at bounding box center [142, 83] width 95 height 30
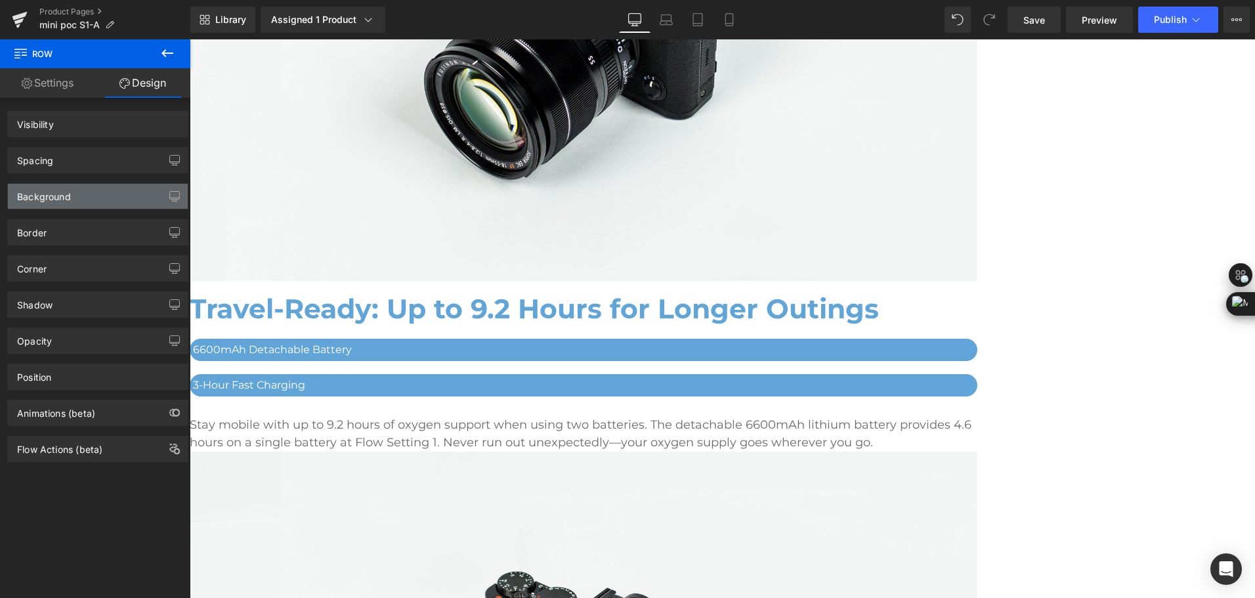
click at [97, 198] on div "Background" at bounding box center [98, 196] width 180 height 25
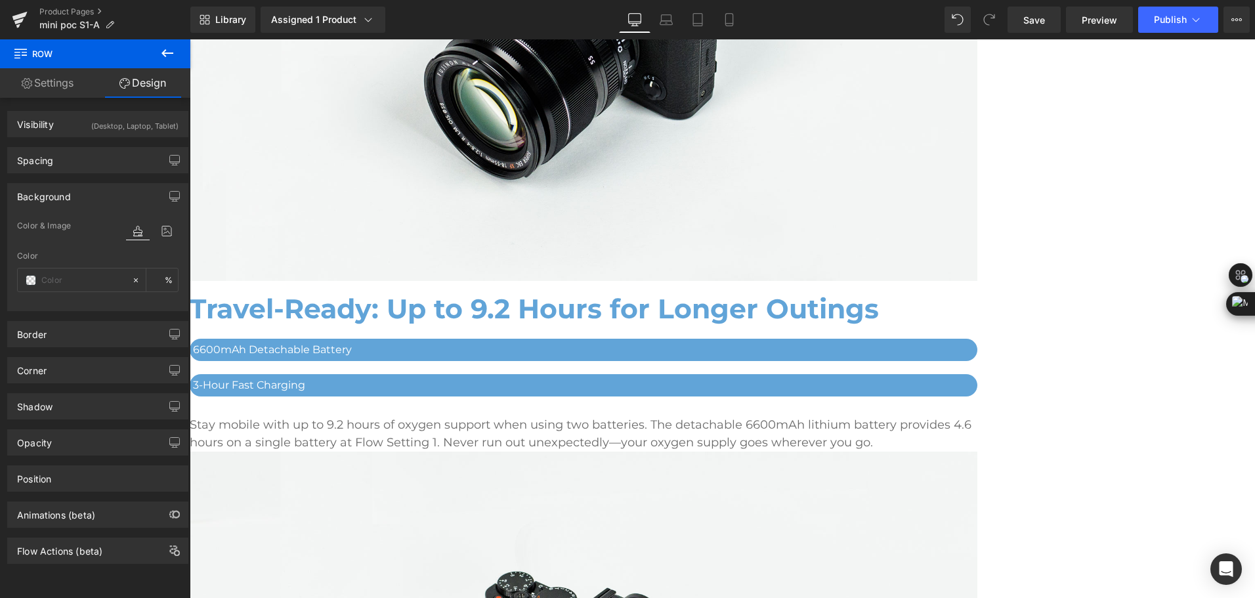
type input "#efefef"
type input "100"
click at [90, 289] on div "#efefef" at bounding box center [75, 279] width 114 height 23
click at [82, 276] on input "#efefef" at bounding box center [83, 280] width 84 height 14
paste input "aac6de"
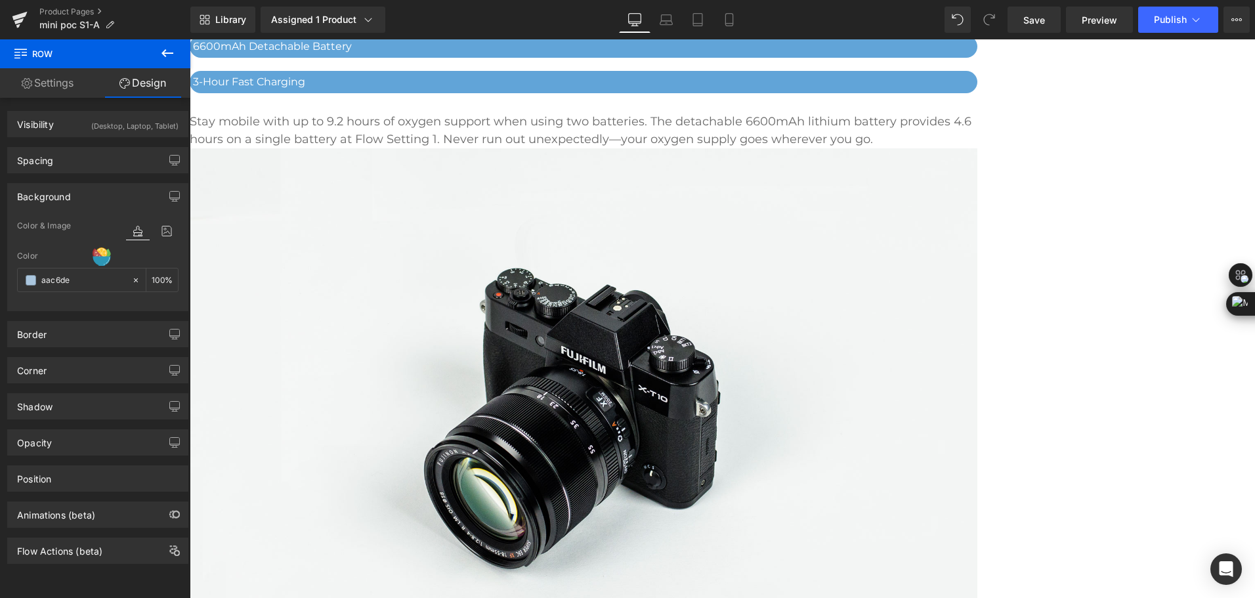
scroll to position [3758, 0]
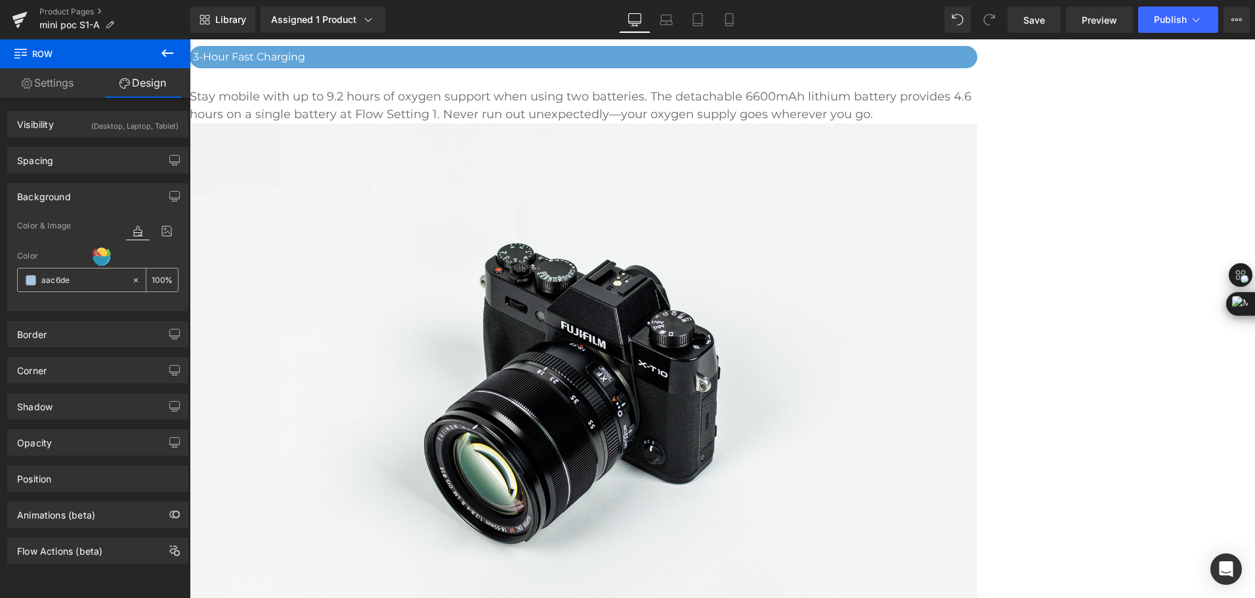
type input "#aac6de"
click at [29, 280] on span at bounding box center [31, 280] width 10 height 10
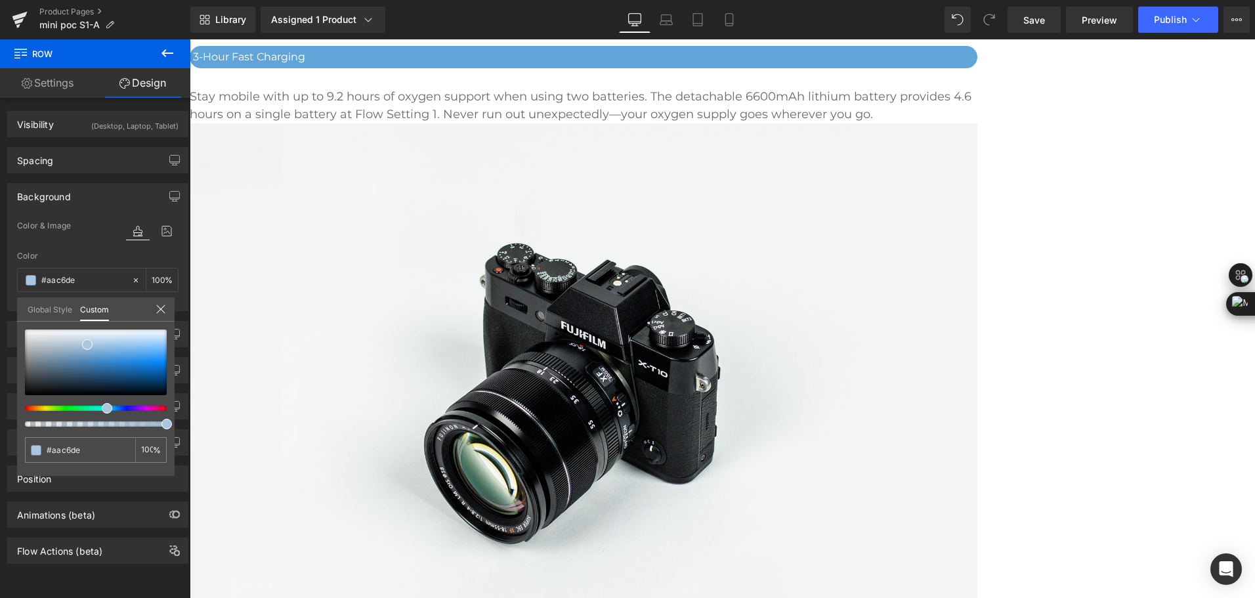
type input "99"
type input "88"
type input "80"
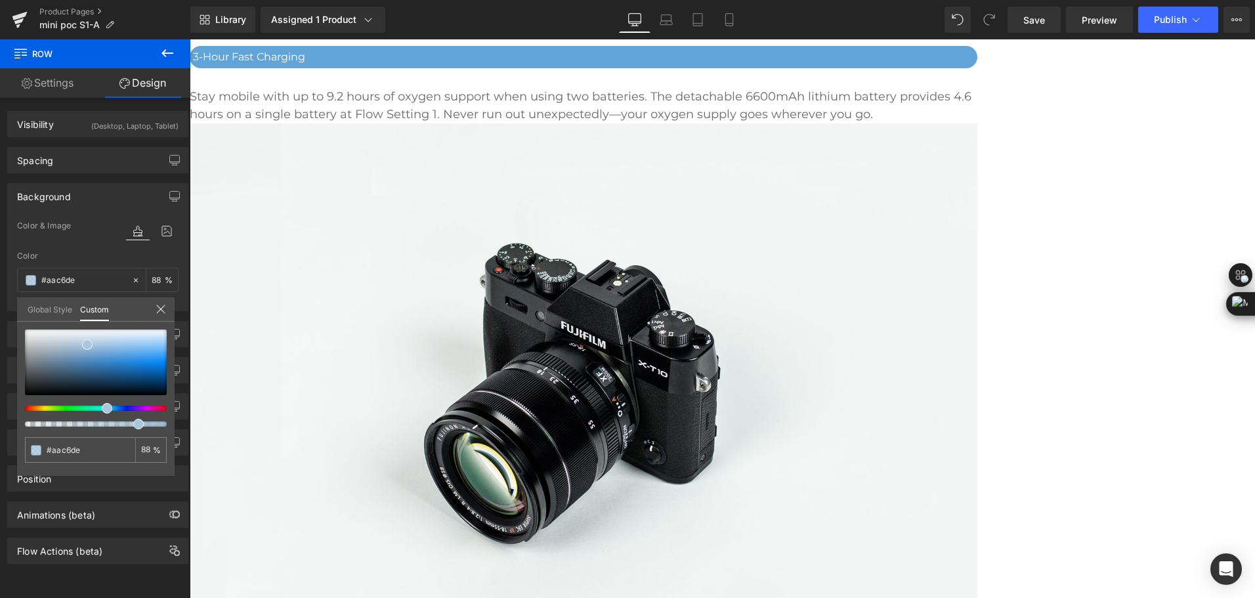
type input "80"
type input "79"
type input "75"
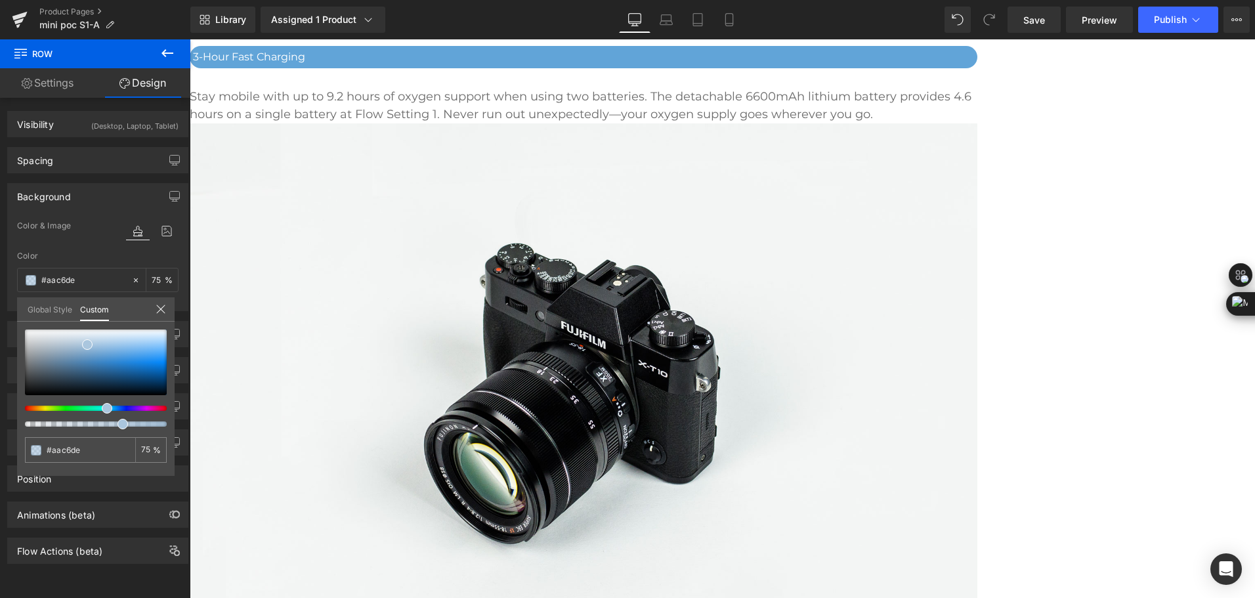
type input "65"
type input "58"
type input "50"
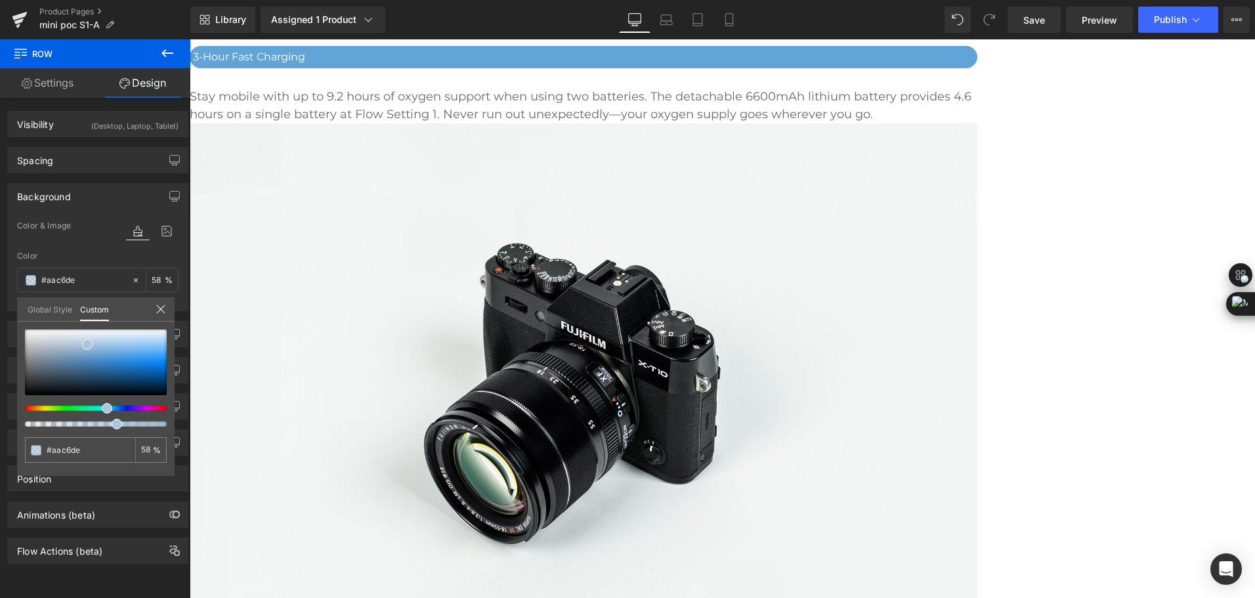
type input "50"
type input "47"
type input "44"
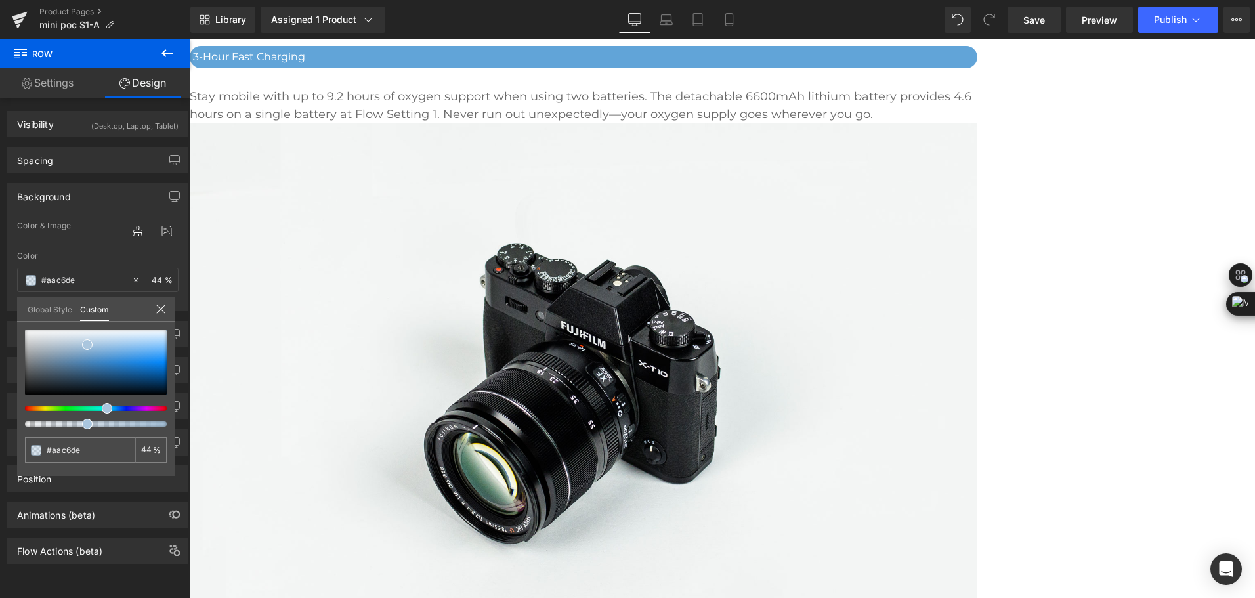
type input "42"
type input "37"
type input "36"
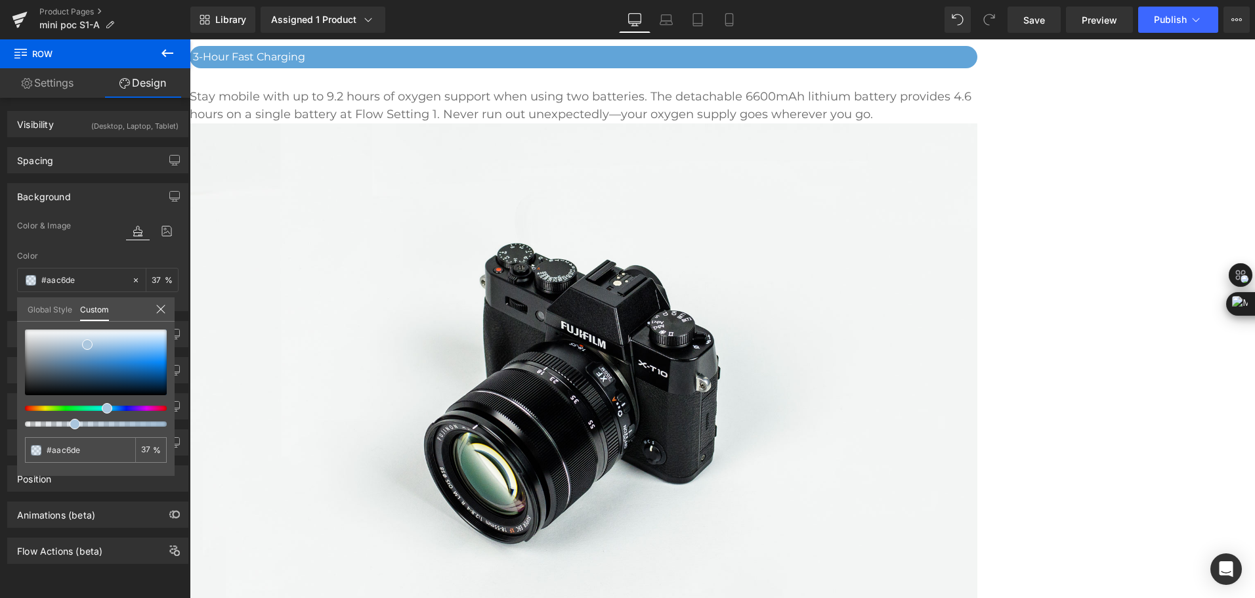
type input "36"
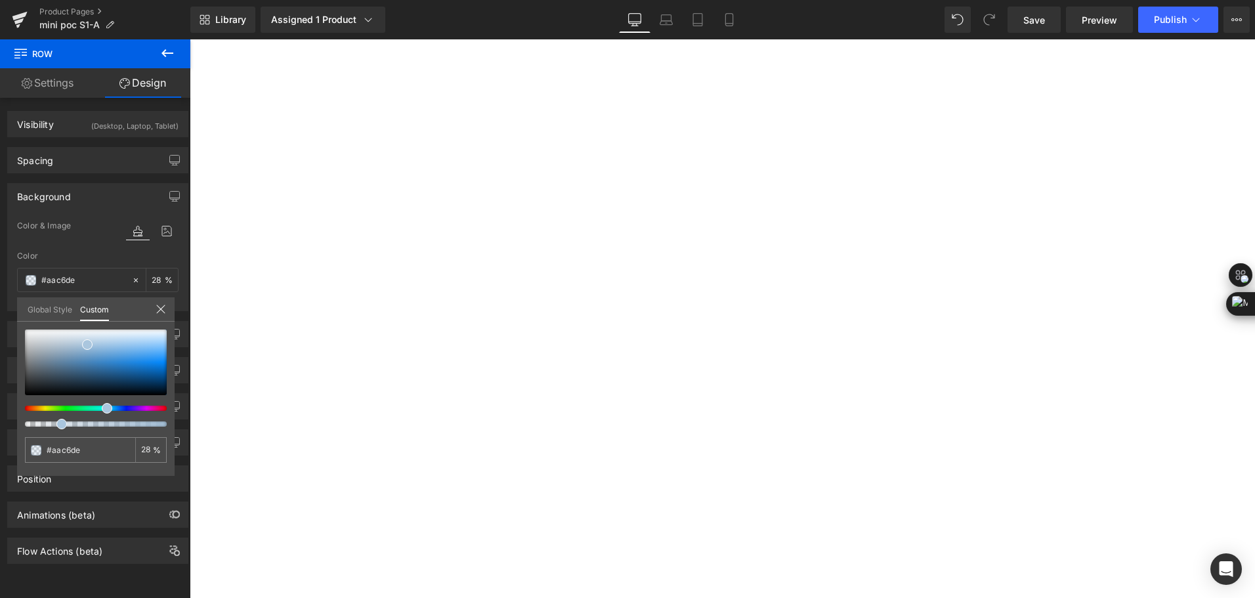
click at [55, 424] on div at bounding box center [91, 423] width 142 height 5
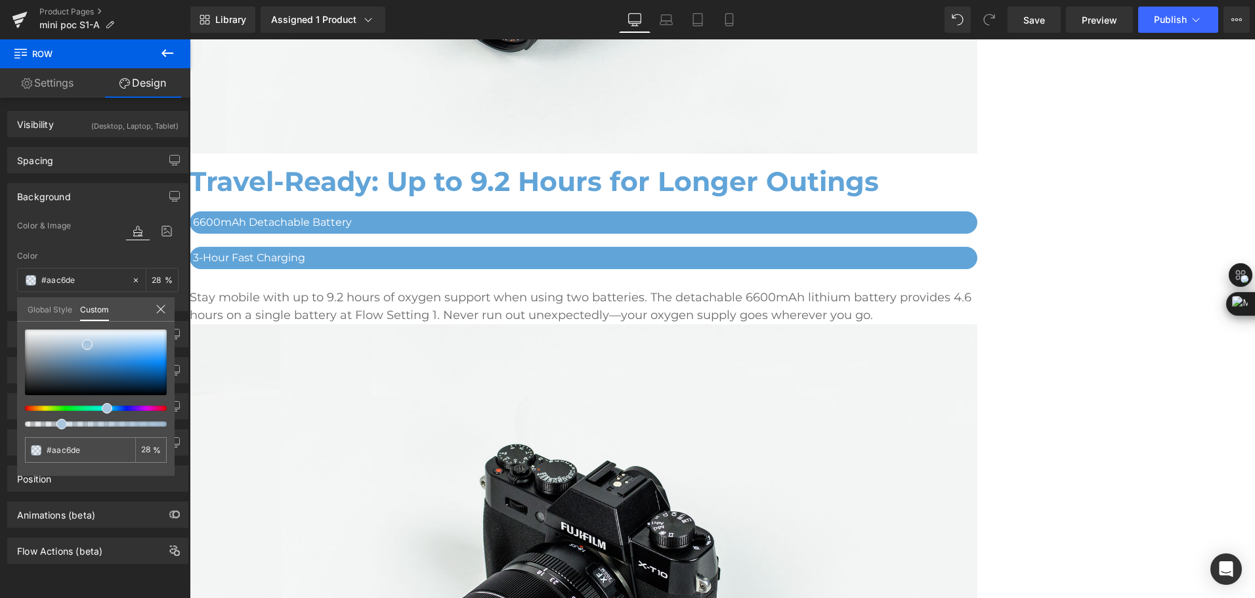
scroll to position [3430, 0]
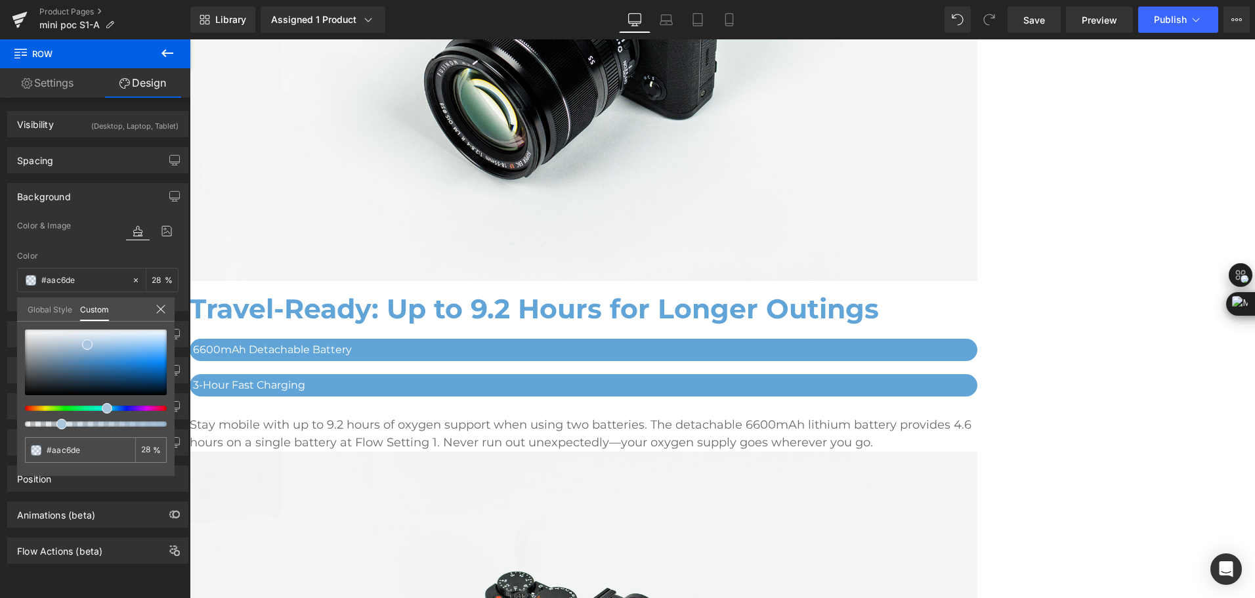
type input "29"
type input "26"
type input "21"
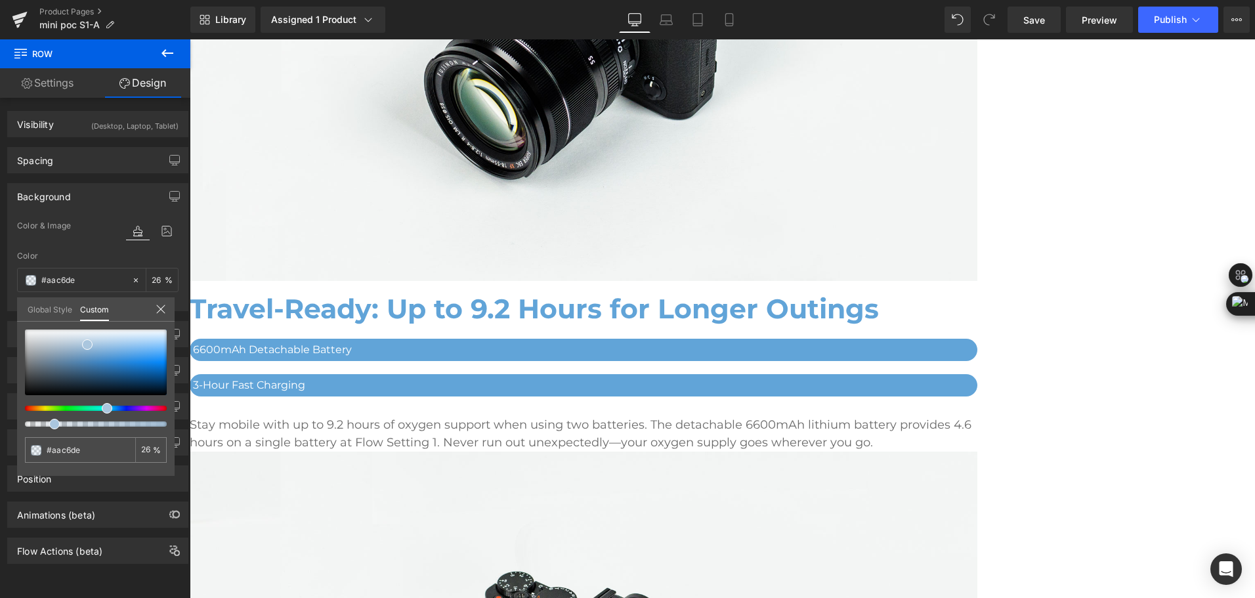
type input "21"
type input "20"
type input "21"
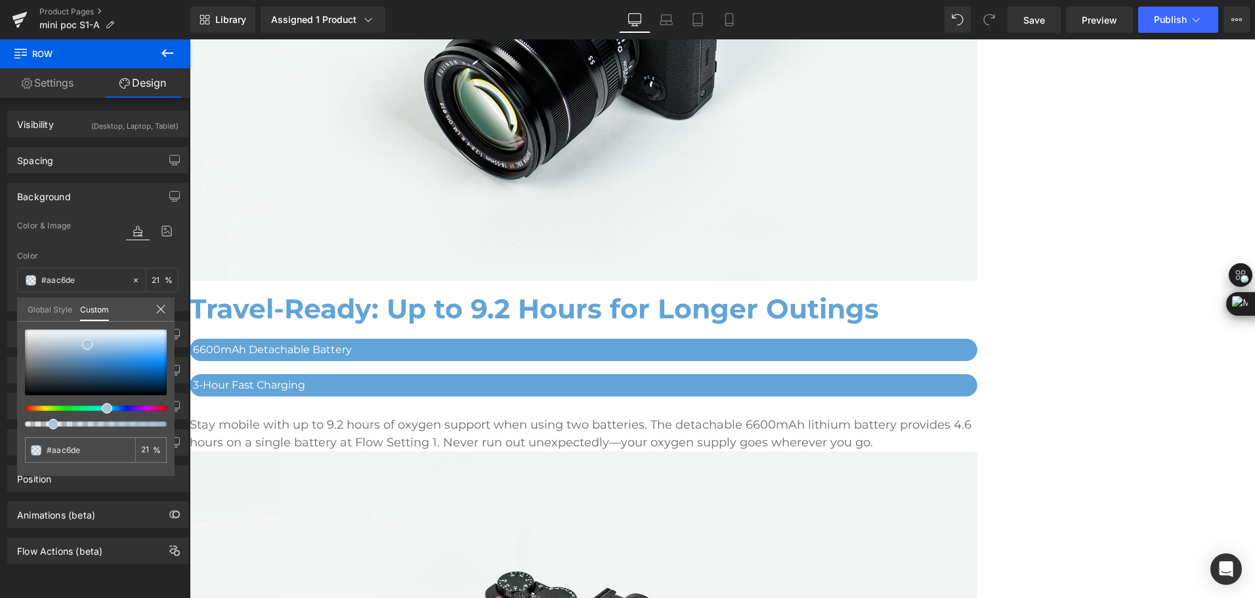
type input "25"
type input "26"
type input "27"
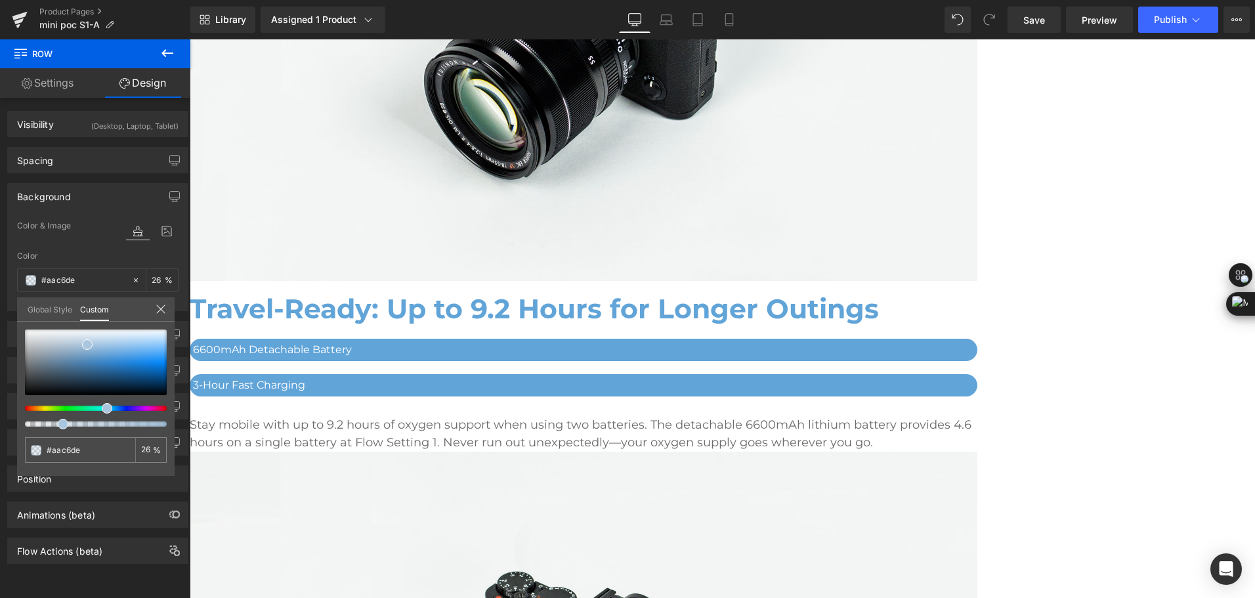
type input "27"
click at [57, 425] on div at bounding box center [91, 423] width 142 height 5
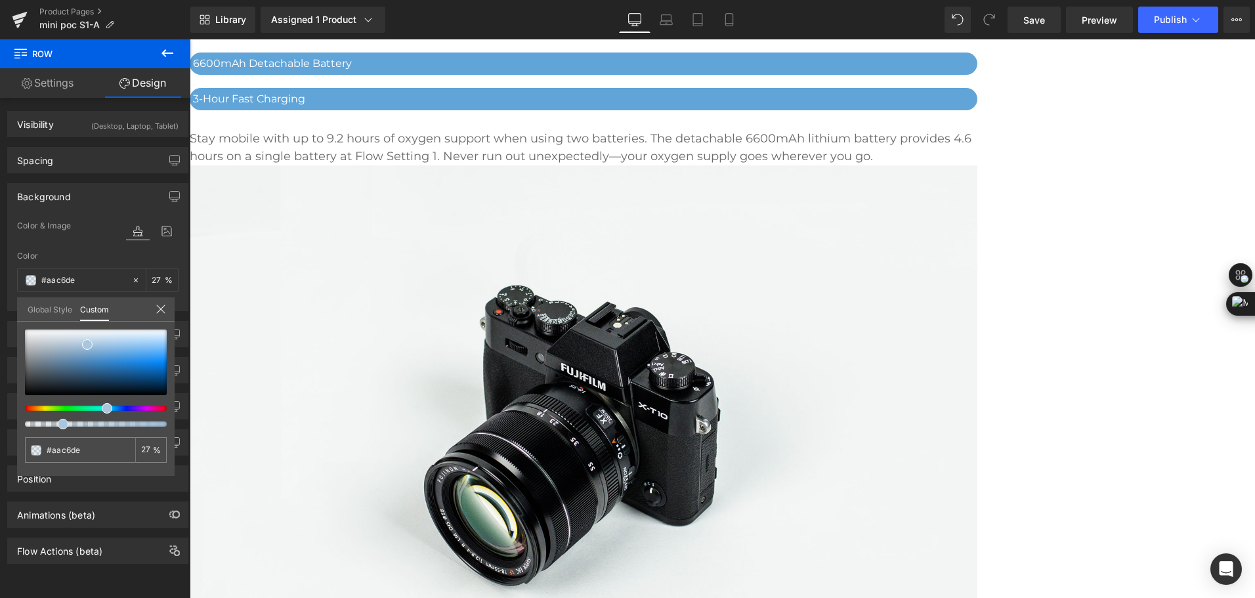
scroll to position [3693, 0]
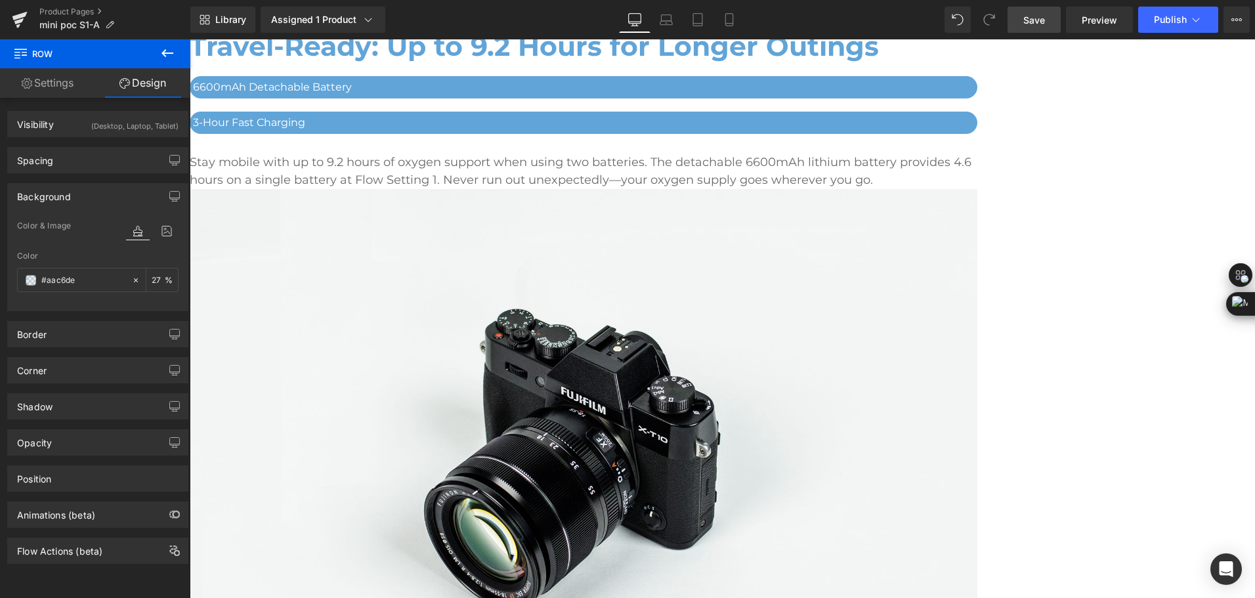
click at [1038, 26] on span "Save" at bounding box center [1034, 20] width 22 height 14
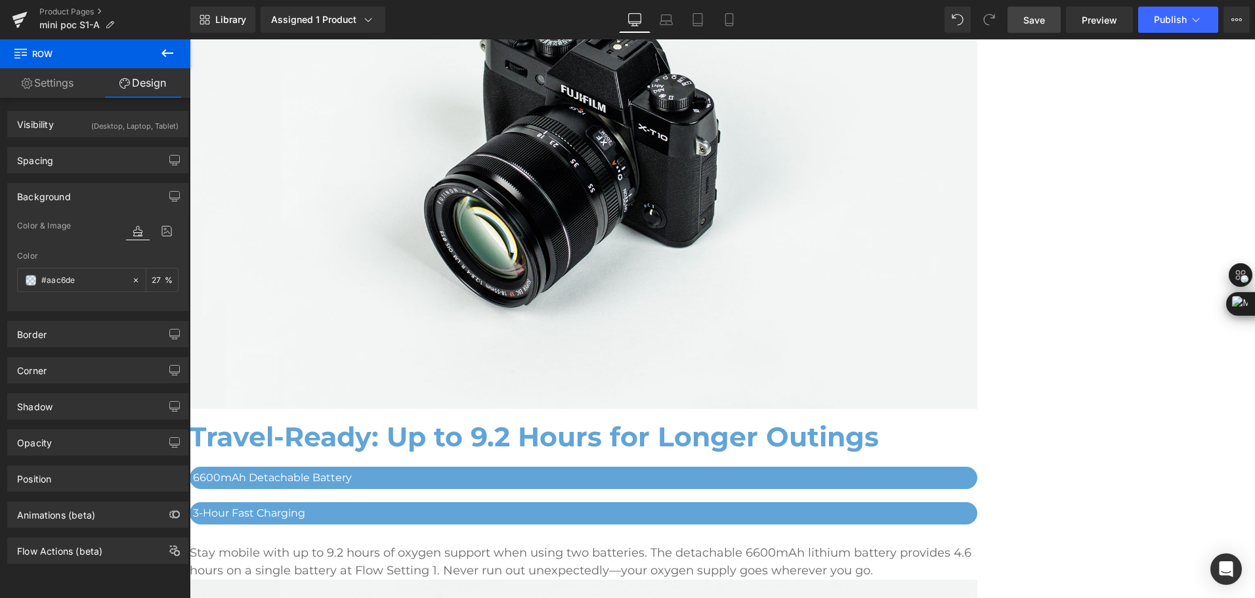
scroll to position [3627, 0]
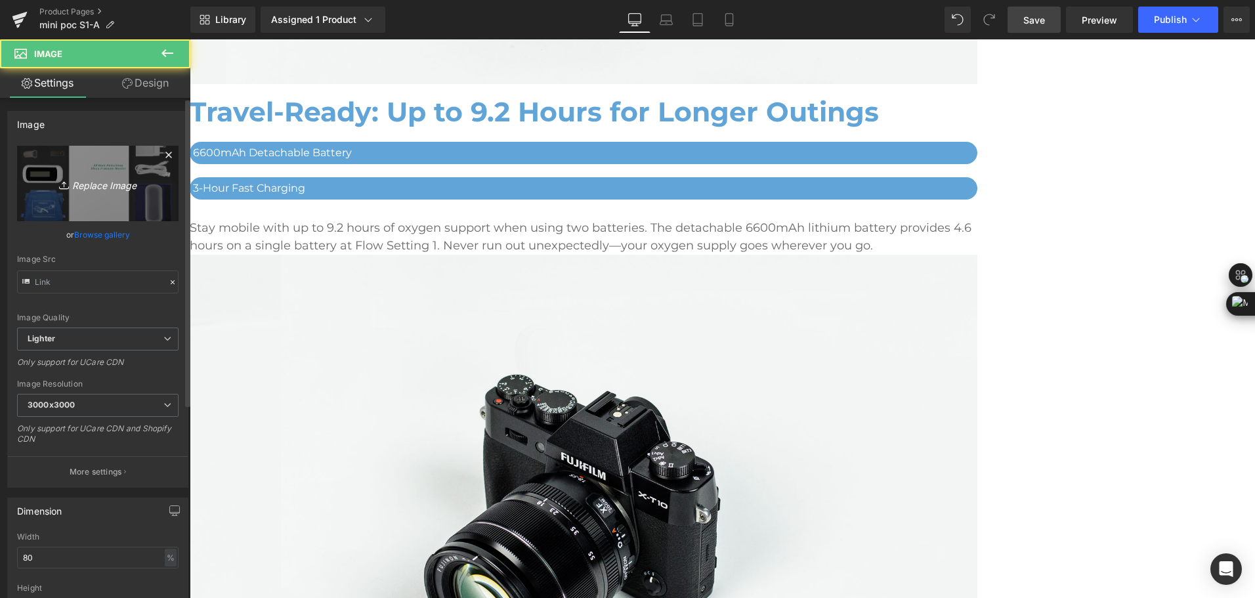
type input "[URL][DOMAIN_NAME]"
click at [109, 198] on link "Replace Image" at bounding box center [97, 183] width 161 height 75
type input "C:\fakepath\packing list of the mini portable o2 concentrator.jpg"
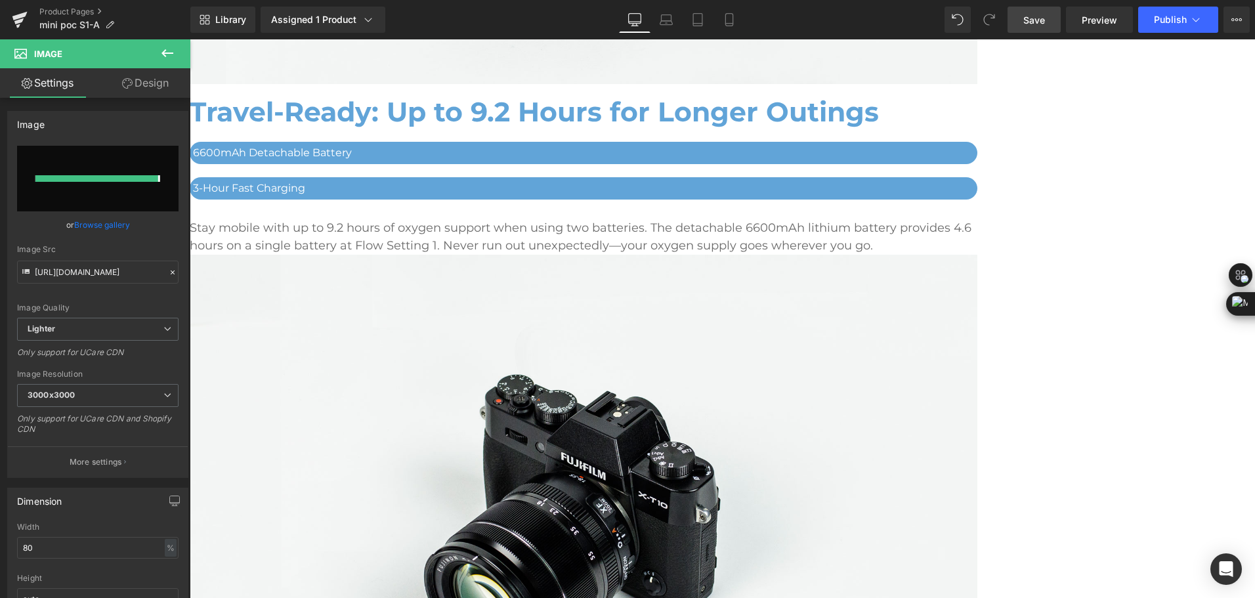
type input "[URL][DOMAIN_NAME]"
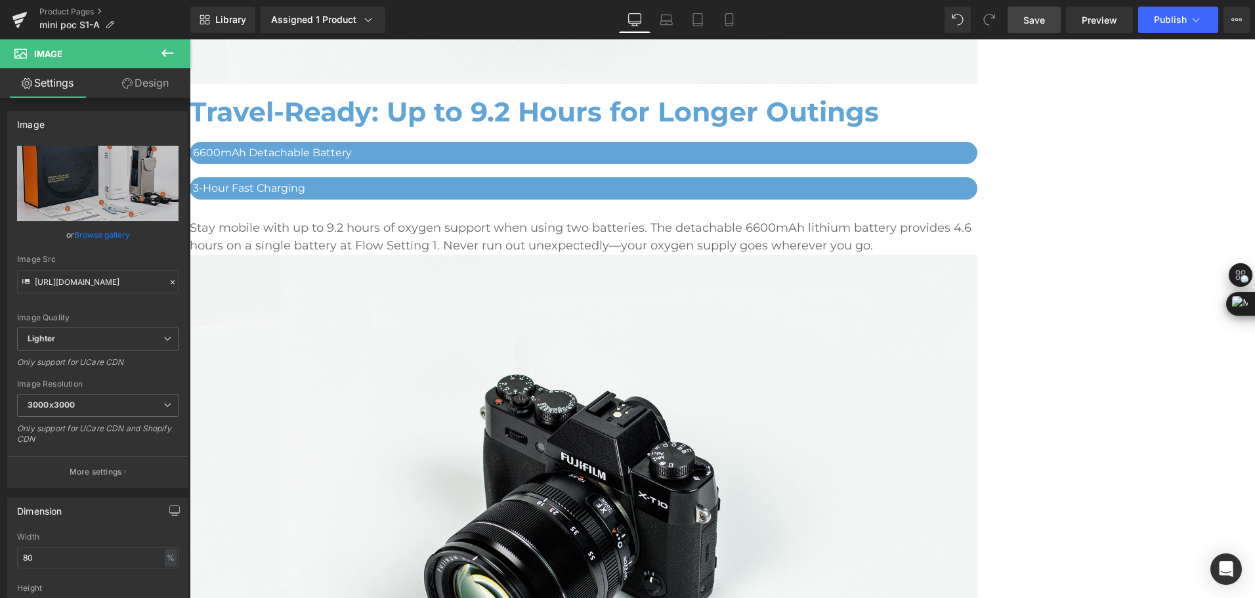
click at [170, 45] on icon at bounding box center [167, 53] width 16 height 16
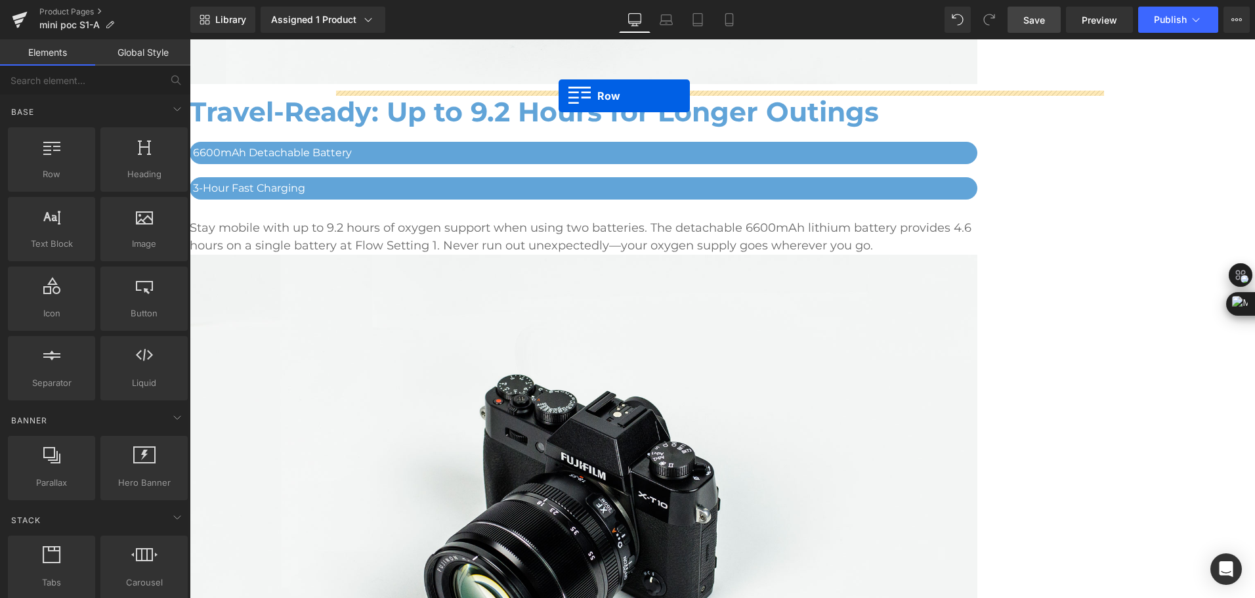
drag, startPoint x: 270, startPoint y: 143, endPoint x: 558, endPoint y: 96, distance: 291.9
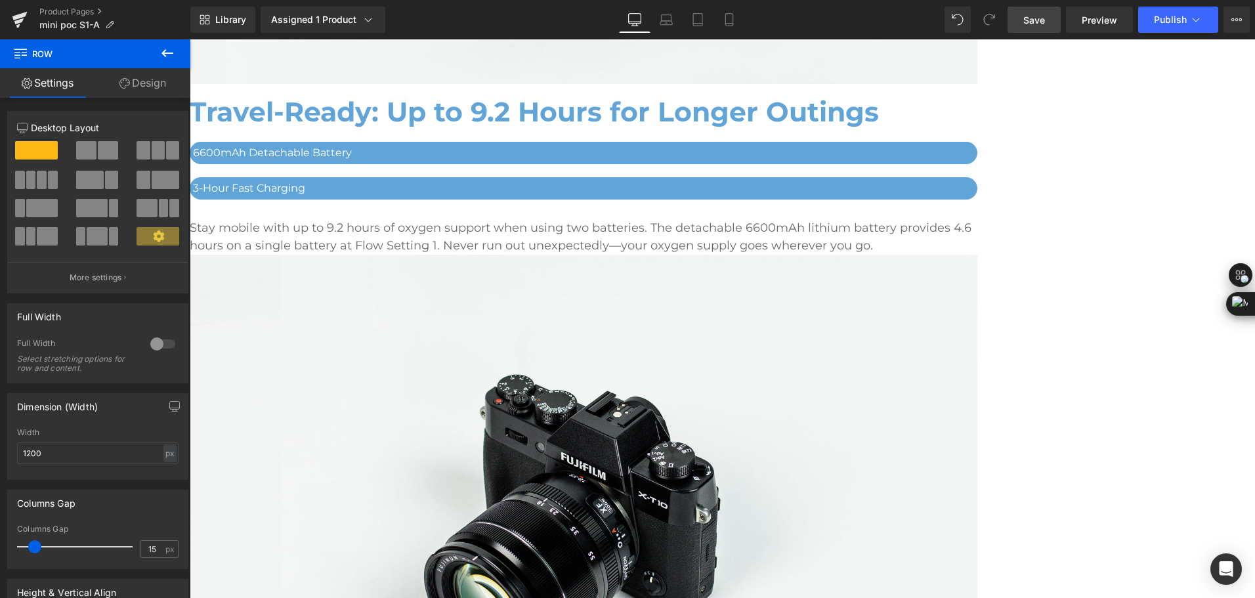
click at [94, 183] on span at bounding box center [90, 180] width 28 height 18
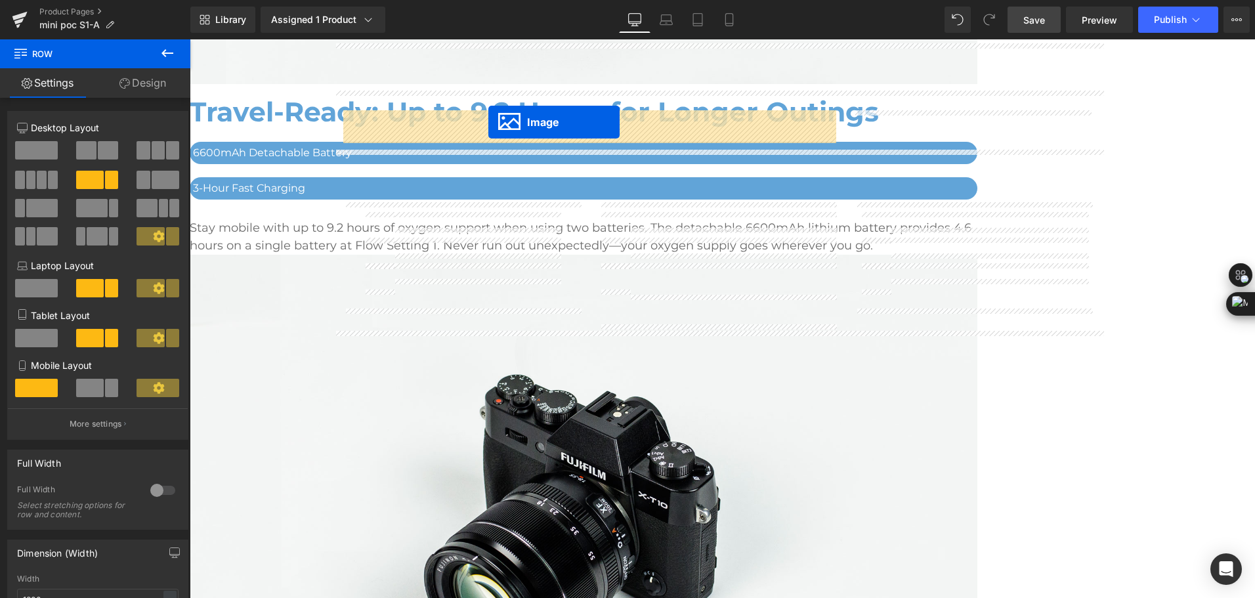
drag, startPoint x: 695, startPoint y: 339, endPoint x: 488, endPoint y: 122, distance: 299.4
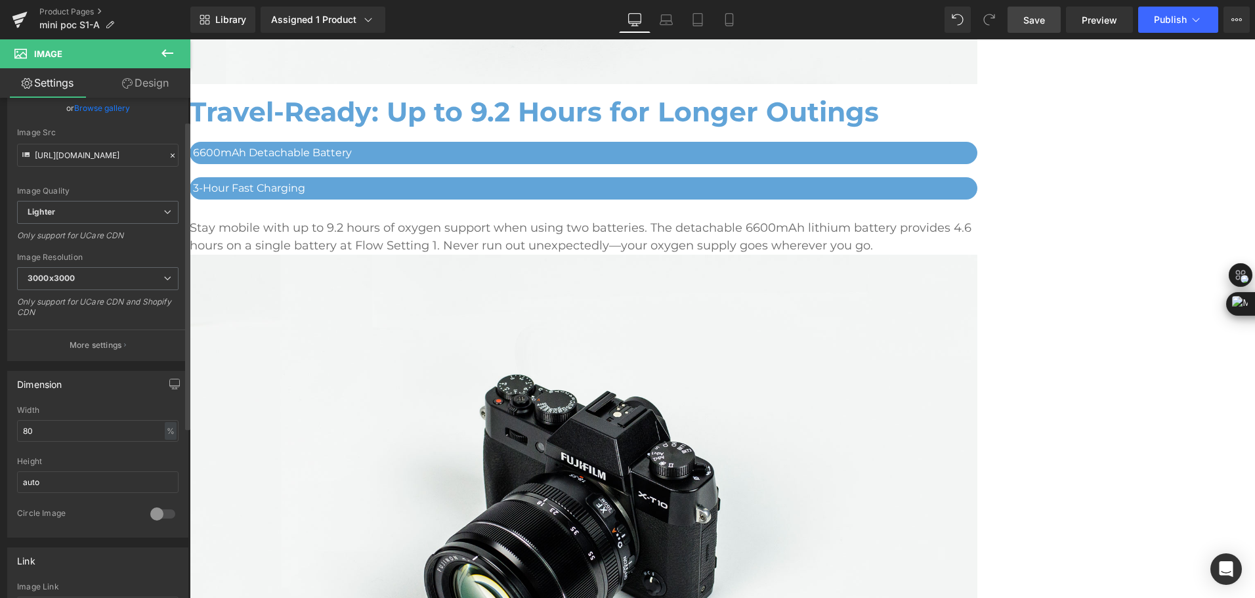
scroll to position [131, 0]
drag, startPoint x: 45, startPoint y: 425, endPoint x: -3, endPoint y: 423, distance: 47.9
click at [0, 423] on html "Image You are previewing how the will restyle your page. You can not edit Eleme…" at bounding box center [627, 299] width 1255 height 598
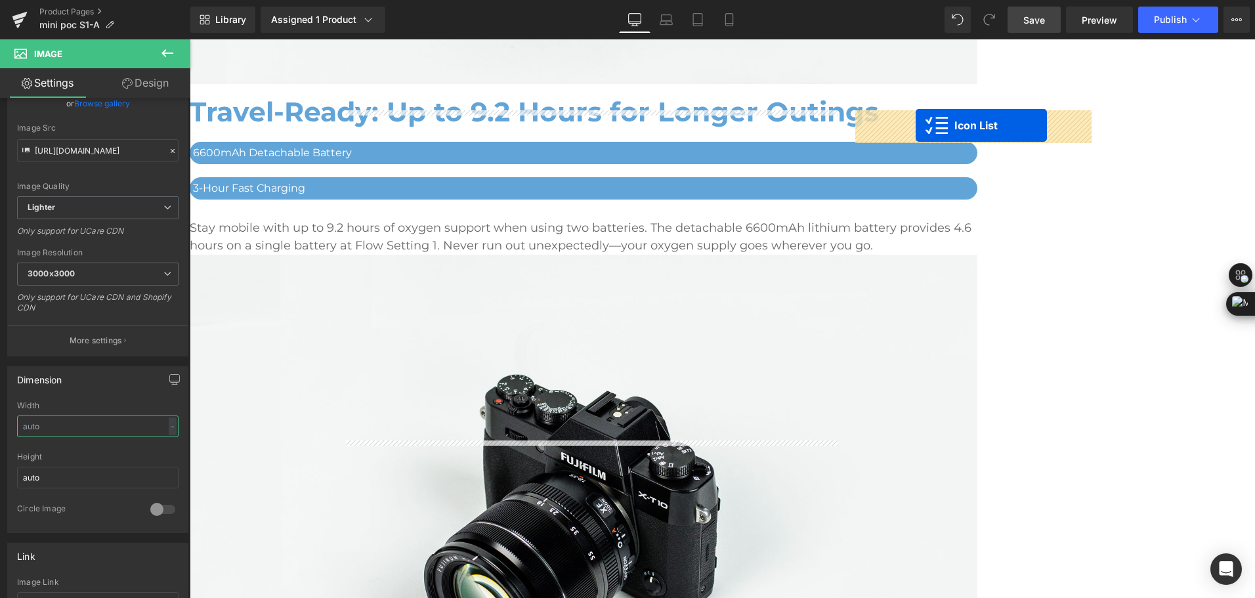
drag, startPoint x: 438, startPoint y: 478, endPoint x: 915, endPoint y: 125, distance: 593.1
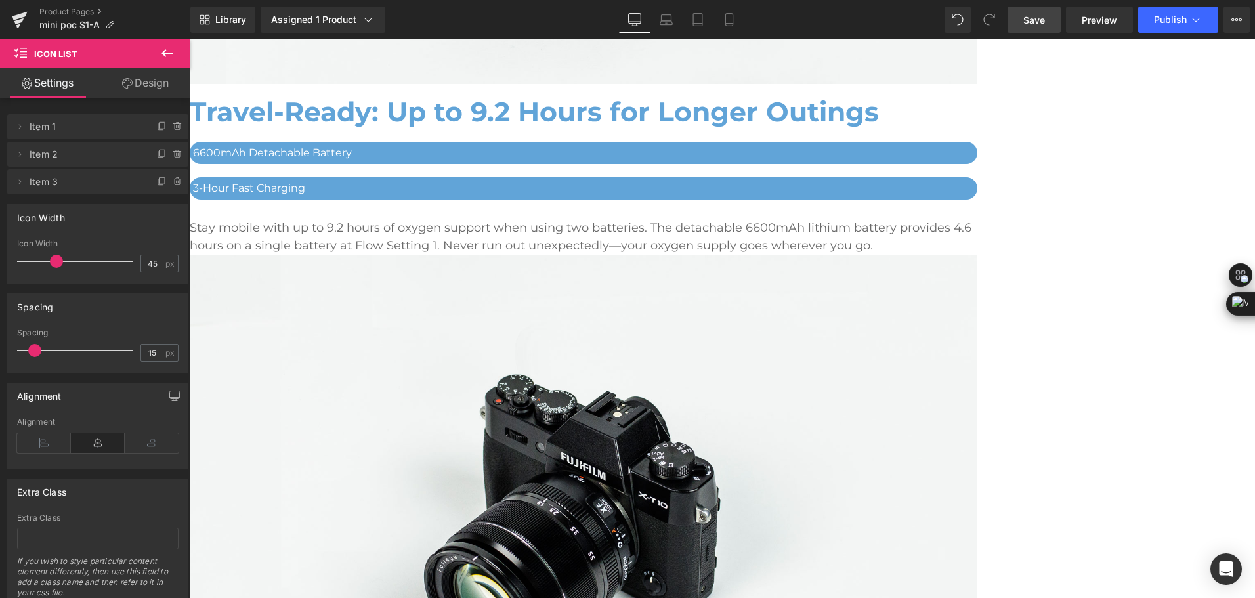
click at [190, 39] on span "Icon List" at bounding box center [190, 39] width 0 height 0
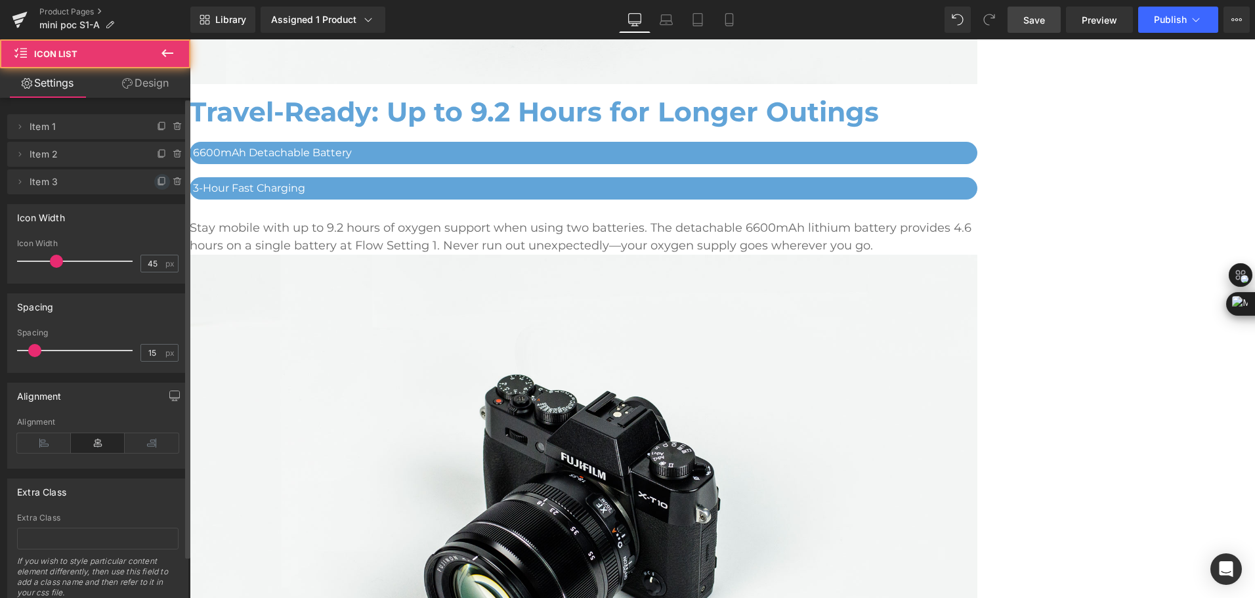
click at [157, 184] on icon at bounding box center [162, 182] width 10 height 10
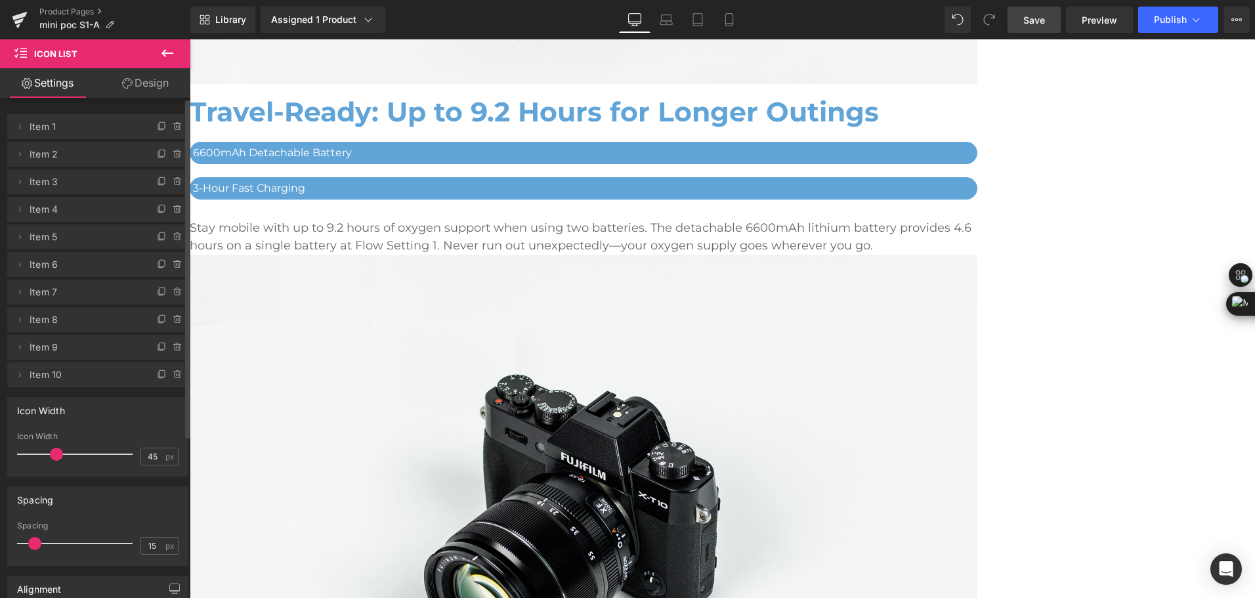
click at [190, 39] on span "Icon" at bounding box center [190, 39] width 0 height 0
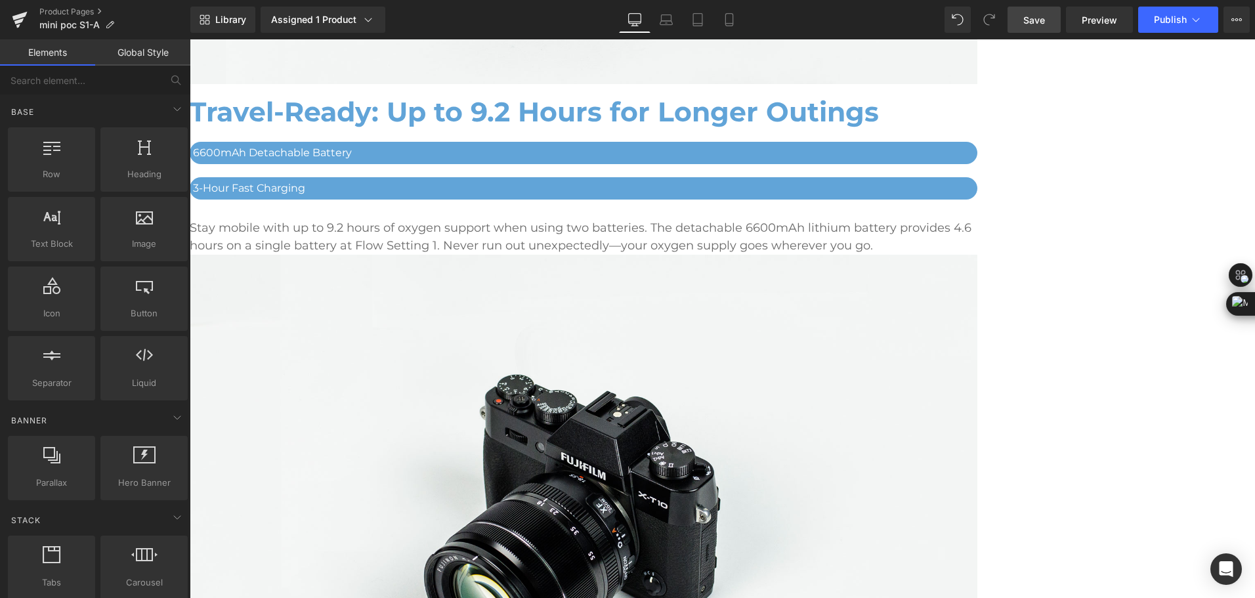
click at [190, 39] on span "Icon" at bounding box center [190, 39] width 0 height 0
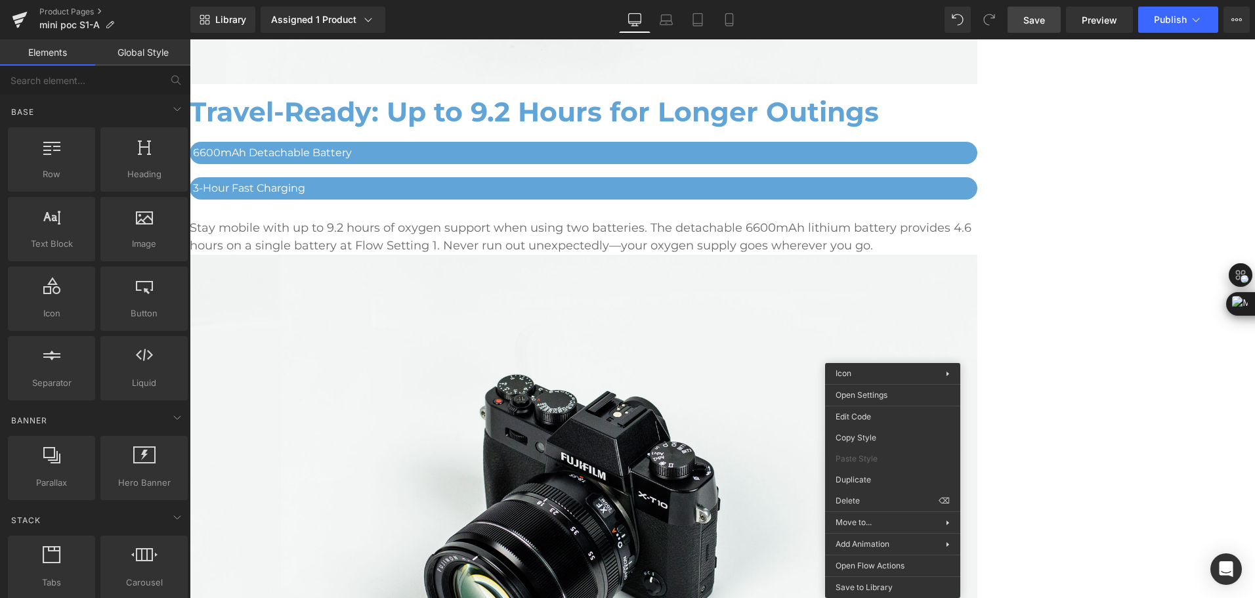
drag, startPoint x: 1043, startPoint y: 535, endPoint x: 853, endPoint y: 496, distance: 193.6
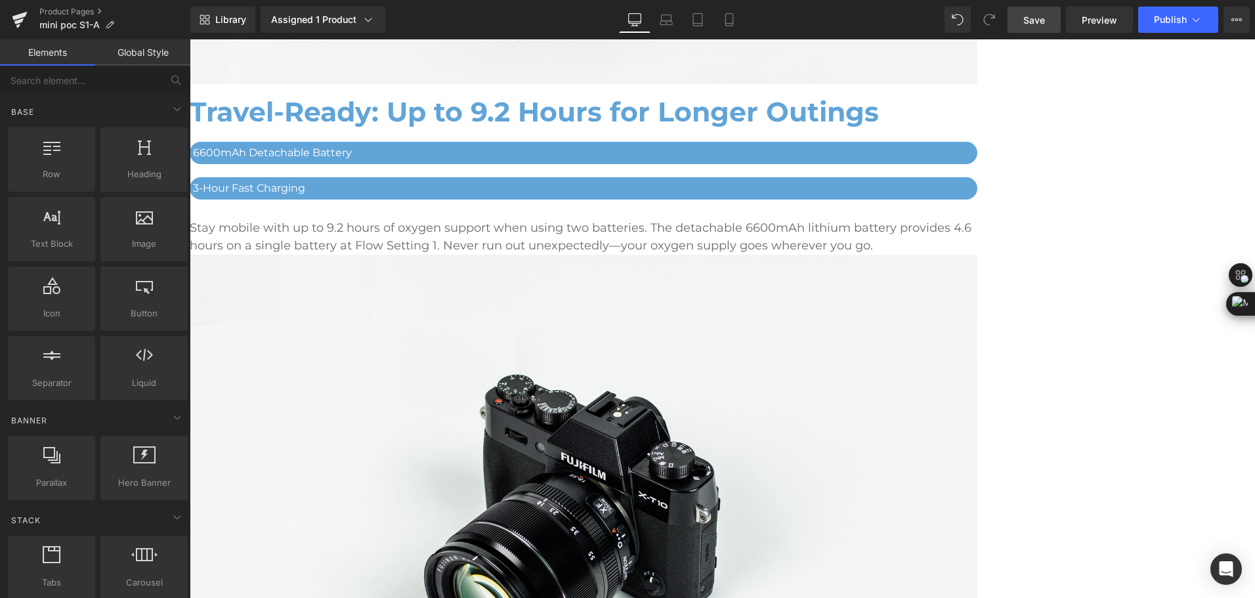
click at [190, 39] on span "Icon" at bounding box center [190, 39] width 0 height 0
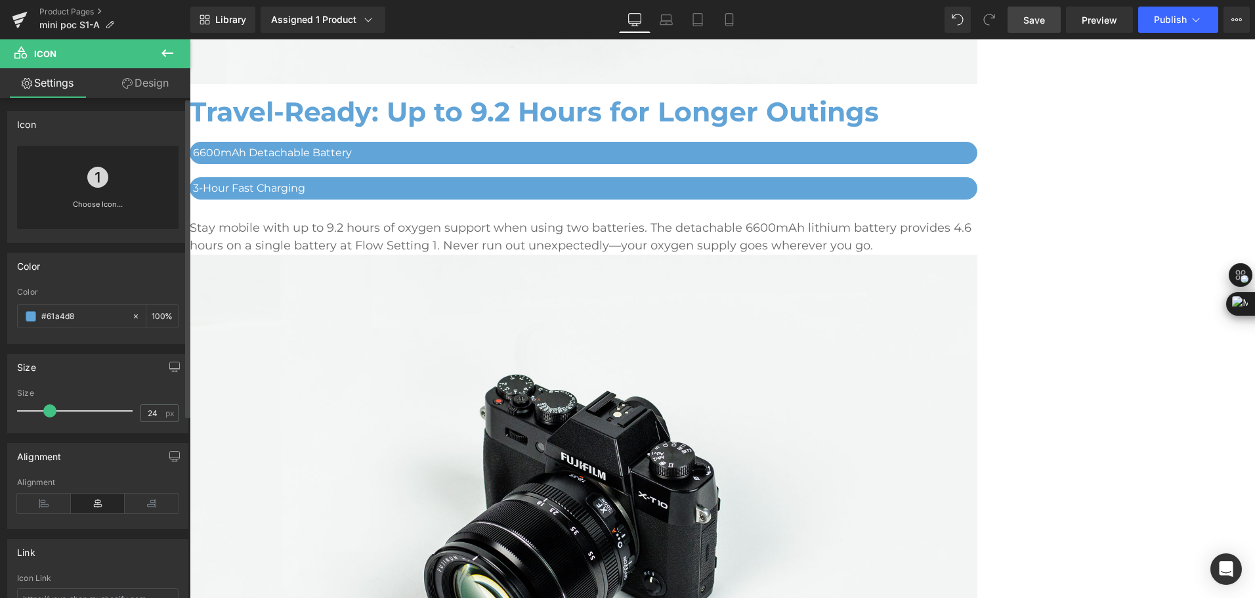
click at [83, 169] on div "Choose Icon..." at bounding box center [97, 187] width 161 height 83
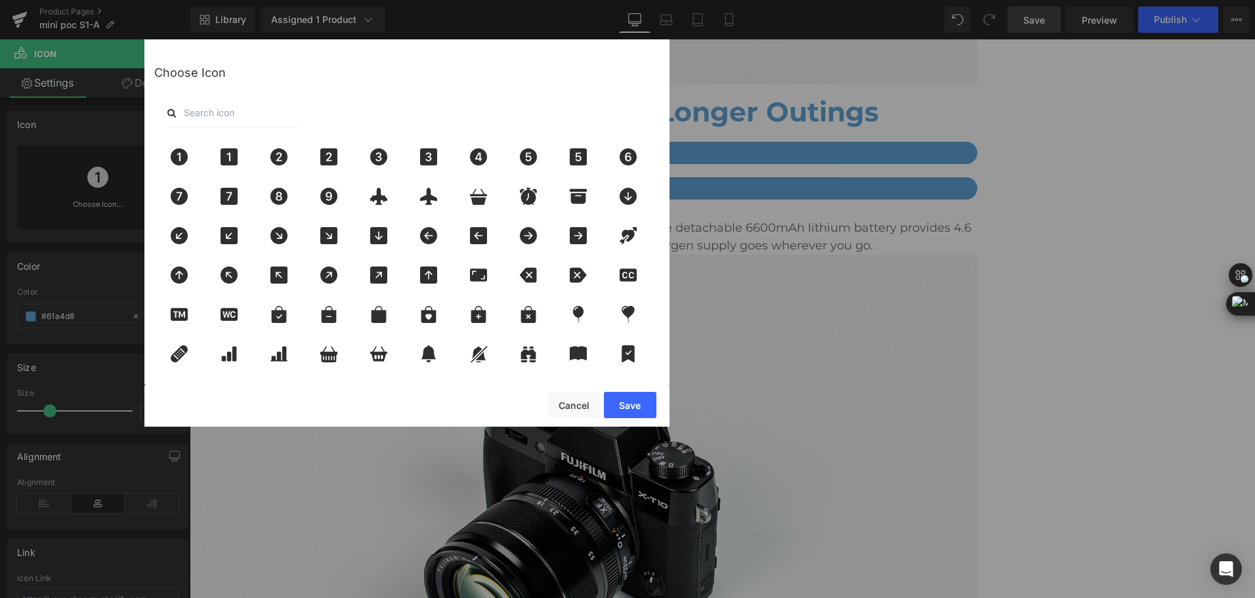
click at [275, 112] on input "text" at bounding box center [232, 112] width 131 height 29
type input "check"
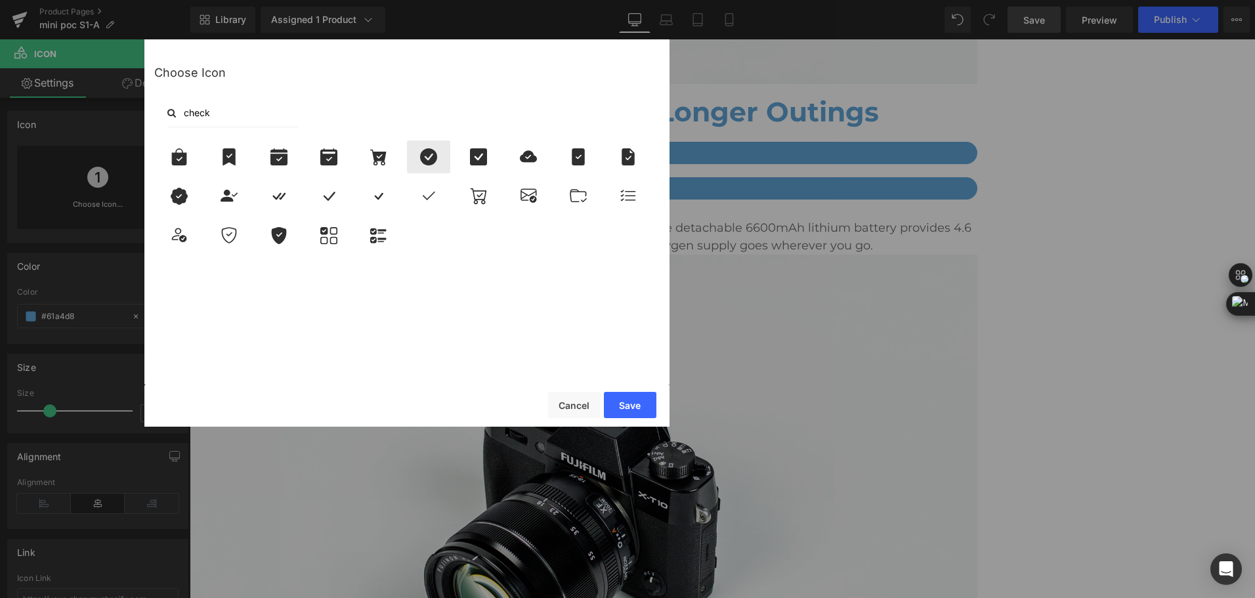
click at [423, 165] on div at bounding box center [428, 156] width 43 height 33
click at [627, 408] on button "Save" at bounding box center [630, 405] width 52 height 26
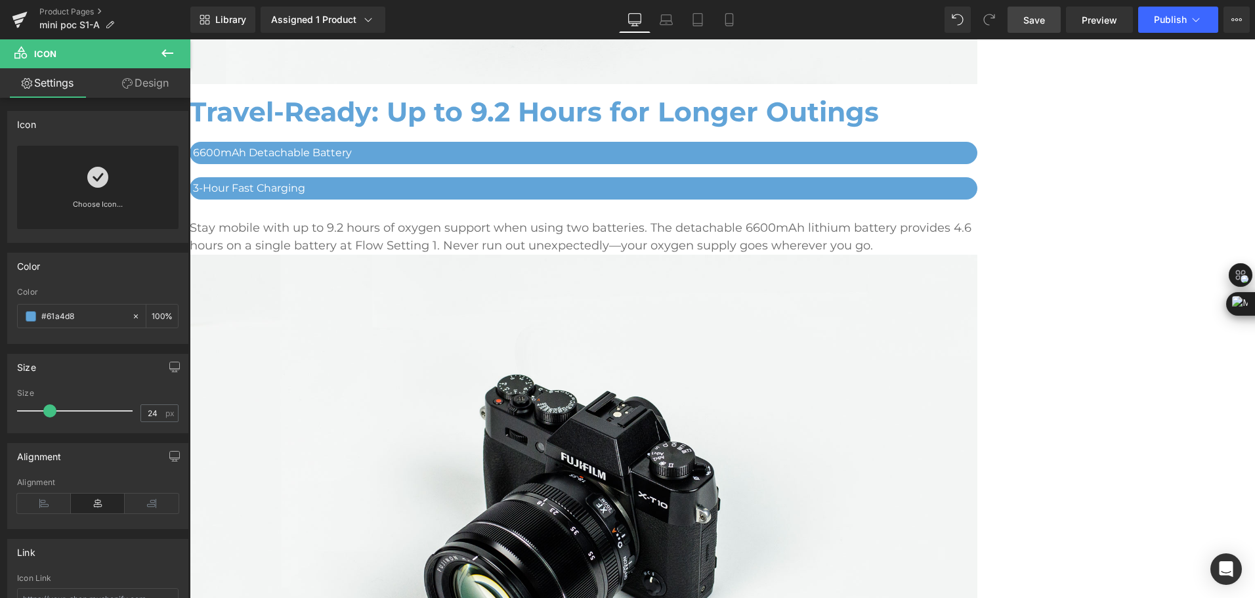
click at [190, 39] on span "Icon List" at bounding box center [190, 39] width 0 height 0
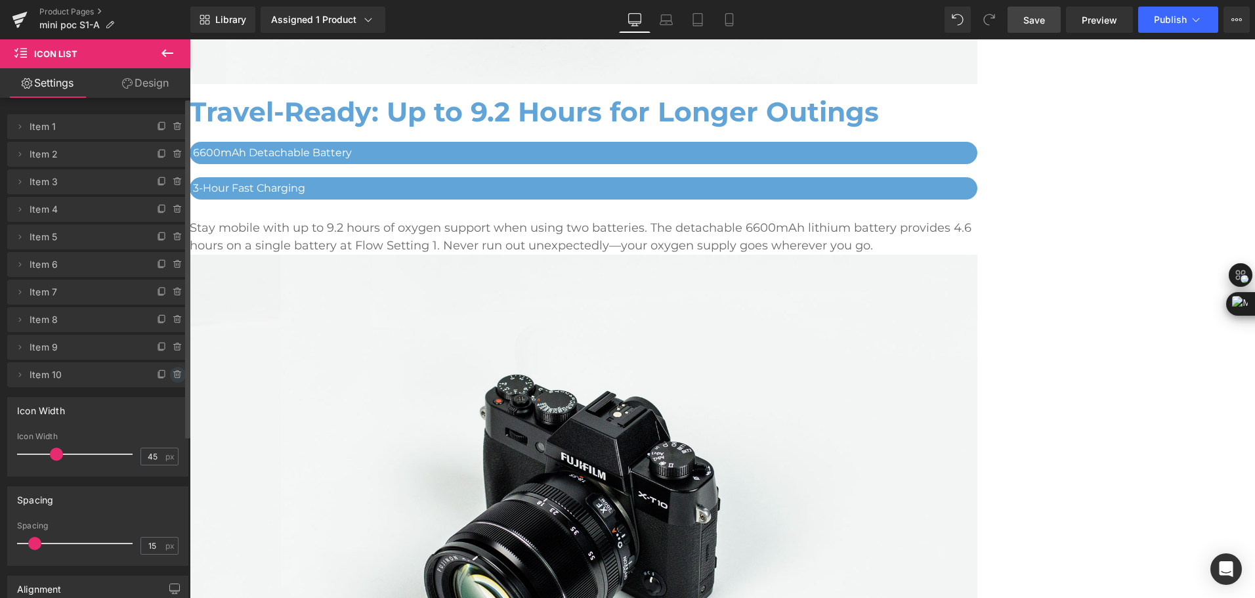
click at [173, 372] on icon at bounding box center [176, 372] width 7 height 0
click at [170, 372] on button "Delete" at bounding box center [163, 375] width 41 height 17
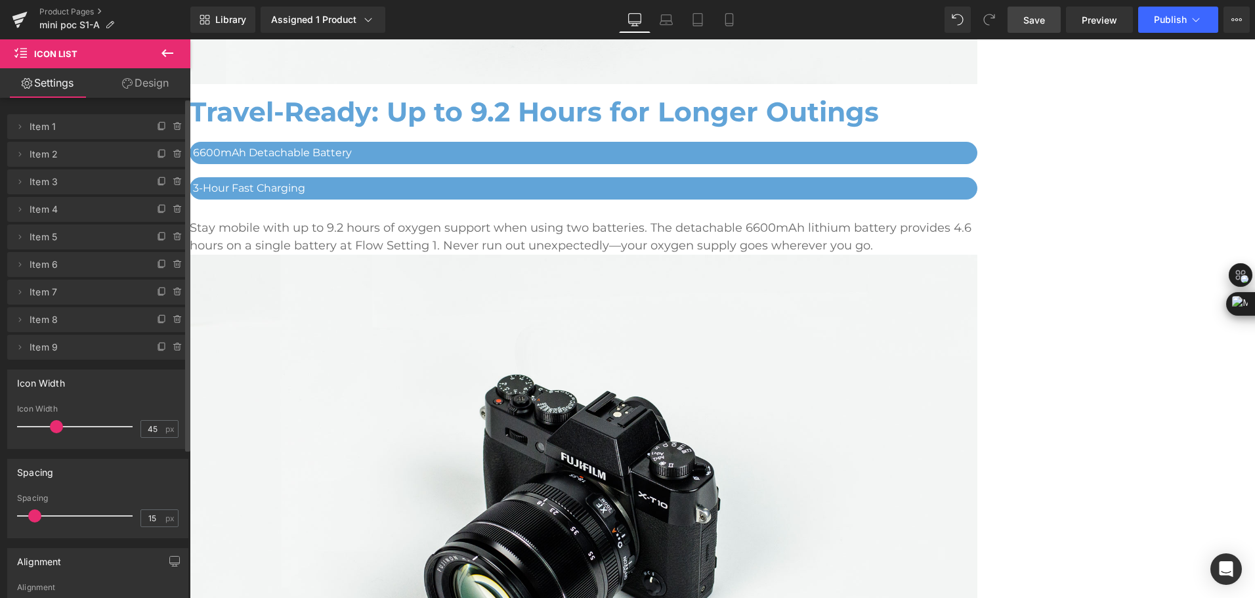
click at [173, 348] on icon at bounding box center [178, 347] width 10 height 10
click at [172, 348] on button "Delete" at bounding box center [163, 347] width 41 height 17
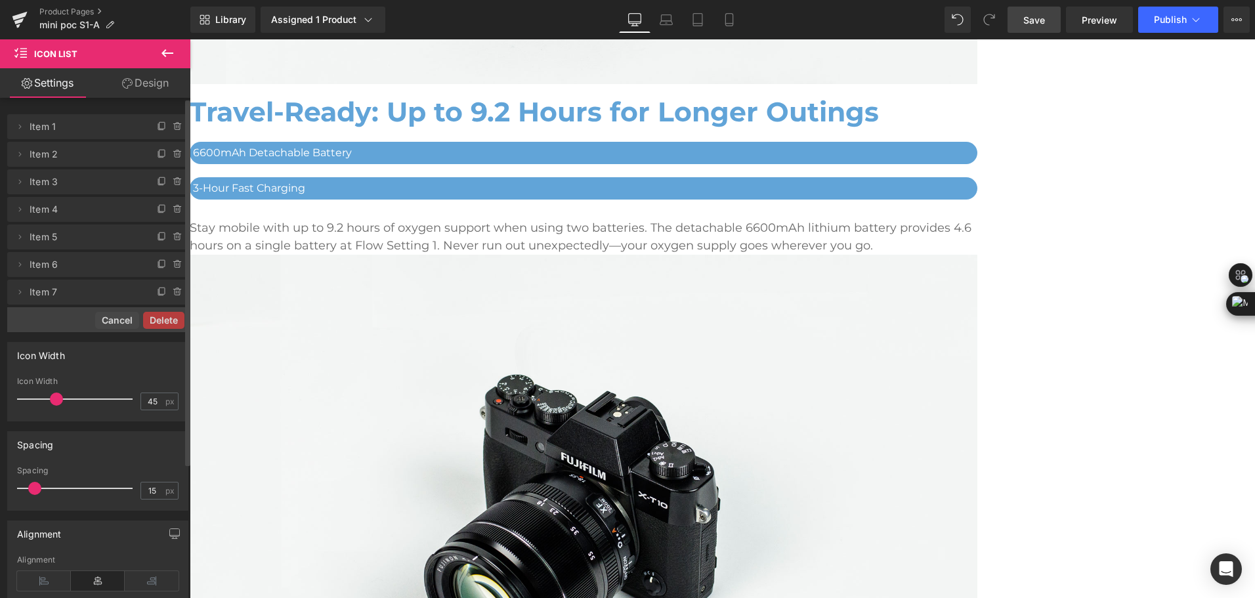
click at [169, 320] on button "Delete" at bounding box center [163, 320] width 41 height 17
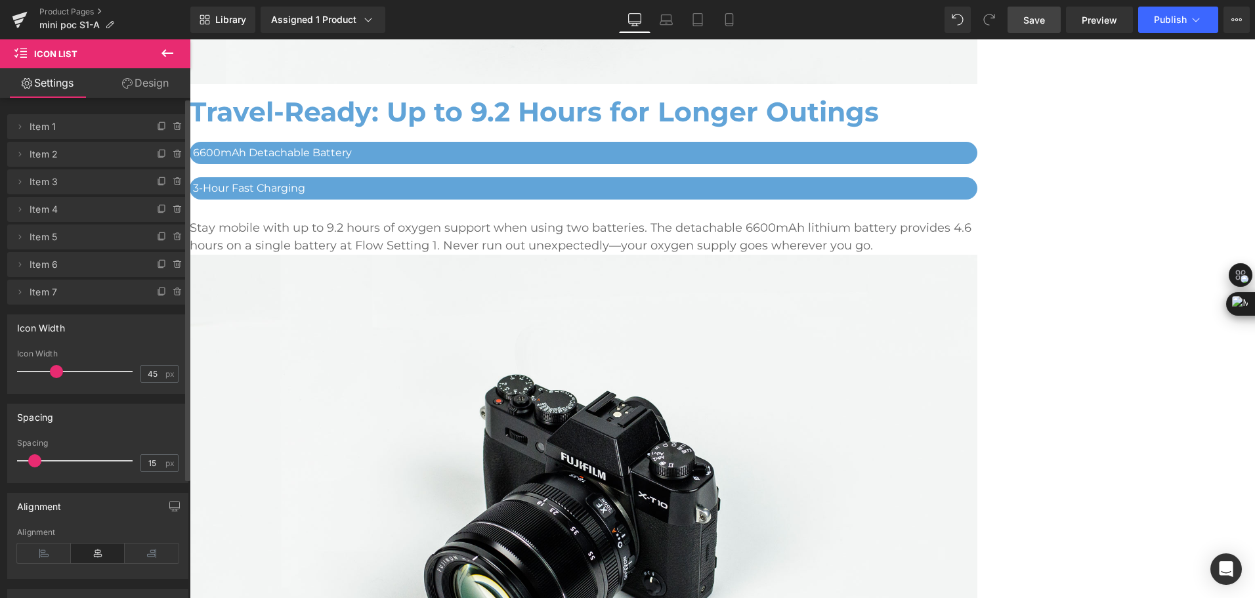
click at [170, 294] on span at bounding box center [178, 292] width 16 height 16
click at [165, 294] on button "Delete" at bounding box center [163, 292] width 41 height 17
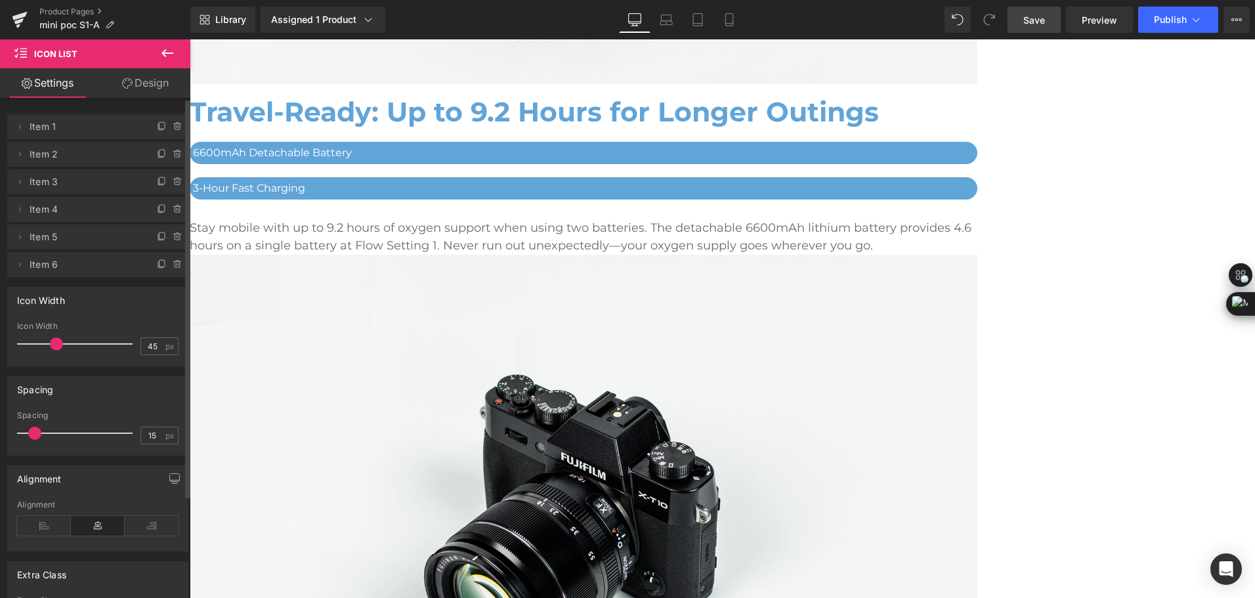
click at [173, 266] on icon at bounding box center [178, 264] width 10 height 10
click at [169, 266] on button "Delete" at bounding box center [163, 265] width 41 height 17
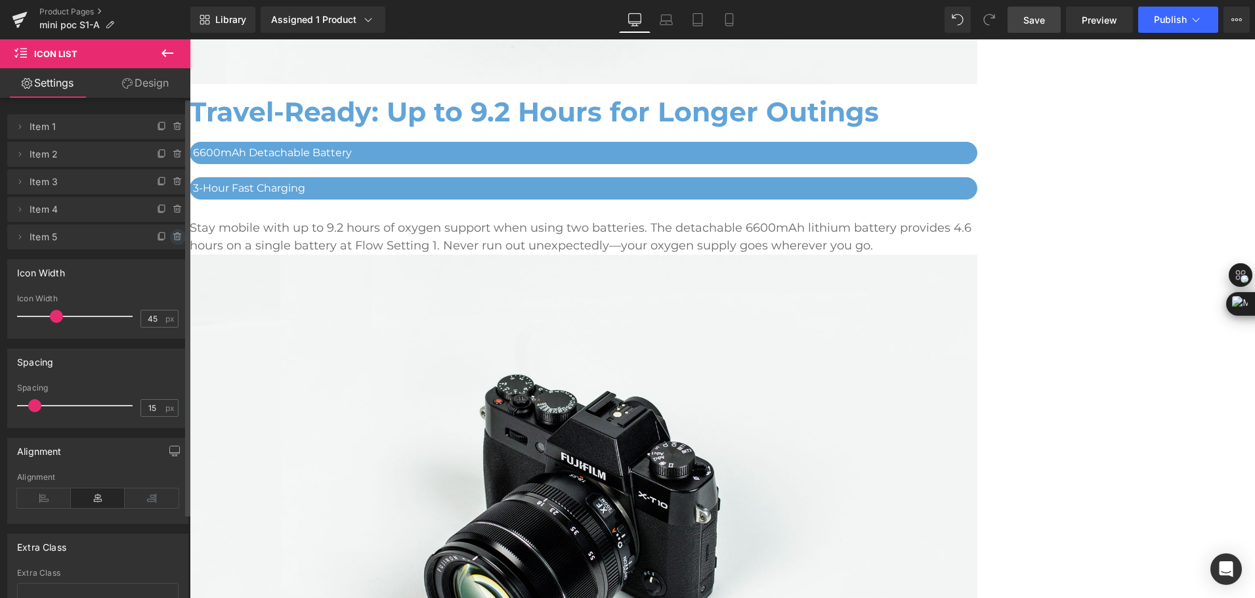
click at [173, 238] on icon at bounding box center [178, 237] width 10 height 10
click at [172, 243] on button "Delete" at bounding box center [163, 237] width 41 height 17
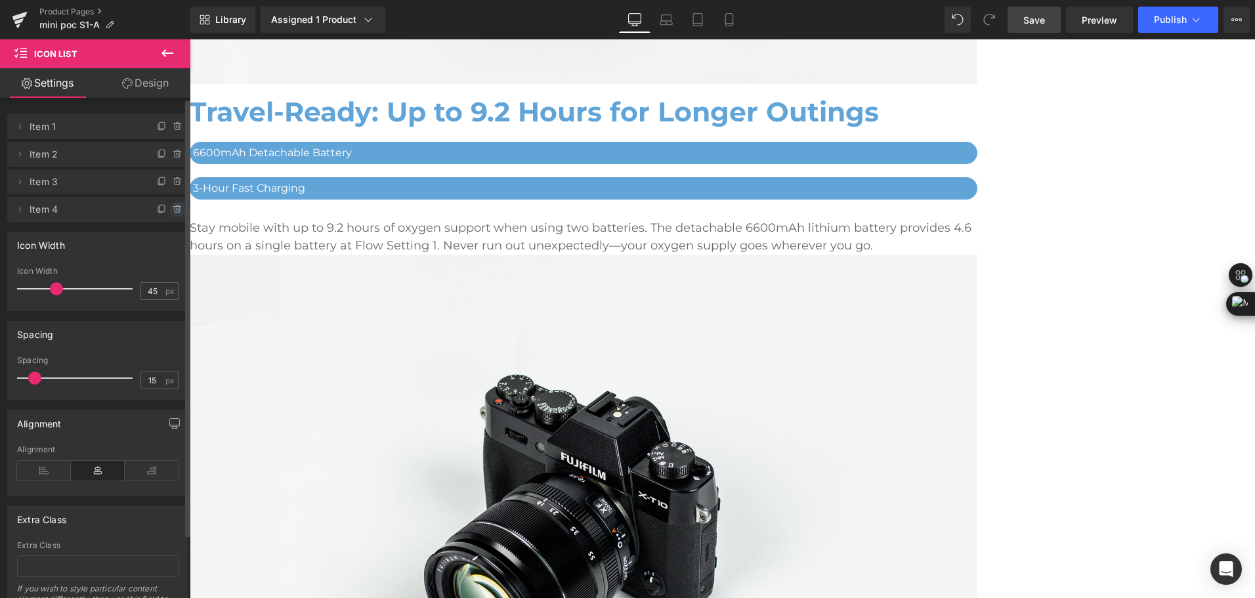
click at [171, 201] on span at bounding box center [178, 209] width 16 height 16
click at [167, 214] on button "Delete" at bounding box center [163, 209] width 41 height 17
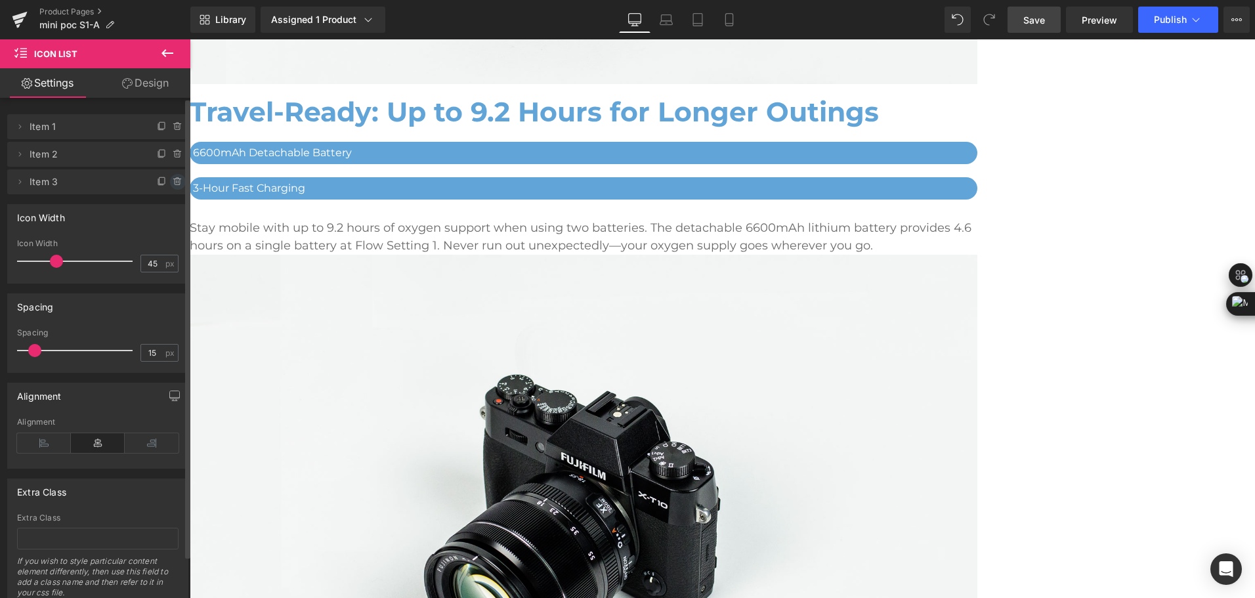
click at [174, 182] on icon at bounding box center [178, 182] width 10 height 10
click at [173, 192] on div "Delete Cancel" at bounding box center [97, 181] width 181 height 25
click at [172, 186] on button "Delete" at bounding box center [163, 182] width 41 height 17
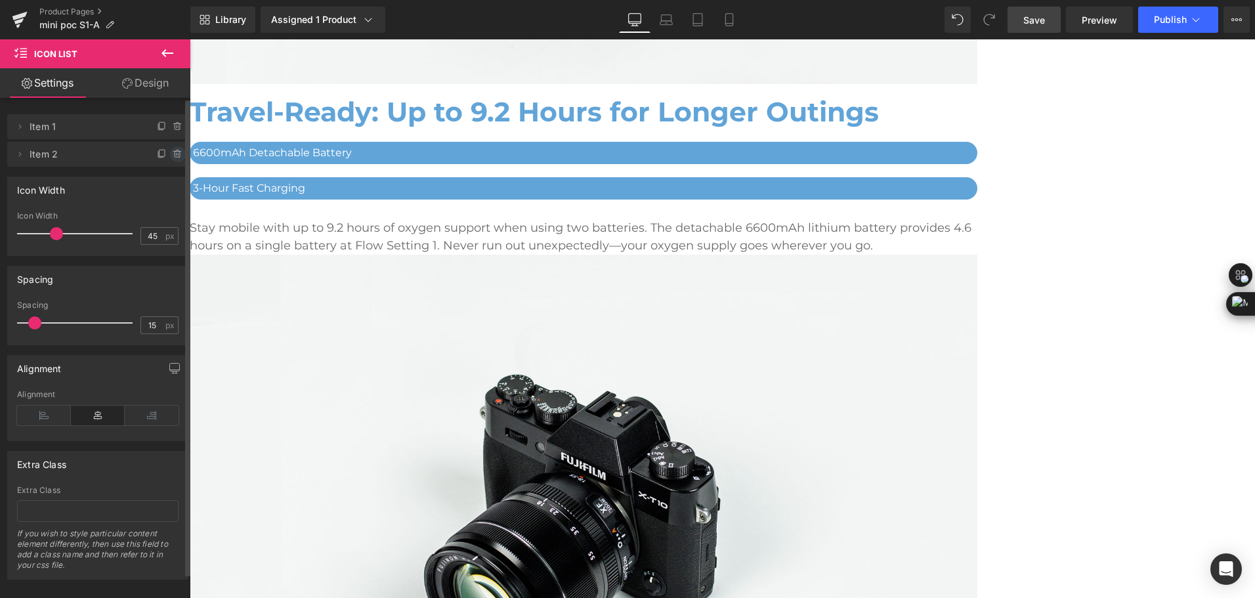
click at [173, 161] on span at bounding box center [178, 154] width 16 height 16
click at [173, 161] on button "Delete" at bounding box center [163, 154] width 41 height 17
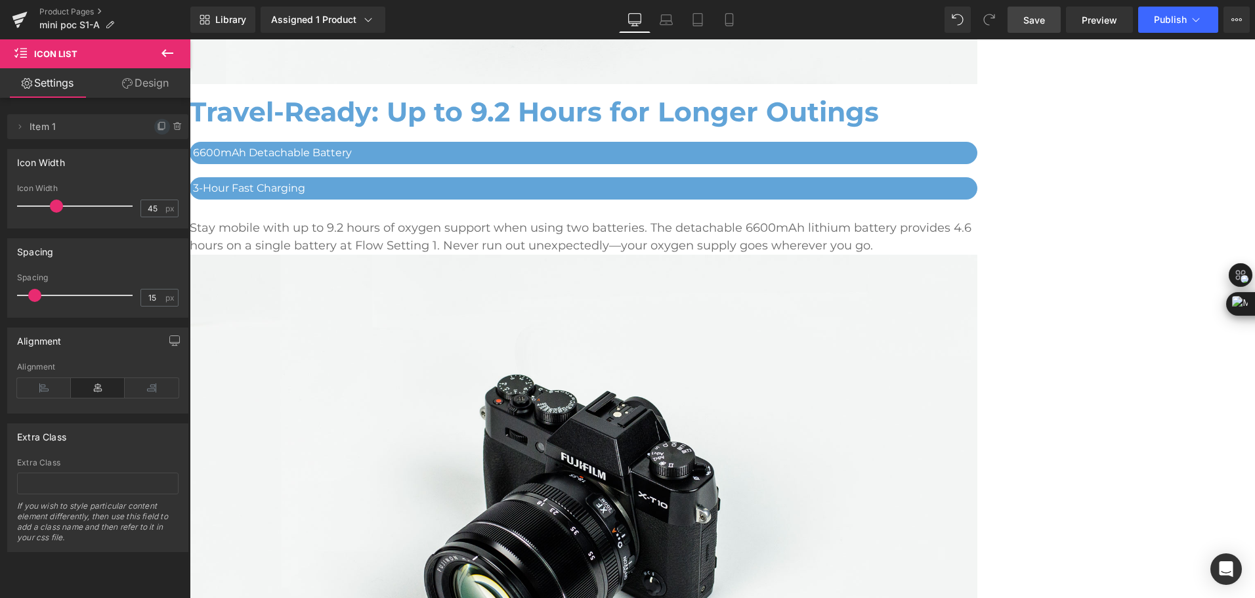
click at [159, 128] on icon at bounding box center [161, 125] width 5 height 7
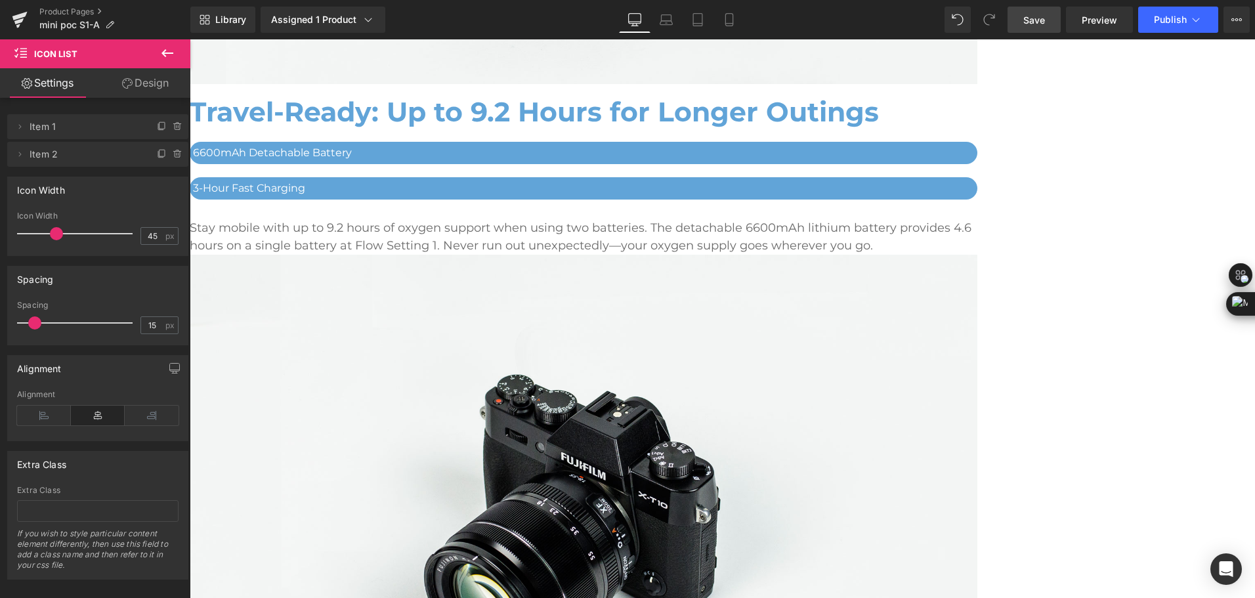
click at [157, 154] on icon at bounding box center [162, 154] width 10 height 10
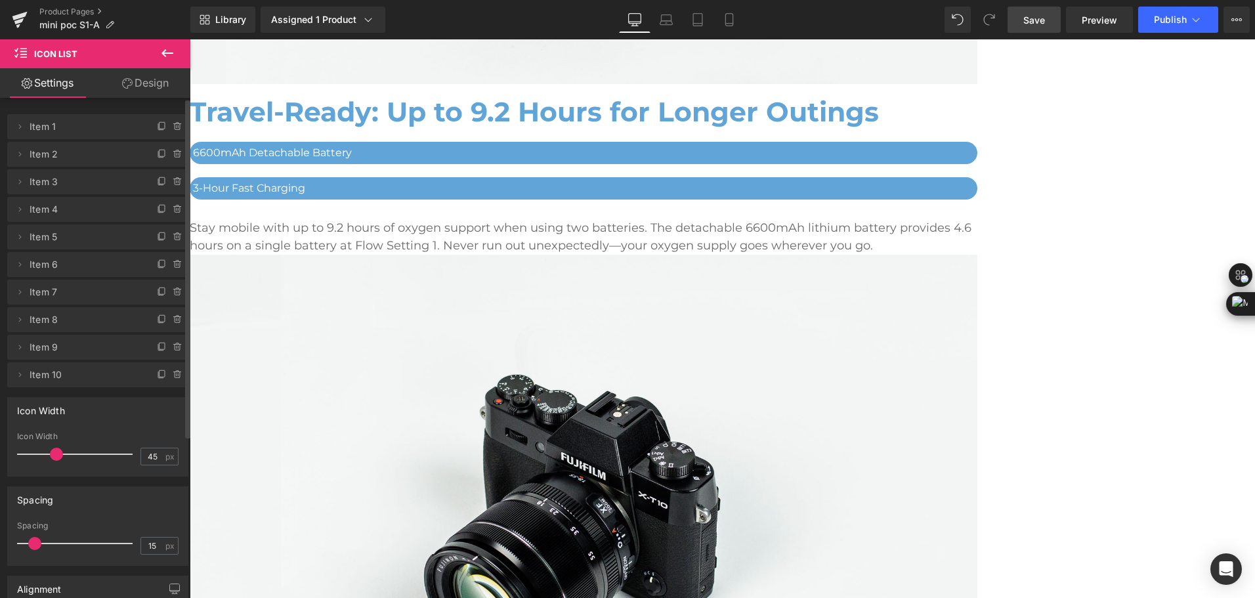
click at [190, 39] on link at bounding box center [190, 39] width 0 height 0
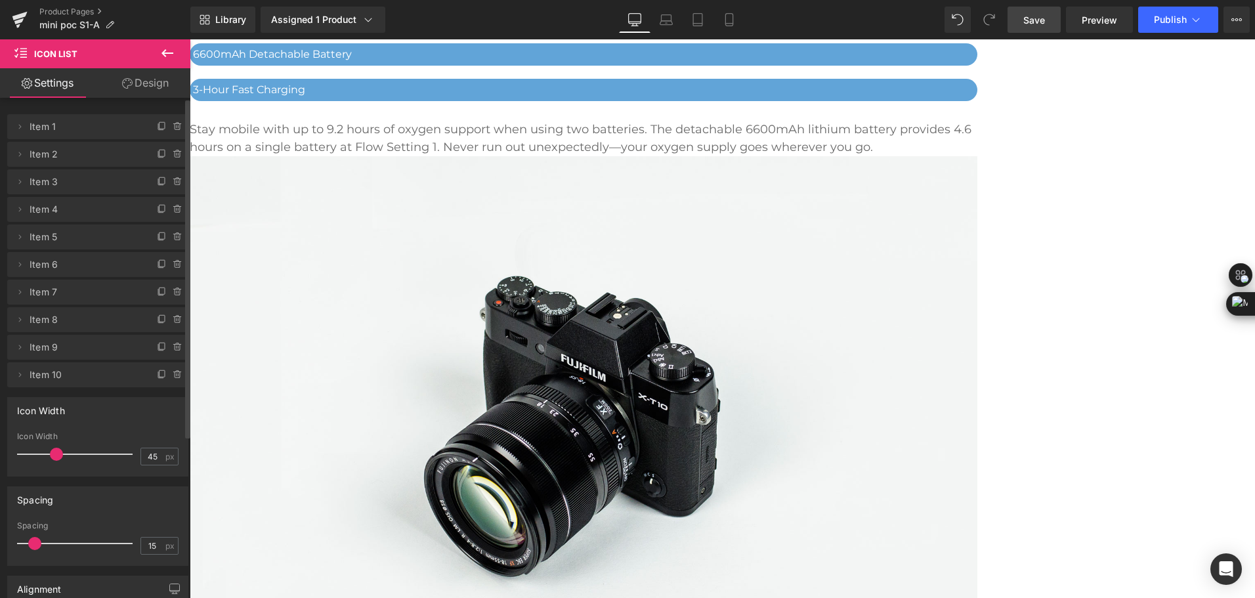
scroll to position [3758, 0]
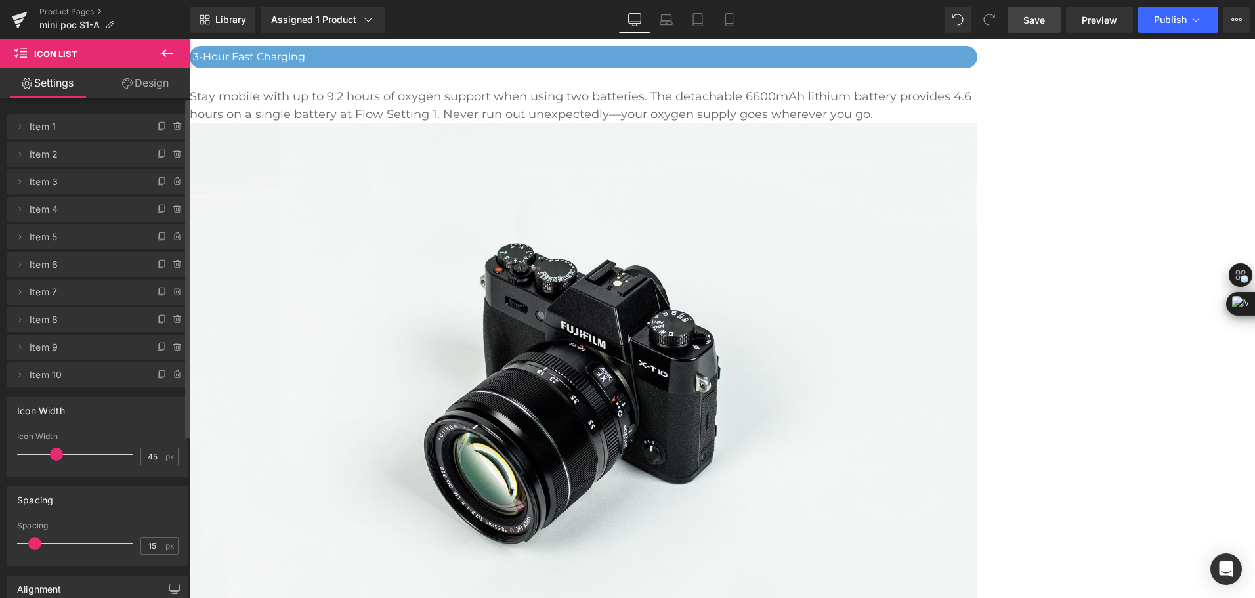
click at [190, 39] on icon at bounding box center [190, 39] width 0 height 0
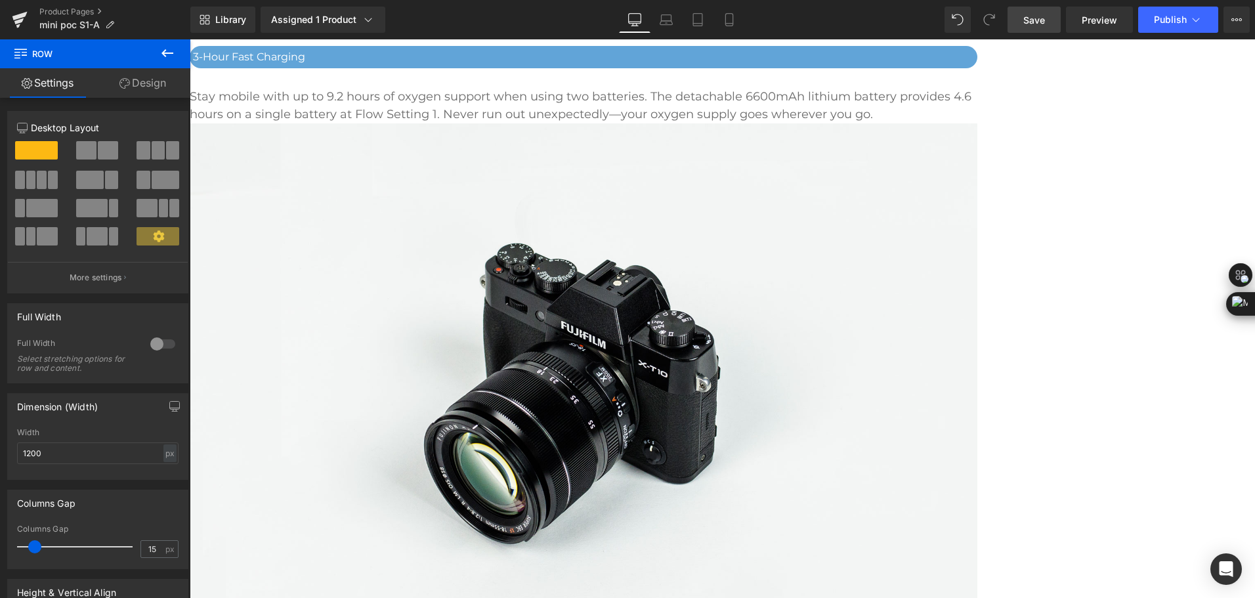
drag, startPoint x: 912, startPoint y: 321, endPoint x: 919, endPoint y: 368, distance: 47.8
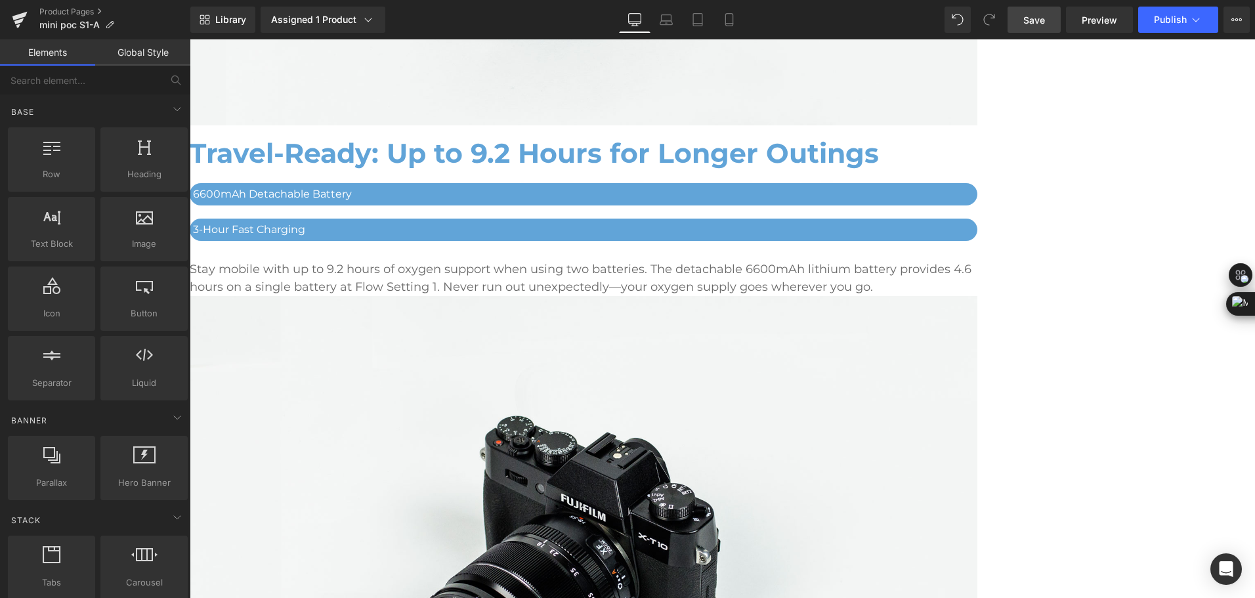
scroll to position [3693, 0]
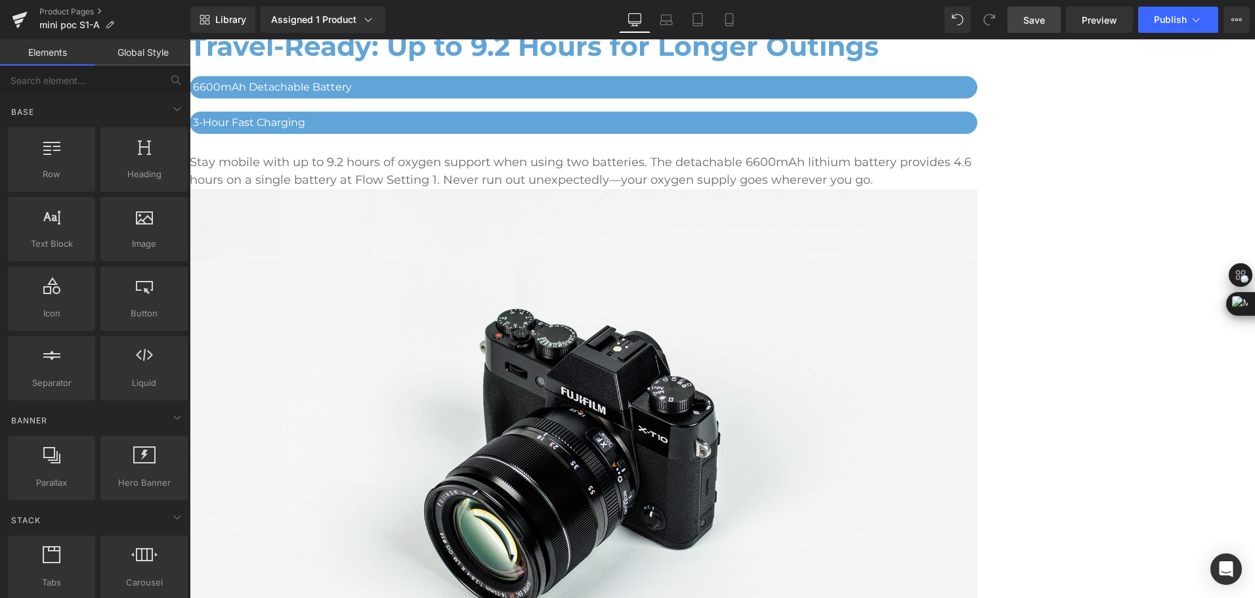
click at [1036, 18] on span "Save" at bounding box center [1034, 20] width 22 height 14
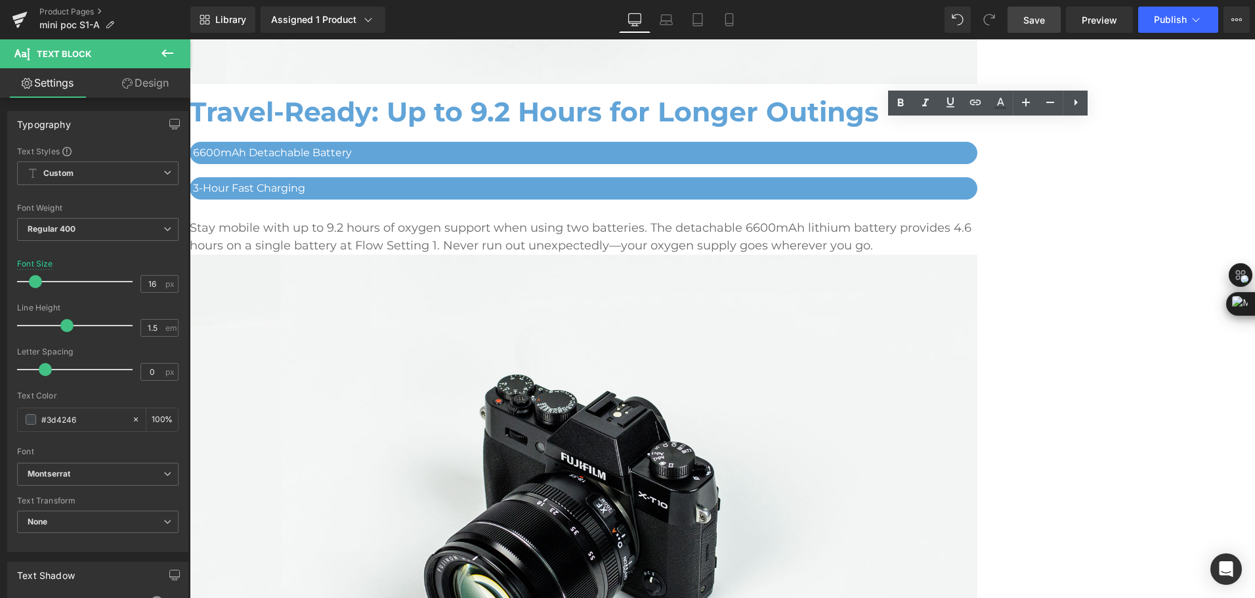
drag, startPoint x: 925, startPoint y: 131, endPoint x: 1056, endPoint y: 125, distance: 130.7
click at [190, 39] on link at bounding box center [190, 39] width 0 height 0
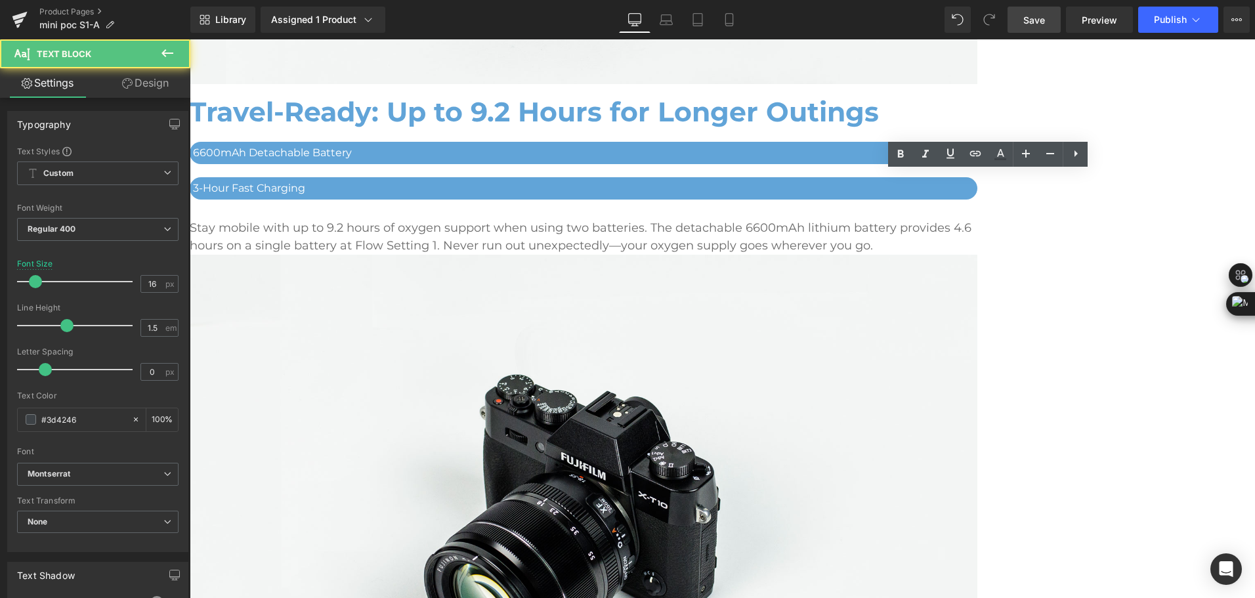
drag, startPoint x: 925, startPoint y: 180, endPoint x: 1055, endPoint y: 177, distance: 129.3
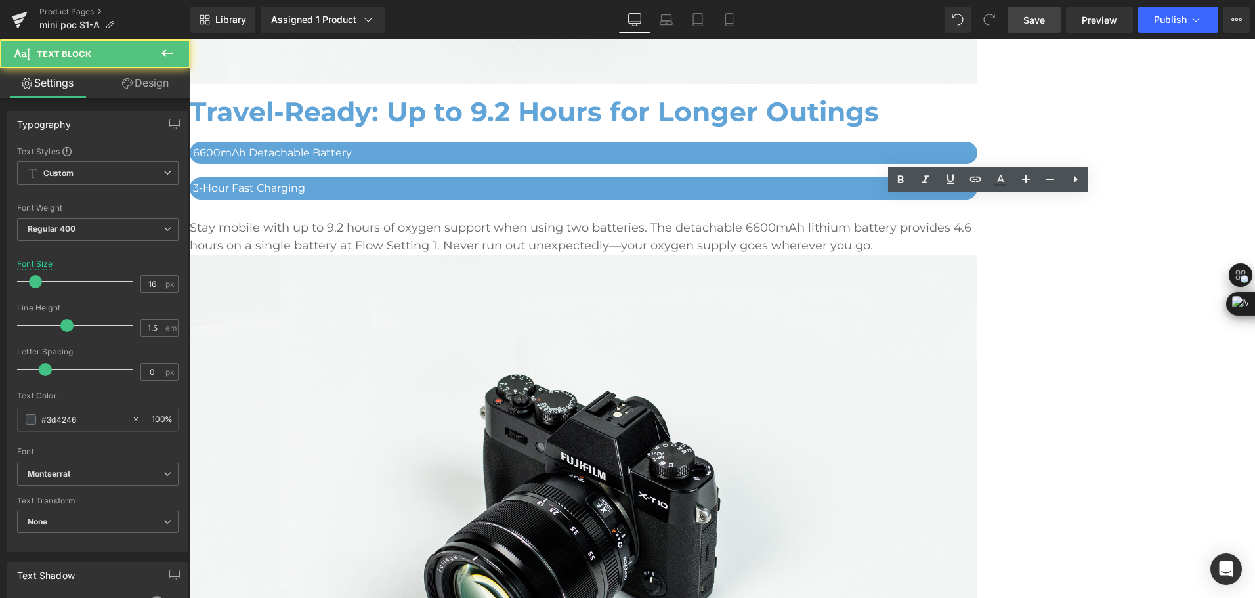
drag, startPoint x: 923, startPoint y: 208, endPoint x: 1087, endPoint y: 204, distance: 164.8
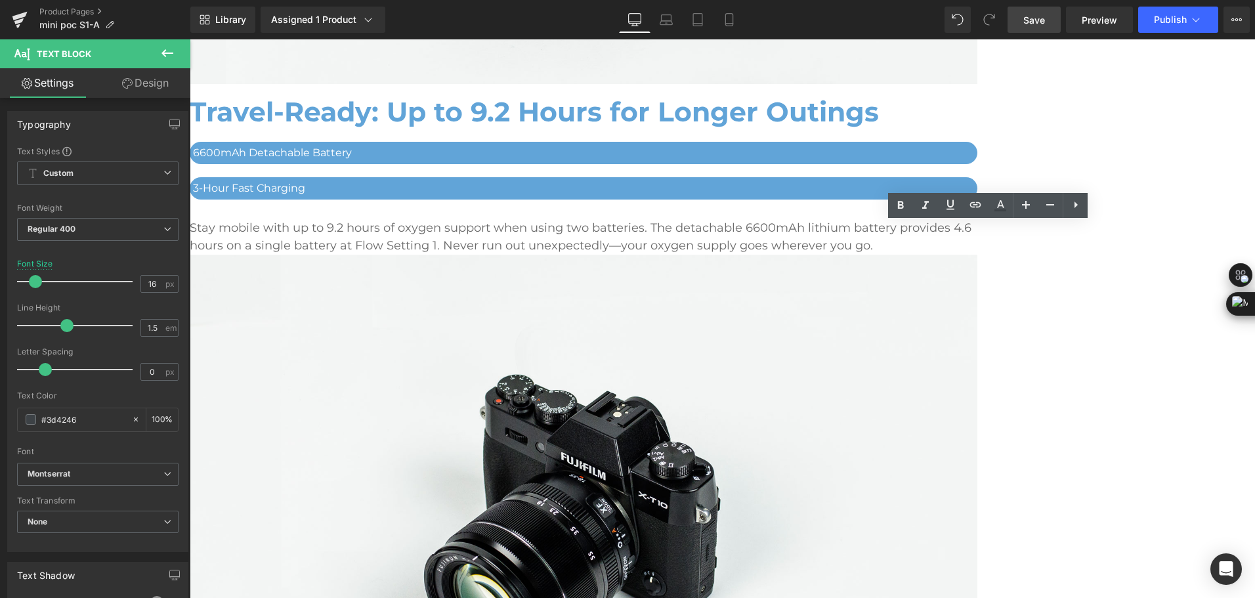
drag, startPoint x: 925, startPoint y: 231, endPoint x: 1058, endPoint y: 227, distance: 133.3
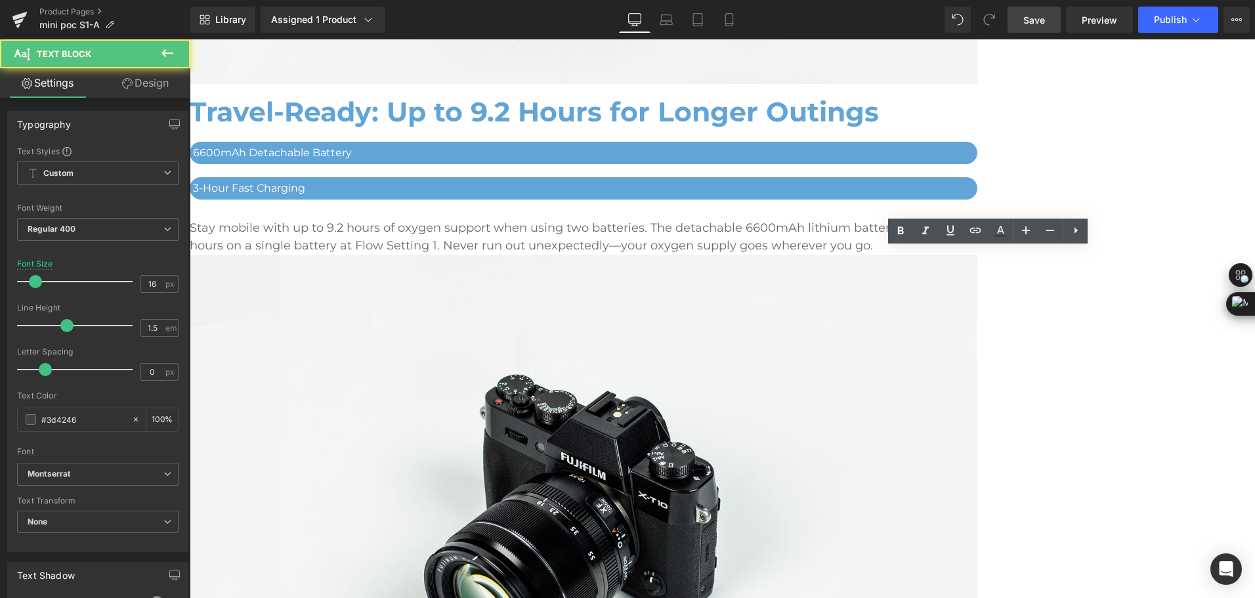
drag, startPoint x: 925, startPoint y: 256, endPoint x: 1055, endPoint y: 249, distance: 130.8
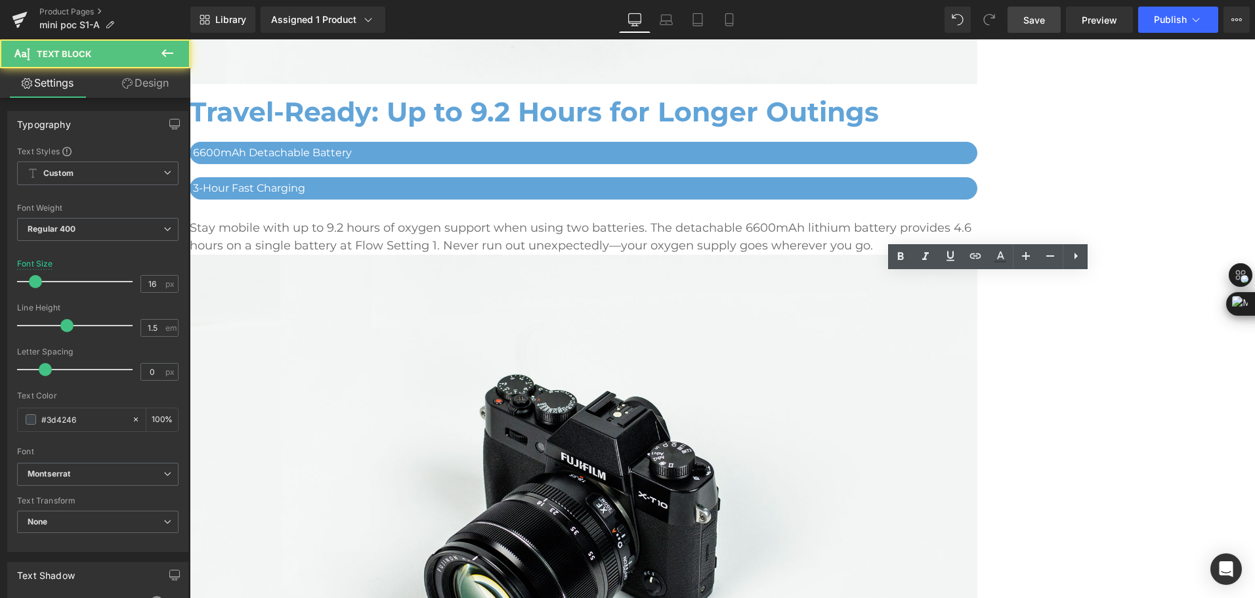
drag, startPoint x: 923, startPoint y: 283, endPoint x: 1056, endPoint y: 283, distance: 133.2
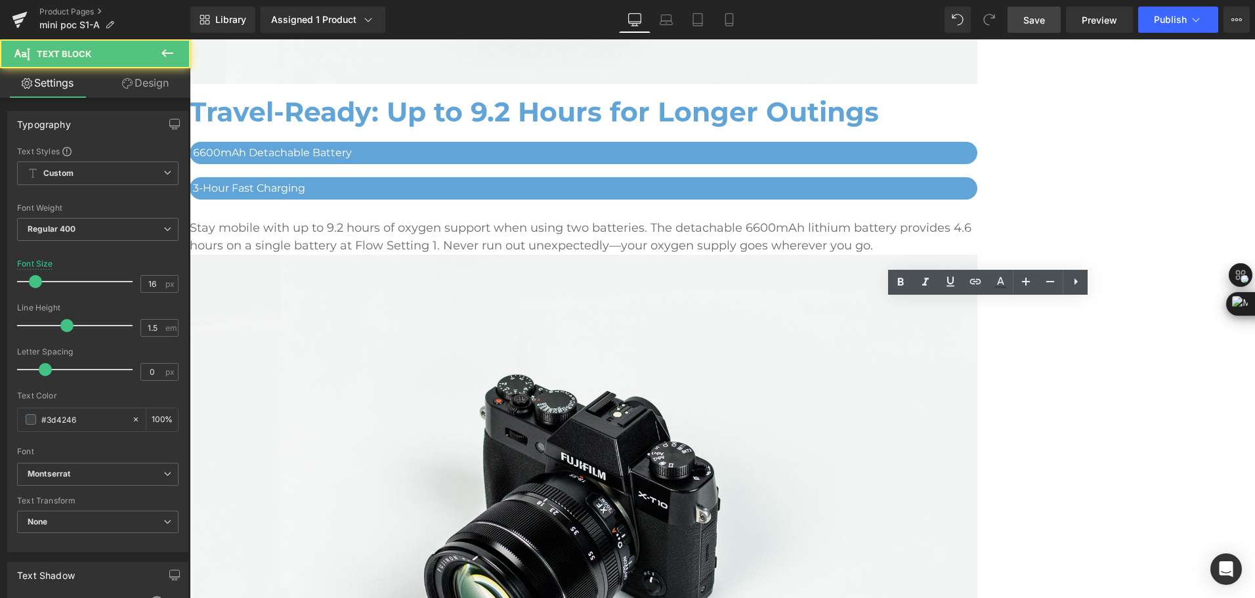
drag, startPoint x: 917, startPoint y: 310, endPoint x: 1057, endPoint y: 304, distance: 139.2
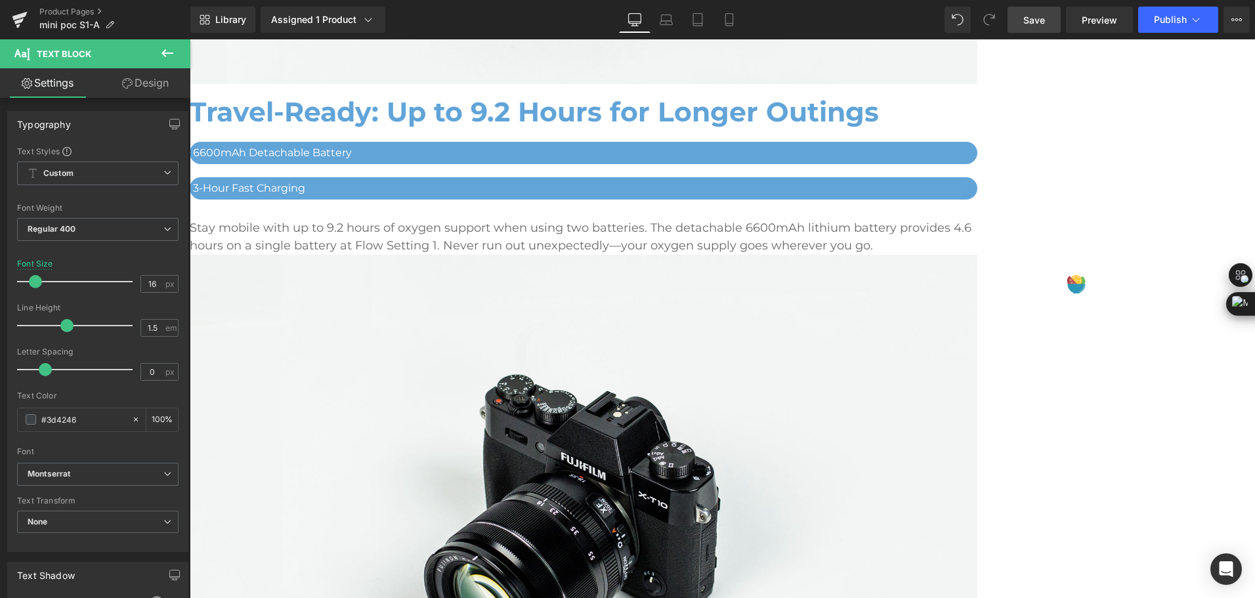
drag, startPoint x: 916, startPoint y: 332, endPoint x: 1059, endPoint y: 324, distance: 143.3
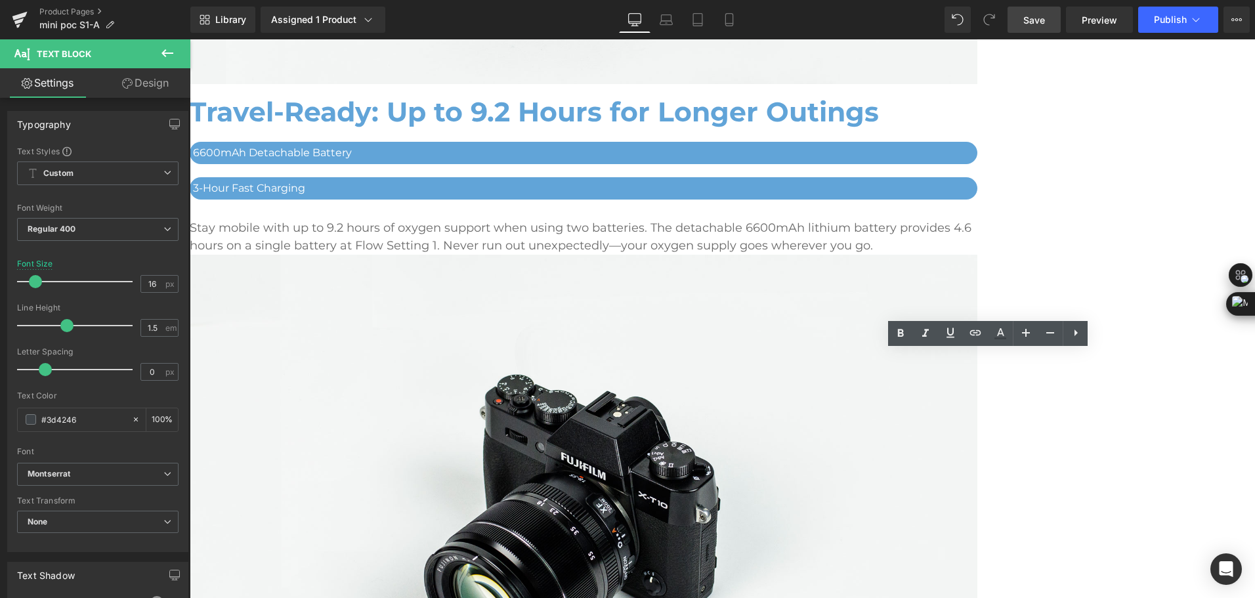
drag, startPoint x: 915, startPoint y: 360, endPoint x: 1051, endPoint y: 353, distance: 136.0
click at [1023, 19] on link "Save" at bounding box center [1033, 20] width 53 height 26
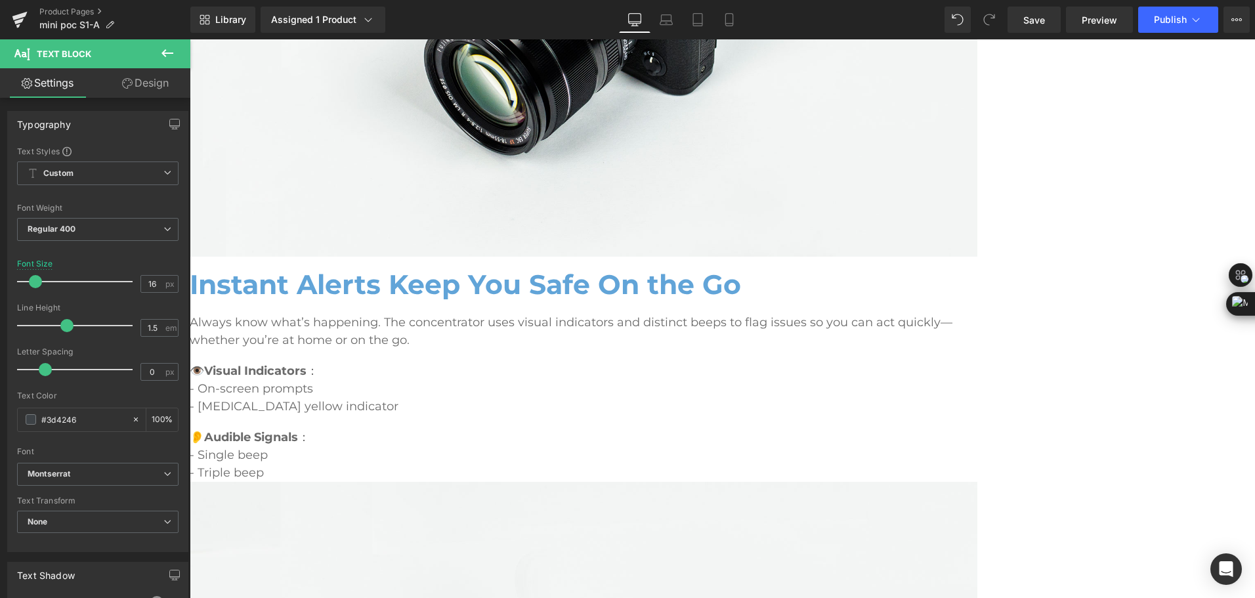
scroll to position [4218, 0]
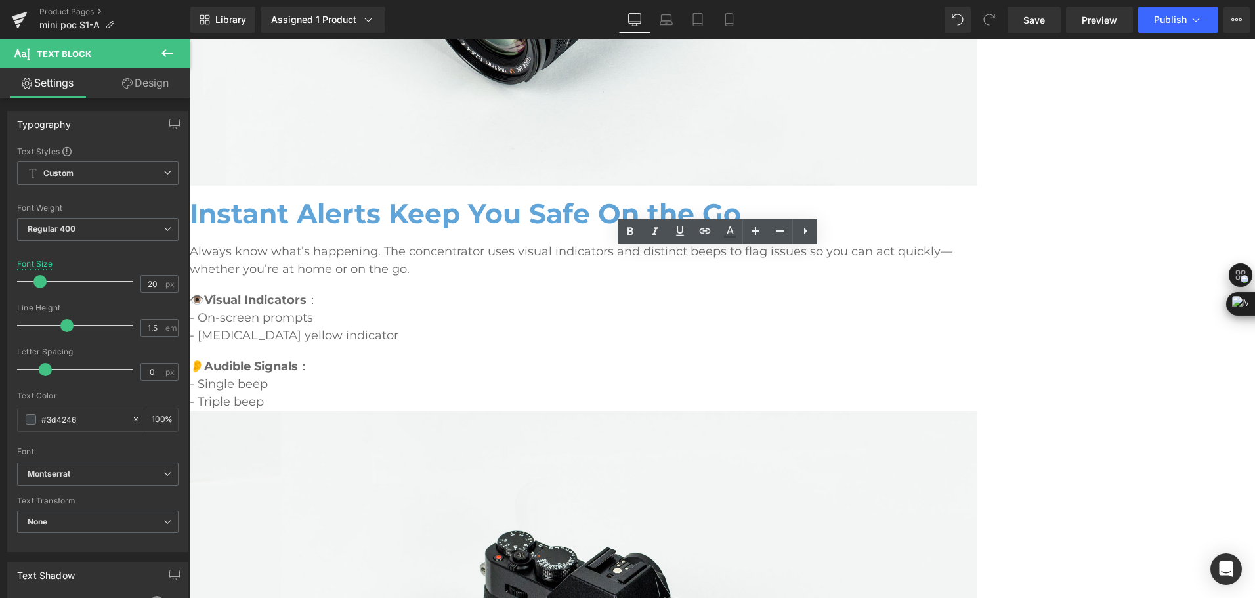
drag, startPoint x: 596, startPoint y: 418, endPoint x: 351, endPoint y: 271, distance: 285.5
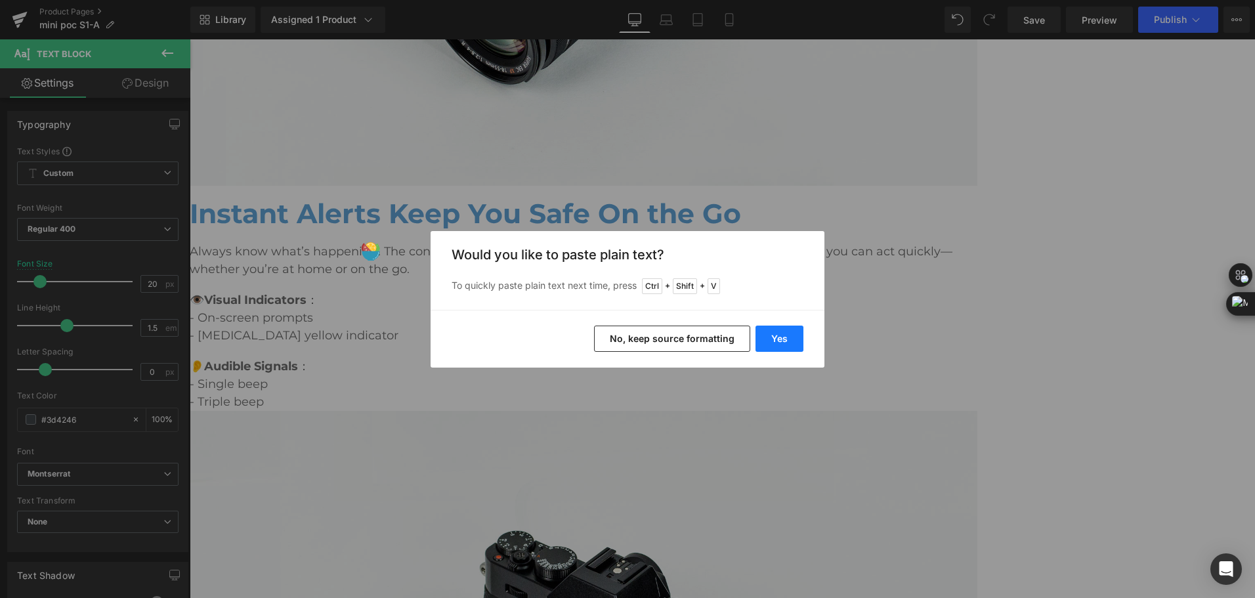
click at [785, 345] on button "Yes" at bounding box center [779, 338] width 48 height 26
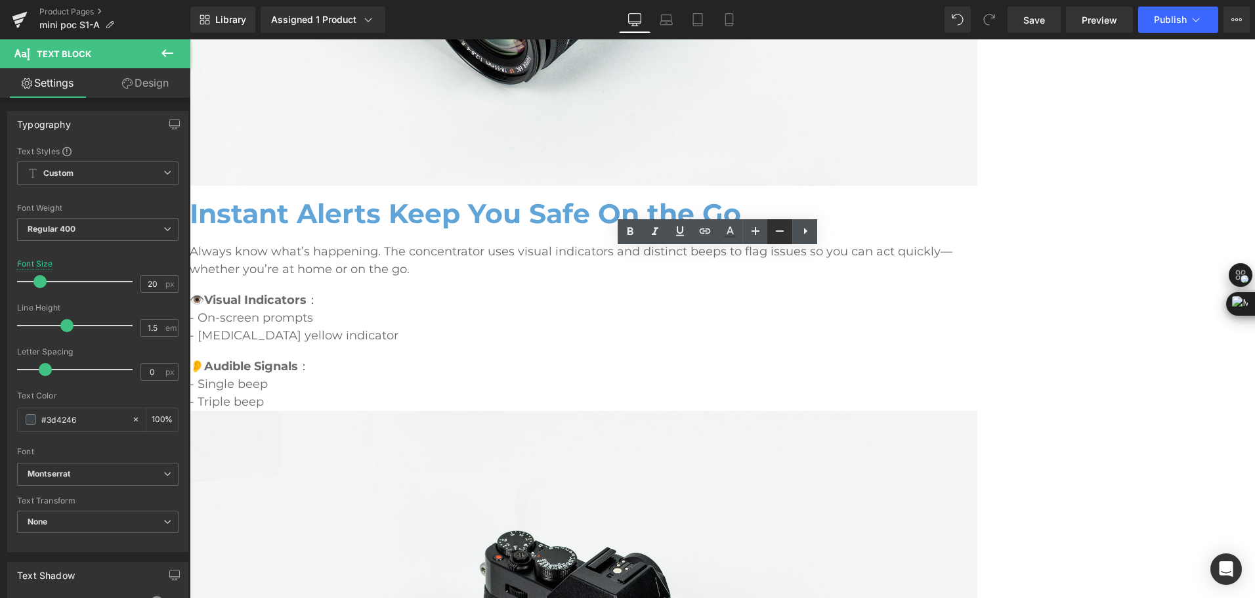
click at [0, 0] on icon at bounding box center [0, 0] width 0 height 0
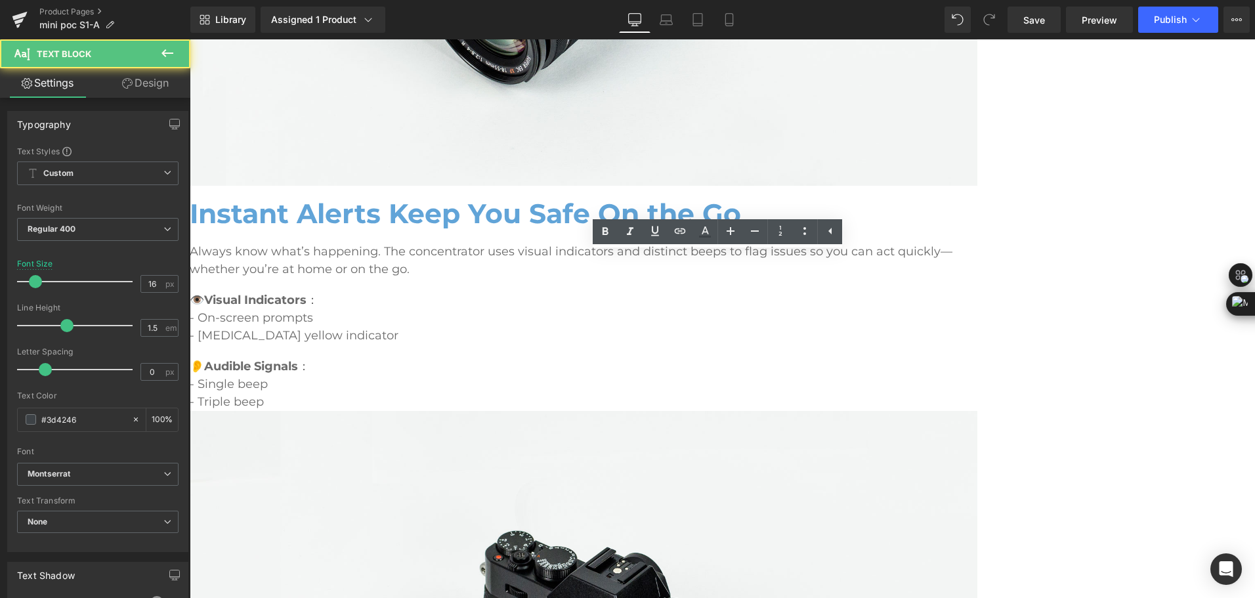
type input "16"
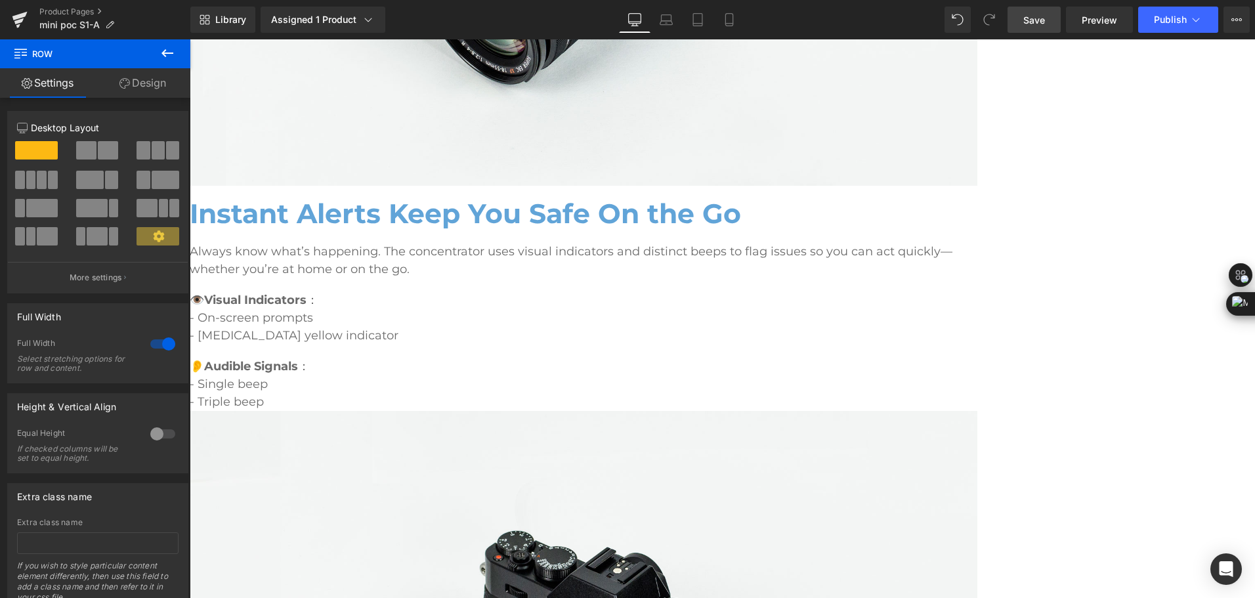
click at [1040, 24] on span "Save" at bounding box center [1034, 20] width 22 height 14
click at [434, 1] on div "Library Assigned 1 Product Product Preview Mini Portable O2 Concentrator Manage…" at bounding box center [722, 19] width 1064 height 39
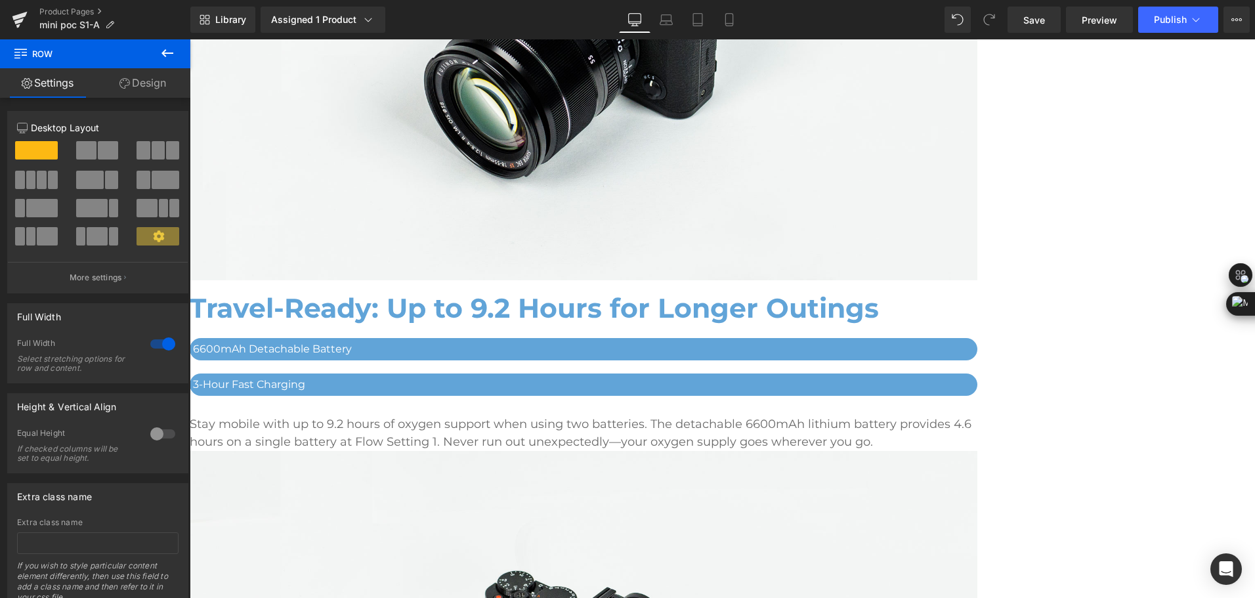
scroll to position [3430, 0]
click at [190, 39] on icon at bounding box center [190, 39] width 0 height 0
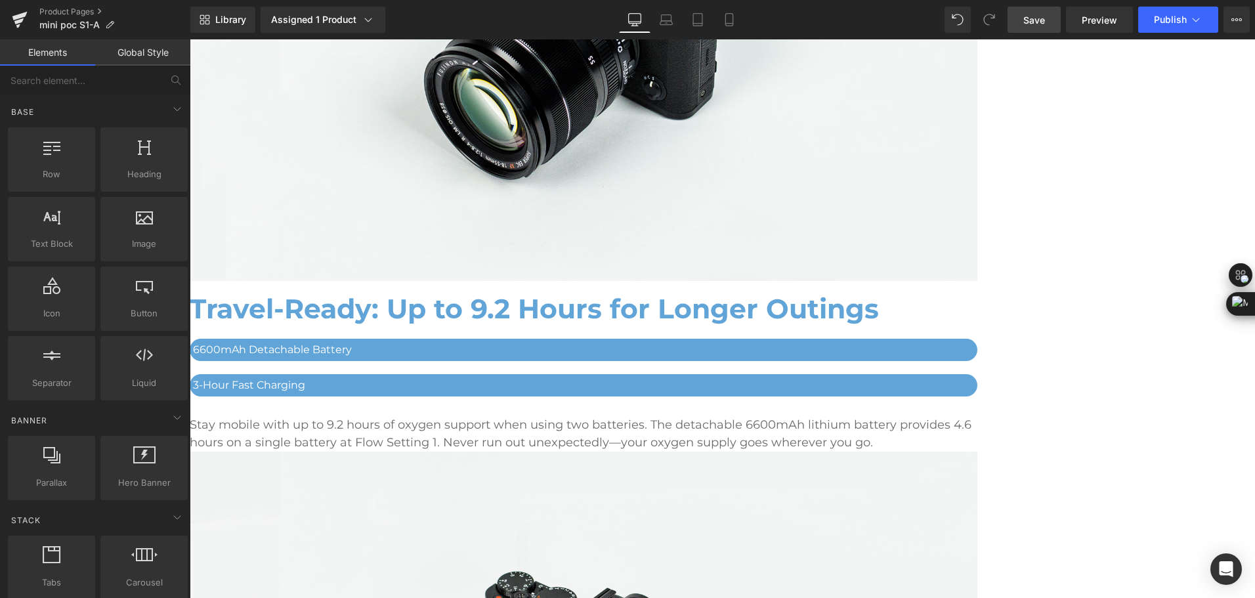
click at [1036, 12] on link "Save" at bounding box center [1033, 20] width 53 height 26
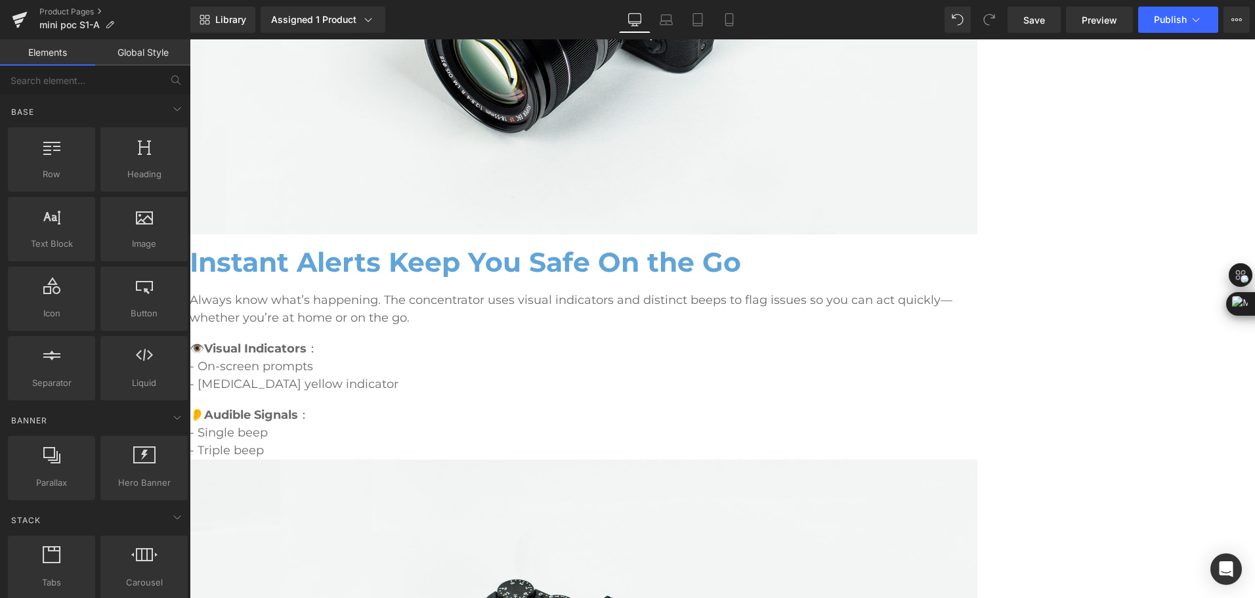
scroll to position [4086, 0]
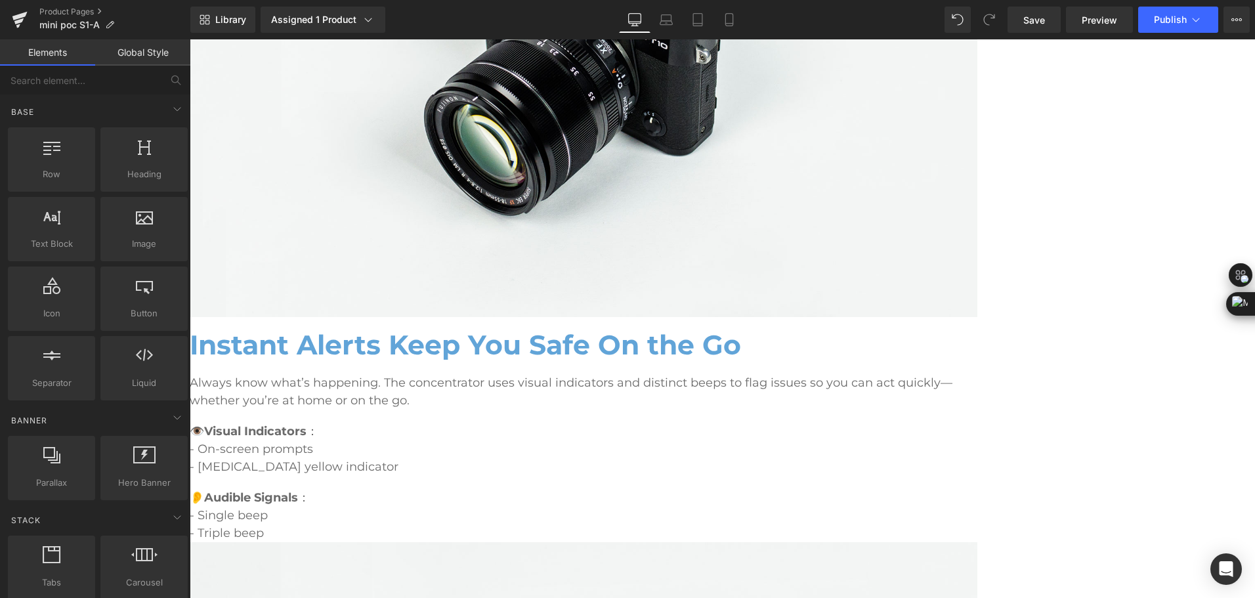
drag, startPoint x: 1086, startPoint y: 310, endPoint x: 1088, endPoint y: 300, distance: 10.0
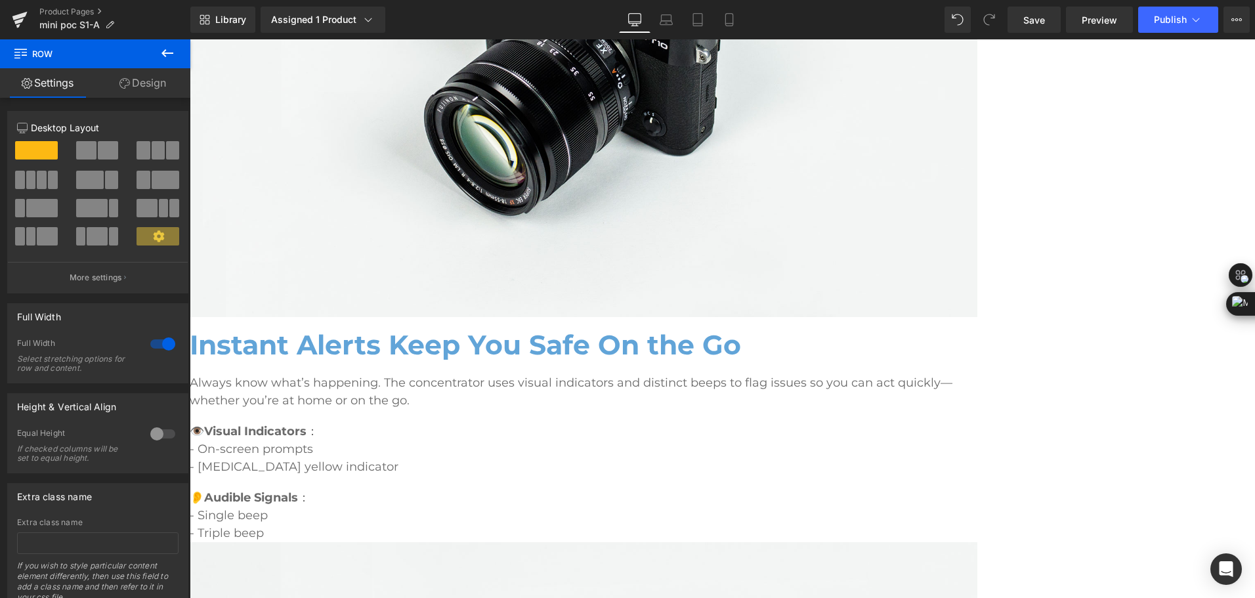
click at [190, 39] on span "Accordion" at bounding box center [190, 39] width 0 height 0
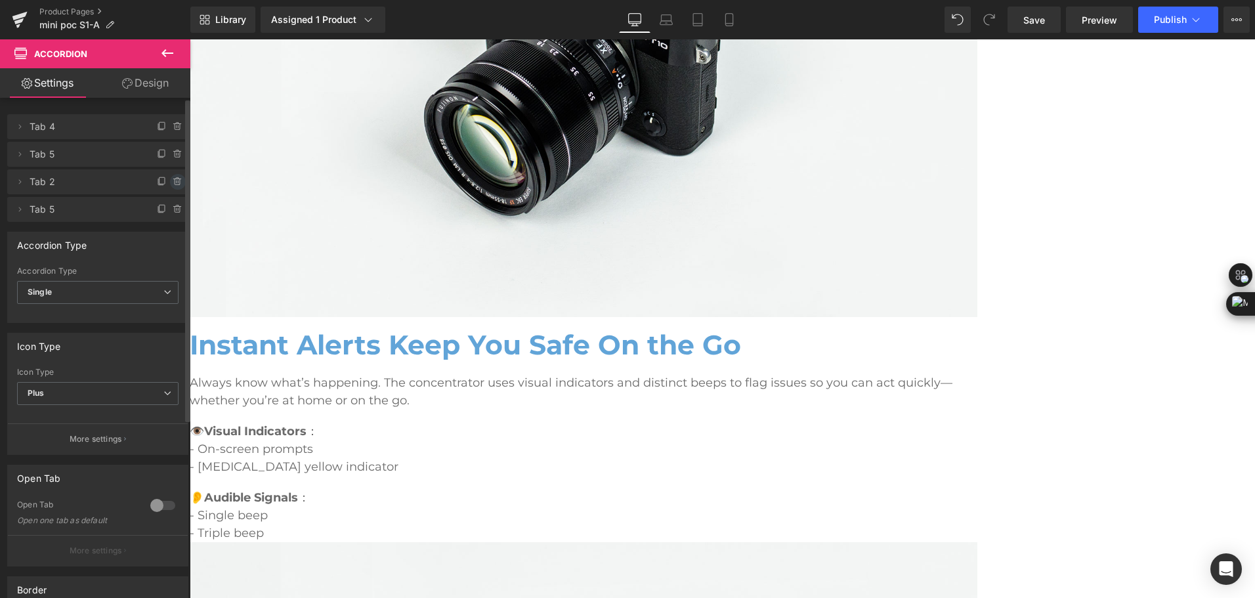
click at [173, 177] on icon at bounding box center [178, 182] width 10 height 10
click at [167, 186] on button "Delete" at bounding box center [163, 182] width 41 height 17
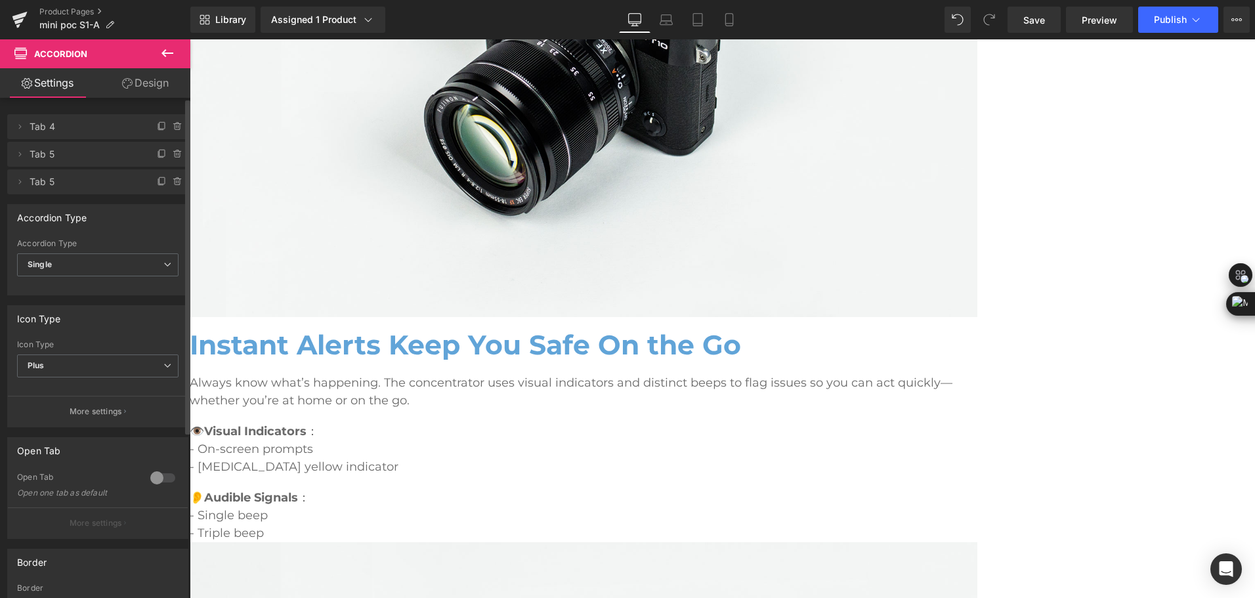
click at [1038, 21] on span "Save" at bounding box center [1034, 20] width 22 height 14
